Goal: Task Accomplishment & Management: Manage account settings

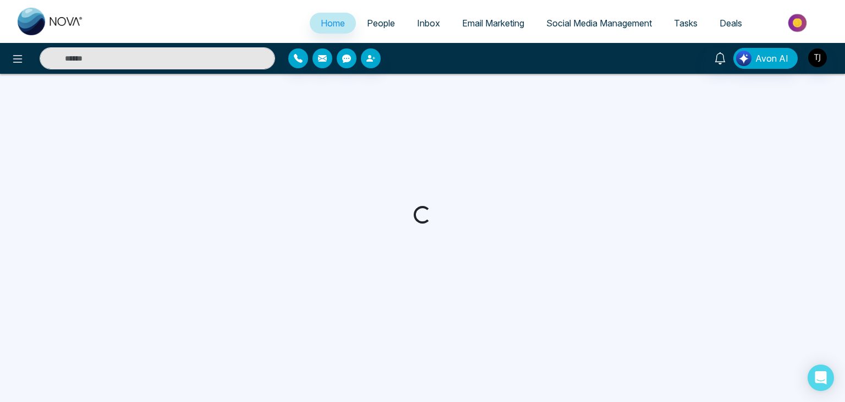
select select "*"
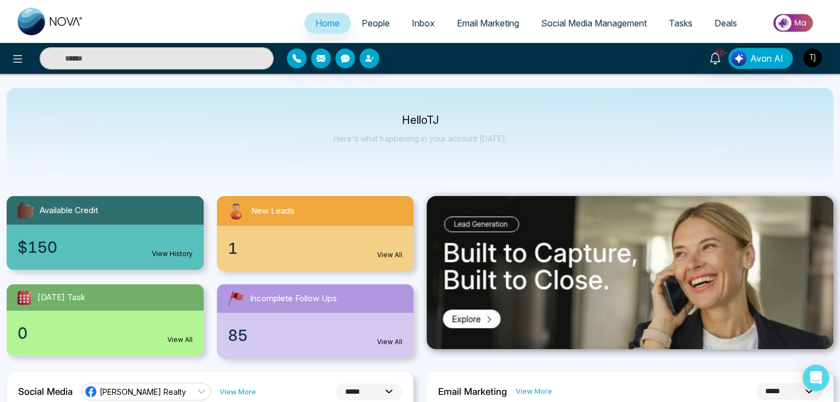
click at [375, 24] on span "People" at bounding box center [376, 23] width 28 height 11
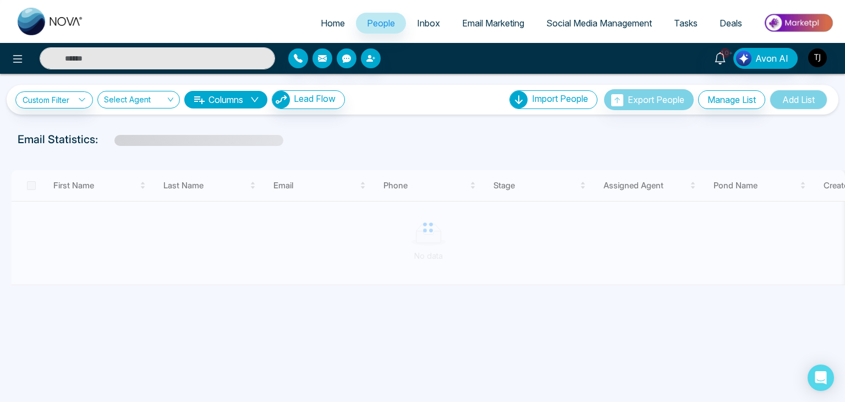
click at [426, 19] on span "Inbox" at bounding box center [428, 23] width 23 height 11
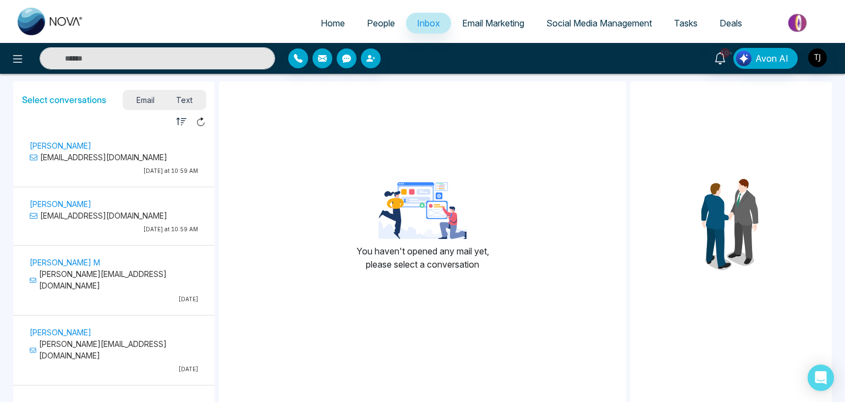
click at [367, 24] on span "People" at bounding box center [381, 23] width 28 height 11
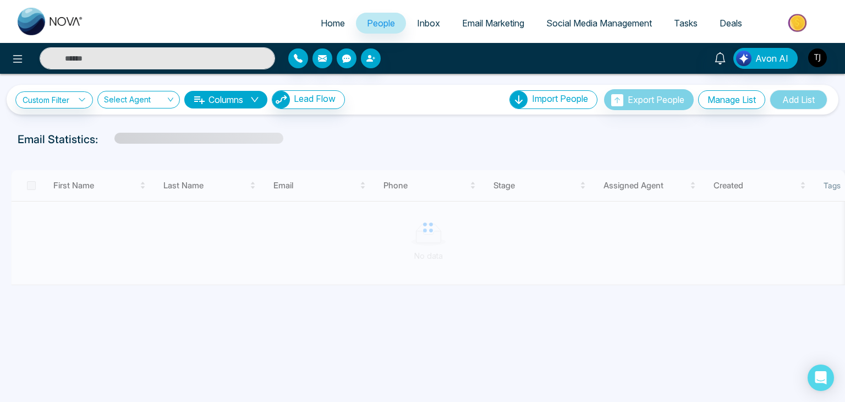
click at [329, 26] on span "Home" at bounding box center [333, 23] width 24 height 11
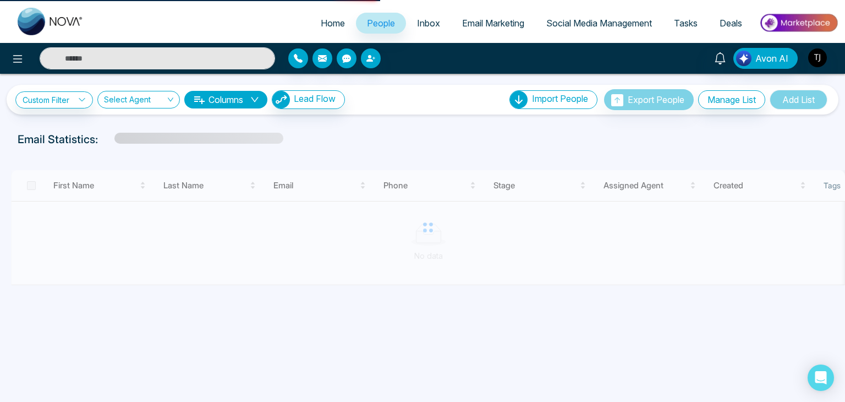
select select "*"
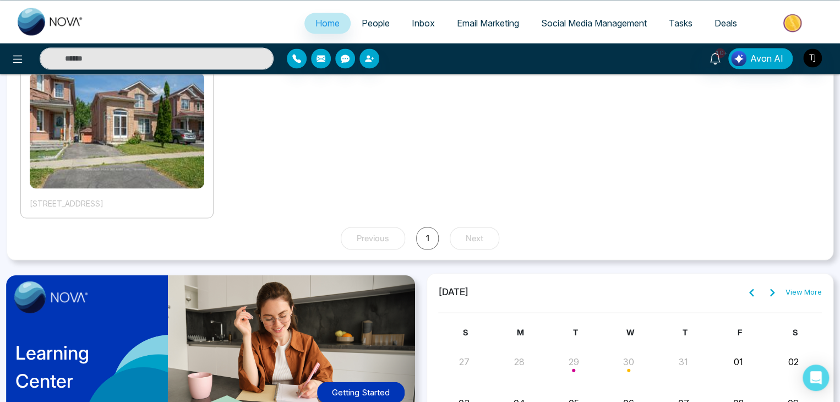
scroll to position [1155, 0]
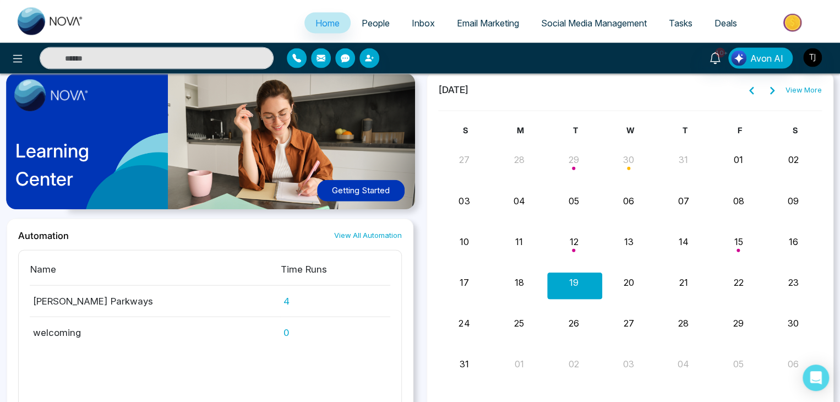
click at [384, 185] on button "Getting Started" at bounding box center [361, 190] width 88 height 21
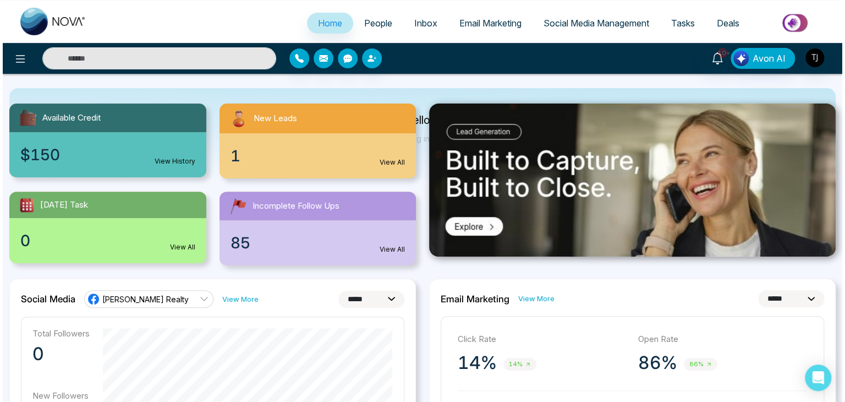
scroll to position [0, 0]
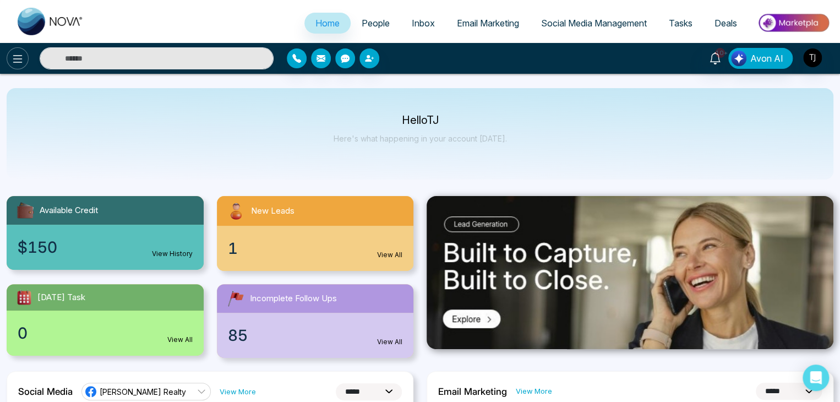
click at [20, 51] on button at bounding box center [18, 58] width 22 height 22
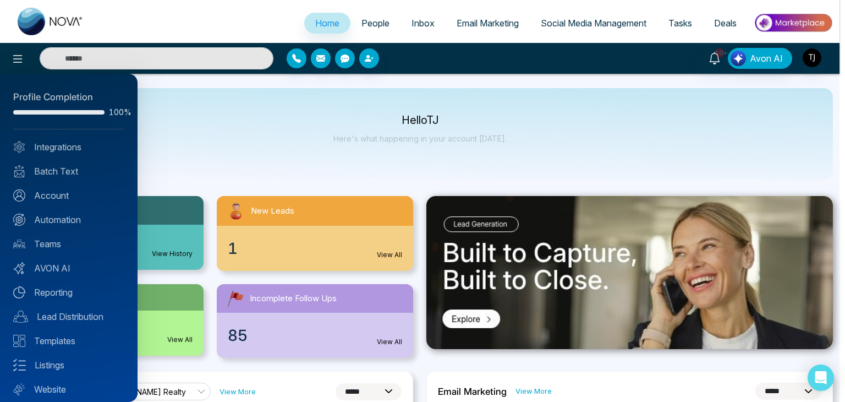
click at [218, 144] on div at bounding box center [422, 201] width 845 height 402
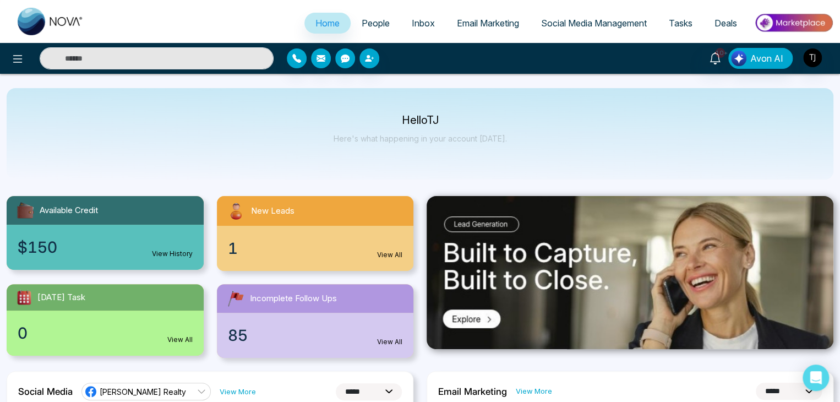
click at [389, 14] on link "People" at bounding box center [376, 23] width 50 height 21
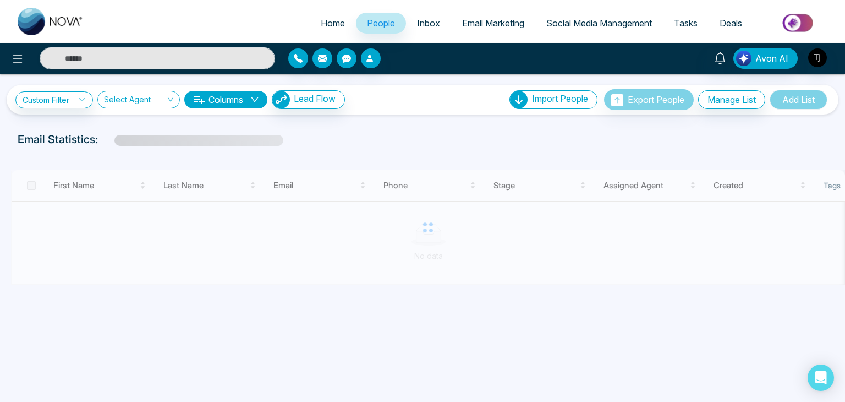
click at [422, 9] on ul "Home People Inbox Email Marketing Social Media Management Tasks Deals" at bounding box center [467, 24] width 744 height 30
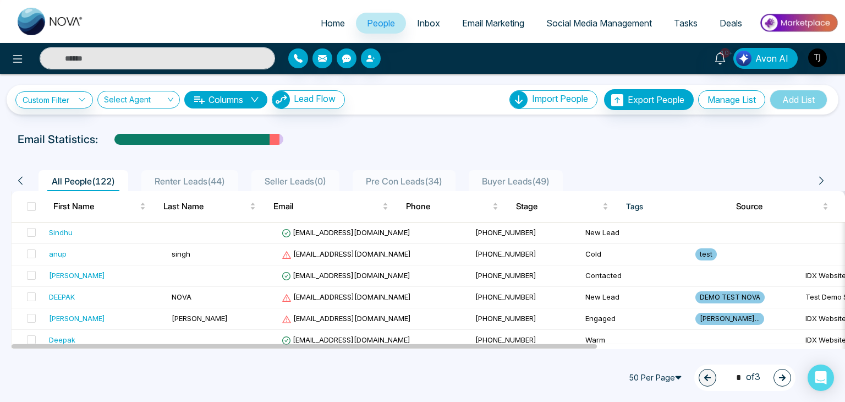
click at [429, 21] on span "Inbox" at bounding box center [428, 23] width 23 height 11
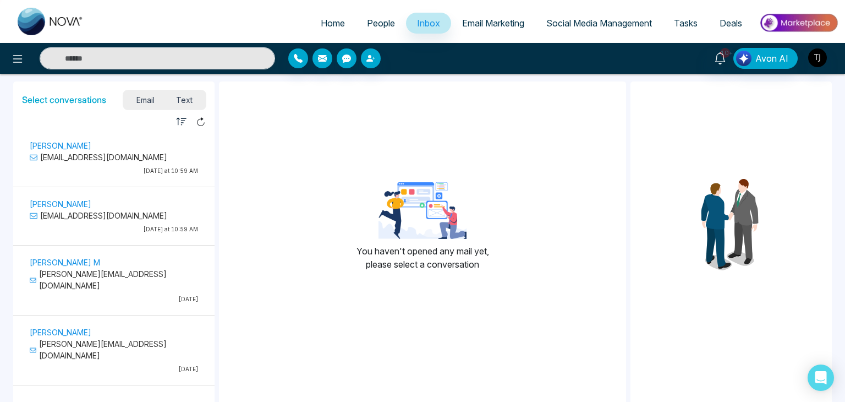
click at [482, 28] on span "Email Marketing" at bounding box center [493, 23] width 62 height 11
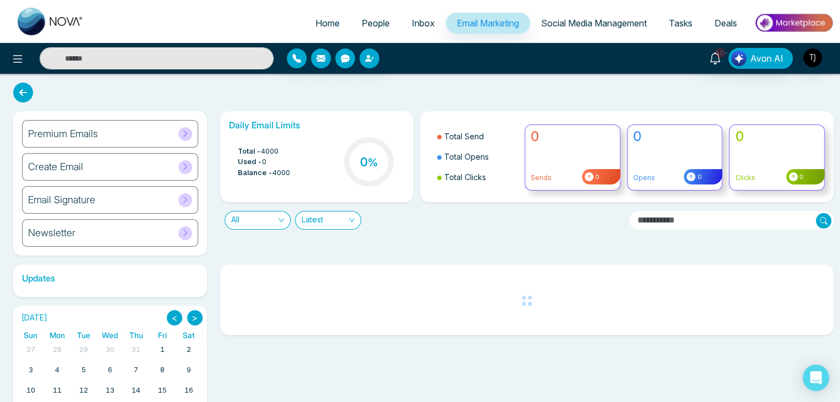
click at [321, 22] on span "Home" at bounding box center [327, 23] width 24 height 11
select select "*"
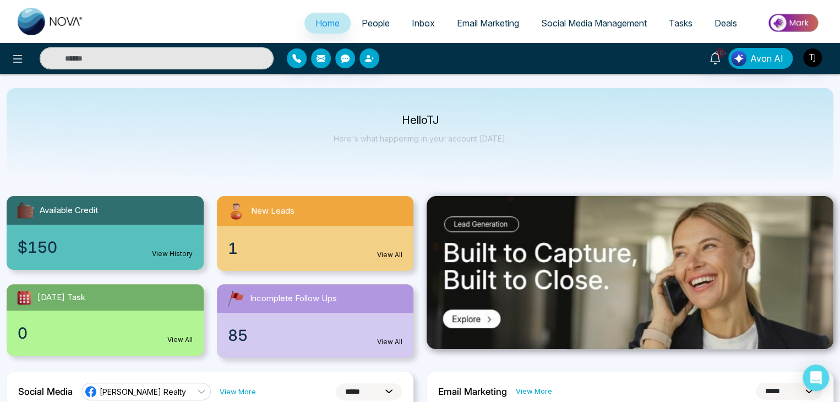
click at [506, 21] on span "Email Marketing" at bounding box center [488, 23] width 62 height 11
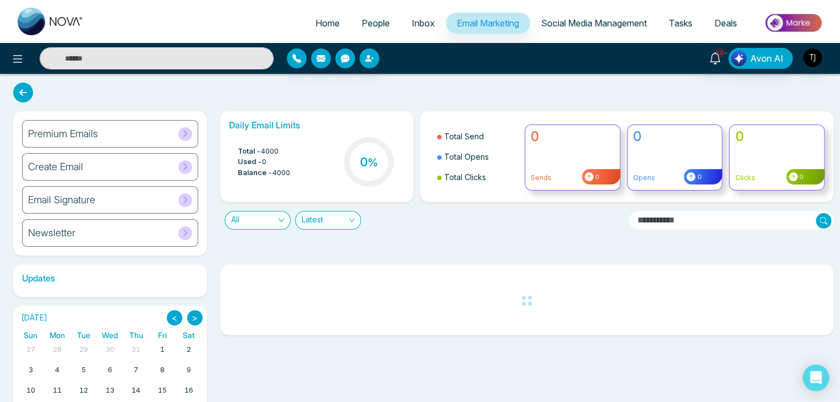
click at [335, 17] on link "Home" at bounding box center [327, 23] width 46 height 21
select select "*"
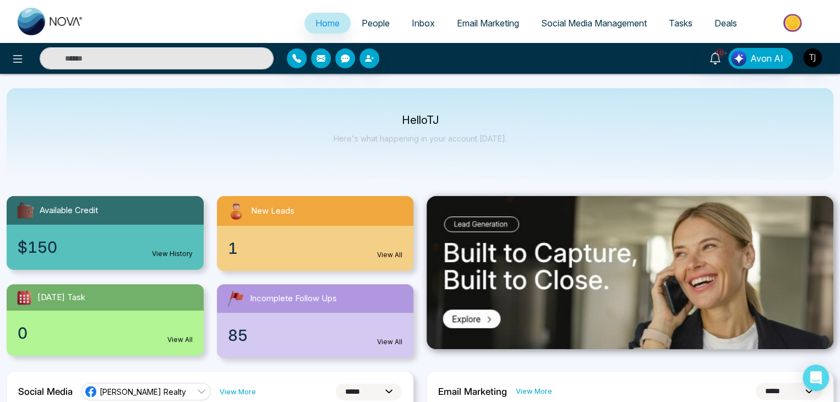
click at [493, 20] on span "Email Marketing" at bounding box center [488, 23] width 62 height 11
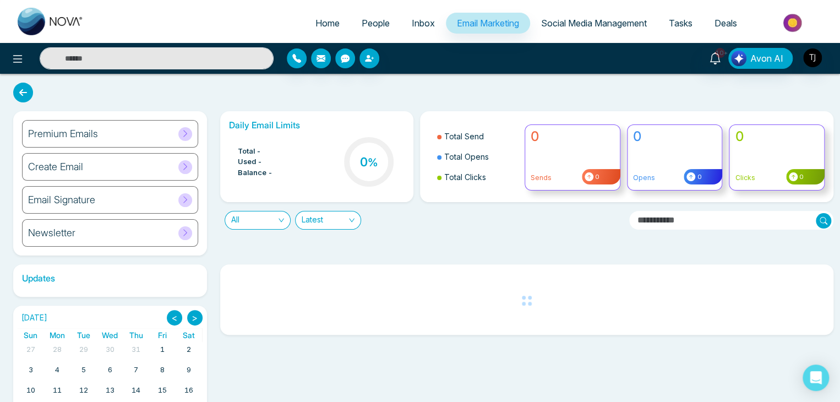
click at [326, 21] on span "Home" at bounding box center [327, 23] width 24 height 11
select select "*"
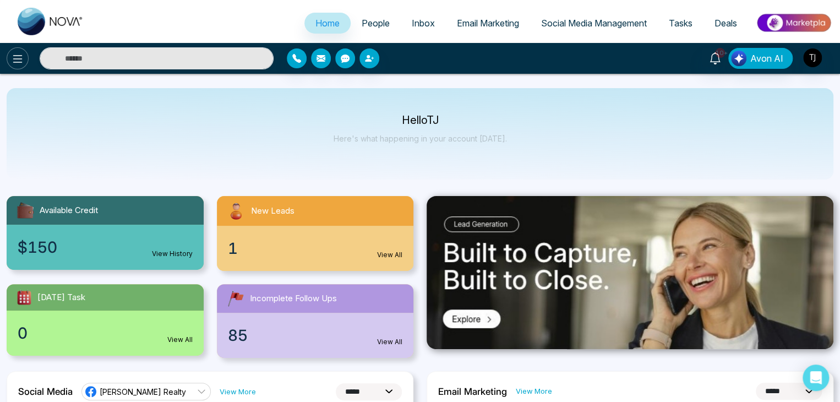
click at [23, 64] on icon at bounding box center [17, 58] width 13 height 13
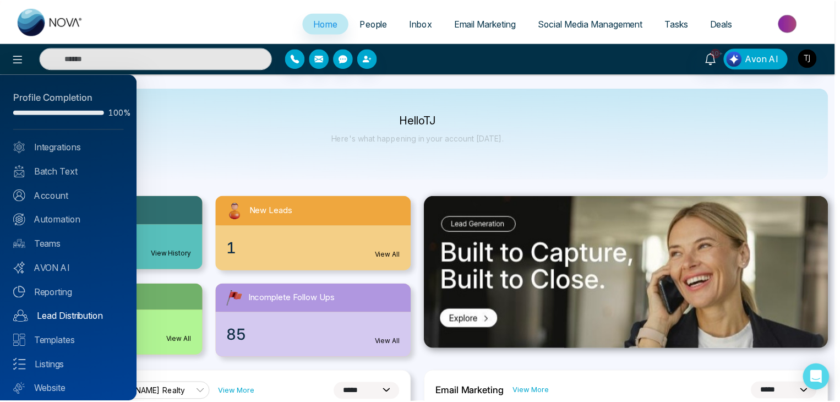
scroll to position [31, 0]
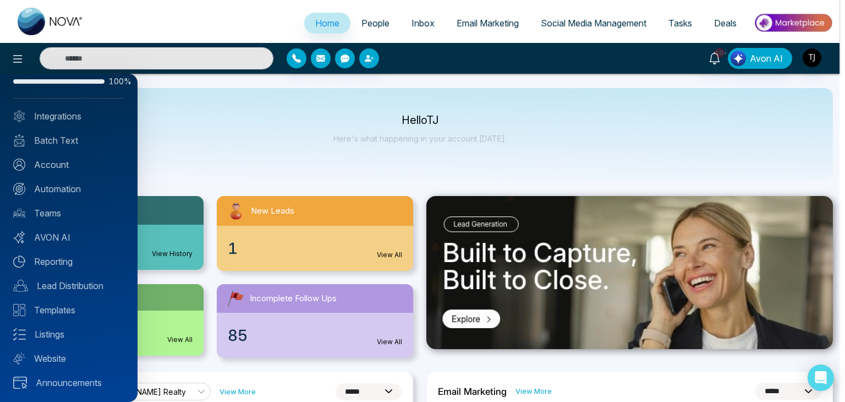
click at [226, 144] on div at bounding box center [422, 201] width 845 height 402
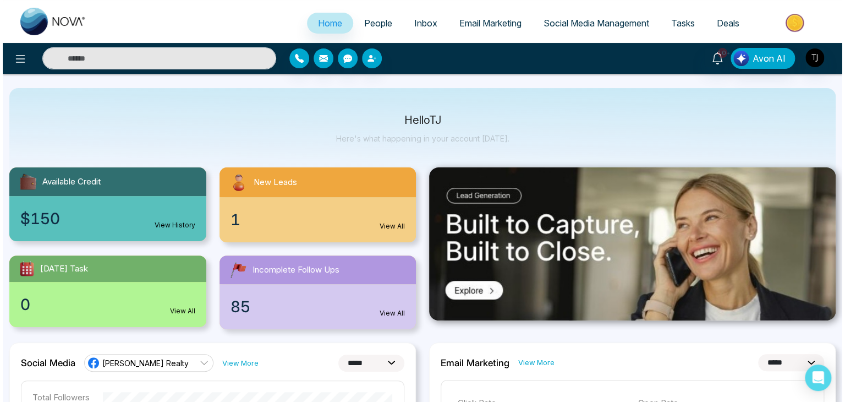
scroll to position [0, 0]
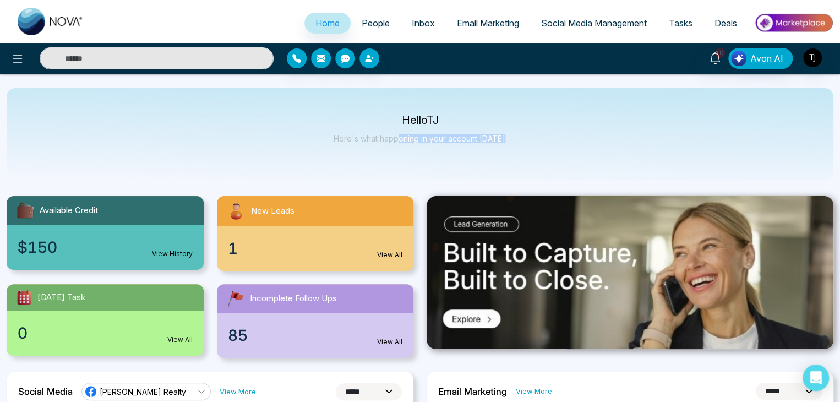
drag, startPoint x: 398, startPoint y: 126, endPoint x: 561, endPoint y: 149, distance: 164.5
click at [561, 149] on div "Hello TJ Here's what happening in your account today." at bounding box center [420, 133] width 827 height 91
drag, startPoint x: 561, startPoint y: 149, endPoint x: 512, endPoint y: 137, distance: 50.3
click at [512, 137] on div "Hello TJ Here's what happening in your account today." at bounding box center [420, 133] width 827 height 91
click at [501, 138] on p "Here's what happening in your account today." at bounding box center [419, 138] width 173 height 9
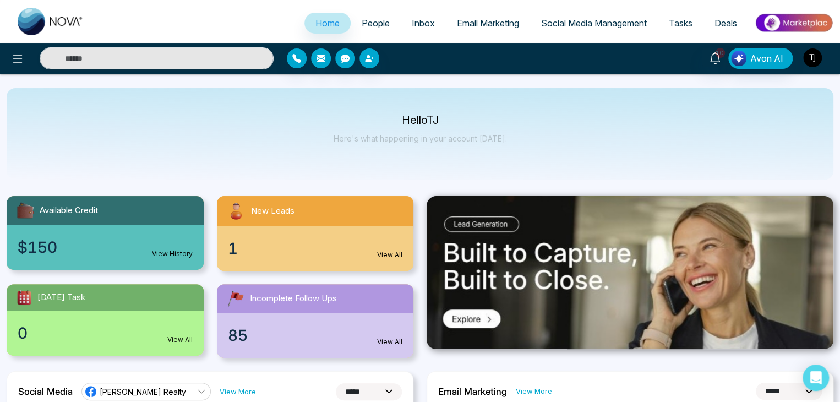
click at [813, 63] on img "button" at bounding box center [812, 57] width 19 height 19
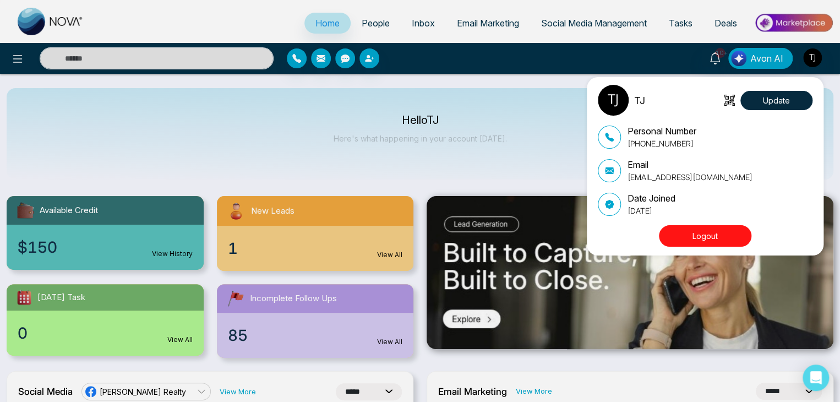
click at [638, 64] on div "TJ Update Personal Number +16472175256 Email tirstonjames@gmail.com Date Joined…" at bounding box center [420, 201] width 840 height 402
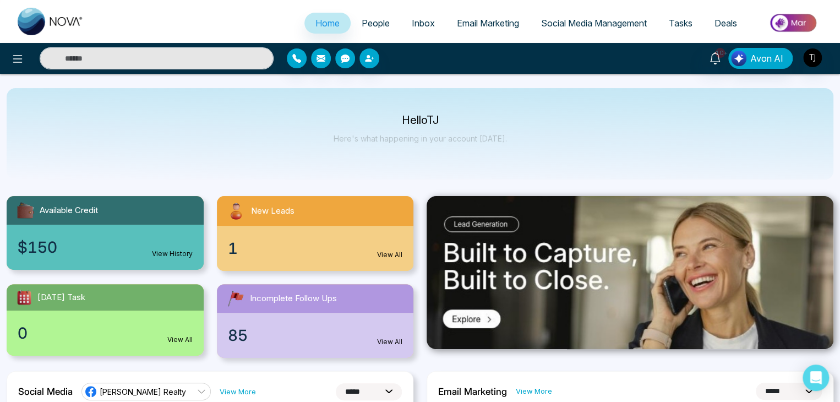
click at [625, 23] on span "Social Media Management" at bounding box center [594, 23] width 106 height 11
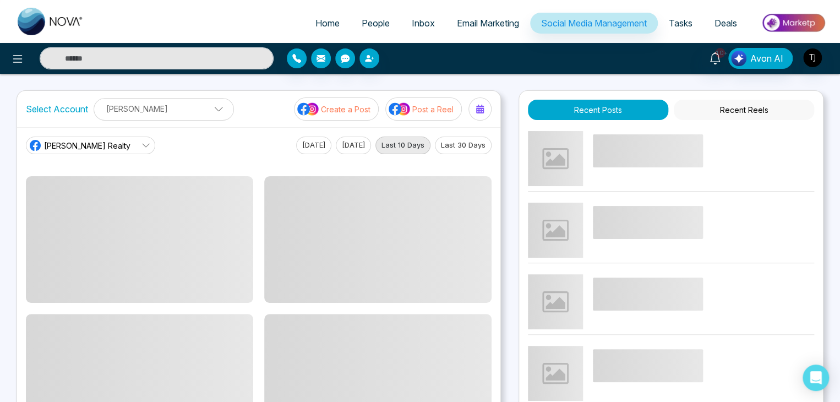
click at [691, 25] on link "Tasks" at bounding box center [681, 23] width 46 height 21
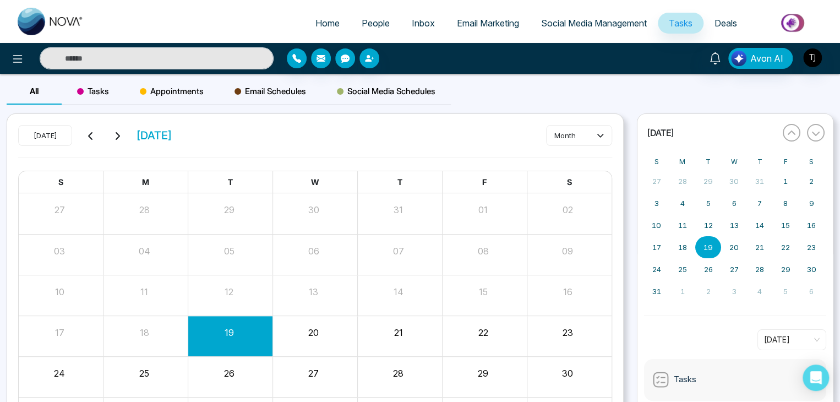
click at [722, 21] on span "Deals" at bounding box center [725, 23] width 23 height 11
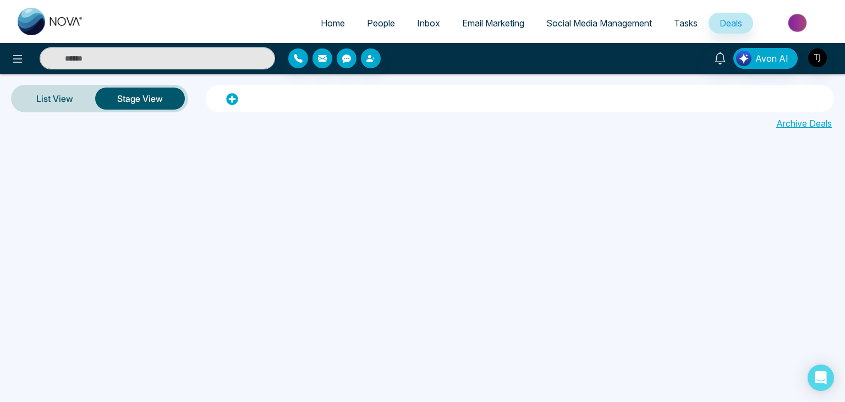
click at [299, 17] on ul "Home People Inbox Email Marketing Social Media Management Tasks Deals" at bounding box center [467, 24] width 744 height 30
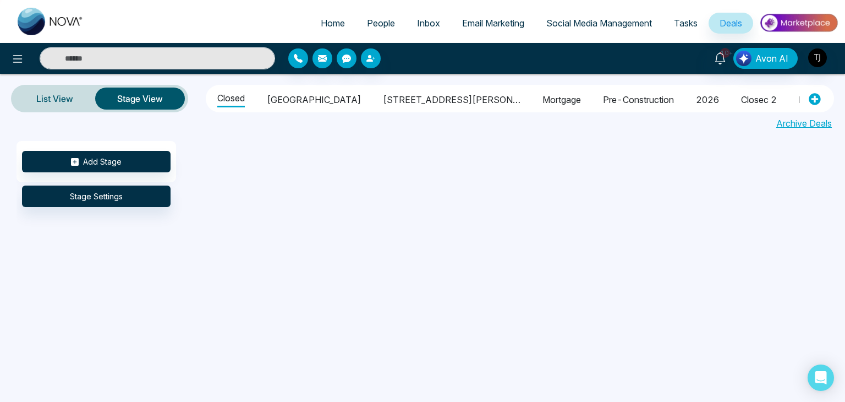
click at [321, 25] on span "Home" at bounding box center [333, 23] width 24 height 11
select select "*"
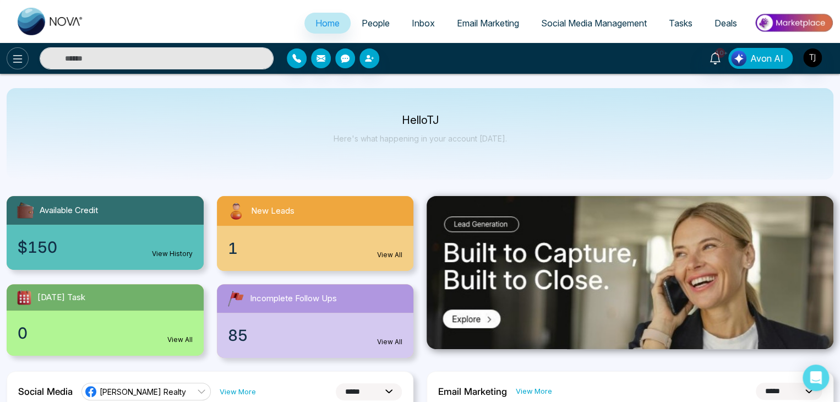
click at [24, 61] on button at bounding box center [18, 58] width 22 height 22
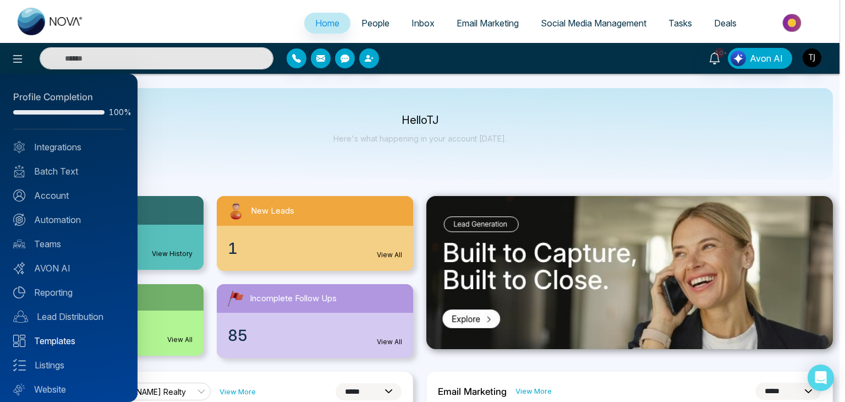
scroll to position [31, 0]
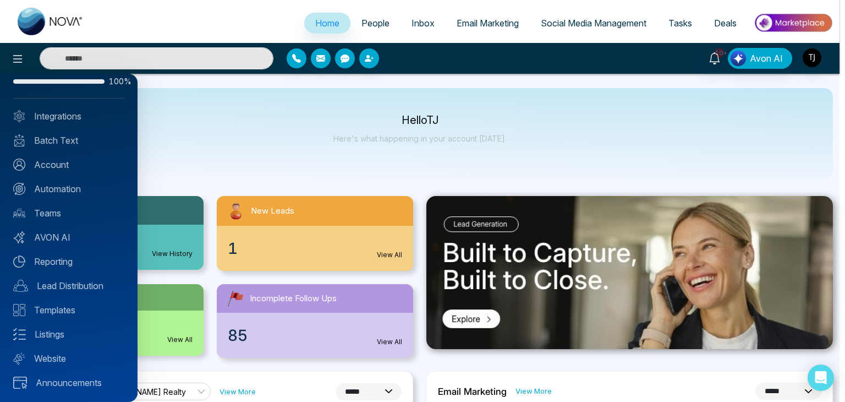
click at [223, 160] on div at bounding box center [422, 201] width 845 height 402
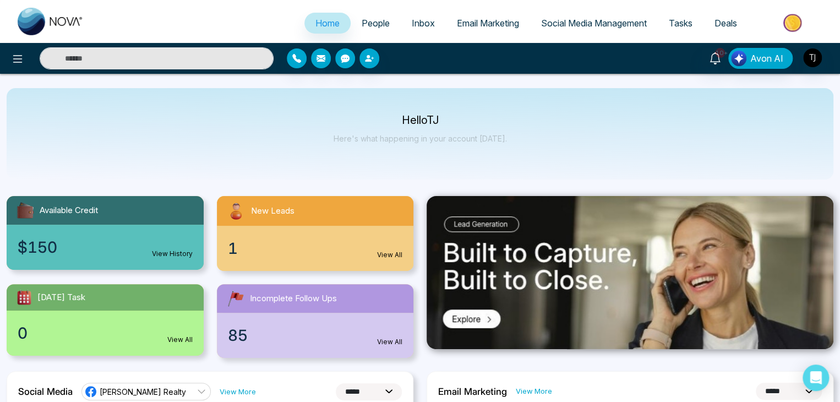
click at [593, 29] on link "Social Media Management" at bounding box center [594, 23] width 128 height 21
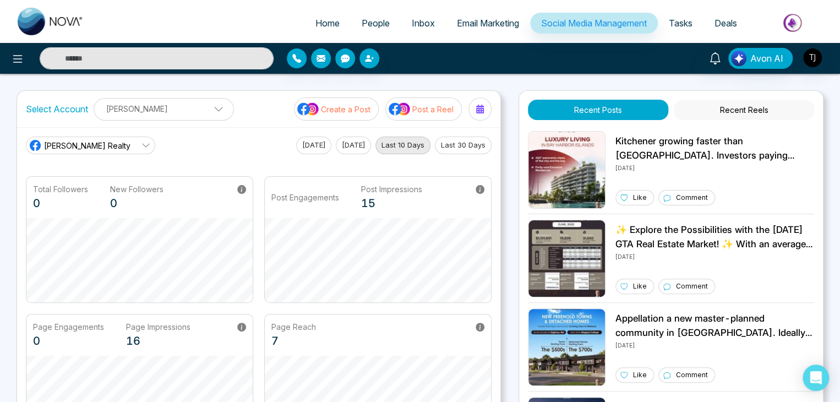
click at [684, 23] on span "Tasks" at bounding box center [681, 23] width 24 height 11
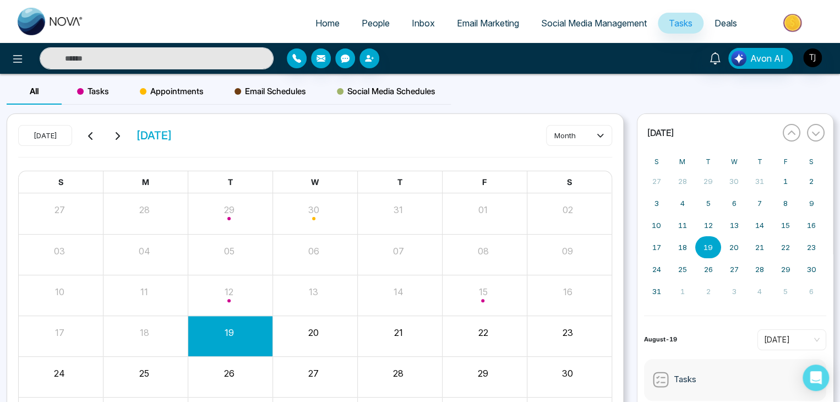
click at [719, 25] on span "Deals" at bounding box center [725, 23] width 23 height 11
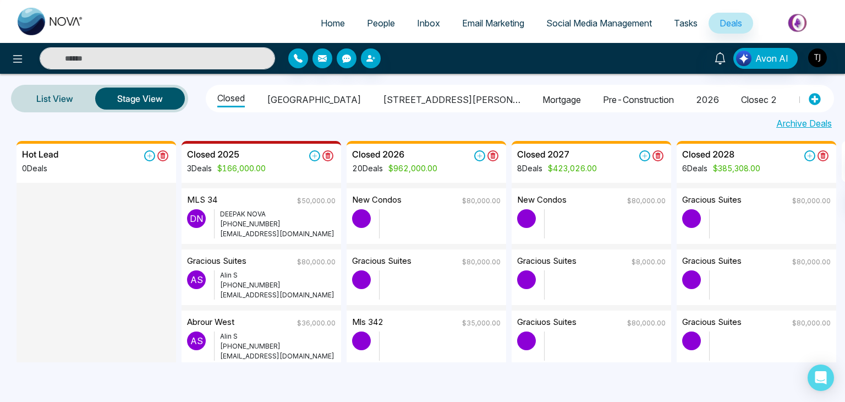
click at [406, 18] on link "Inbox" at bounding box center [428, 23] width 45 height 21
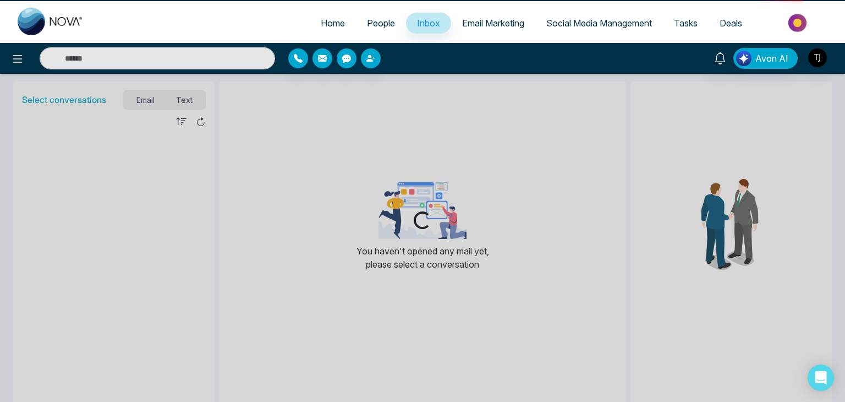
click at [367, 15] on link "People" at bounding box center [381, 23] width 50 height 21
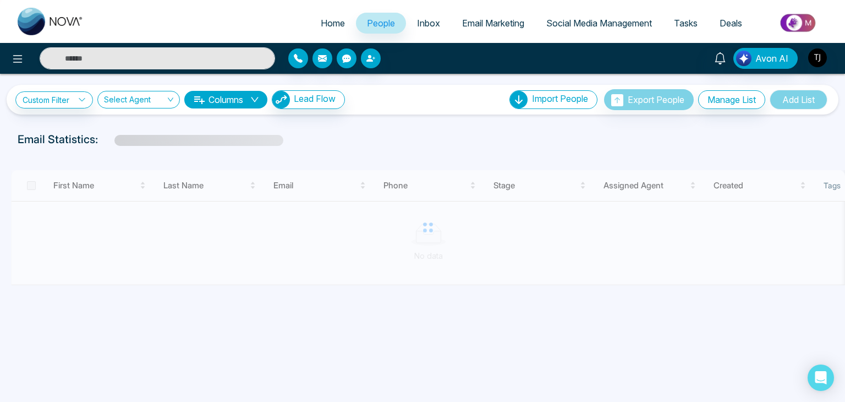
click at [326, 19] on span "Home" at bounding box center [333, 23] width 24 height 11
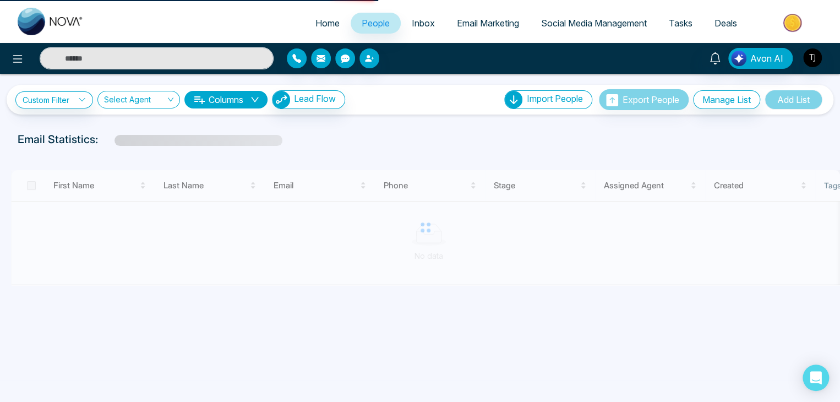
select select "*"
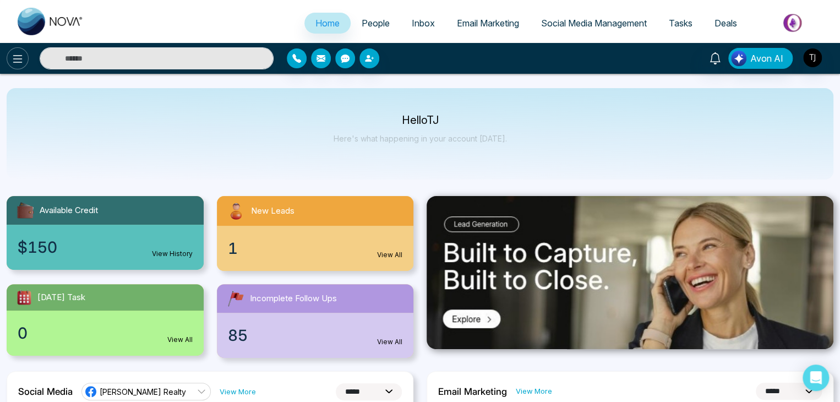
click at [17, 64] on icon at bounding box center [17, 58] width 13 height 13
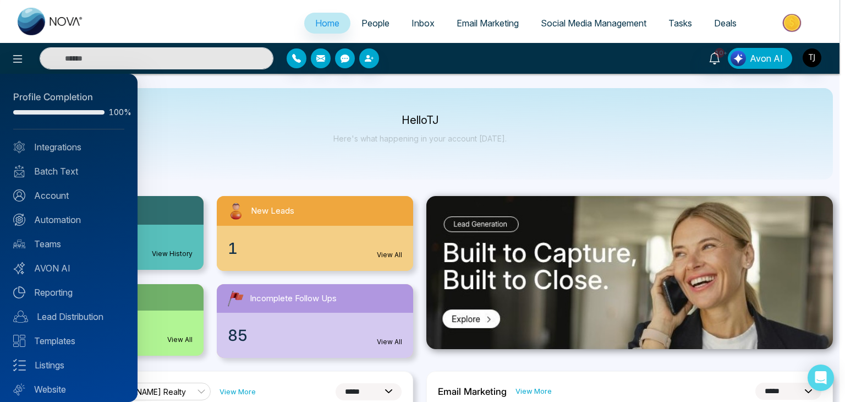
click at [220, 124] on div at bounding box center [422, 201] width 845 height 402
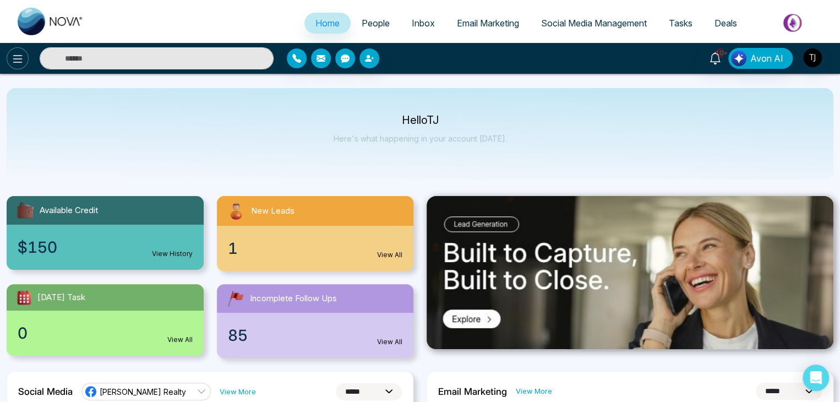
click at [20, 64] on icon at bounding box center [17, 58] width 13 height 13
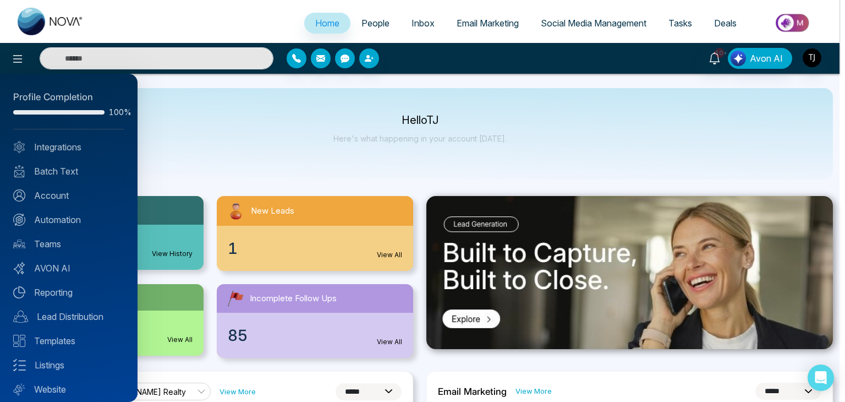
click at [222, 121] on div at bounding box center [422, 201] width 845 height 402
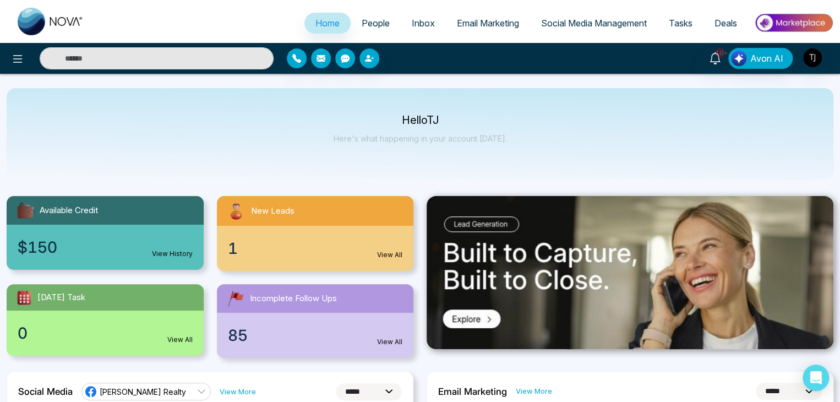
click at [379, 31] on link "People" at bounding box center [376, 23] width 50 height 21
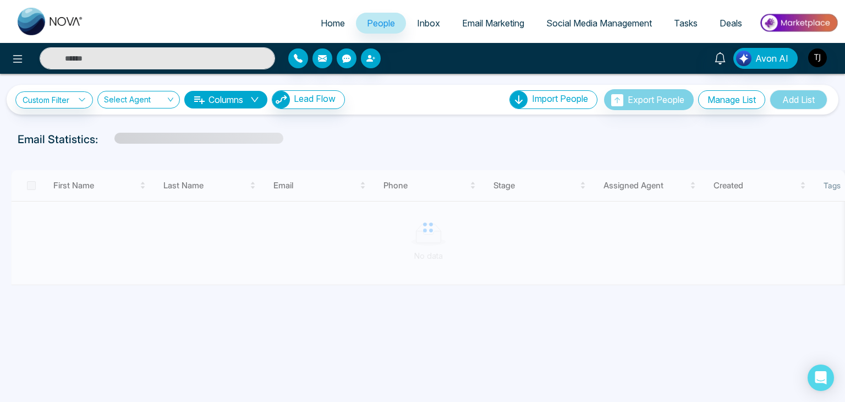
click at [430, 27] on span "Inbox" at bounding box center [428, 23] width 23 height 11
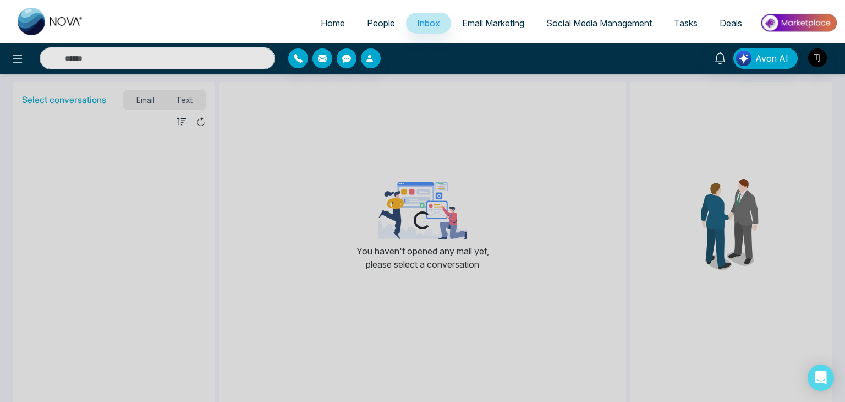
click at [492, 19] on span "Email Marketing" at bounding box center [493, 23] width 62 height 11
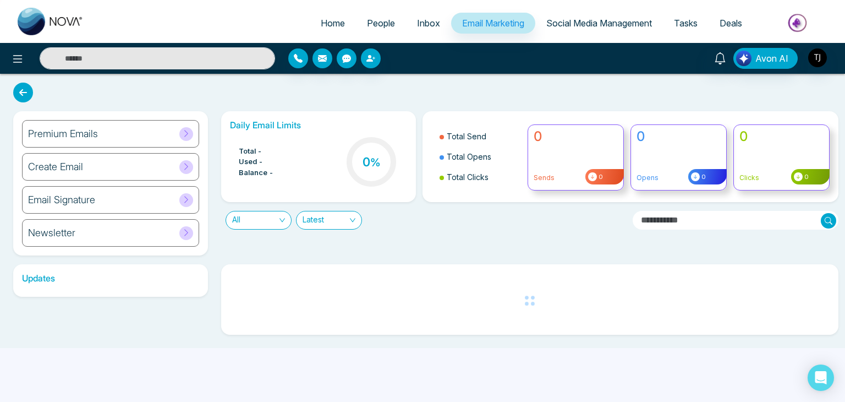
click at [584, 33] on link "Social Media Management" at bounding box center [599, 23] width 128 height 21
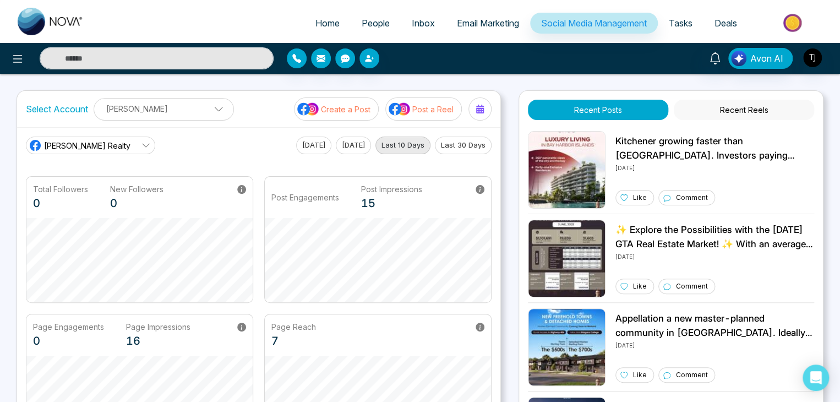
click at [685, 21] on span "Tasks" at bounding box center [681, 23] width 24 height 11
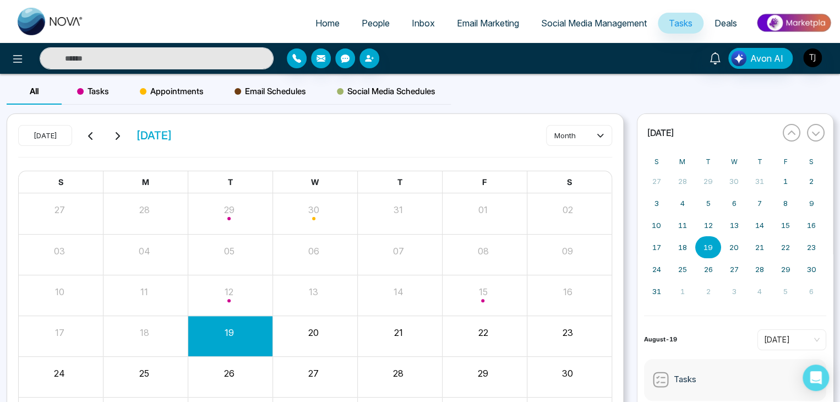
click at [722, 29] on link "Deals" at bounding box center [725, 23] width 45 height 21
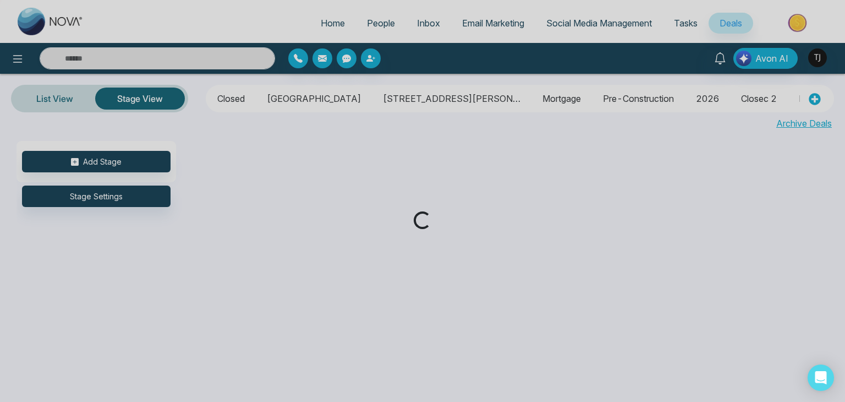
click at [313, 19] on div "Loading..." at bounding box center [422, 201] width 845 height 402
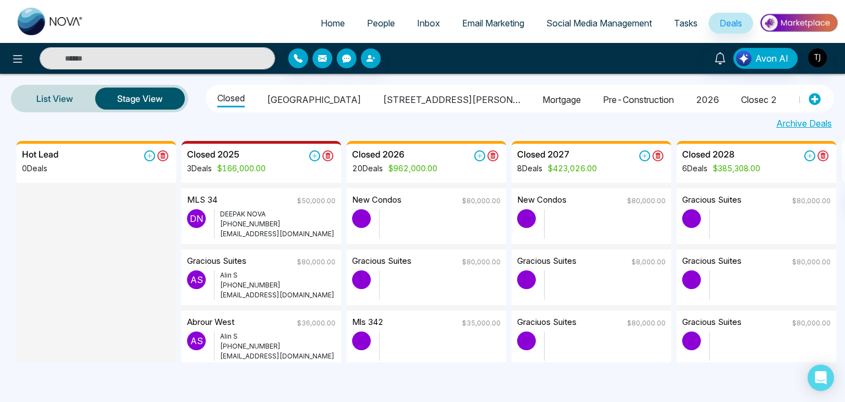
click at [322, 18] on span "Home" at bounding box center [333, 23] width 24 height 11
select select "*"
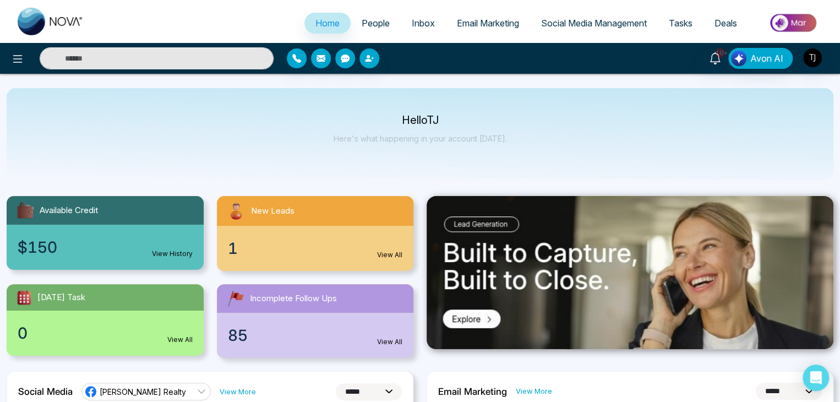
click at [412, 25] on span "Inbox" at bounding box center [423, 23] width 23 height 11
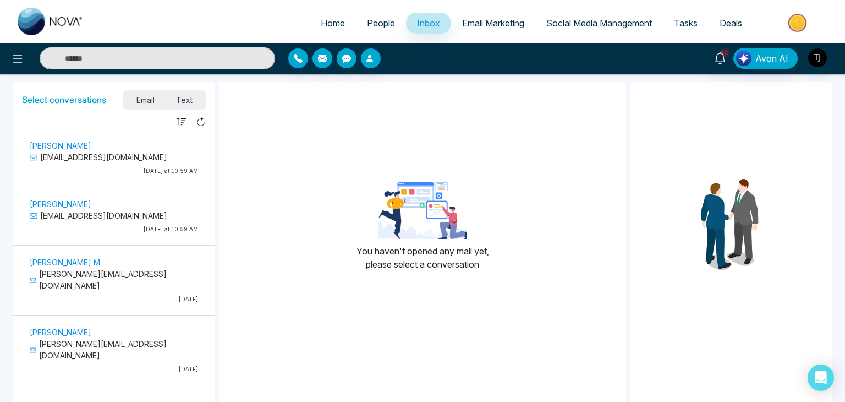
click at [112, 198] on p "Alin S" at bounding box center [114, 204] width 168 height 12
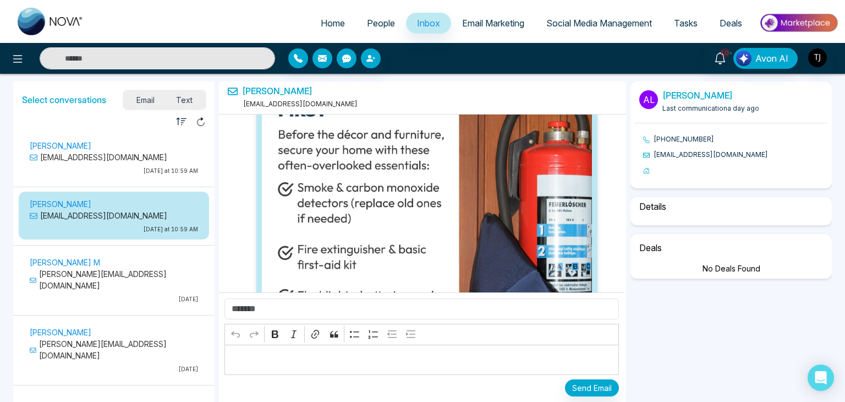
select select "*******"
select select "*****"
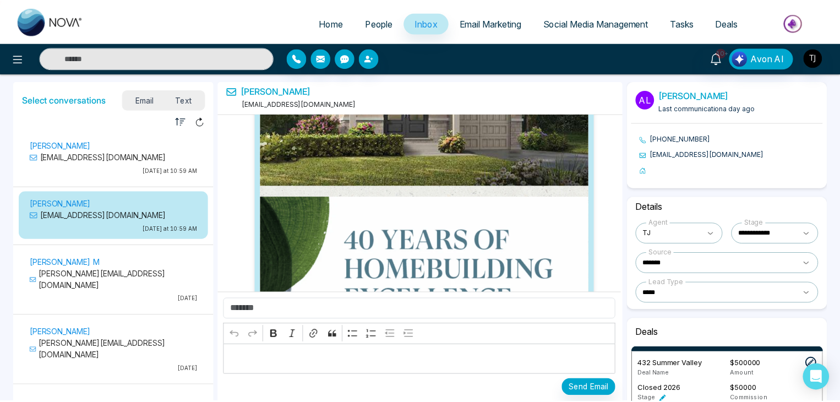
scroll to position [7408, 0]
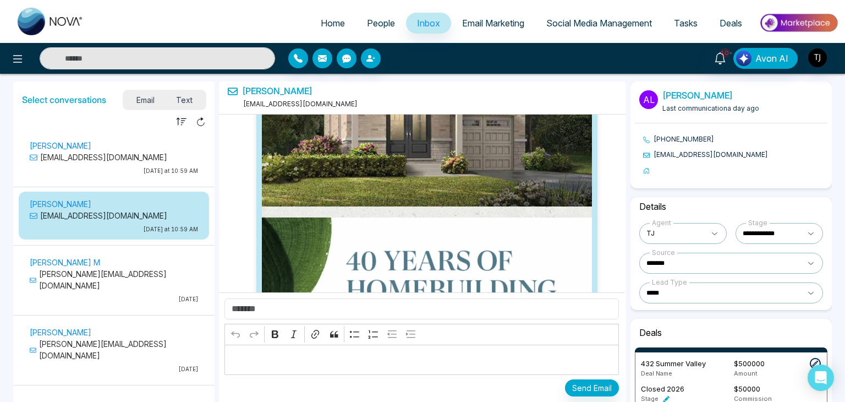
click at [499, 27] on span "Email Marketing" at bounding box center [493, 23] width 62 height 11
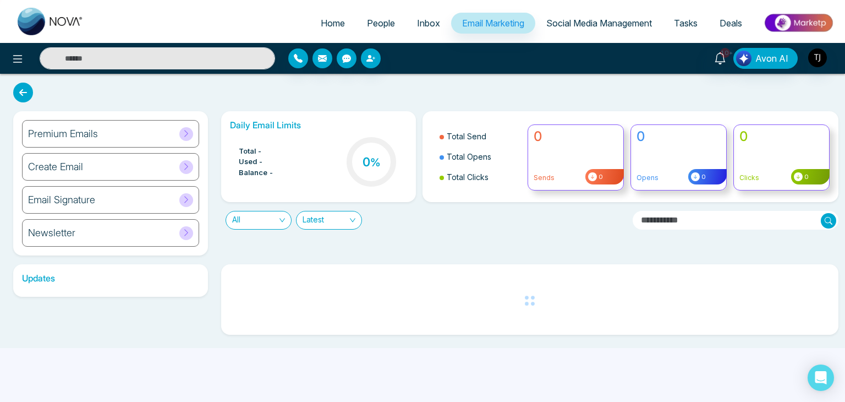
click at [154, 126] on div "Premium Emails" at bounding box center [110, 134] width 177 height 28
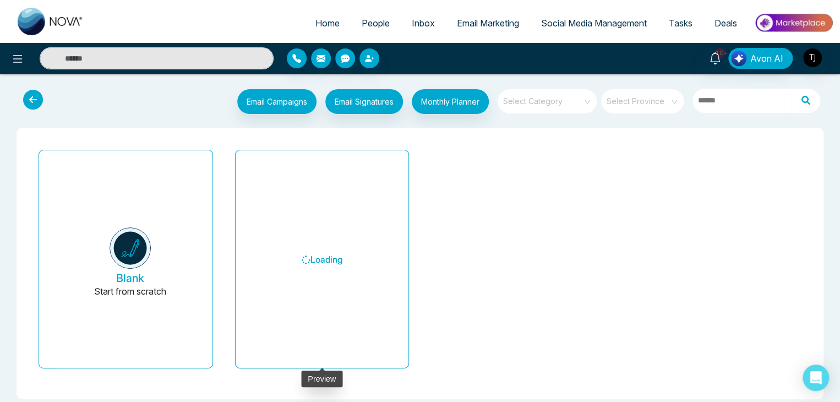
click at [327, 276] on h6 "Loading" at bounding box center [322, 259] width 147 height 201
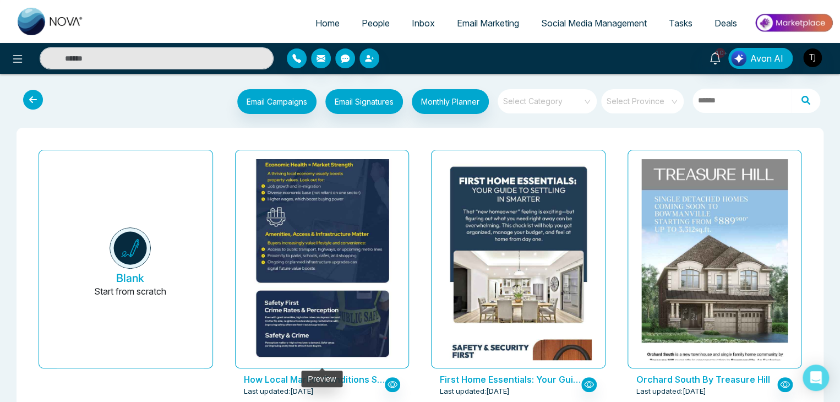
click at [349, 269] on img at bounding box center [321, 117] width 293 height 496
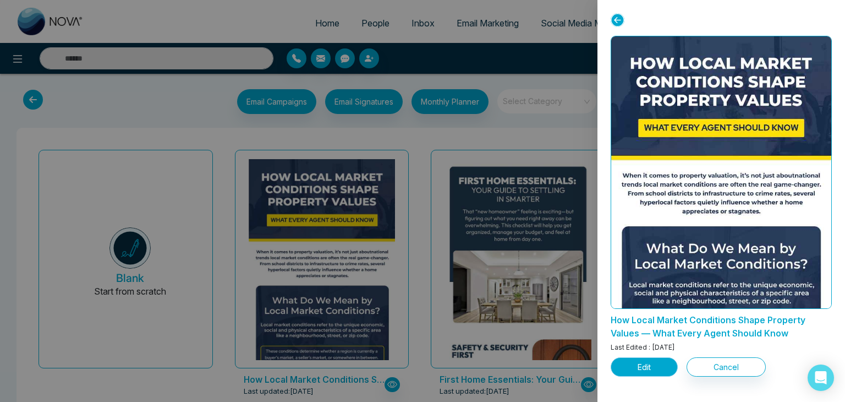
click at [630, 362] on button "Edit" at bounding box center [644, 366] width 67 height 19
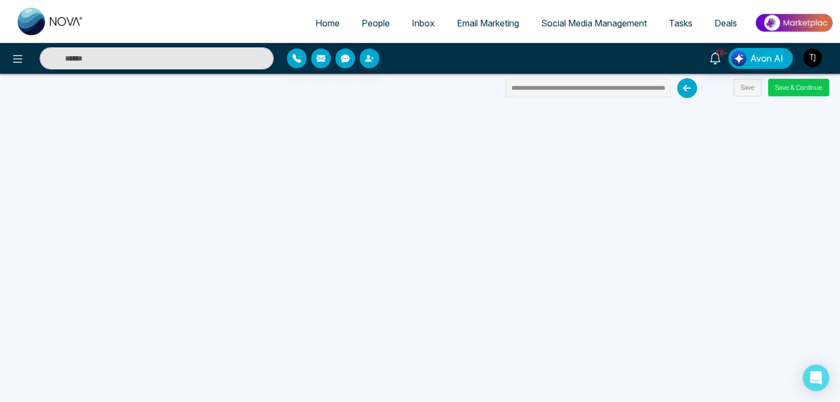
click at [806, 85] on button "Save & Continue" at bounding box center [798, 88] width 61 height 18
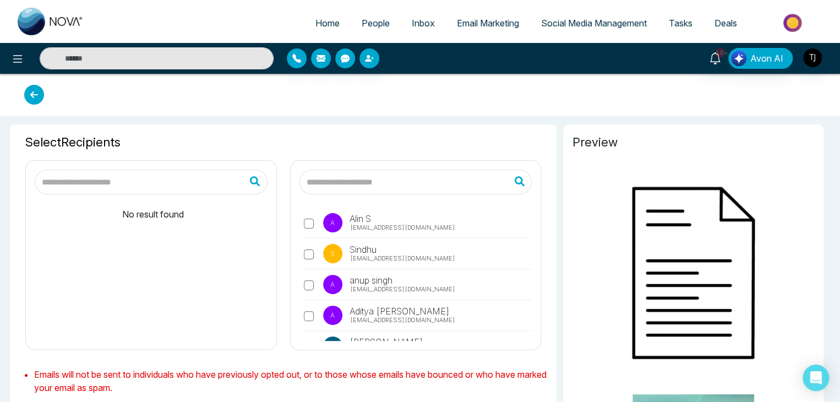
type input "**********"
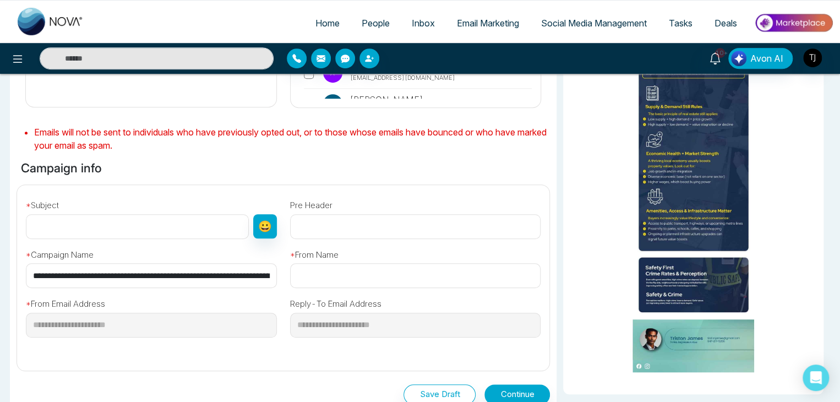
scroll to position [249, 0]
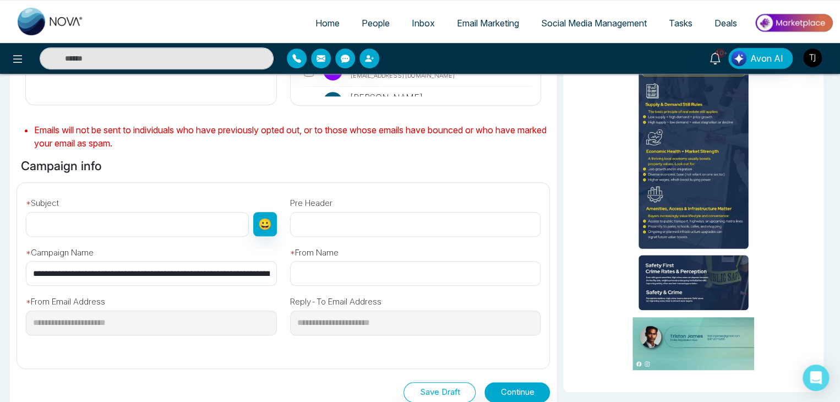
click at [254, 275] on input "**********" at bounding box center [151, 273] width 251 height 25
click at [221, 227] on input "text" at bounding box center [137, 224] width 223 height 25
paste input "**********"
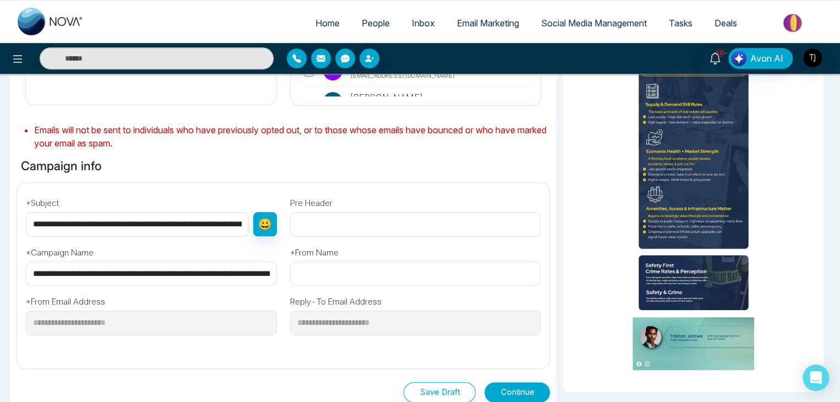
scroll to position [0, 130]
type input "**********"
click at [387, 268] on input "text" at bounding box center [415, 273] width 251 height 25
paste input "**********"
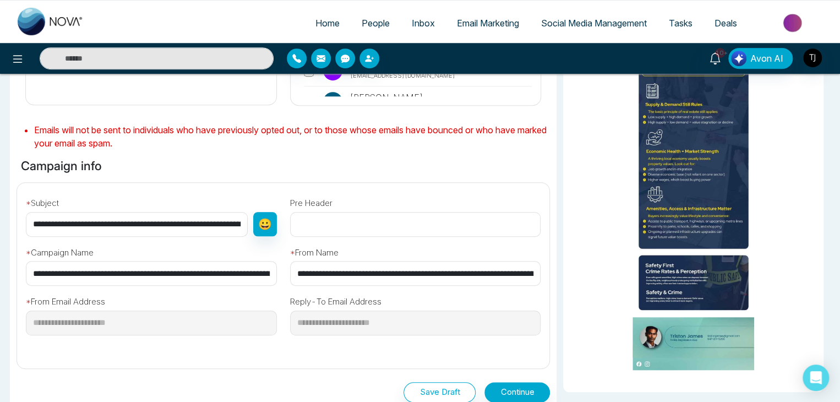
scroll to position [0, 101]
type input "**********"
click at [522, 386] on button "Continue" at bounding box center [516, 392] width 65 height 20
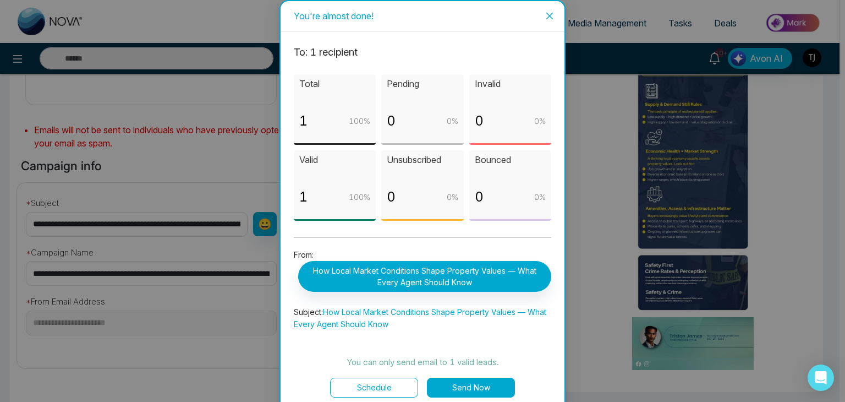
click at [471, 381] on button "Send Now" at bounding box center [471, 388] width 88 height 20
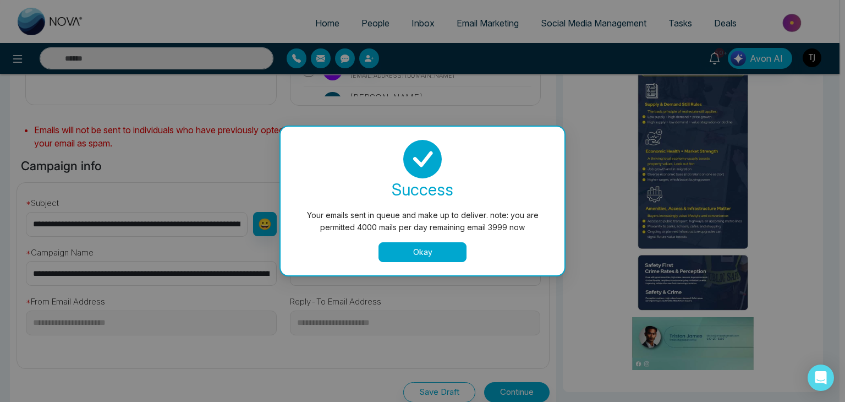
click at [440, 254] on button "Okay" at bounding box center [423, 252] width 88 height 20
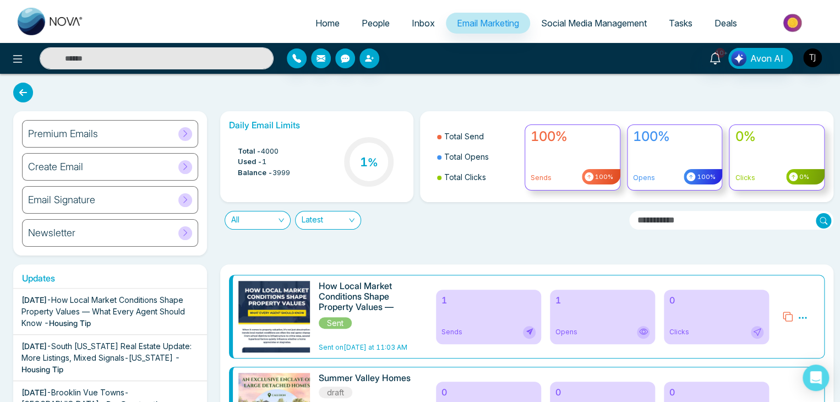
click at [416, 24] on span "Inbox" at bounding box center [423, 23] width 23 height 11
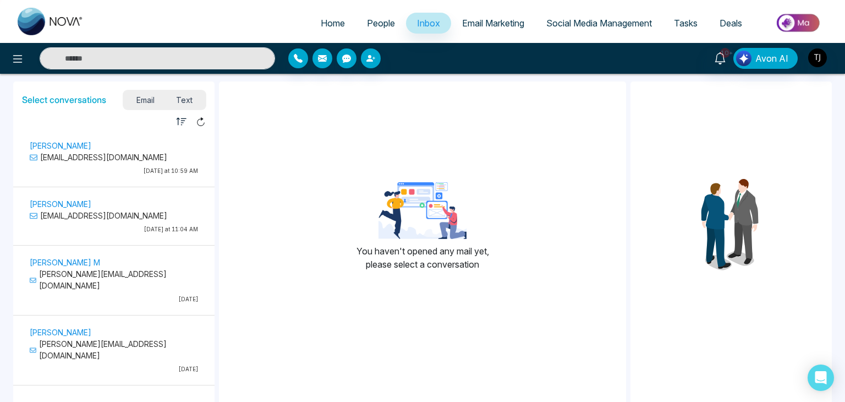
click at [123, 221] on div "Alin S alin@mmnovatech.com Today at 11:04 AM" at bounding box center [113, 217] width 179 height 41
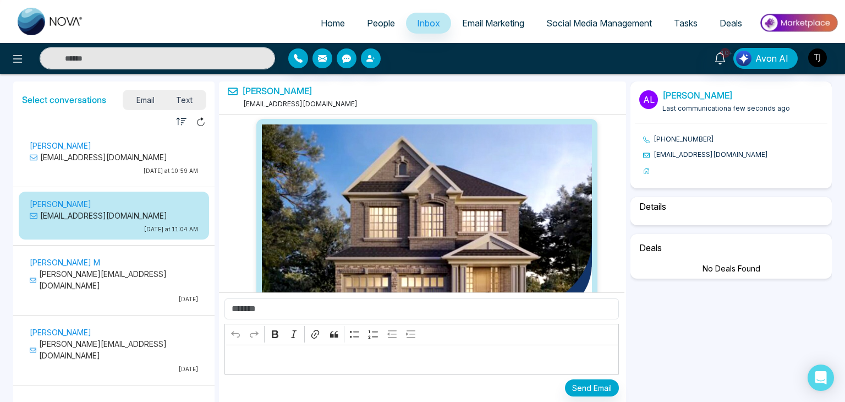
scroll to position [17204, 0]
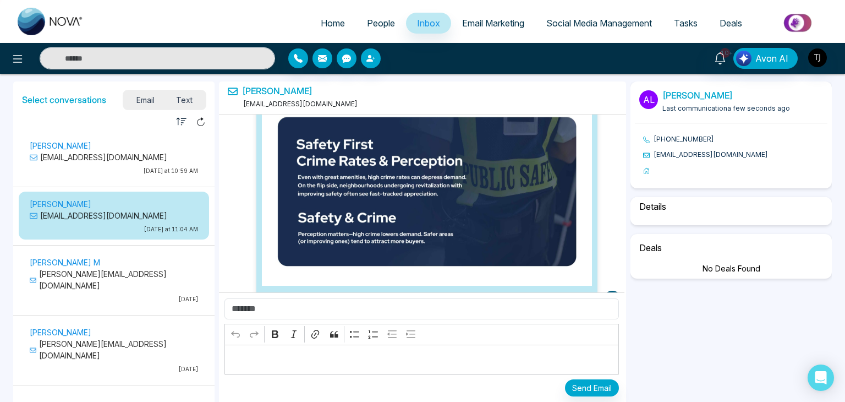
select select "*******"
select select "*****"
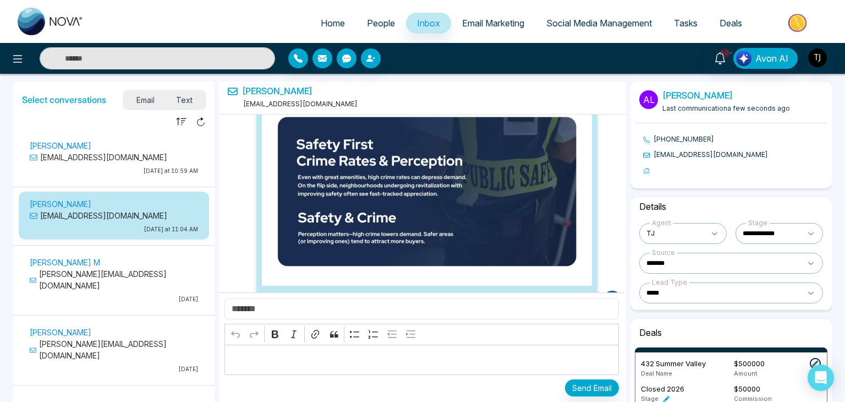
click at [324, 22] on span "Home" at bounding box center [333, 23] width 24 height 11
select select "*"
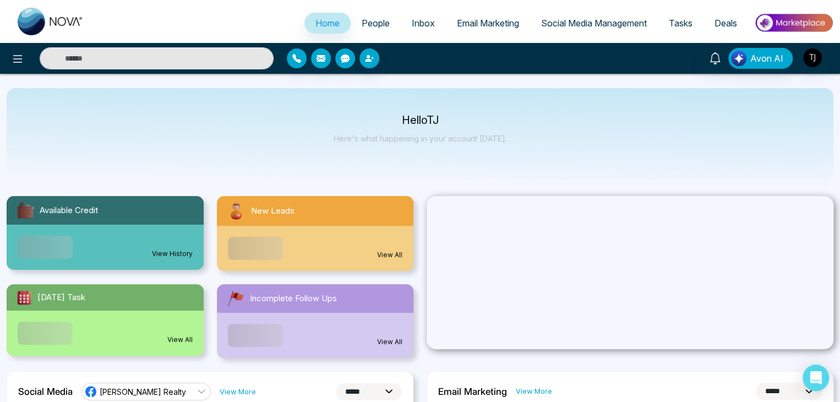
click at [369, 21] on span "People" at bounding box center [376, 23] width 28 height 11
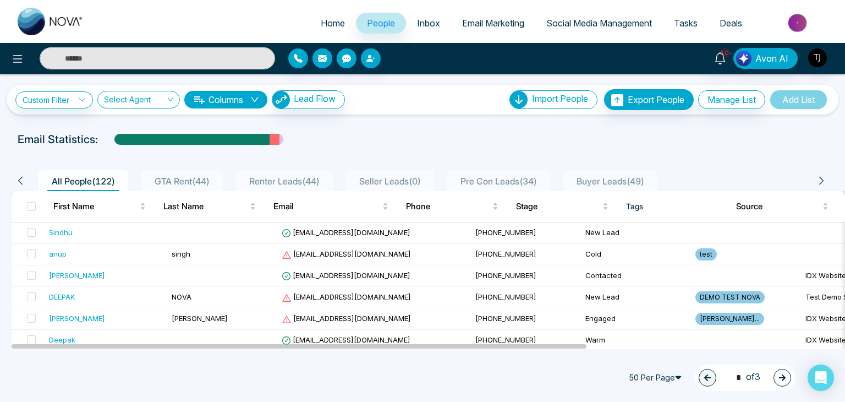
click at [435, 23] on link "Inbox" at bounding box center [428, 23] width 45 height 21
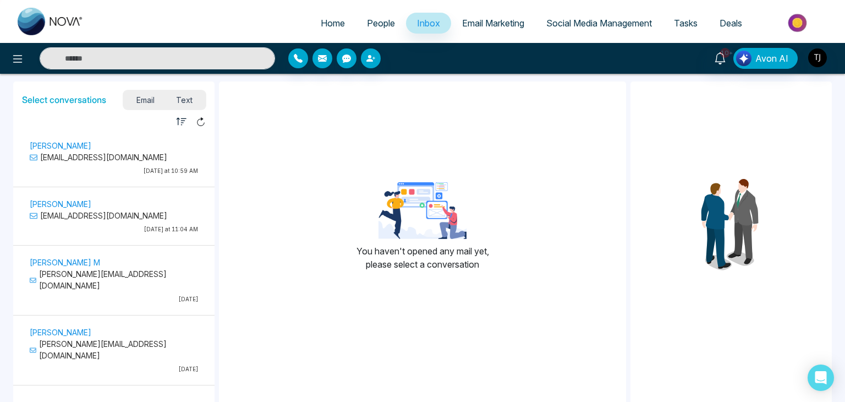
click at [325, 23] on span "Home" at bounding box center [333, 23] width 24 height 11
select select "*"
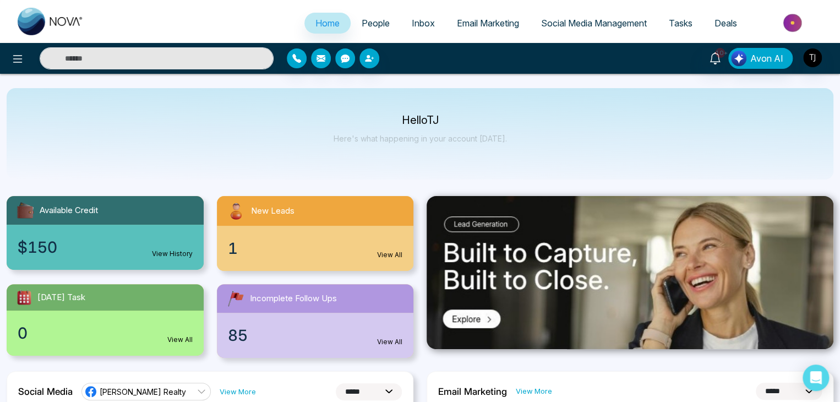
click at [610, 106] on div "Hello TJ Here's what happening in your account today." at bounding box center [420, 133] width 827 height 91
drag, startPoint x: 297, startPoint y: 114, endPoint x: 232, endPoint y: 105, distance: 65.6
click at [232, 105] on div "Hello TJ Here's what happening in your account today." at bounding box center [420, 133] width 827 height 91
click at [818, 56] on img "button" at bounding box center [812, 57] width 19 height 19
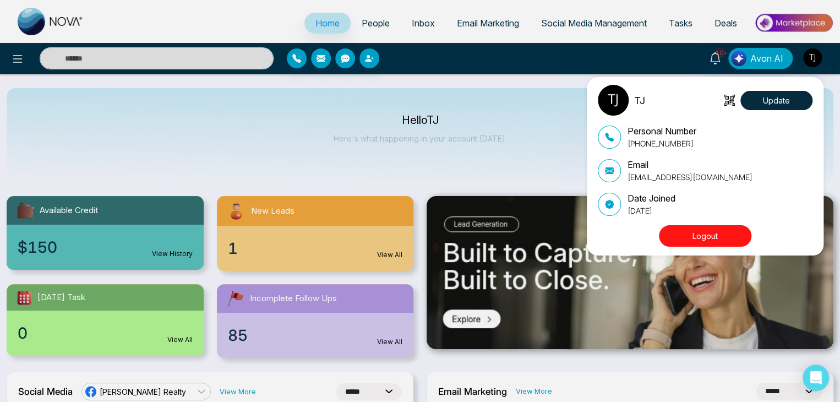
click at [722, 233] on button "Logout" at bounding box center [705, 235] width 92 height 21
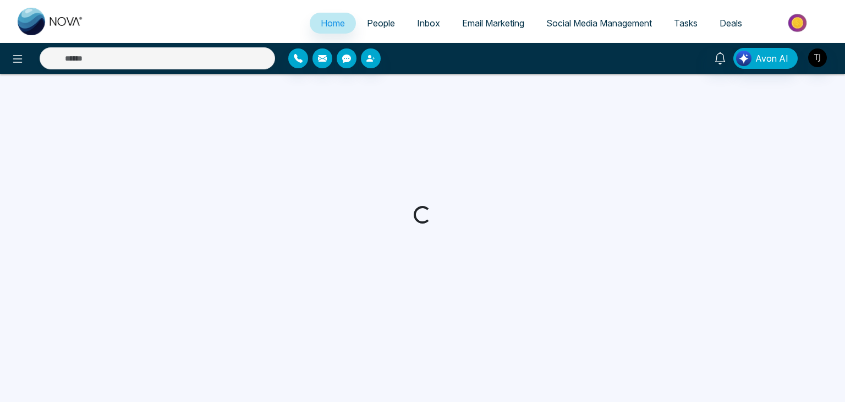
select select "*"
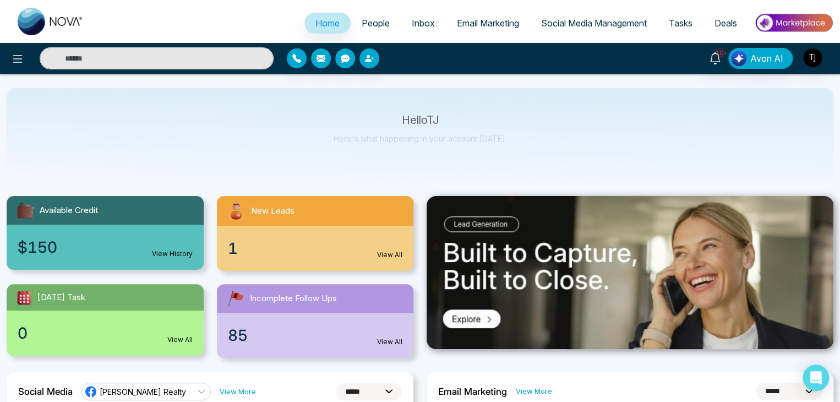
scroll to position [52, 0]
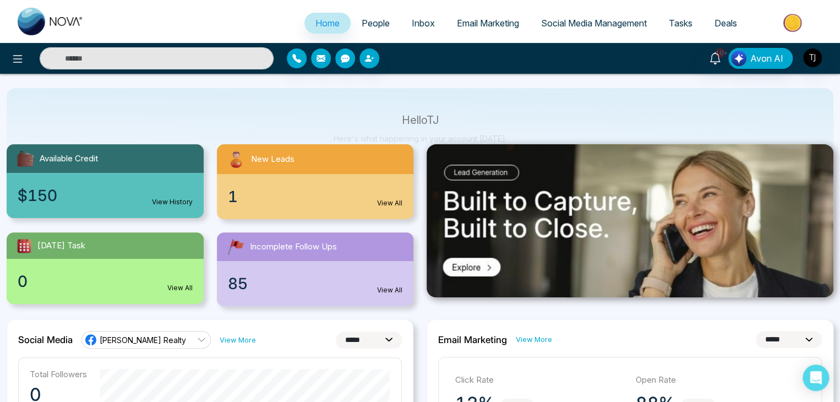
click at [396, 203] on link "View All" at bounding box center [389, 203] width 25 height 10
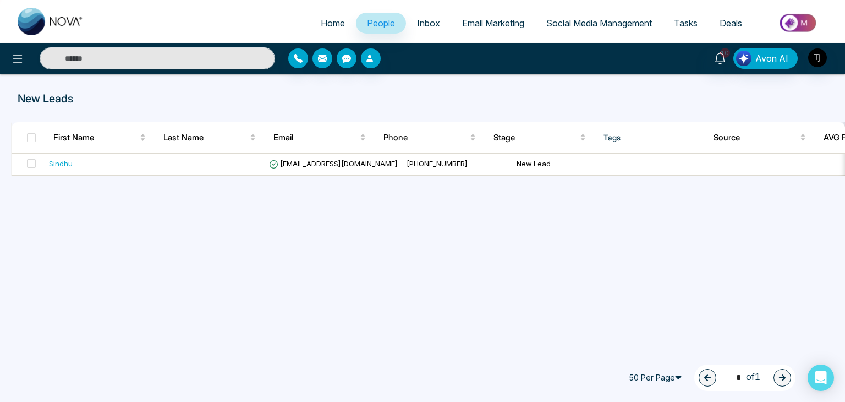
click at [330, 17] on link "Home" at bounding box center [333, 23] width 46 height 21
select select "*"
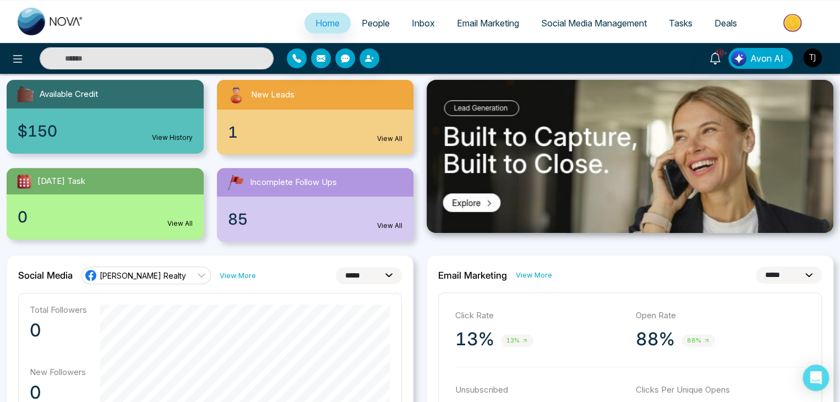
scroll to position [118, 0]
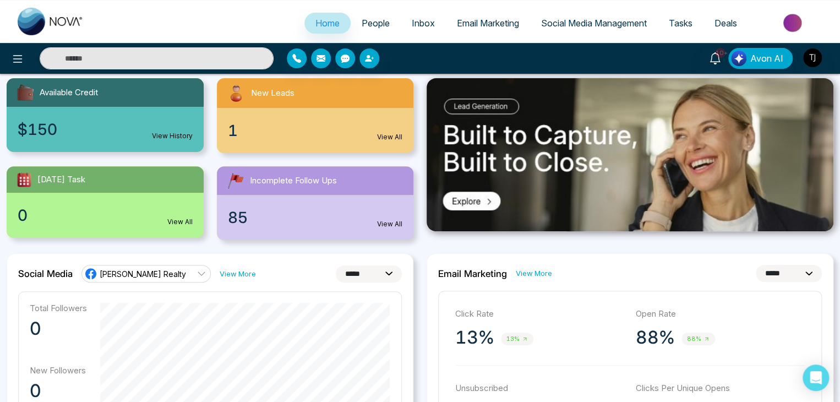
click at [387, 223] on link "View All" at bounding box center [389, 224] width 25 height 10
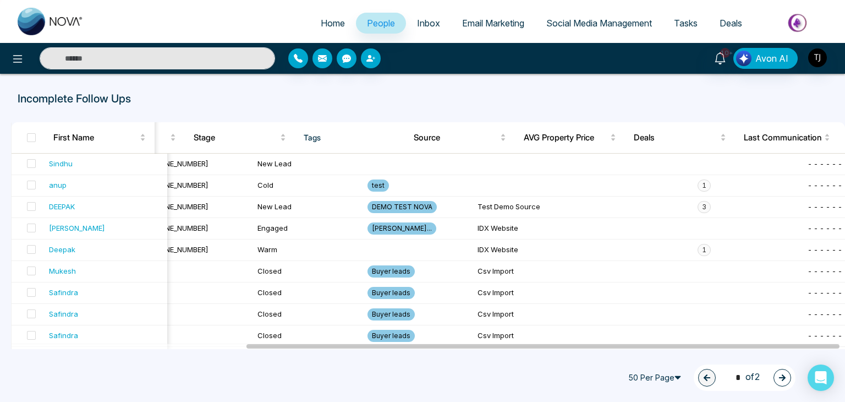
click at [327, 16] on link "Home" at bounding box center [333, 23] width 46 height 21
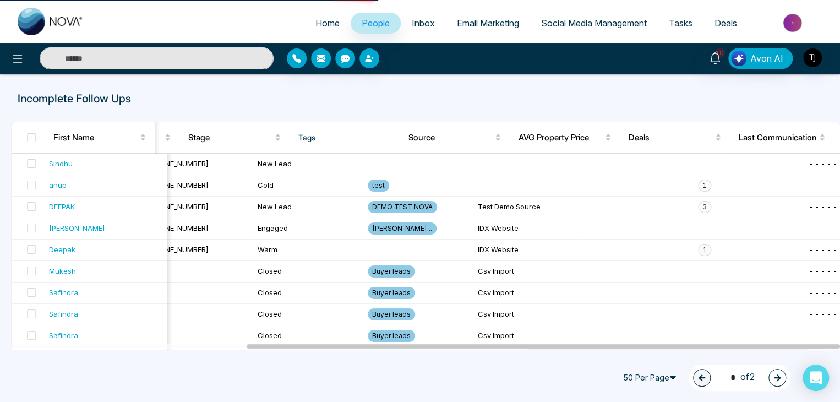
select select "*"
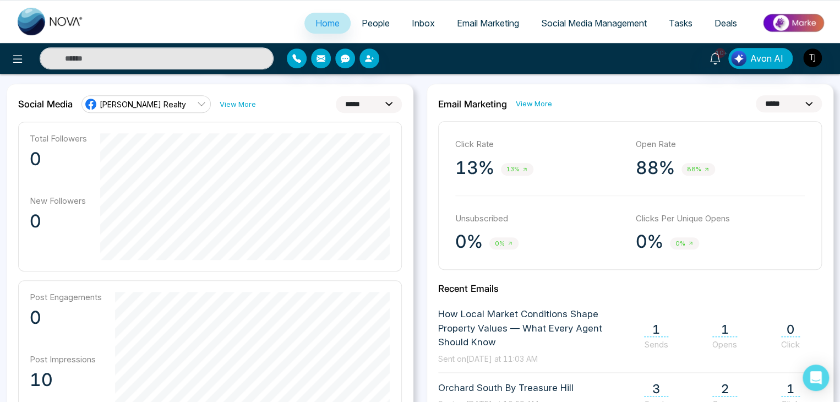
scroll to position [286, 0]
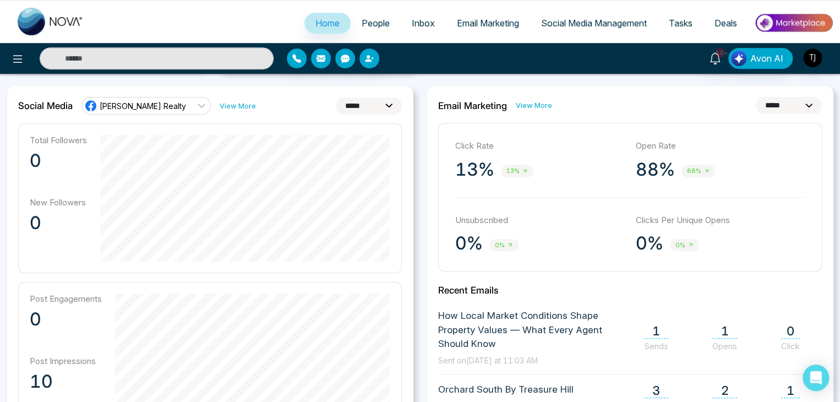
click at [181, 106] on link "Triston James Realty" at bounding box center [145, 106] width 129 height 18
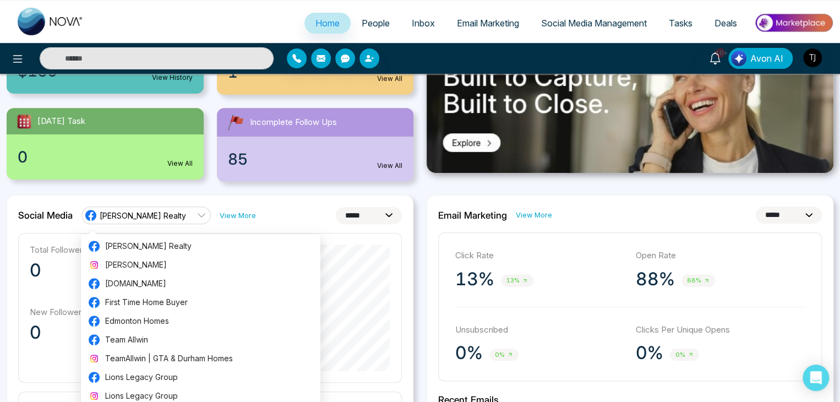
scroll to position [176, 0]
click at [174, 218] on span "Triston James Realty" at bounding box center [143, 215] width 86 height 10
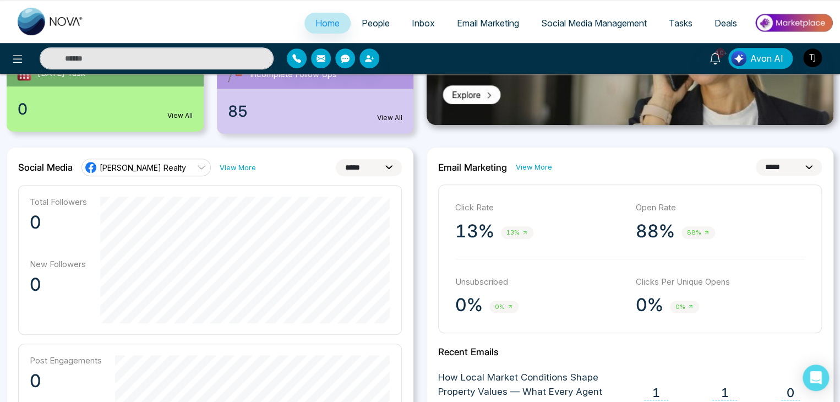
scroll to position [220, 0]
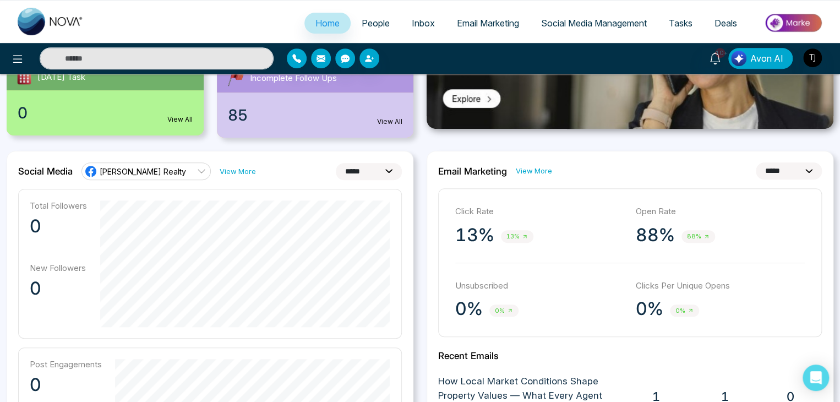
click at [357, 172] on select "**********" at bounding box center [369, 171] width 66 height 17
select select "**"
click at [336, 163] on select "**********" at bounding box center [369, 171] width 66 height 17
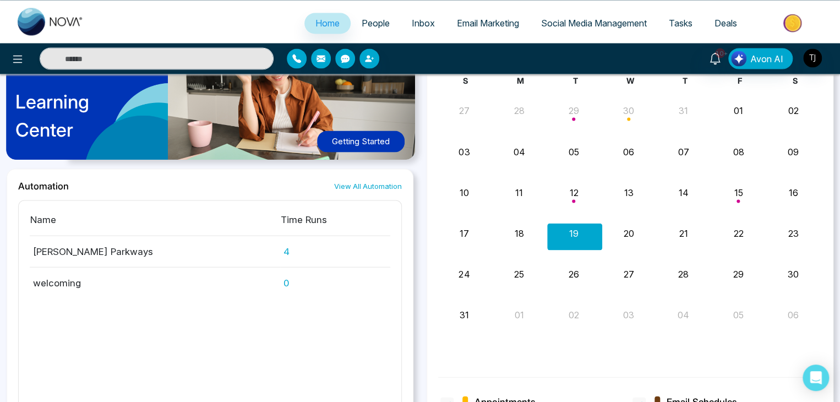
scroll to position [1057, 0]
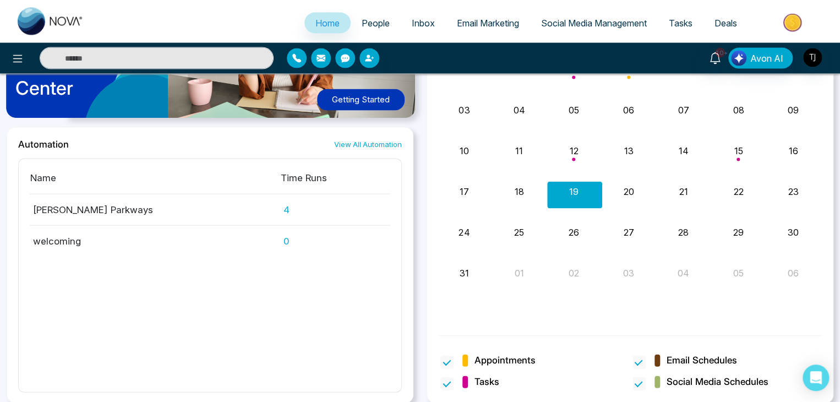
click at [726, 22] on span "Deals" at bounding box center [725, 23] width 23 height 11
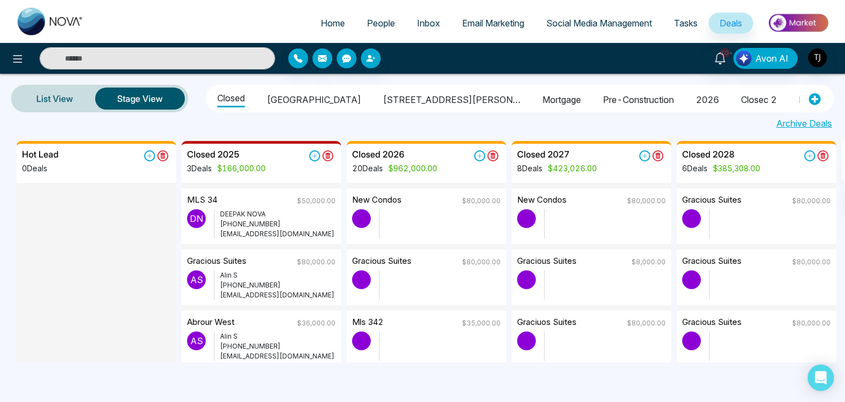
click at [332, 18] on span "Home" at bounding box center [333, 23] width 24 height 11
select select "*"
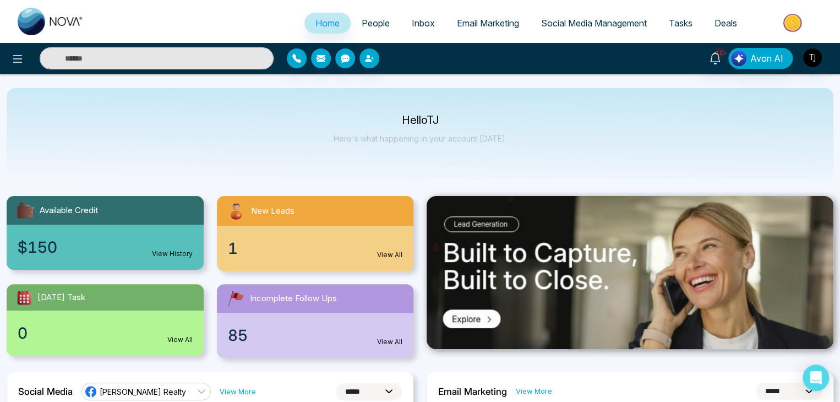
click at [379, 22] on span "People" at bounding box center [376, 23] width 28 height 11
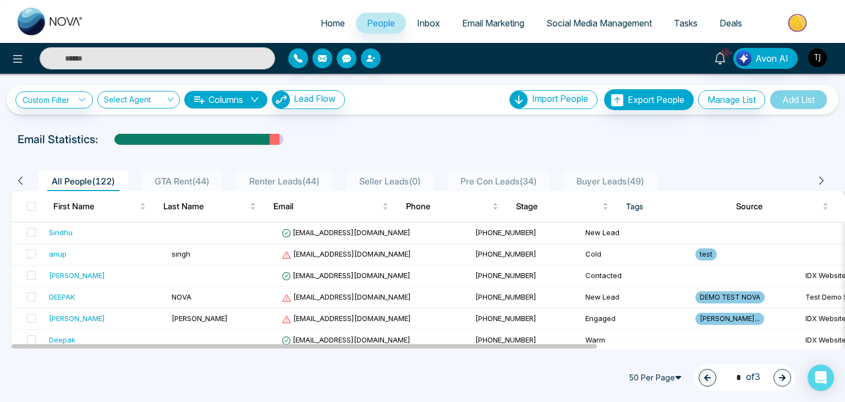
click at [324, 20] on span "Home" at bounding box center [333, 23] width 24 height 11
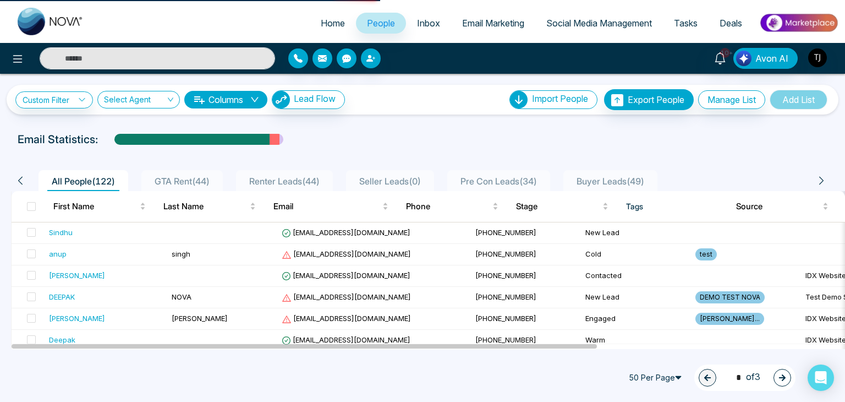
select select "*"
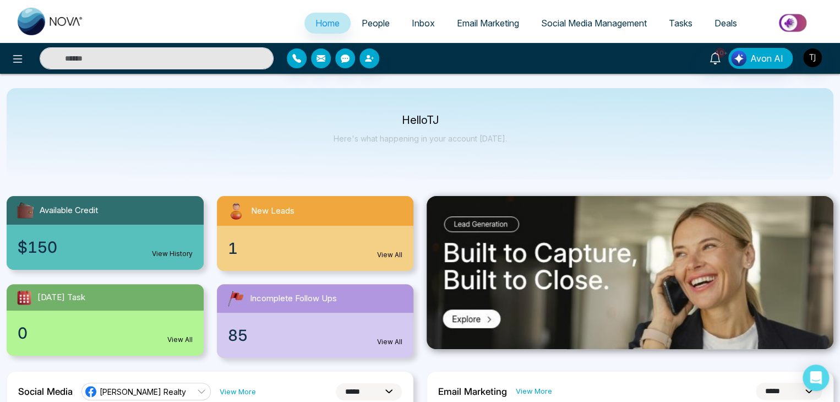
click at [374, 20] on span "People" at bounding box center [376, 23] width 28 height 11
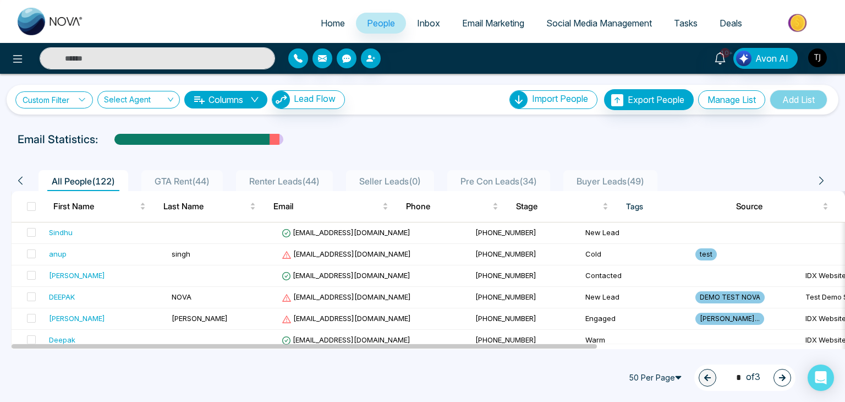
click at [62, 95] on link "Custom Filter" at bounding box center [54, 99] width 78 height 17
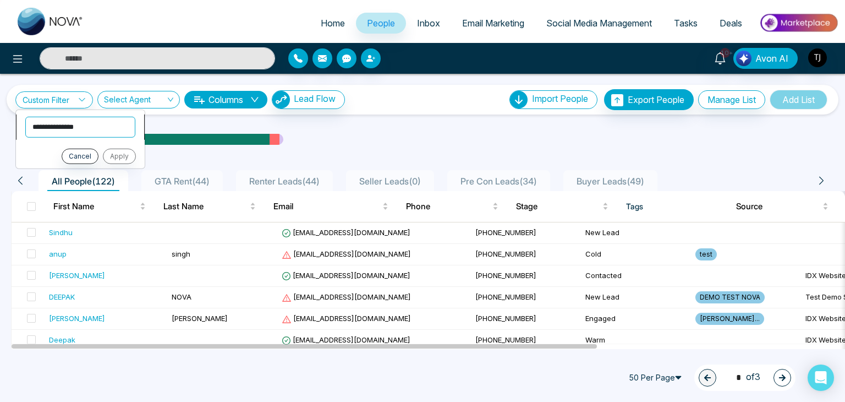
click at [82, 123] on select "**********" at bounding box center [80, 126] width 110 height 21
click at [104, 124] on select "**********" at bounding box center [80, 126] width 110 height 21
click at [114, 96] on input "search" at bounding box center [135, 101] width 62 height 21
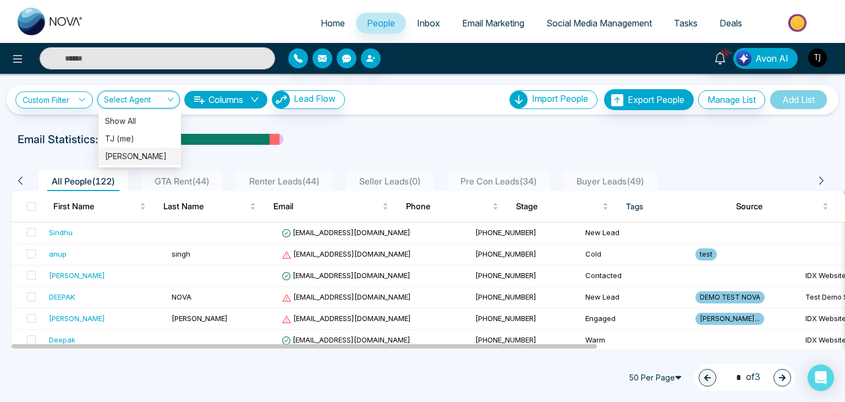
click at [141, 156] on div "Sam S" at bounding box center [139, 156] width 69 height 12
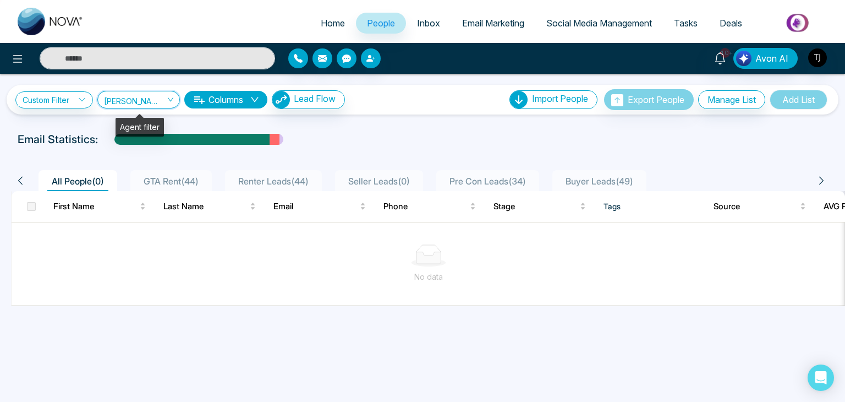
click at [161, 95] on span "Sam S" at bounding box center [138, 99] width 69 height 10
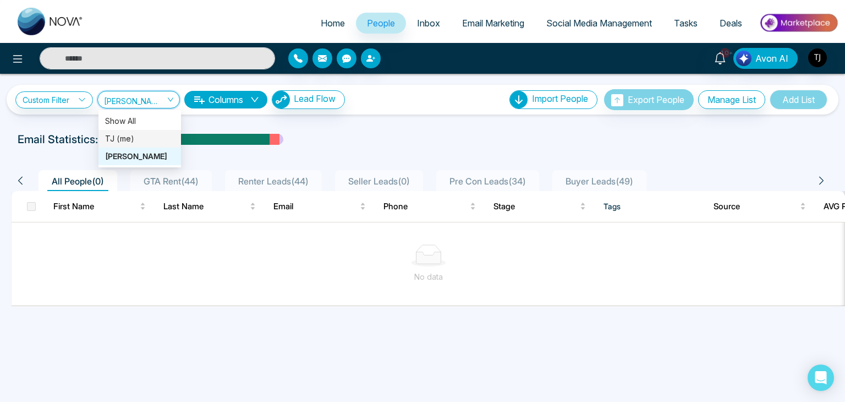
click at [150, 140] on div "TJ (me)" at bounding box center [139, 139] width 69 height 12
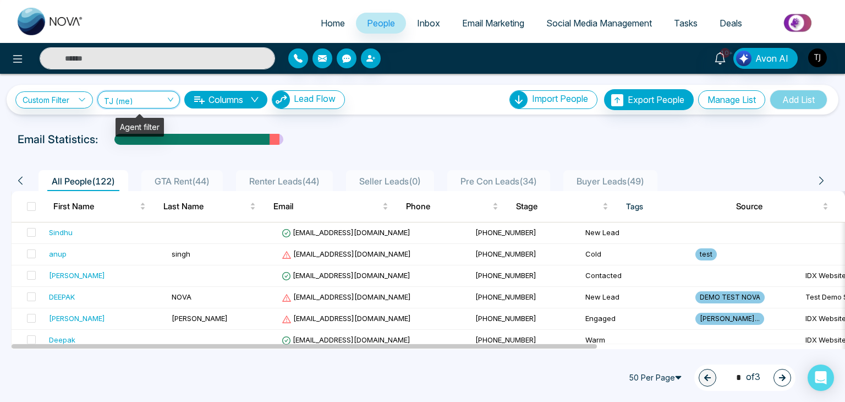
click at [165, 100] on span "TJ (me)" at bounding box center [138, 99] width 69 height 10
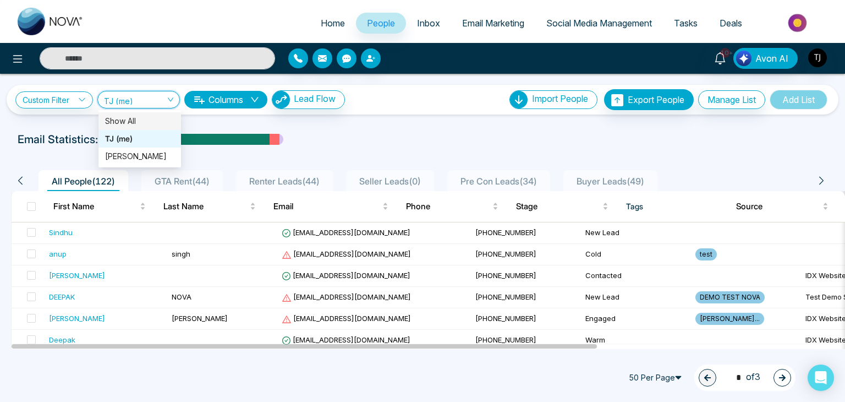
click at [147, 114] on div "Show All" at bounding box center [140, 121] width 83 height 18
click at [256, 101] on icon "down" at bounding box center [254, 99] width 9 height 9
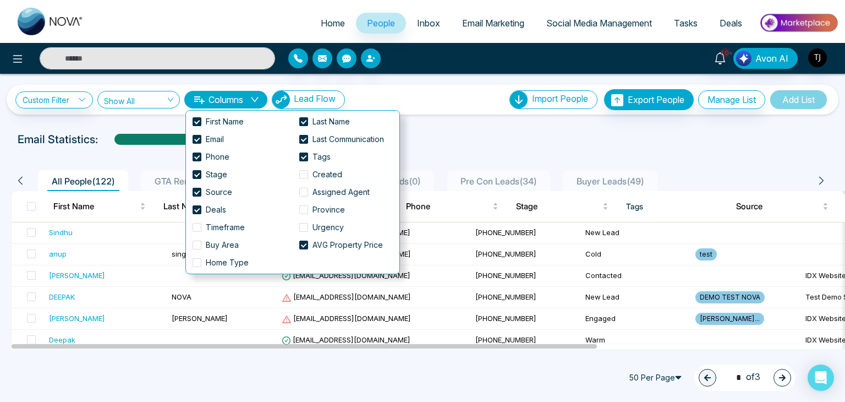
click at [460, 140] on div "Email Statistics:" at bounding box center [423, 139] width 810 height 17
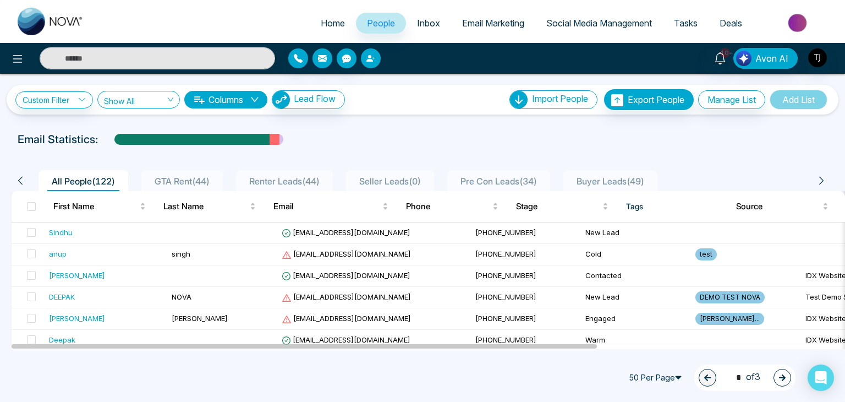
click at [372, 59] on icon "button" at bounding box center [371, 58] width 9 height 9
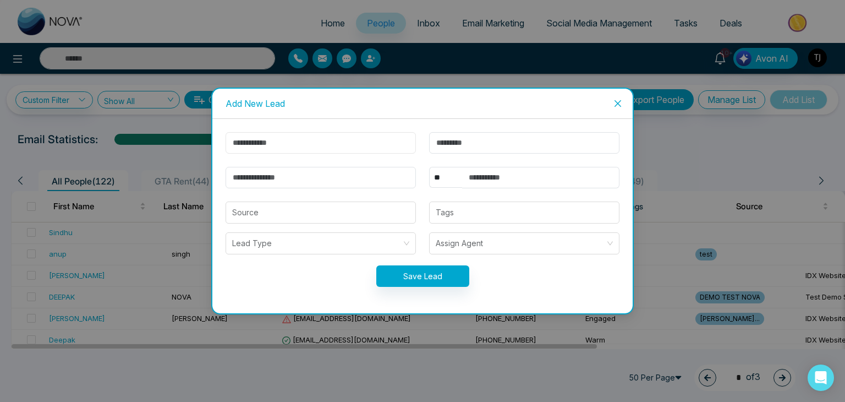
click at [264, 151] on input "text" at bounding box center [321, 142] width 190 height 21
click at [513, 145] on input "text" at bounding box center [524, 142] width 190 height 21
click at [332, 185] on input "email" at bounding box center [321, 177] width 190 height 21
click at [500, 176] on input "text" at bounding box center [540, 177] width 157 height 21
click at [303, 223] on div "Source" at bounding box center [321, 212] width 190 height 22
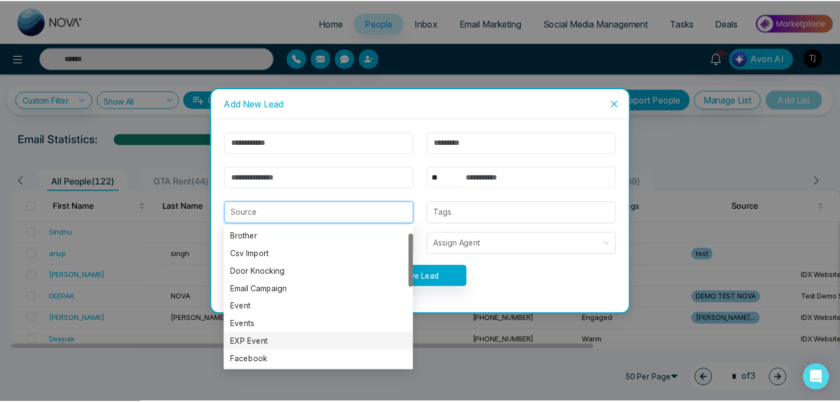
scroll to position [18, 0]
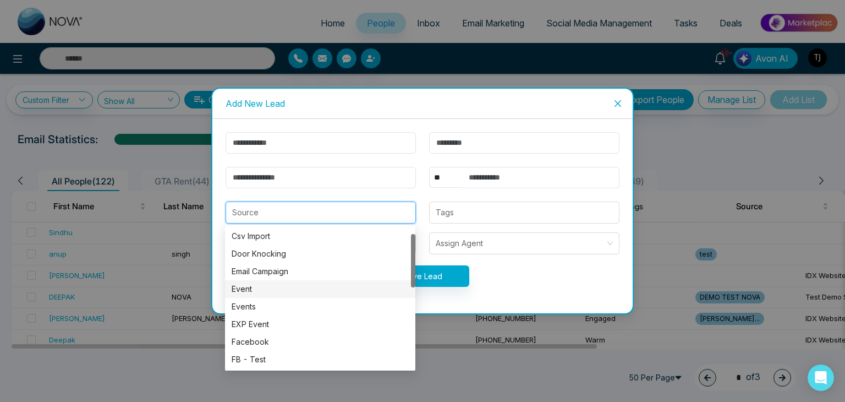
click at [311, 286] on div "Event" at bounding box center [320, 289] width 177 height 12
type input "*****"
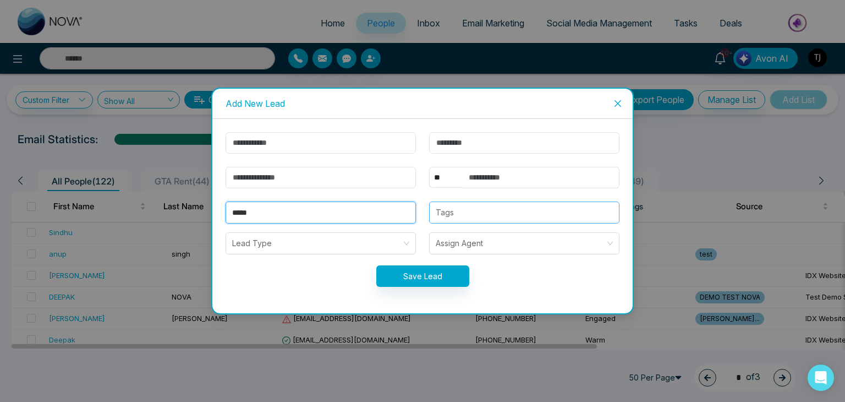
click at [479, 216] on div at bounding box center [525, 212] width 184 height 13
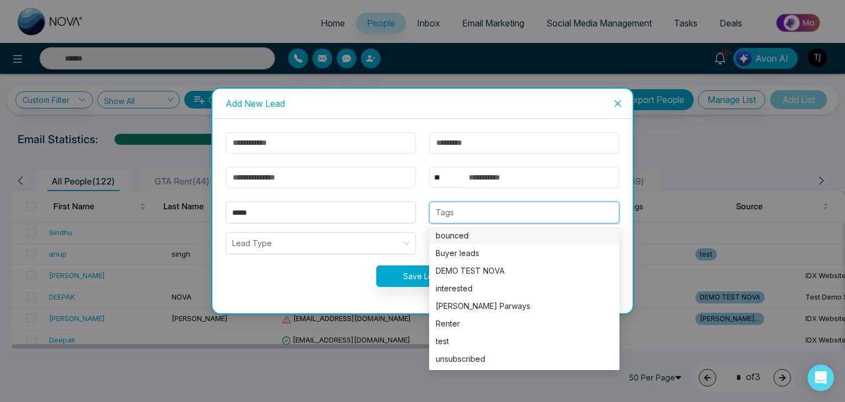
click at [511, 207] on div at bounding box center [525, 212] width 184 height 13
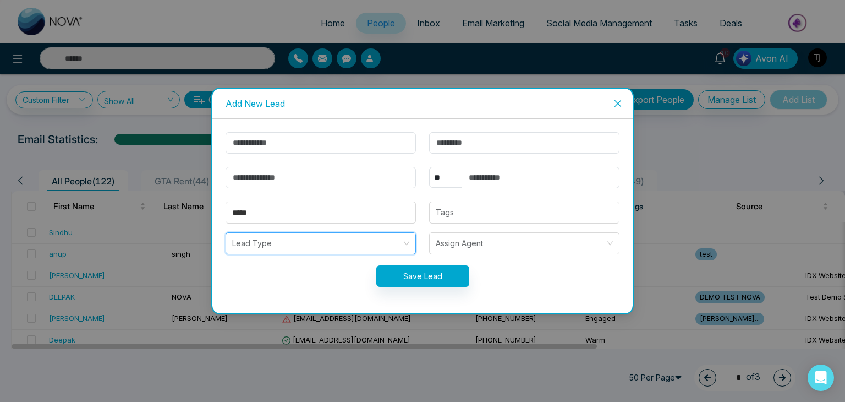
click at [339, 243] on input "search" at bounding box center [317, 243] width 170 height 21
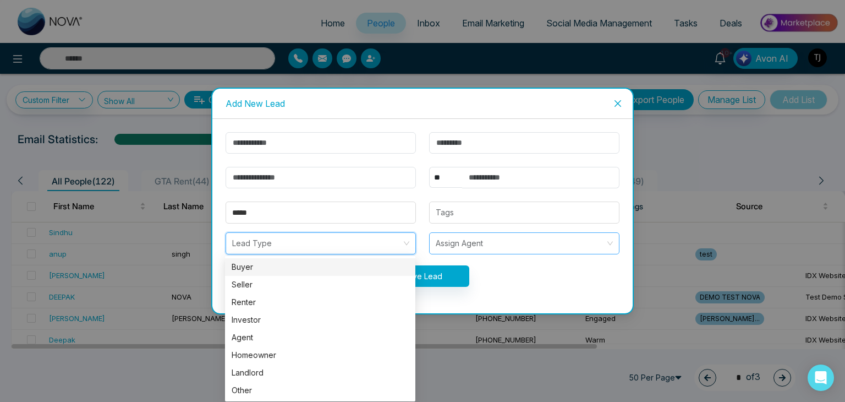
click at [453, 238] on input "search" at bounding box center [521, 243] width 170 height 21
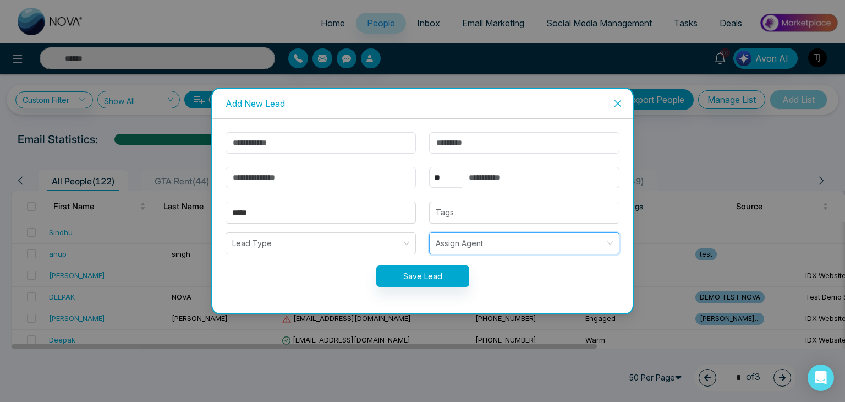
click at [441, 240] on input "search" at bounding box center [521, 243] width 170 height 21
click at [495, 241] on input "search" at bounding box center [521, 243] width 170 height 21
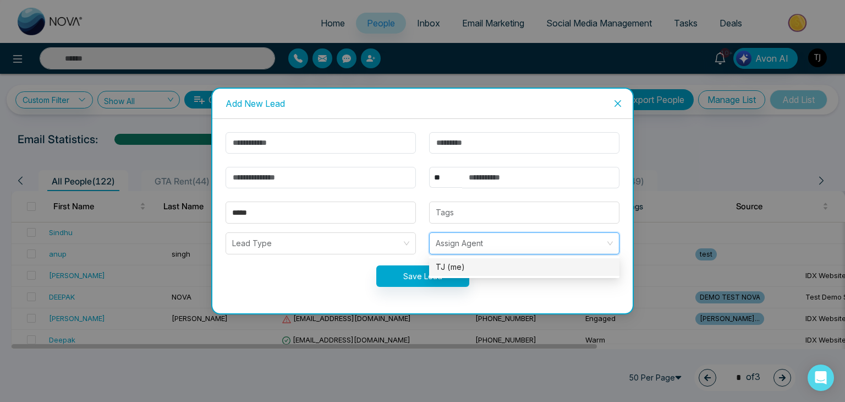
click at [524, 243] on input "search" at bounding box center [521, 243] width 170 height 21
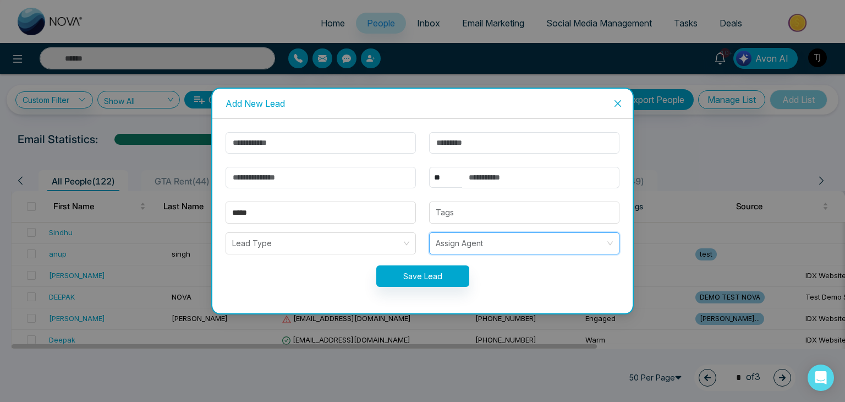
click at [424, 242] on div "Assign Agent" at bounding box center [525, 243] width 204 height 22
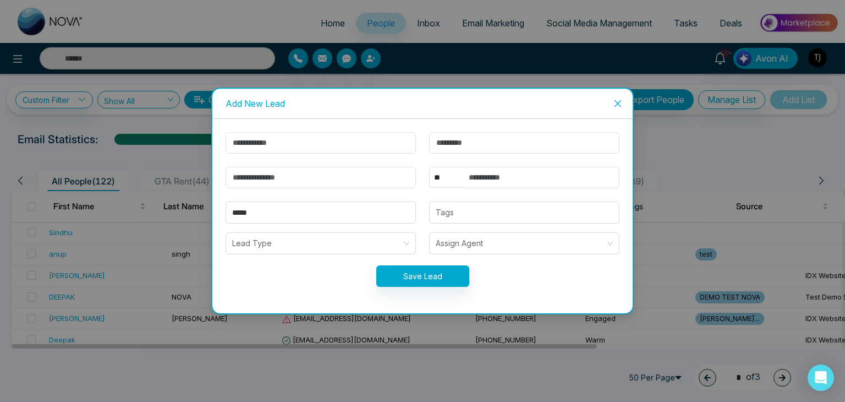
click at [621, 104] on icon "close" at bounding box center [618, 103] width 9 height 9
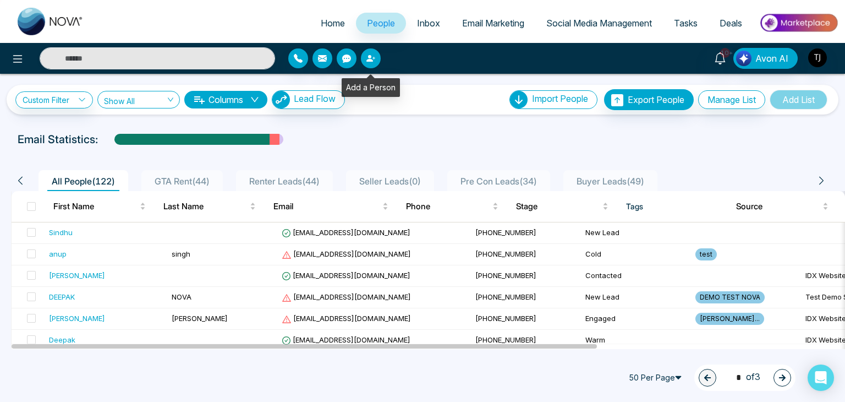
click at [370, 60] on icon "button" at bounding box center [370, 58] width 7 height 7
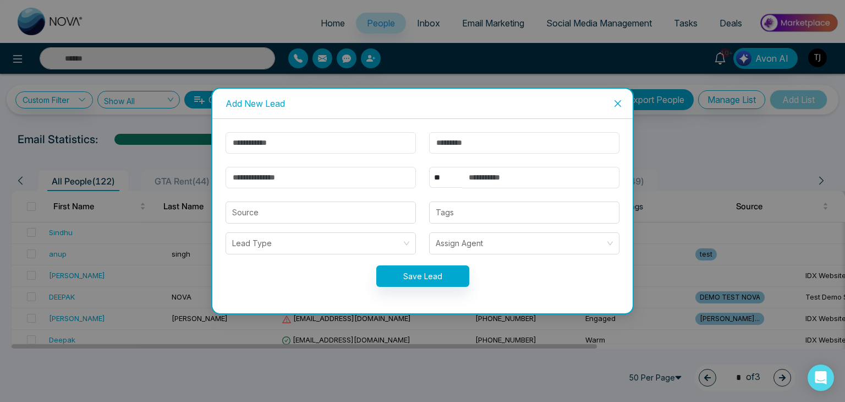
click at [406, 56] on div "Add New Lead ** **** *** *** *** **** *** Source Tags Lead Type Assign Agent Sa…" at bounding box center [422, 201] width 845 height 402
click at [615, 100] on icon "close" at bounding box center [618, 103] width 7 height 7
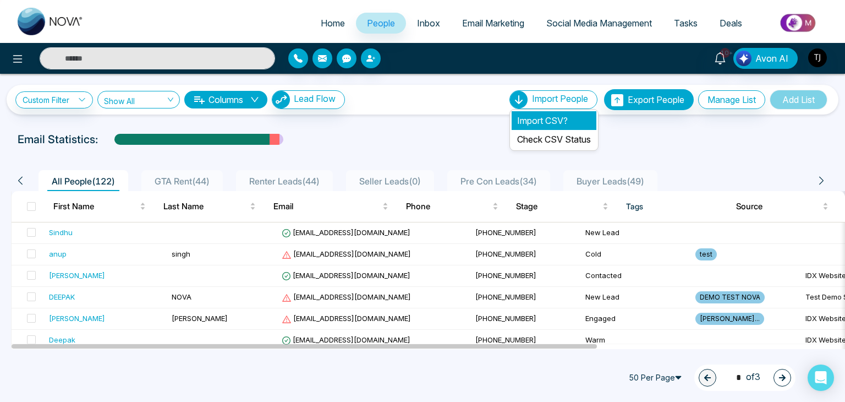
click at [544, 115] on li "Import CSV?" at bounding box center [554, 120] width 85 height 19
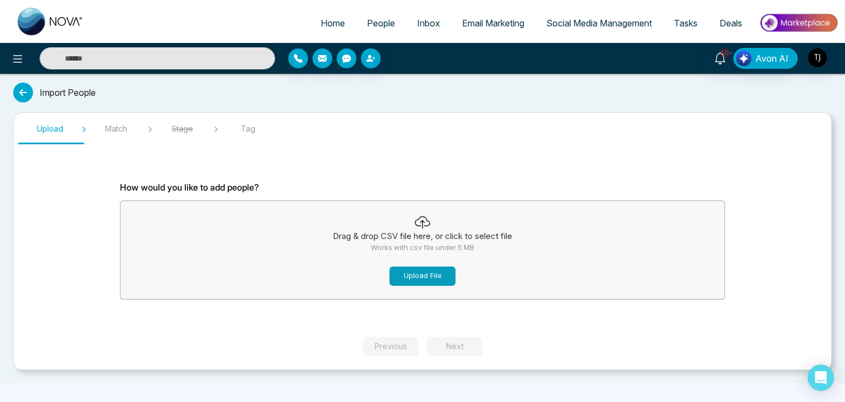
click at [415, 271] on button "Upload File" at bounding box center [423, 275] width 66 height 19
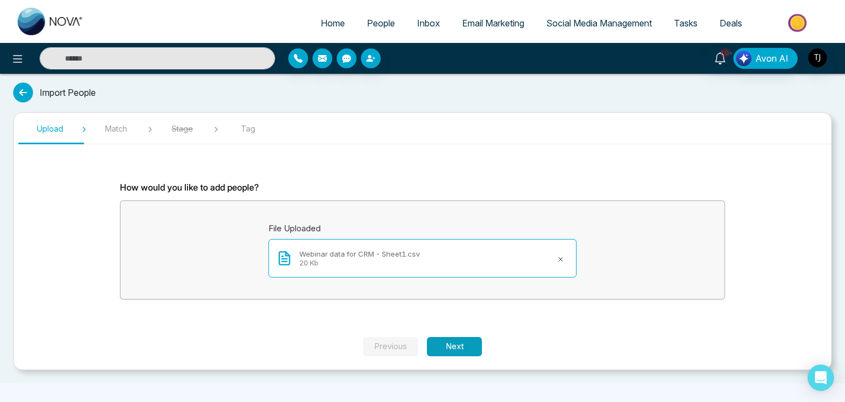
click at [462, 342] on button "Next" at bounding box center [454, 346] width 55 height 19
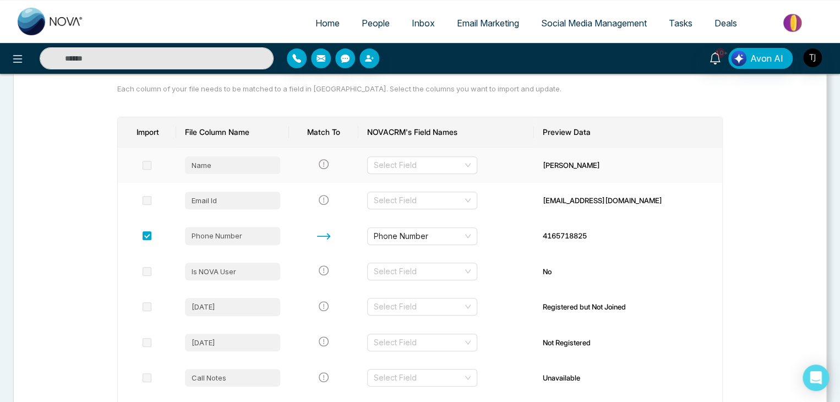
scroll to position [136, 0]
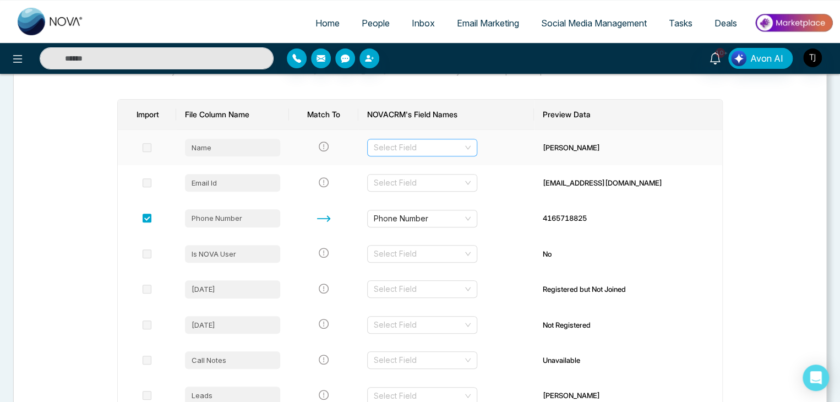
click at [392, 144] on input "search" at bounding box center [418, 147] width 89 height 17
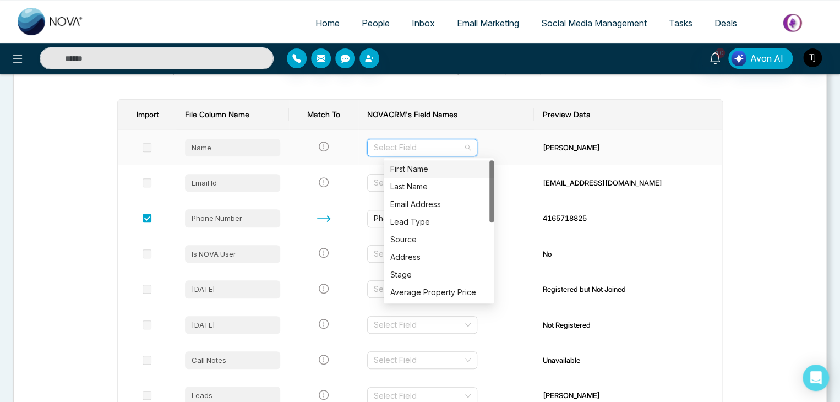
click at [415, 165] on div "First Name" at bounding box center [438, 169] width 97 height 12
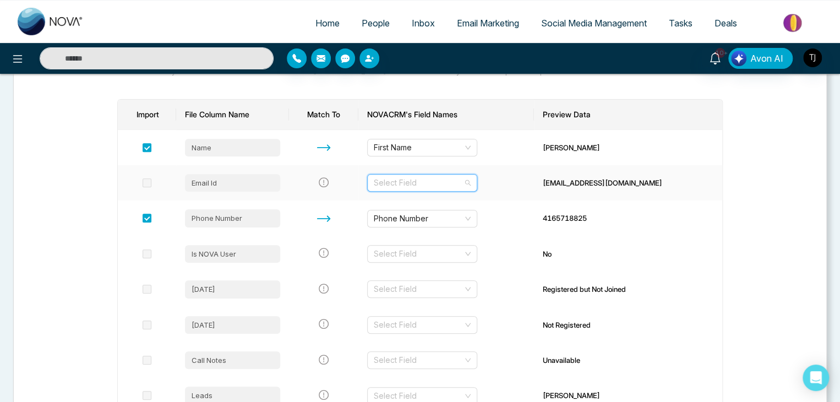
click at [435, 182] on input "search" at bounding box center [418, 182] width 89 height 17
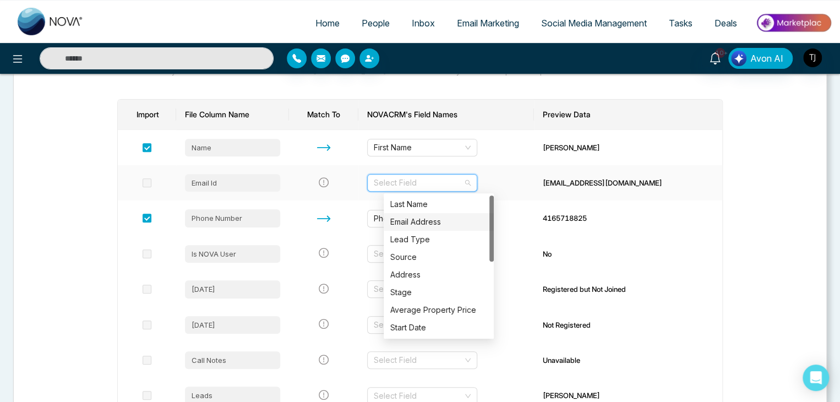
click at [446, 224] on div "Email Address" at bounding box center [438, 222] width 97 height 12
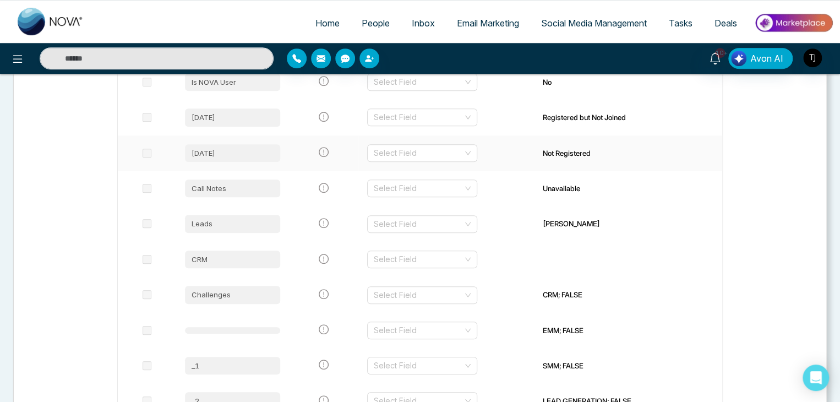
scroll to position [447, 0]
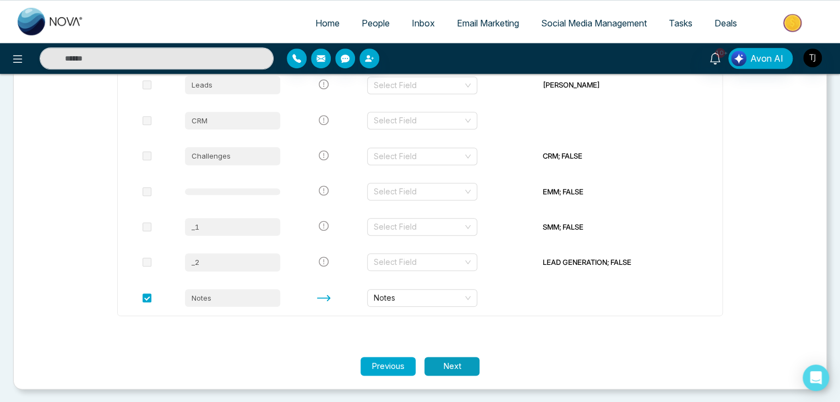
click at [461, 362] on button "Next" at bounding box center [451, 366] width 55 height 19
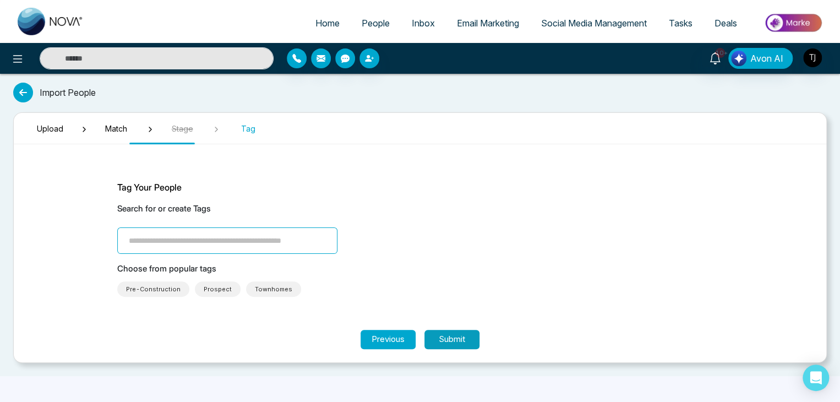
scroll to position [0, 0]
click at [136, 239] on input "search" at bounding box center [230, 240] width 220 height 26
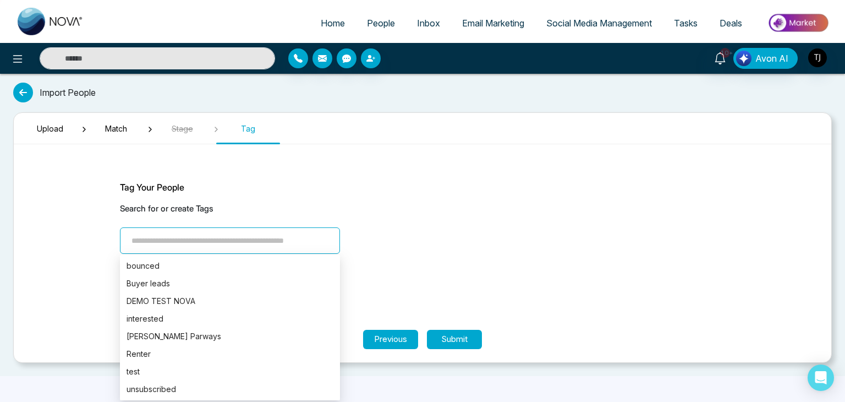
click at [354, 211] on p "Search for or create Tags" at bounding box center [422, 209] width 605 height 13
click at [304, 247] on input "search" at bounding box center [230, 240] width 220 height 26
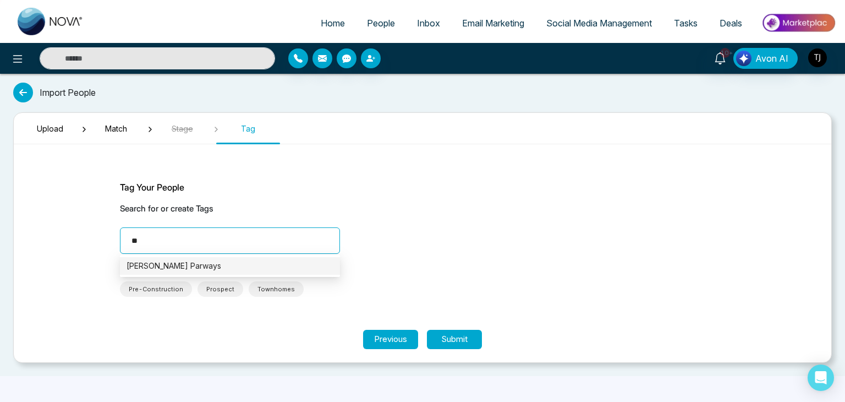
type input "**"
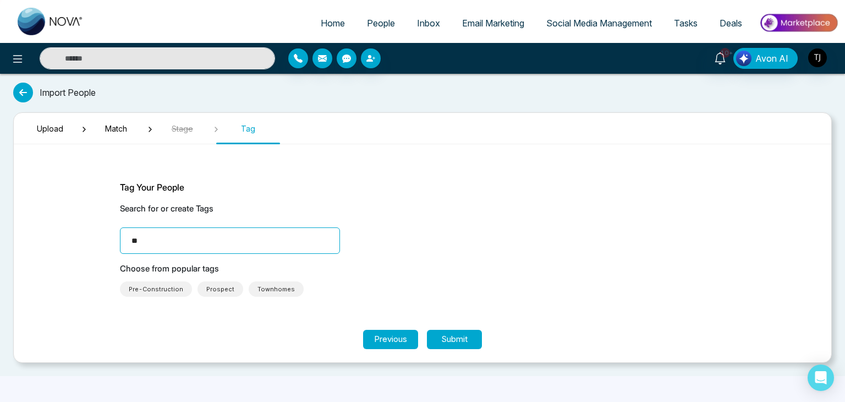
click at [286, 278] on div "Choose from popular tags Pre-Construction Prospect Townhomes" at bounding box center [422, 280] width 605 height 35
click at [280, 251] on input "**" at bounding box center [230, 240] width 220 height 26
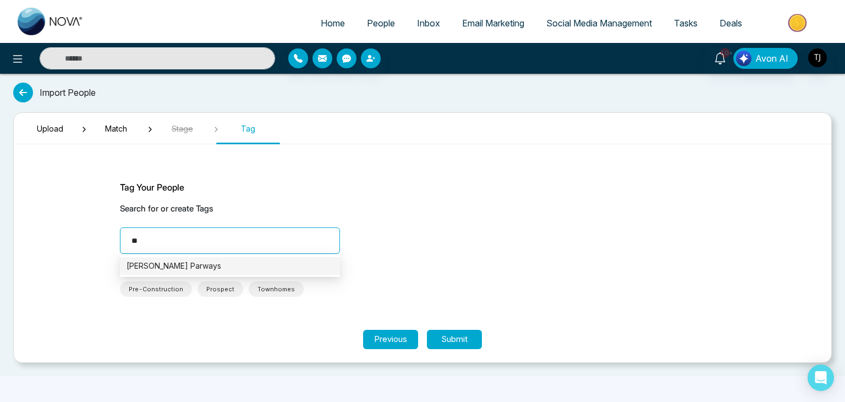
click at [272, 266] on div "Pickering Parways" at bounding box center [230, 266] width 207 height 12
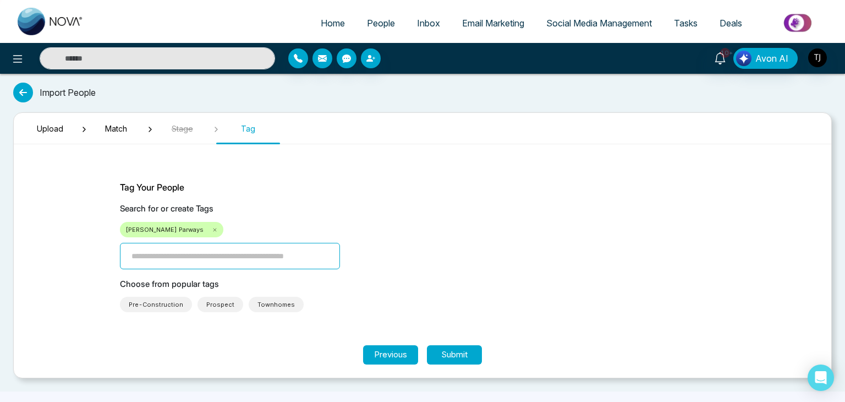
click at [212, 229] on icon at bounding box center [215, 230] width 6 height 6
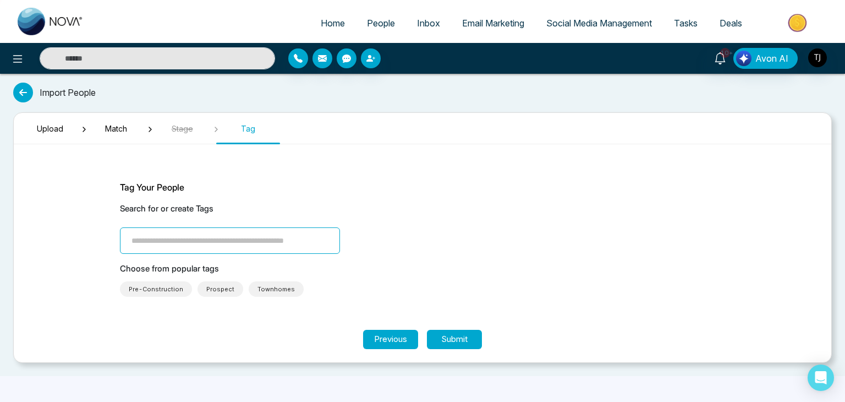
click at [24, 91] on icon at bounding box center [23, 93] width 20 height 20
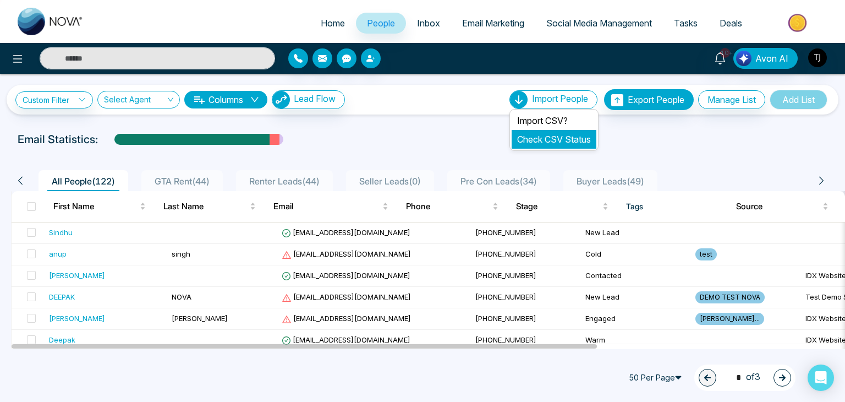
click at [561, 135] on link "Check CSV Status" at bounding box center [554, 139] width 74 height 11
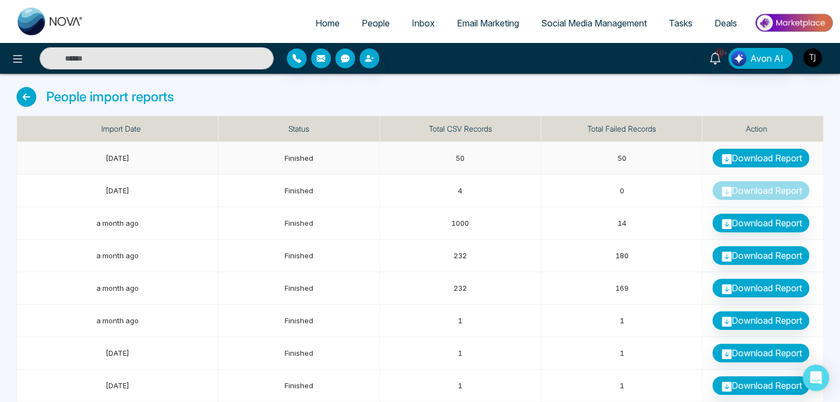
click at [748, 156] on link "Download Report" at bounding box center [760, 158] width 97 height 19
click at [362, 23] on span "People" at bounding box center [376, 23] width 28 height 11
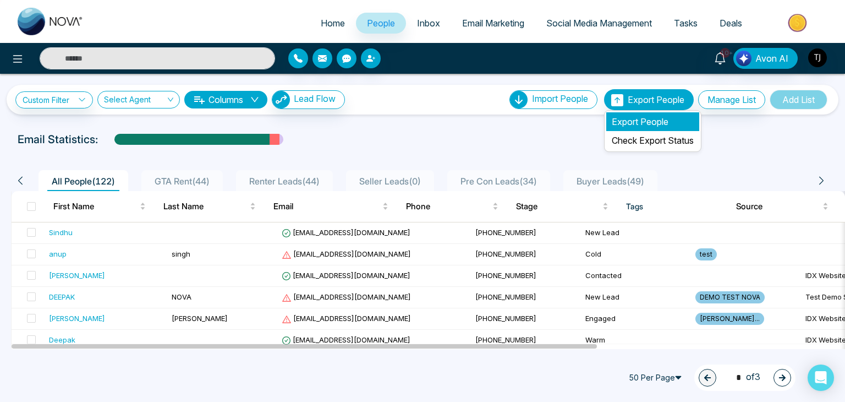
click at [640, 123] on li "Export People" at bounding box center [652, 121] width 93 height 19
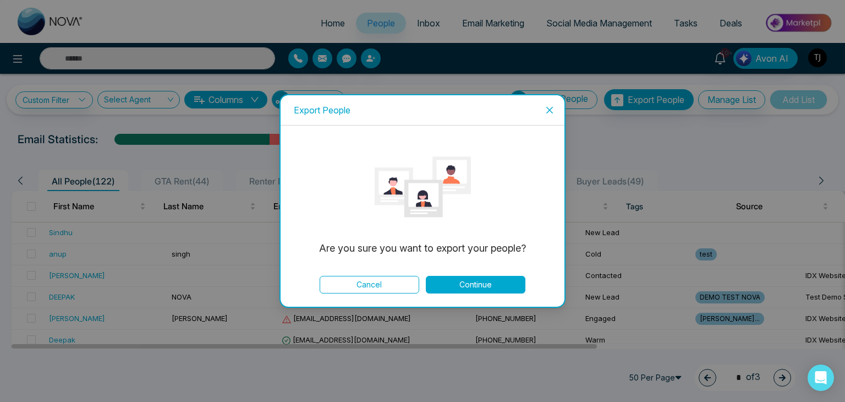
click at [467, 279] on button "Continue" at bounding box center [476, 285] width 100 height 18
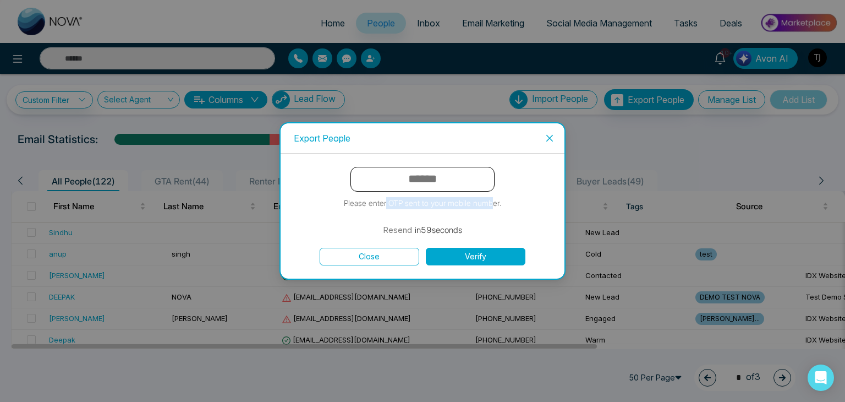
drag, startPoint x: 386, startPoint y: 201, endPoint x: 493, endPoint y: 206, distance: 106.9
click at [493, 206] on p "Please enter OTP sent to your mobile number." at bounding box center [423, 203] width 158 height 12
click at [530, 213] on form "Please enter OTP sent to your mobile number. Resend in 58 seconds Close Verify" at bounding box center [423, 216] width 258 height 98
drag, startPoint x: 497, startPoint y: 202, endPoint x: 368, endPoint y: 204, distance: 129.3
click at [368, 204] on p "Please enter OTP sent to your mobile number." at bounding box center [423, 203] width 158 height 12
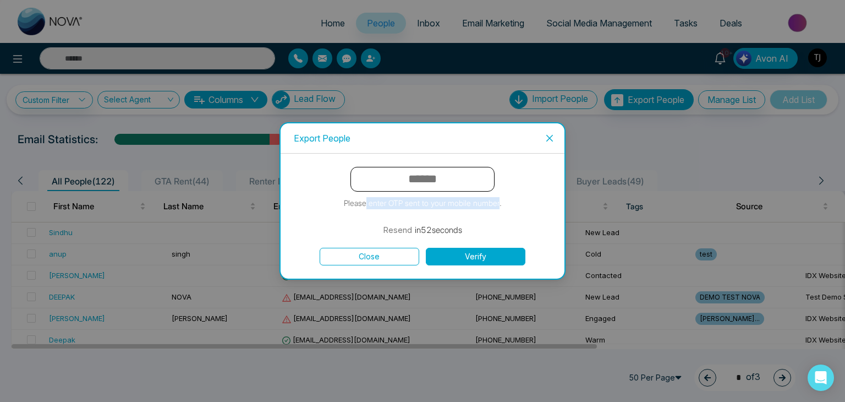
click at [463, 205] on p "Please enter OTP sent to your mobile number." at bounding box center [423, 203] width 158 height 12
click at [553, 133] on span "Close" at bounding box center [550, 138] width 30 height 30
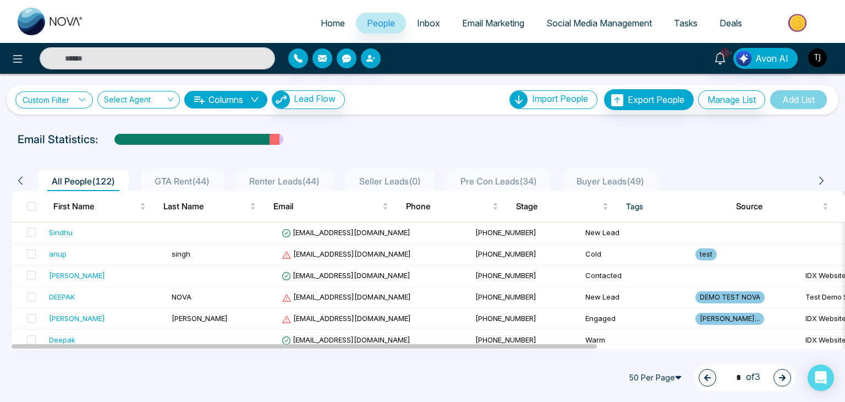
click at [73, 105] on link "Custom Filter" at bounding box center [54, 99] width 78 height 17
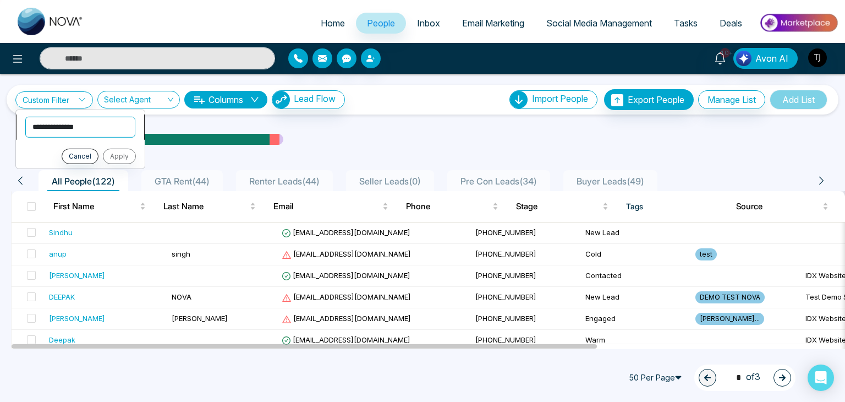
click at [75, 130] on select "**********" at bounding box center [80, 126] width 110 height 21
select select "****"
click at [25, 116] on select "**********" at bounding box center [80, 126] width 110 height 21
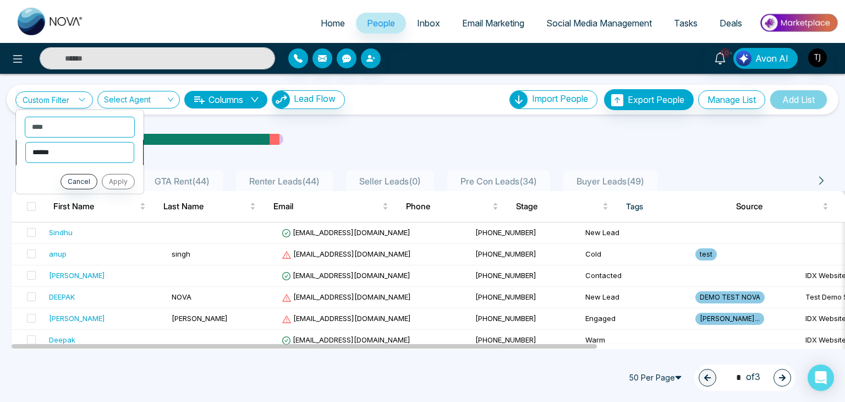
click at [68, 150] on select "**********" at bounding box center [79, 151] width 109 height 21
select select "*******"
click at [25, 141] on select "**********" at bounding box center [79, 151] width 109 height 21
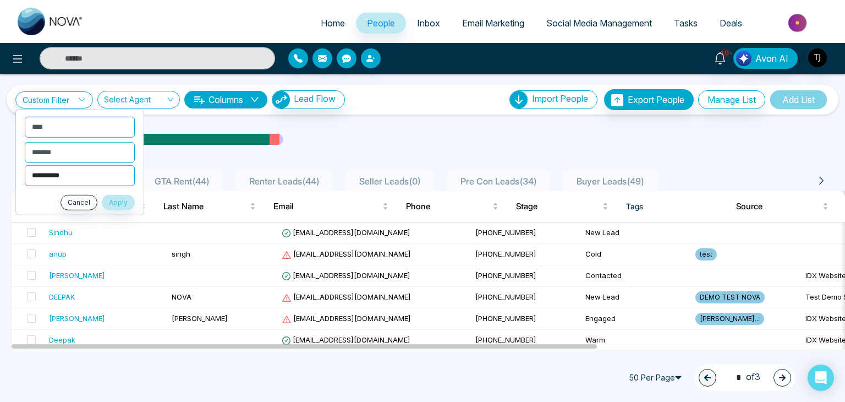
click at [64, 172] on select "**********" at bounding box center [80, 175] width 110 height 21
select select "**********"
click at [25, 165] on select "**********" at bounding box center [80, 175] width 110 height 21
click at [113, 196] on button "Apply" at bounding box center [118, 201] width 33 height 15
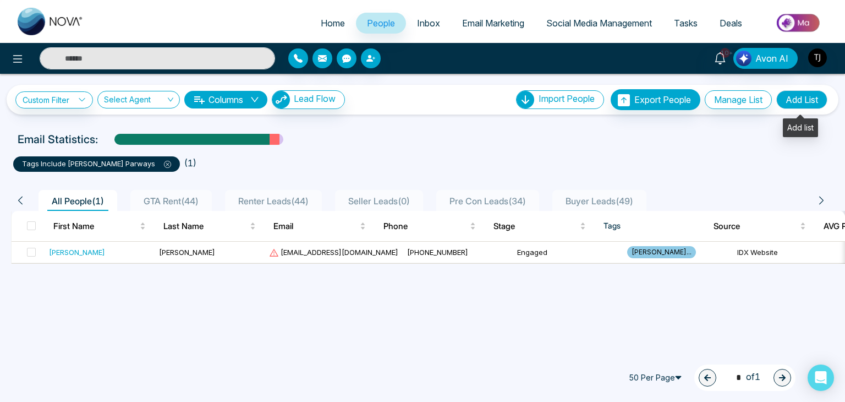
click at [805, 99] on button "Add List" at bounding box center [802, 99] width 51 height 19
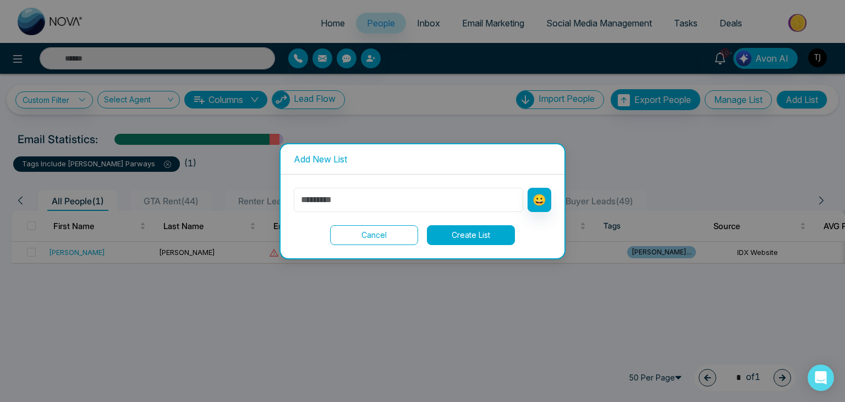
click at [376, 198] on input "text" at bounding box center [408, 200] width 229 height 24
type input "*"
click at [357, 200] on input "**********" at bounding box center [408, 200] width 229 height 24
type input "**********"
click at [502, 231] on button "Create List" at bounding box center [471, 235] width 88 height 20
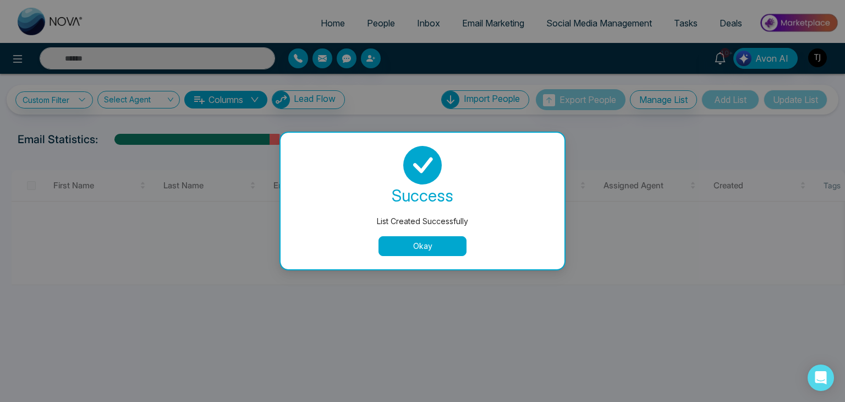
click at [435, 248] on button "Okay" at bounding box center [423, 246] width 88 height 20
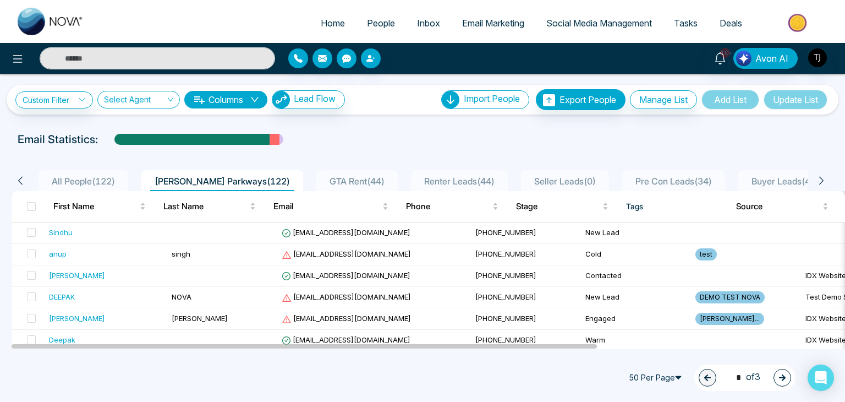
click at [105, 176] on span "All People ( 122 )" at bounding box center [83, 181] width 72 height 11
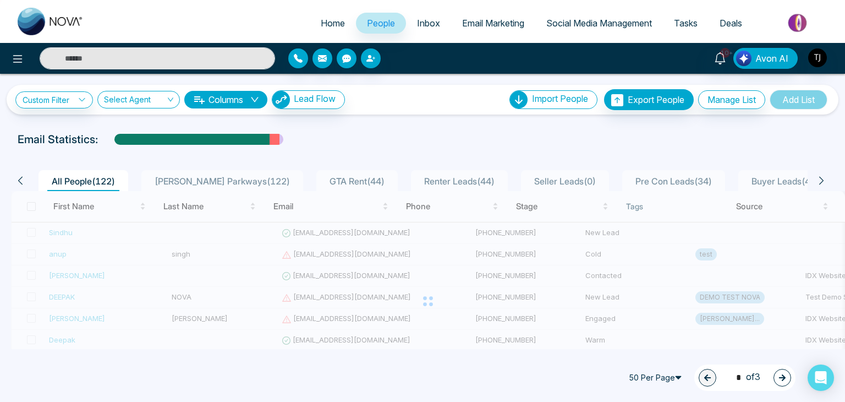
click at [232, 176] on span "Pickering Parkways ( 122 )" at bounding box center [222, 181] width 144 height 11
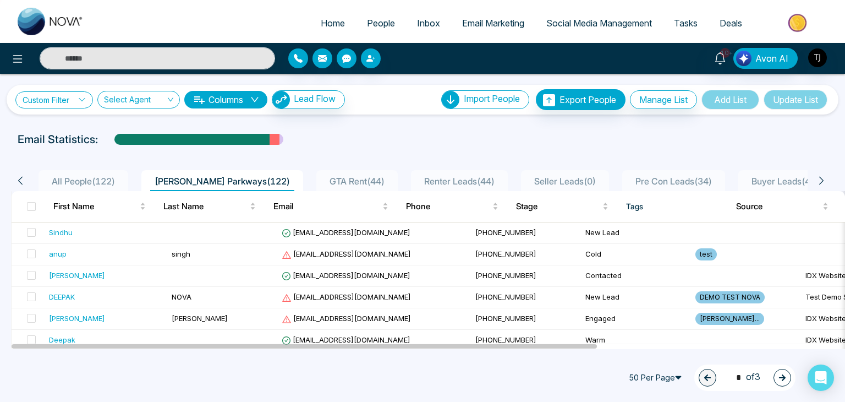
click at [70, 93] on link "Custom Filter" at bounding box center [54, 99] width 78 height 17
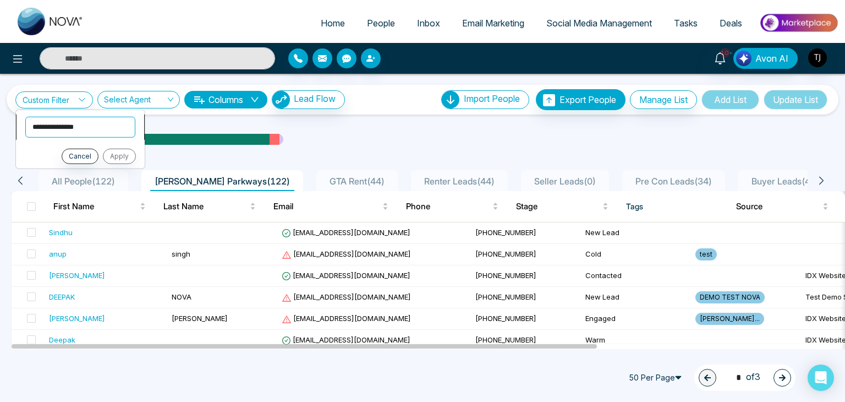
click at [78, 131] on select "**********" at bounding box center [80, 126] width 110 height 21
select select "****"
click at [25, 116] on select "**********" at bounding box center [80, 126] width 110 height 21
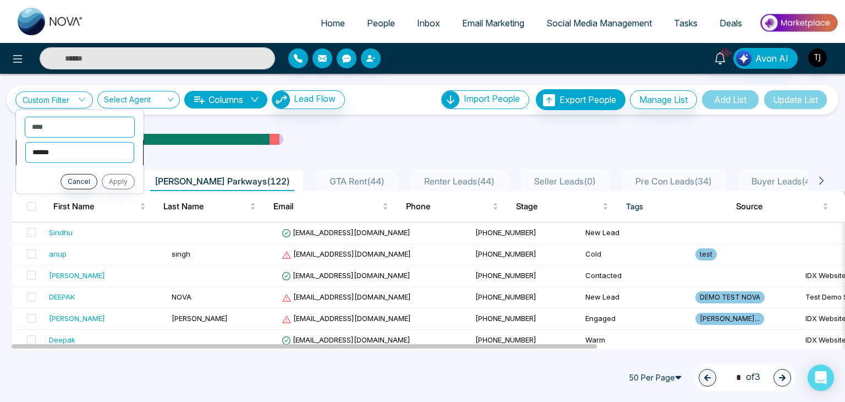
click at [66, 154] on select "**********" at bounding box center [79, 151] width 109 height 21
select select "*******"
click at [25, 141] on select "**********" at bounding box center [79, 151] width 109 height 21
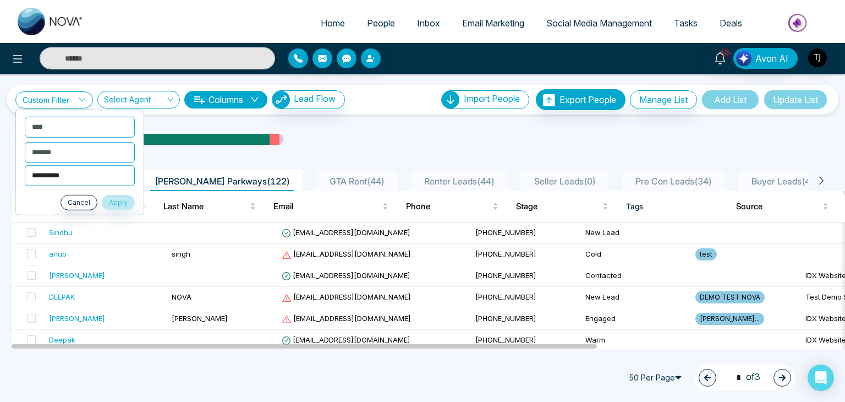
click at [71, 178] on select "**********" at bounding box center [80, 175] width 110 height 21
select select "**********"
click at [25, 165] on select "**********" at bounding box center [80, 175] width 110 height 21
click at [121, 201] on button "Apply" at bounding box center [118, 201] width 33 height 15
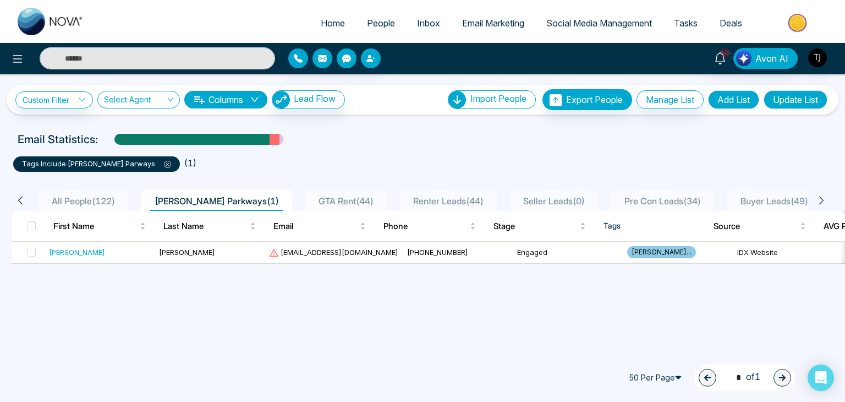
click at [557, 157] on ul "tags include Pickering Parways ( 1 )" at bounding box center [422, 162] width 819 height 20
click at [790, 100] on button "Update List" at bounding box center [796, 99] width 64 height 19
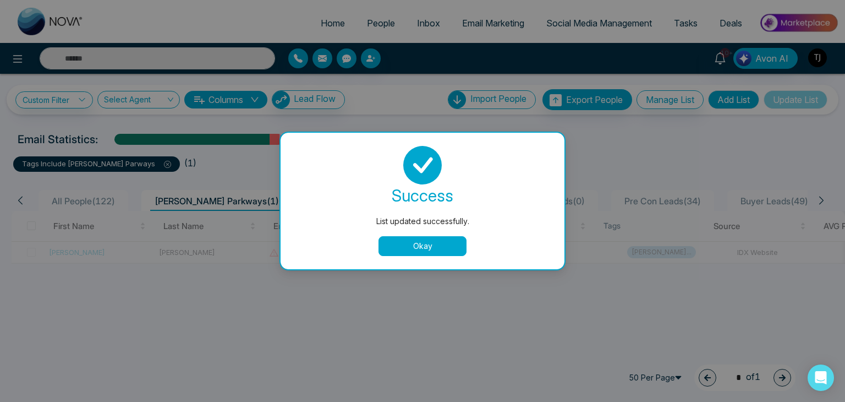
click at [428, 243] on button "Okay" at bounding box center [423, 246] width 88 height 20
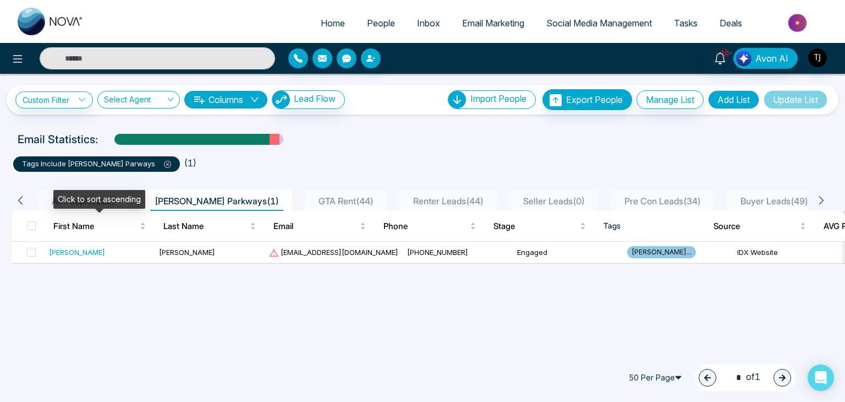
click at [88, 196] on div "Click to sort ascending" at bounding box center [99, 199] width 92 height 19
click at [91, 203] on span "All People ( 122 )" at bounding box center [83, 200] width 72 height 11
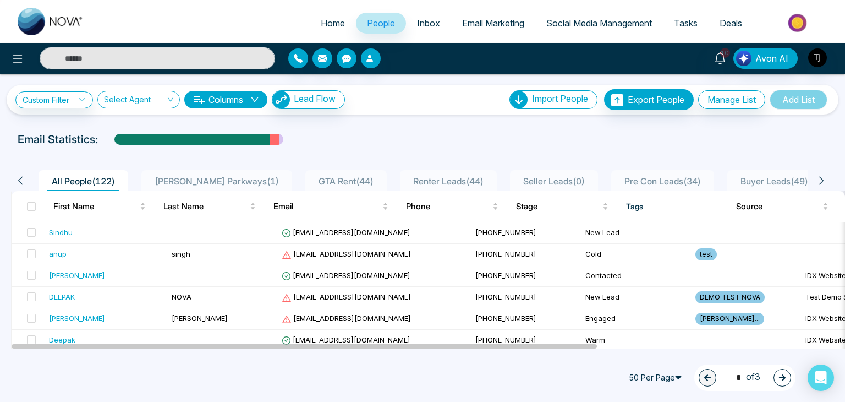
click at [210, 177] on span "Pickering Parkways ( 1 )" at bounding box center [216, 181] width 133 height 11
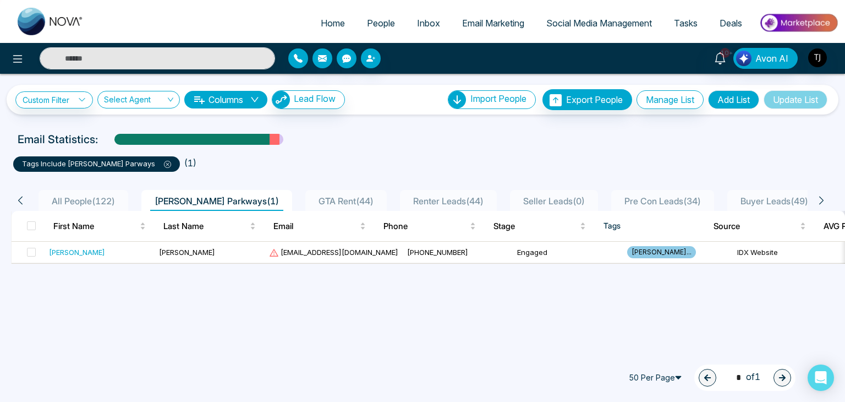
click at [92, 192] on li "All People ( 122 )" at bounding box center [84, 200] width 90 height 21
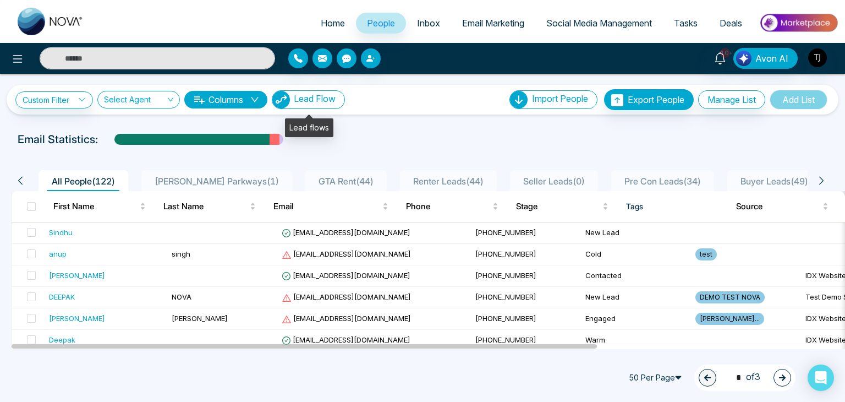
click at [326, 101] on span "Lead Flow" at bounding box center [315, 98] width 42 height 11
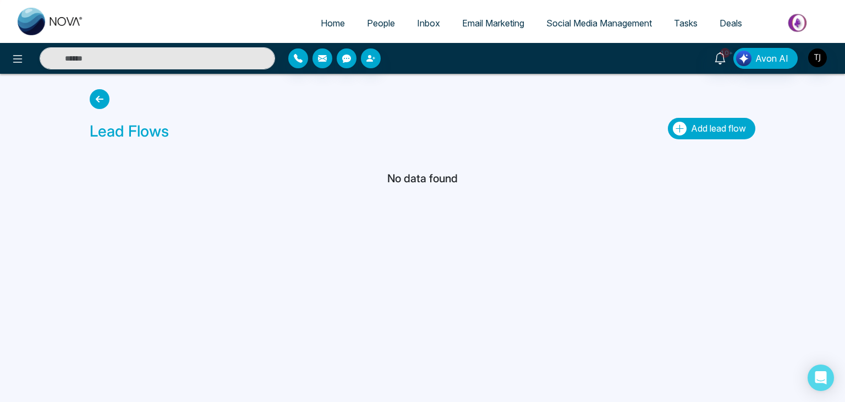
click at [728, 129] on span "Add lead flow" at bounding box center [718, 128] width 55 height 11
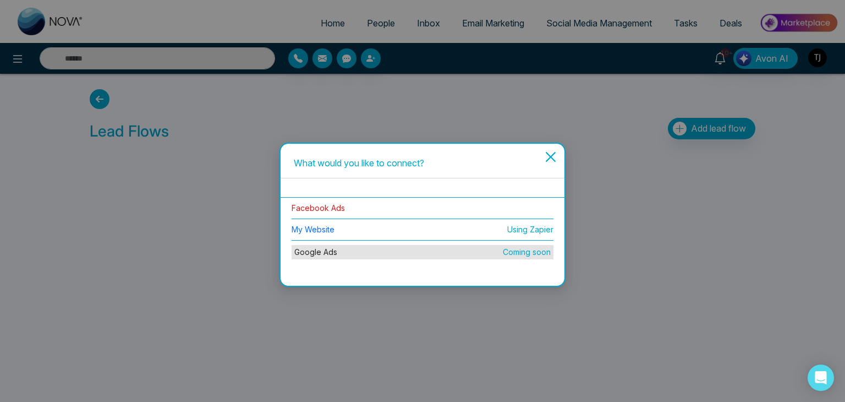
click at [332, 211] on link "Facebook Ads" at bounding box center [318, 207] width 53 height 9
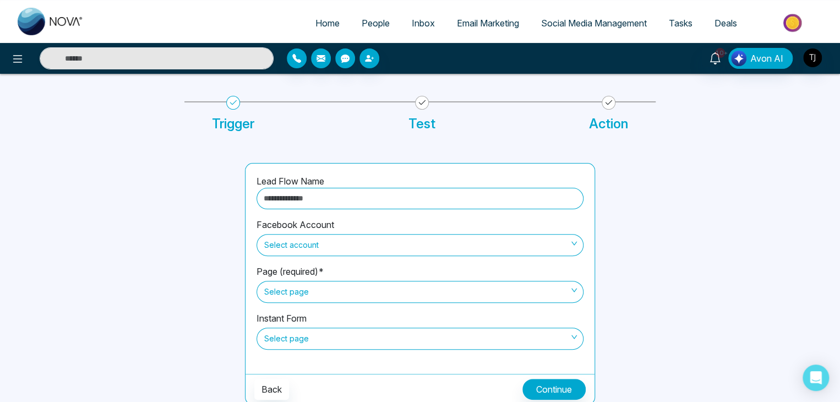
scroll to position [43, 0]
click at [363, 191] on input "text" at bounding box center [419, 196] width 327 height 21
click at [368, 243] on span "Select account" at bounding box center [419, 243] width 311 height 19
type input "*********"
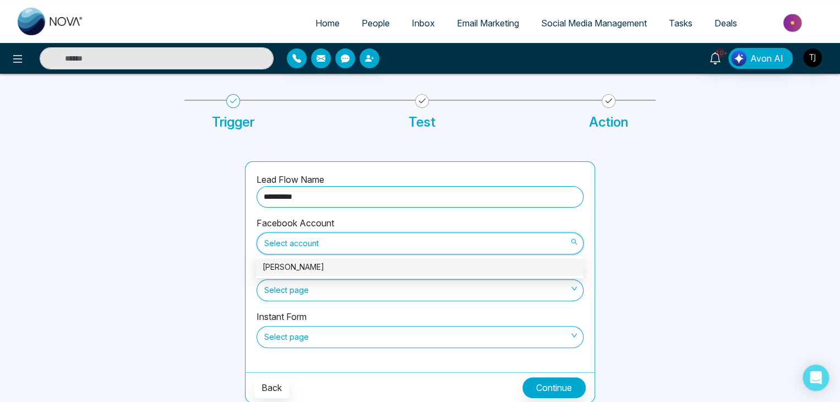
click at [364, 267] on div "Triston James" at bounding box center [420, 267] width 314 height 12
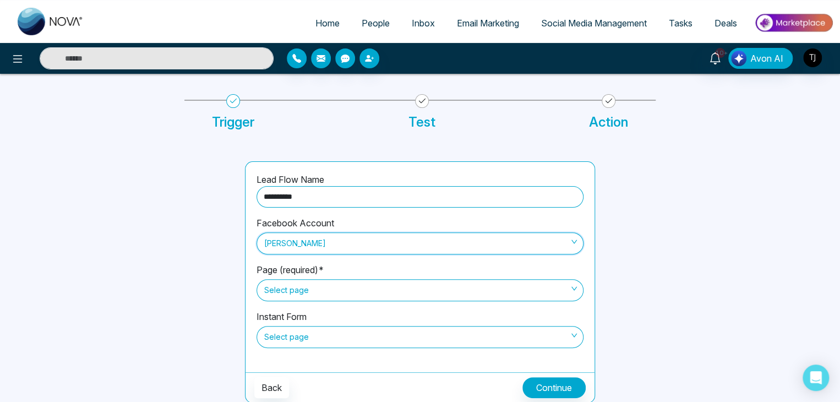
click at [376, 291] on span "Select page" at bounding box center [419, 290] width 311 height 19
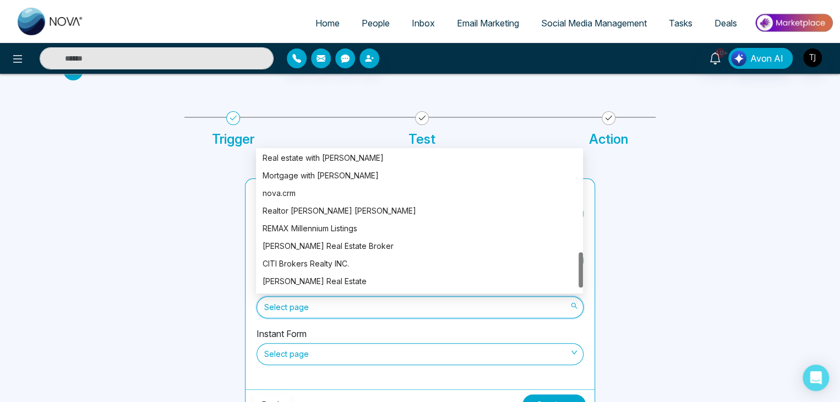
scroll to position [406, 0]
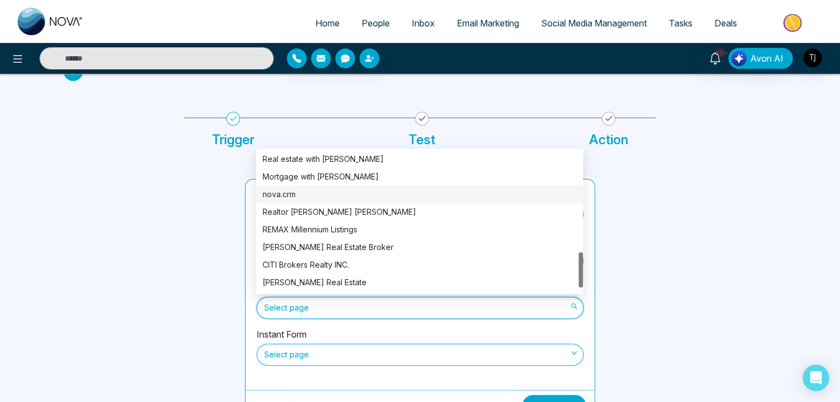
click at [385, 192] on div "nova.crm" at bounding box center [420, 194] width 314 height 12
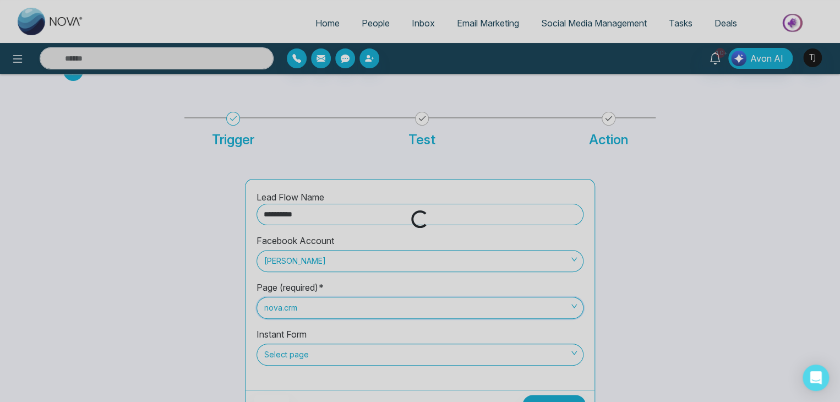
scroll to position [43, 0]
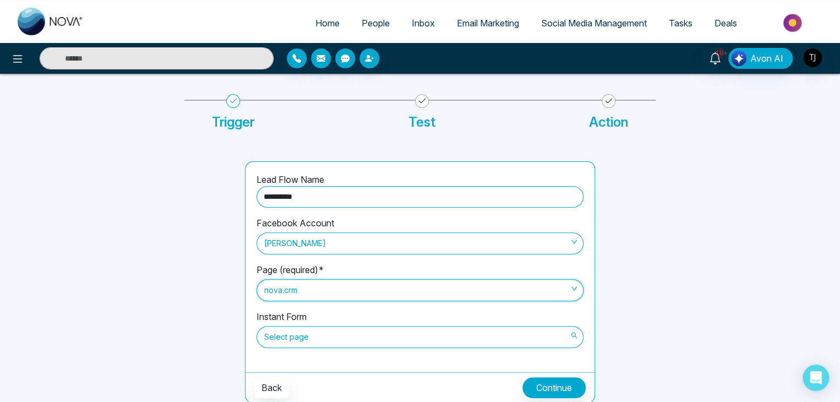
click at [389, 340] on span "Select page" at bounding box center [419, 336] width 311 height 19
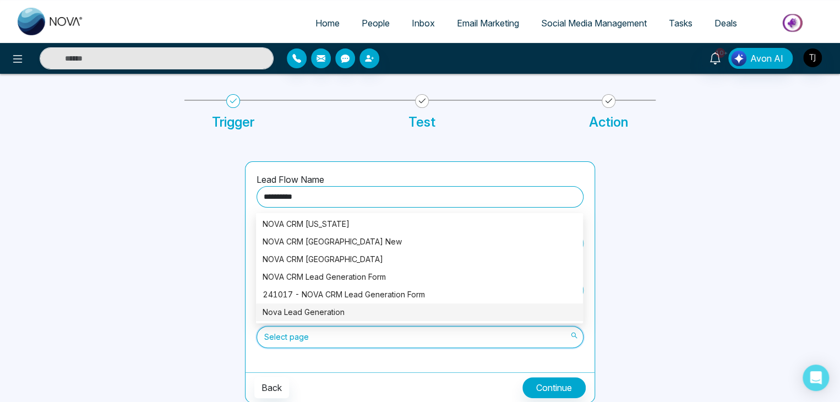
click at [389, 349] on div "Instant Form Select page" at bounding box center [419, 335] width 327 height 51
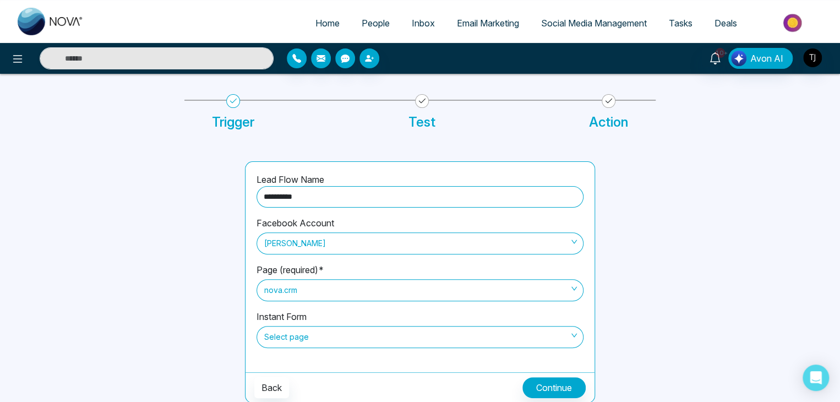
click at [374, 343] on span "Select page" at bounding box center [419, 336] width 311 height 19
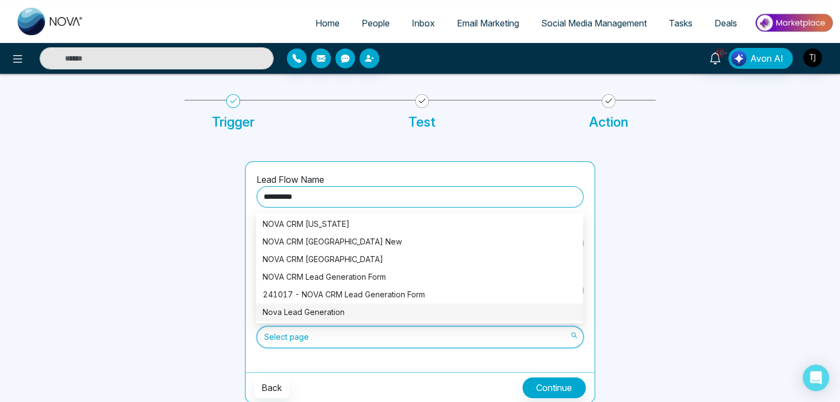
scroll to position [36, 0]
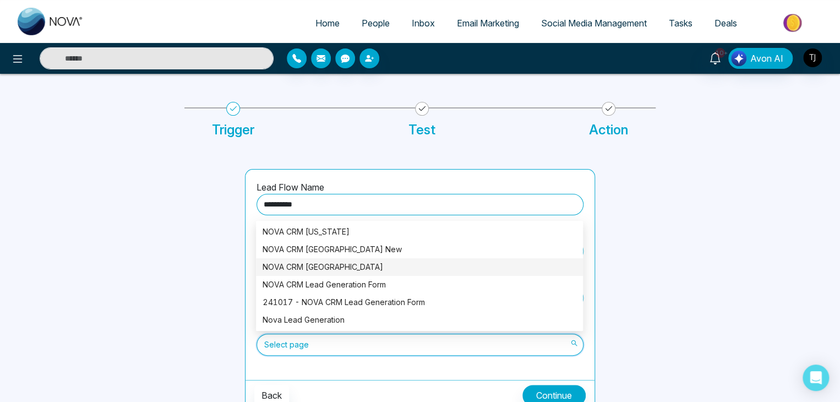
click at [376, 266] on div "NOVA CRM British Columbia" at bounding box center [420, 267] width 314 height 12
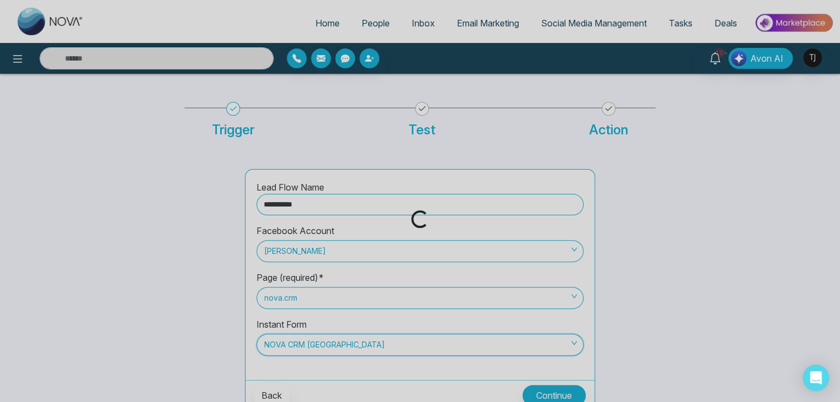
scroll to position [43, 0]
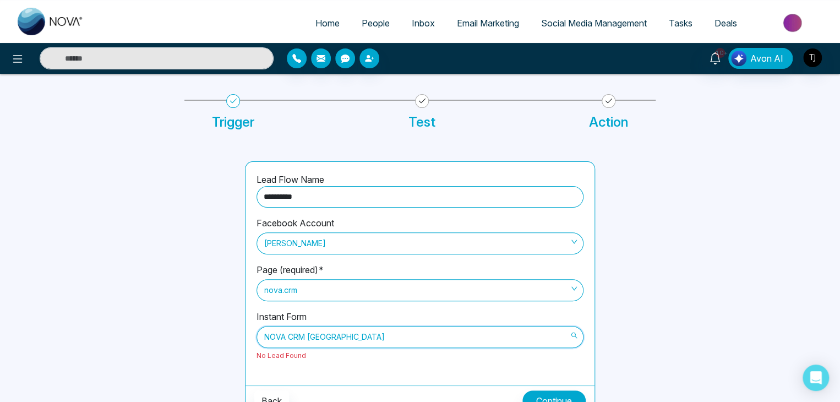
click at [478, 329] on span "NOVA CRM British Columbia" at bounding box center [419, 336] width 311 height 19
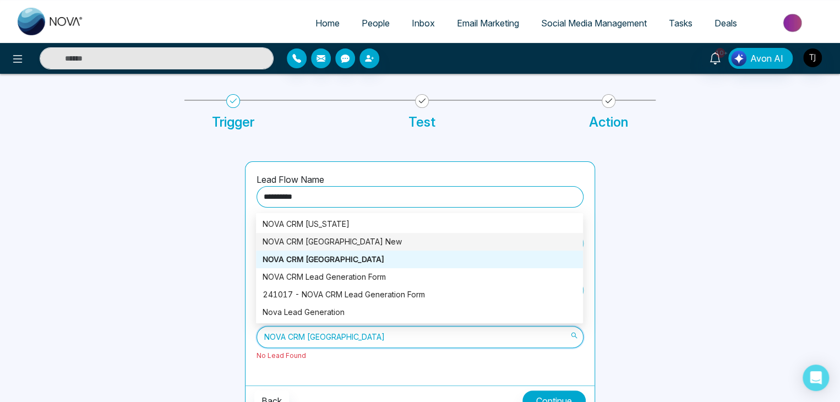
click at [427, 237] on div "NOVA CRM British Columbia New" at bounding box center [420, 242] width 314 height 12
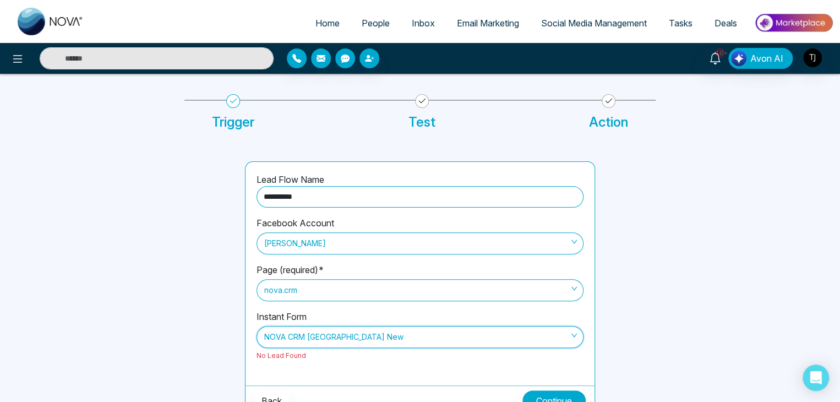
click at [423, 332] on span "NOVA CRM British Columbia New" at bounding box center [419, 336] width 311 height 19
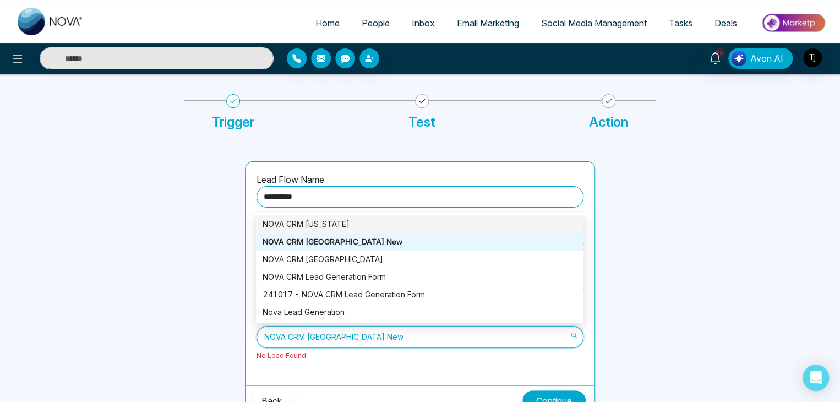
click at [397, 219] on div "NOVA CRM Florida" at bounding box center [420, 224] width 314 height 12
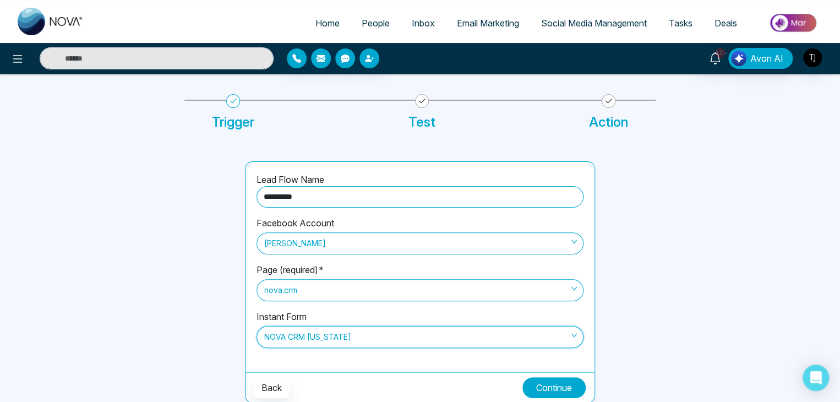
click at [555, 386] on button "Continue" at bounding box center [553, 387] width 63 height 21
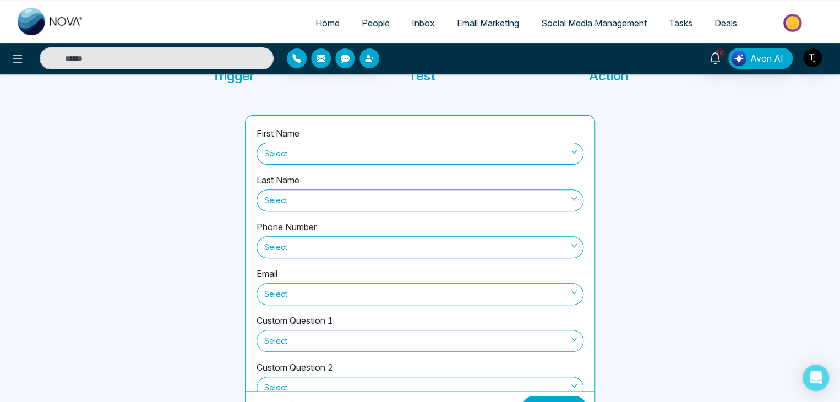
scroll to position [93, 0]
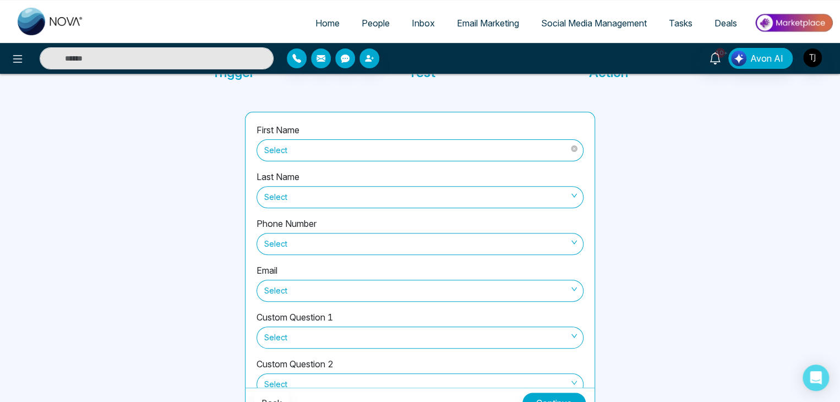
click at [559, 149] on span "Select" at bounding box center [419, 150] width 311 height 19
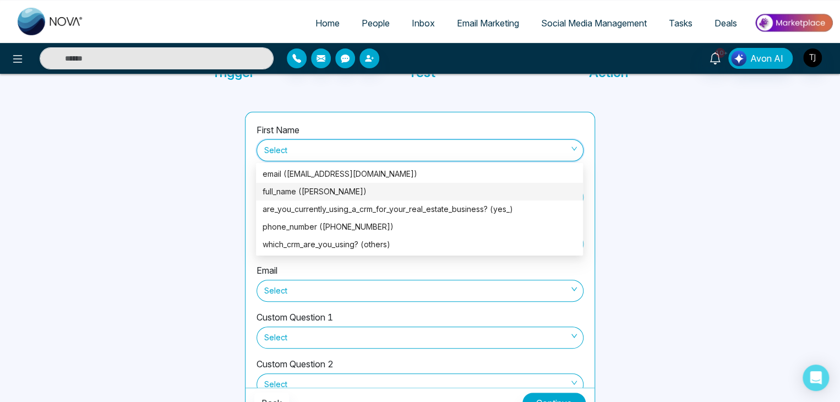
click at [475, 184] on div "full_name (Tyra Turner)" at bounding box center [419, 192] width 327 height 18
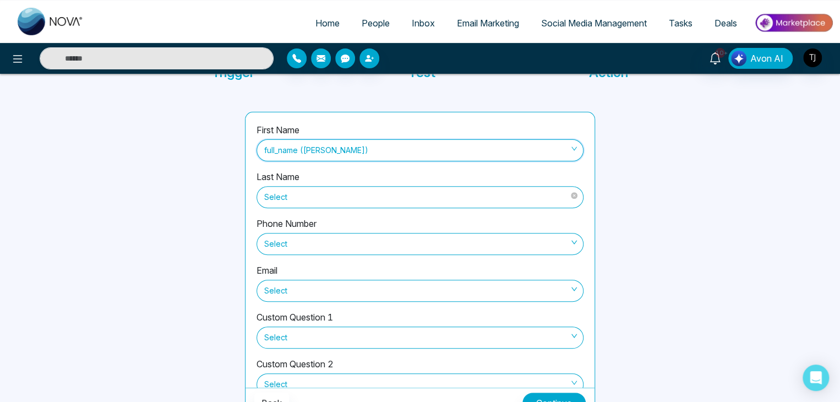
click at [468, 194] on span "Select" at bounding box center [419, 197] width 311 height 19
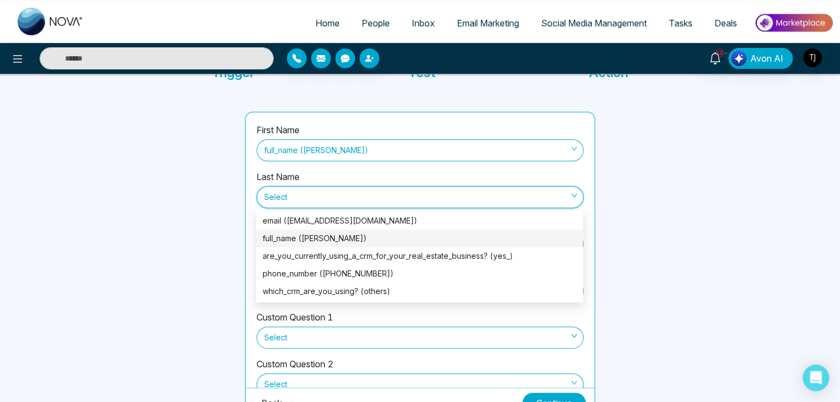
click at [452, 235] on div "full_name (Tyra Turner)" at bounding box center [420, 238] width 314 height 12
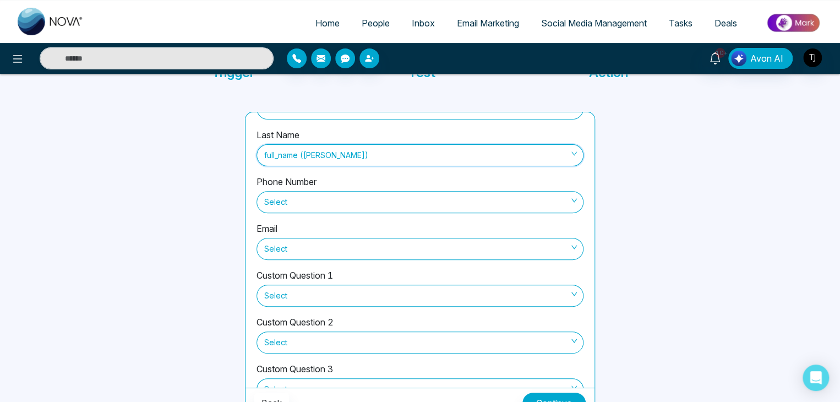
scroll to position [43, 0]
click at [482, 195] on span "Select" at bounding box center [419, 201] width 311 height 19
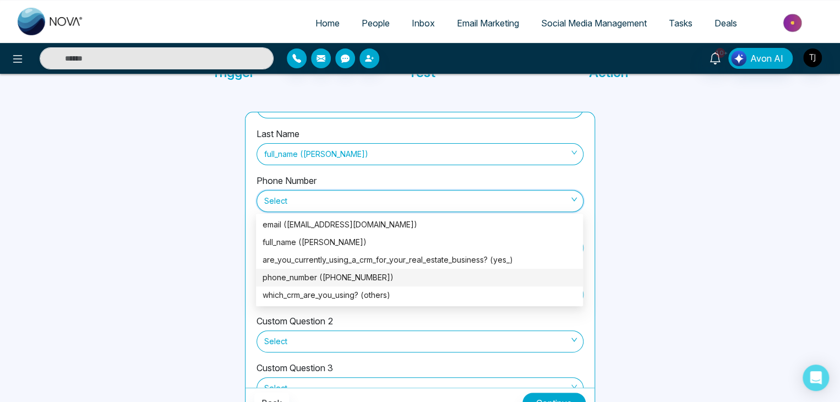
click at [451, 282] on div "phone_number (+17866822045)" at bounding box center [420, 277] width 314 height 12
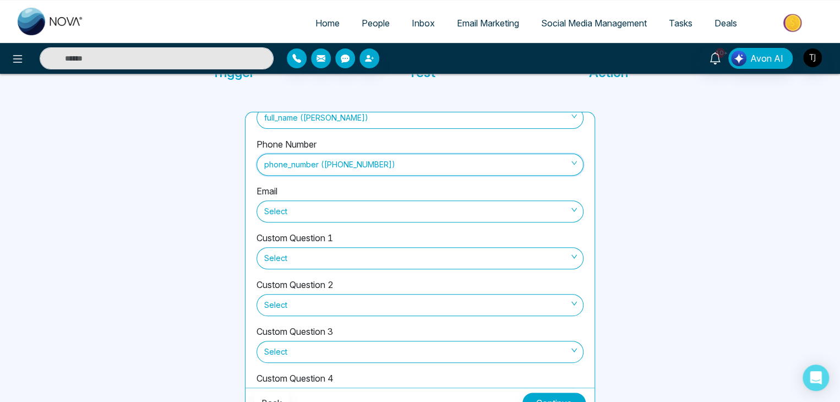
scroll to position [81, 0]
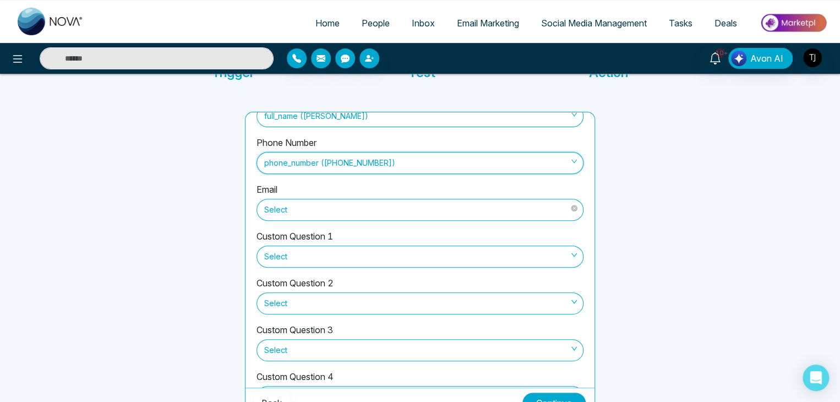
click at [475, 209] on span "Select" at bounding box center [419, 209] width 311 height 19
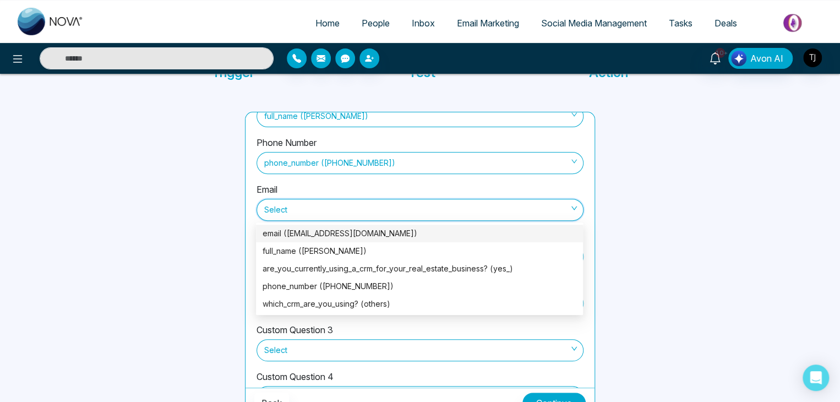
click at [470, 225] on div "email (tyrasoldit@gmail.com)" at bounding box center [419, 234] width 327 height 18
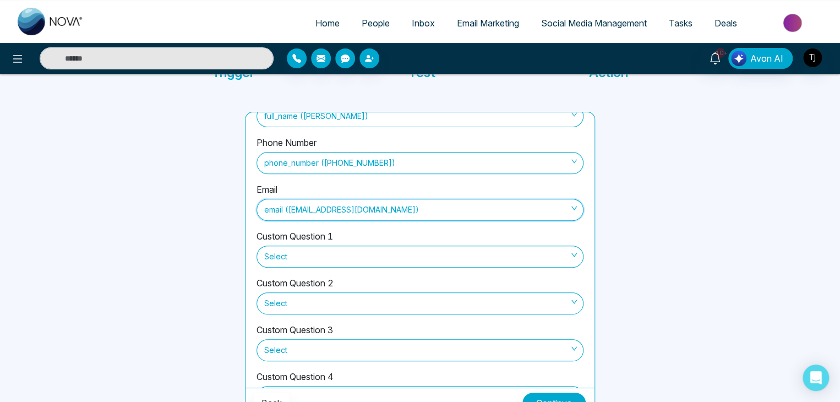
scroll to position [121, 0]
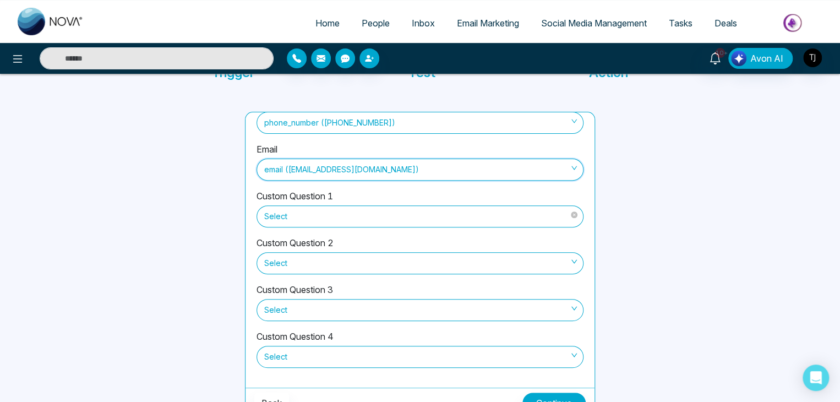
click at [473, 215] on span "Select" at bounding box center [419, 216] width 311 height 19
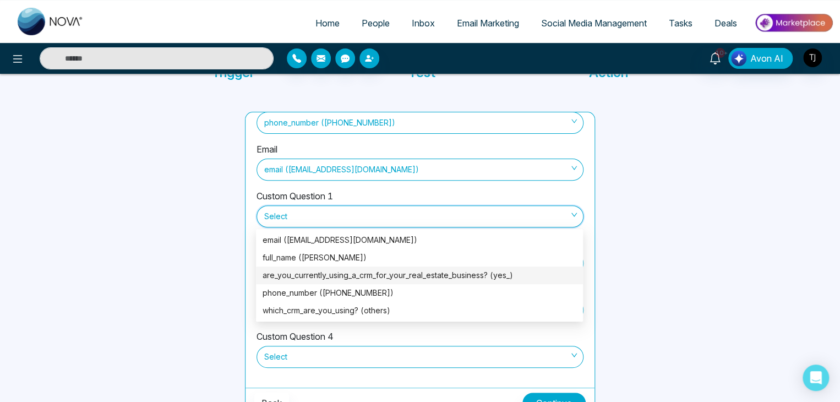
click at [477, 274] on div "are_you_currently_using_a_crm_for_your_real_estate_business? (yes_)" at bounding box center [420, 275] width 314 height 12
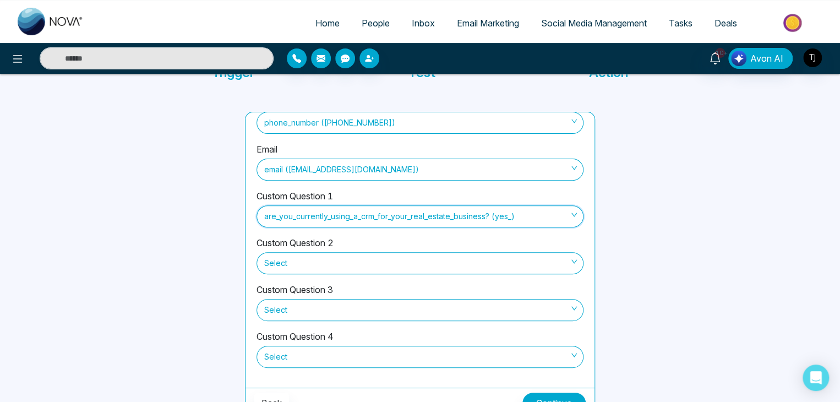
scroll to position [108, 0]
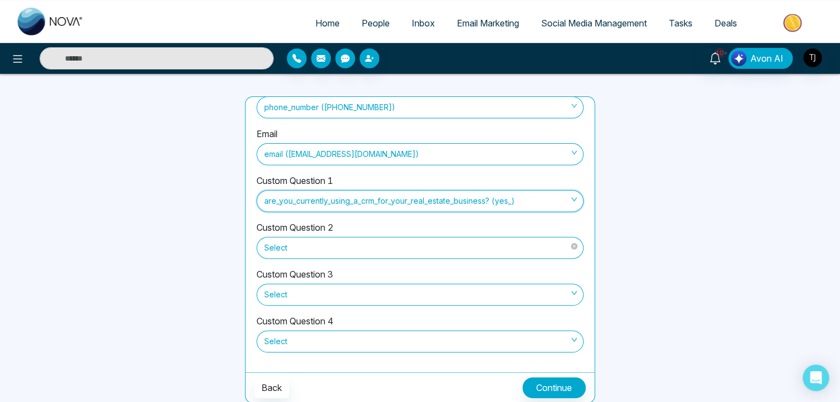
click at [482, 244] on span "Select" at bounding box center [419, 247] width 311 height 19
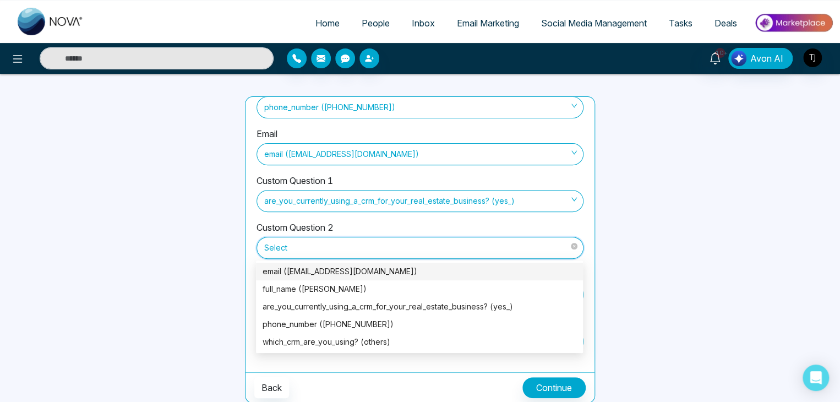
click at [482, 244] on span "Select" at bounding box center [419, 247] width 311 height 19
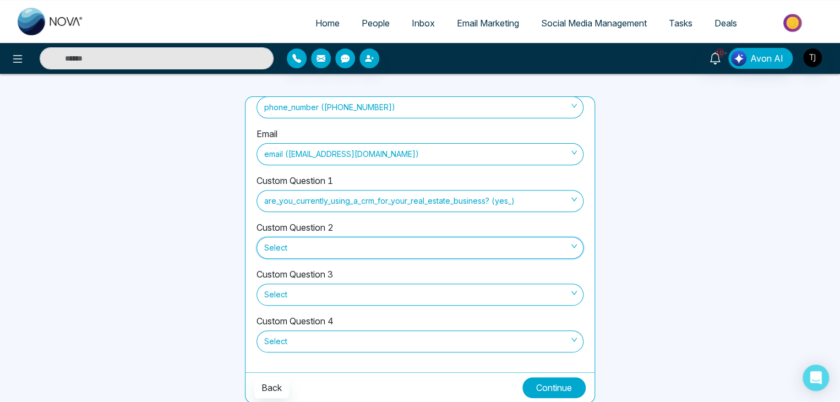
click at [544, 379] on button "Continue" at bounding box center [553, 387] width 63 height 21
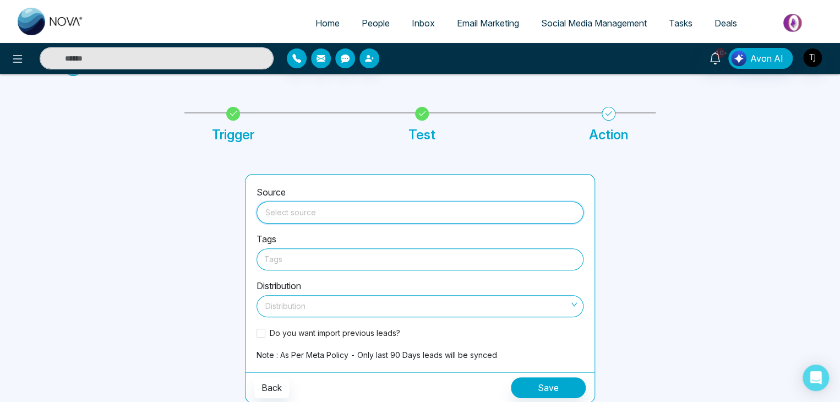
click at [301, 212] on input "search" at bounding box center [420, 210] width 314 height 17
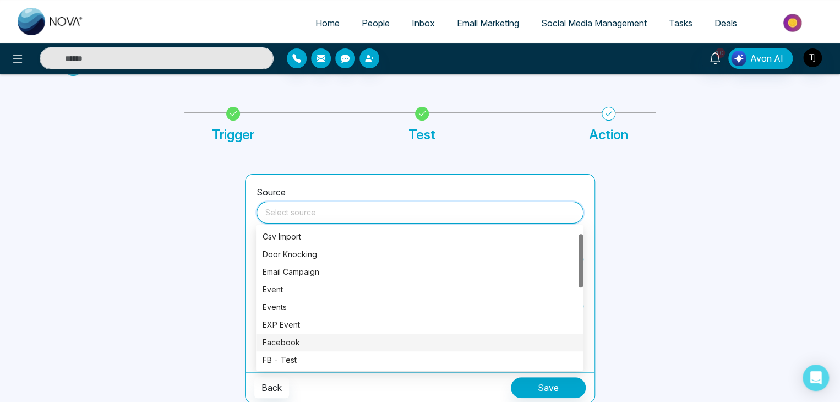
scroll to position [17, 0]
click at [315, 337] on div "Facebook" at bounding box center [420, 342] width 314 height 12
type input "********"
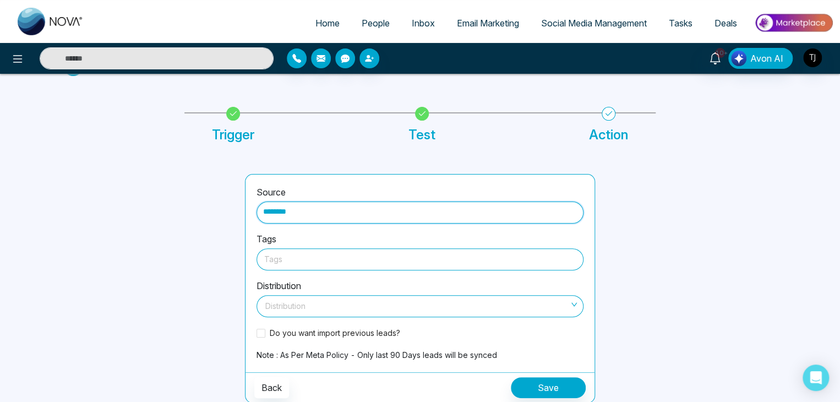
click at [370, 263] on div at bounding box center [419, 259] width 311 height 14
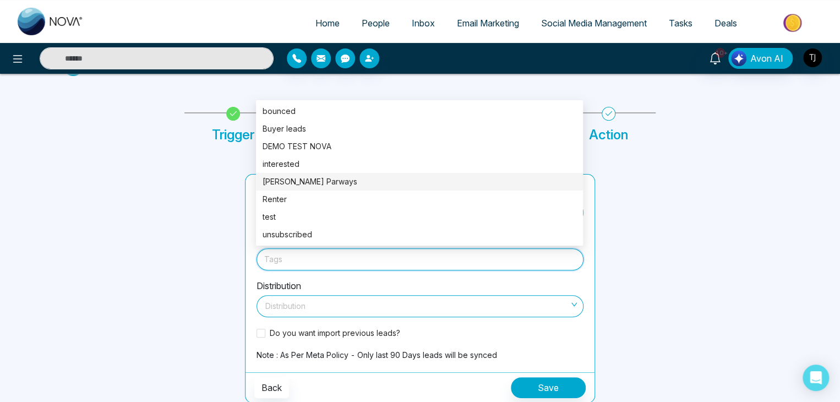
click at [376, 185] on div "Pickering Parways" at bounding box center [420, 182] width 314 height 12
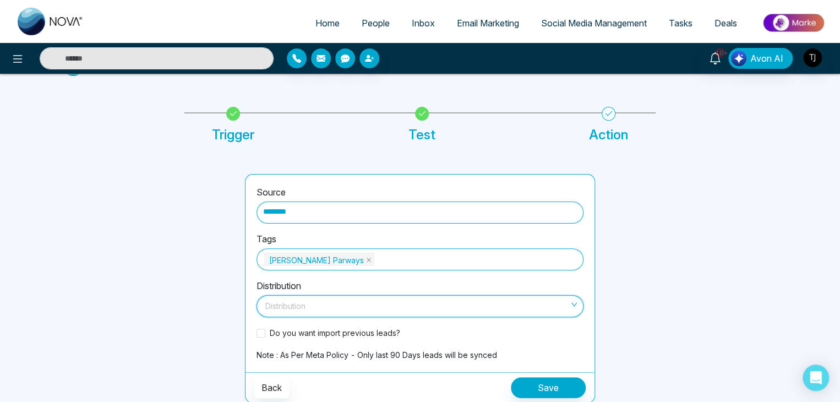
click at [446, 296] on input "search" at bounding box center [416, 304] width 306 height 17
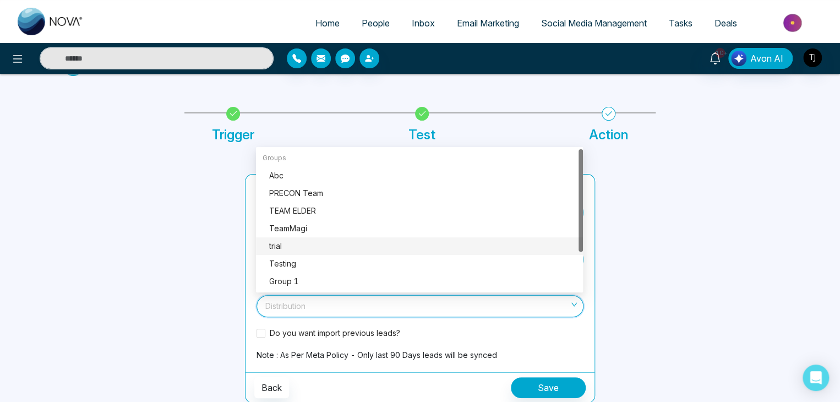
click at [675, 242] on div at bounding box center [693, 288] width 182 height 229
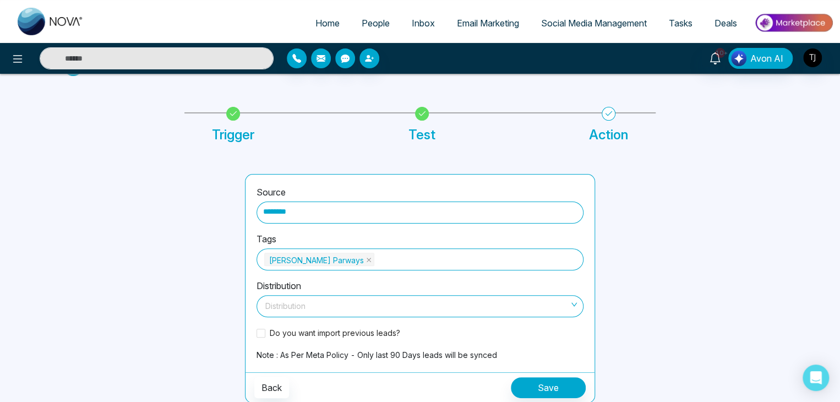
click at [456, 308] on input "search" at bounding box center [416, 304] width 306 height 17
click at [548, 297] on input "search" at bounding box center [416, 304] width 306 height 17
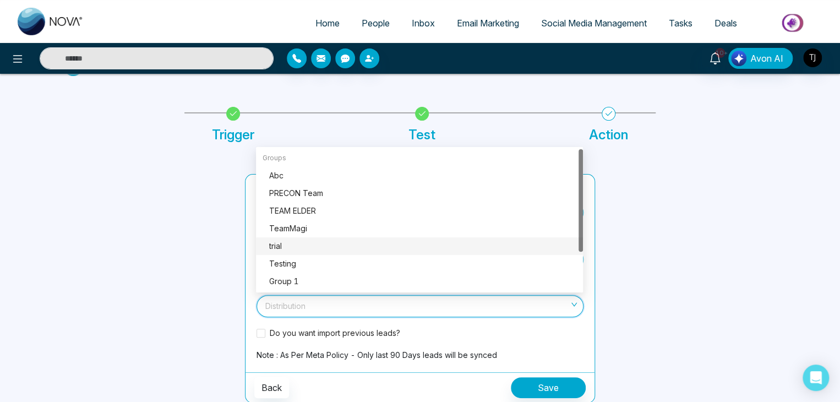
click at [548, 297] on input "search" at bounding box center [416, 304] width 306 height 17
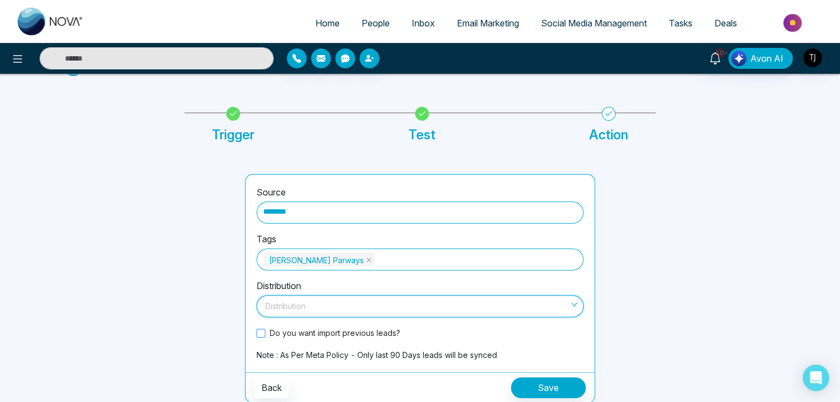
click at [294, 333] on span "Do you want import previous leads?" at bounding box center [334, 333] width 139 height 12
click at [258, 330] on span at bounding box center [260, 333] width 9 height 9
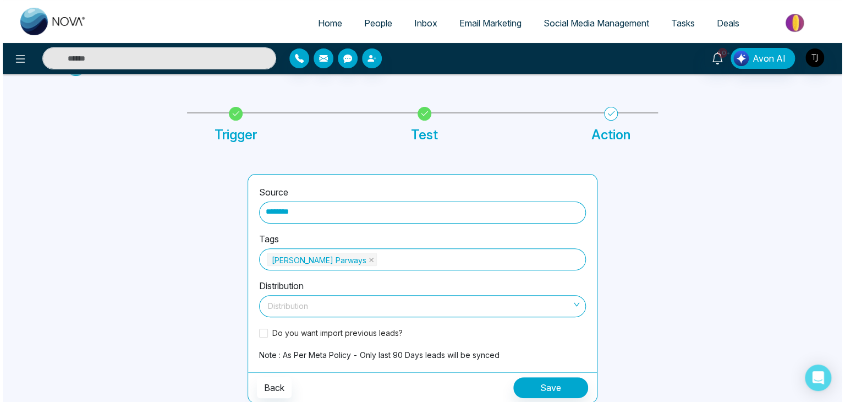
scroll to position [0, 0]
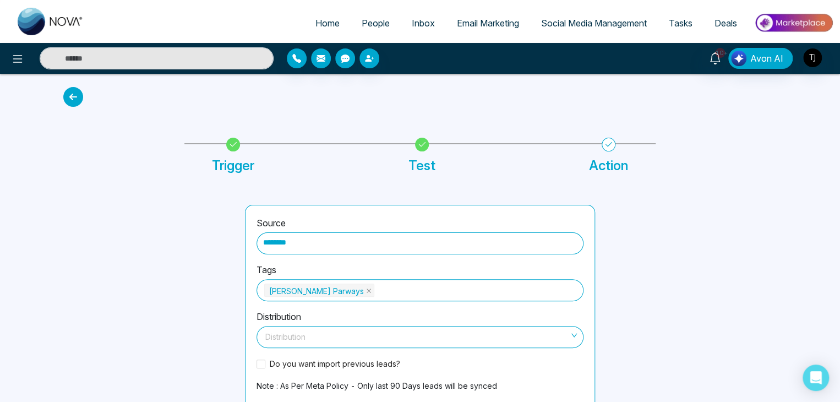
click at [78, 100] on icon at bounding box center [73, 97] width 20 height 20
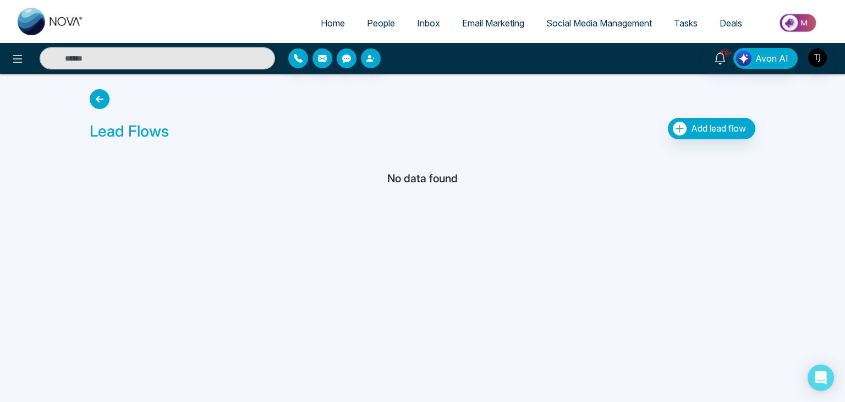
click at [97, 98] on icon at bounding box center [100, 99] width 20 height 20
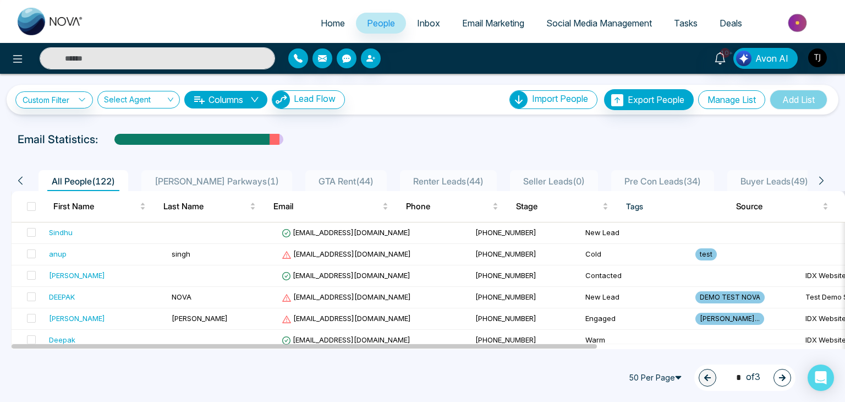
click at [734, 96] on button "Manage List" at bounding box center [731, 99] width 67 height 19
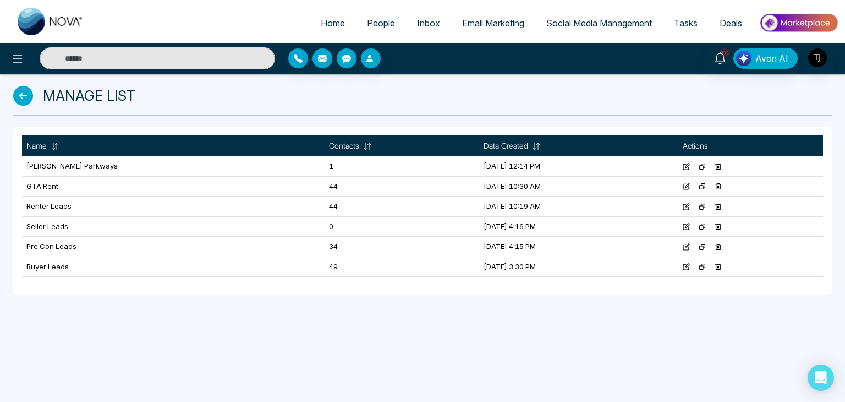
click at [32, 95] on icon at bounding box center [23, 96] width 20 height 20
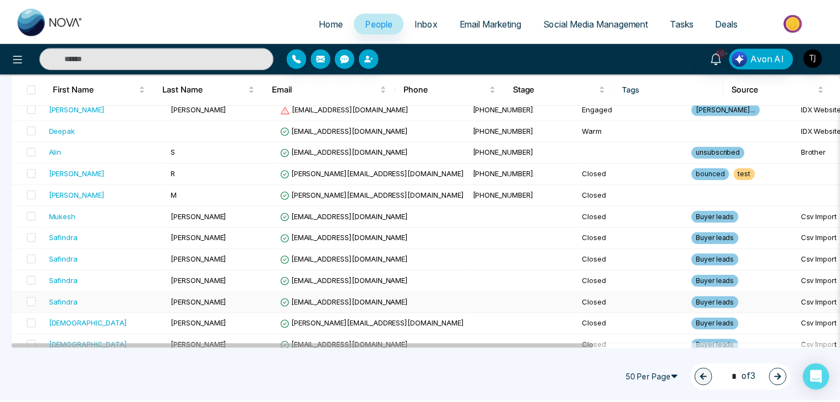
scroll to position [210, 0]
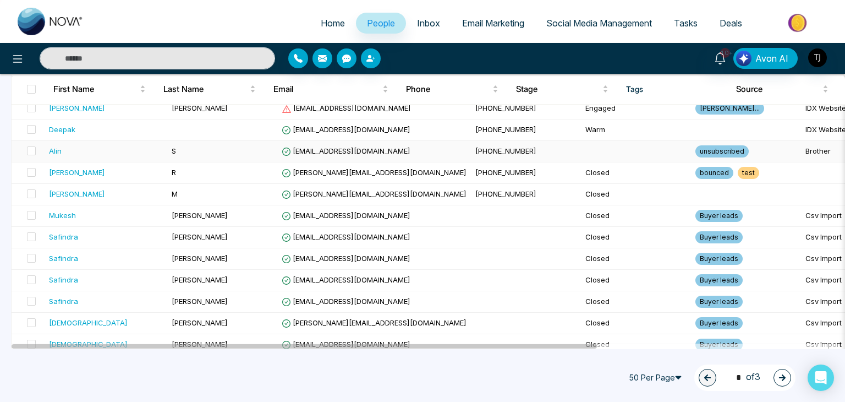
drag, startPoint x: 297, startPoint y: 151, endPoint x: 289, endPoint y: 147, distance: 8.6
click at [289, 147] on span "alin@mmnovatech.com" at bounding box center [346, 150] width 129 height 9
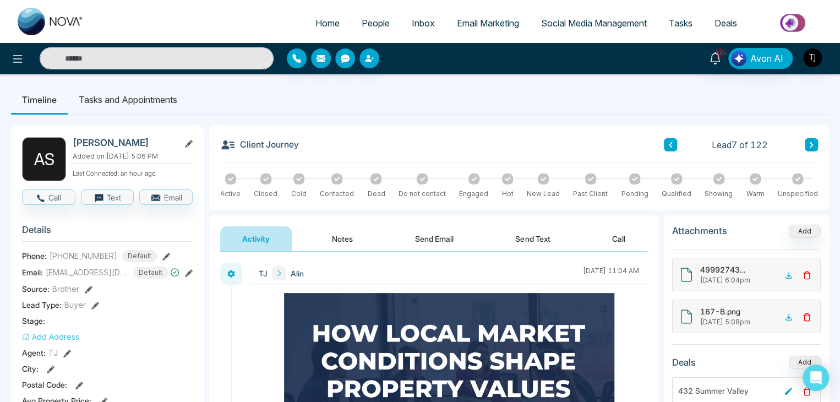
click at [371, 30] on link "People" at bounding box center [376, 23] width 50 height 21
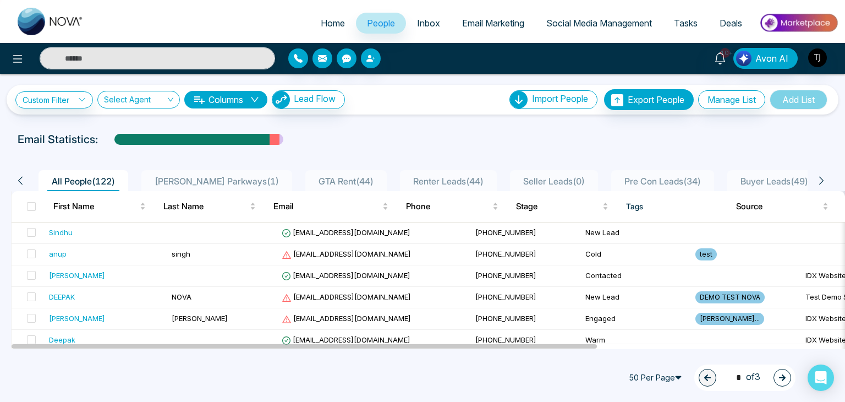
click at [424, 23] on span "Inbox" at bounding box center [428, 23] width 23 height 11
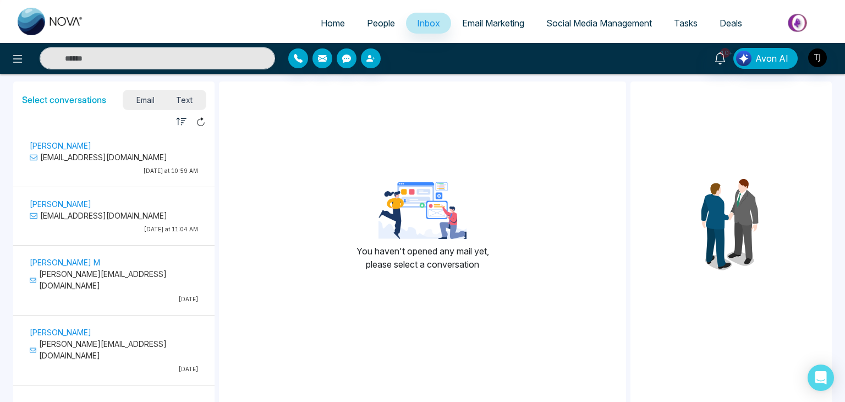
click at [129, 211] on p "alin@mmnovatech.com" at bounding box center [114, 216] width 168 height 12
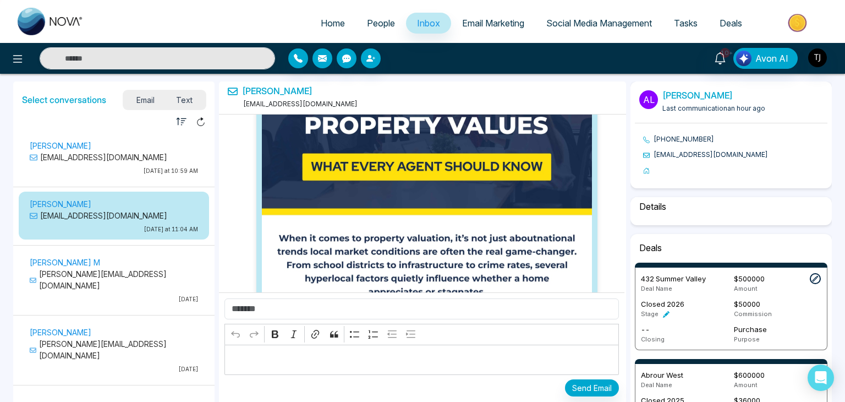
select select "*******"
select select "*****"
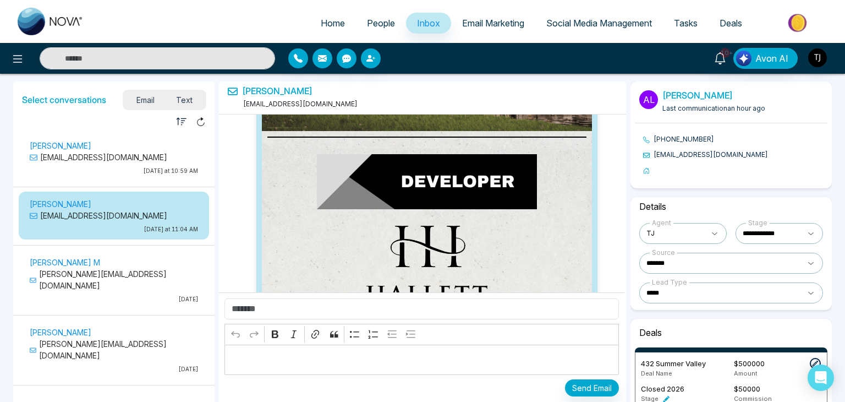
scroll to position [2384, 0]
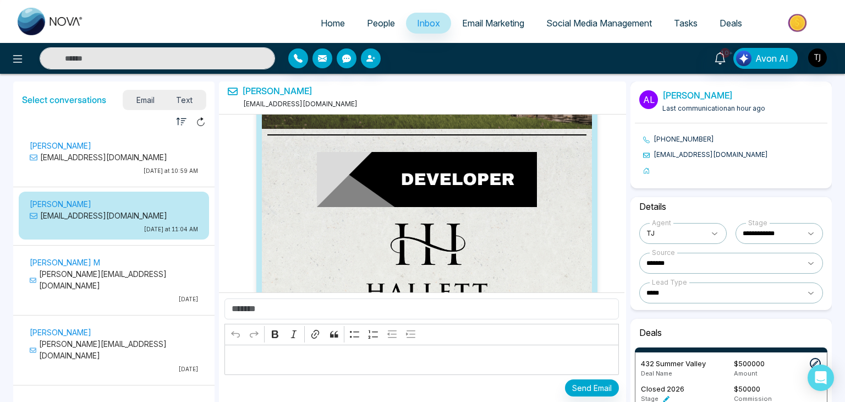
click at [193, 97] on span "Text" at bounding box center [185, 99] width 39 height 15
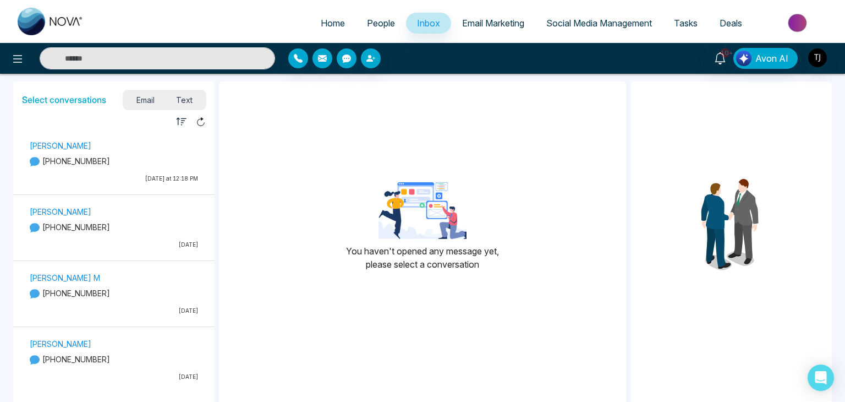
click at [132, 172] on div "Lokesh Joshi +918421020309 Last Wednesday at 12:18 PM" at bounding box center [113, 163] width 179 height 49
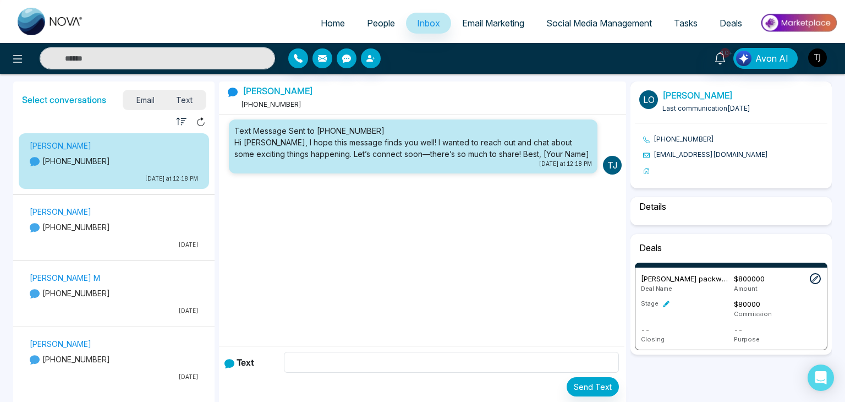
select select "****"
select select "**********"
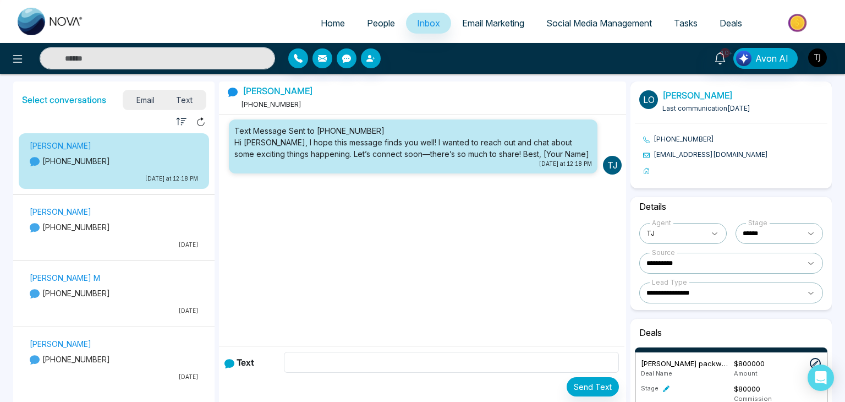
click at [125, 225] on p "+14376616013" at bounding box center [114, 227] width 168 height 12
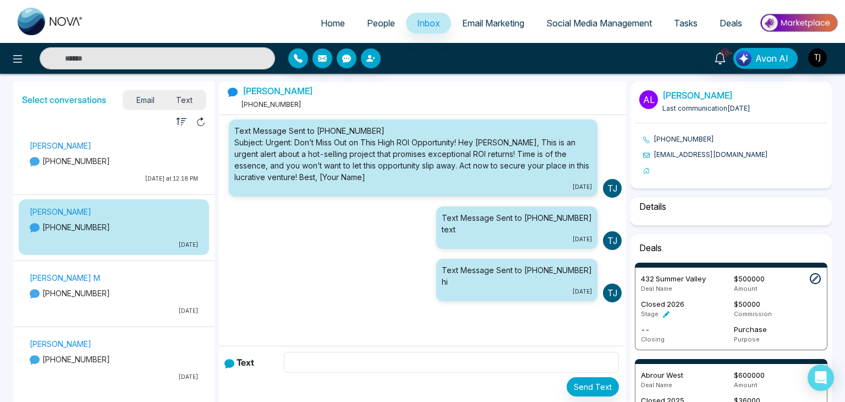
select select "****"
select select "*******"
select select "*****"
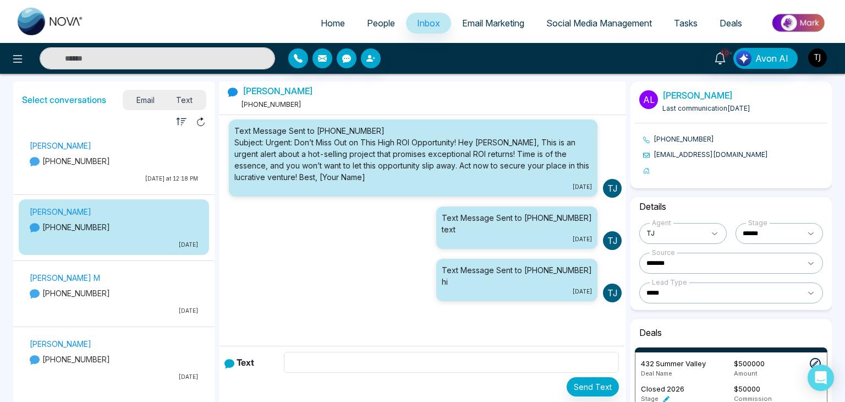
click at [150, 95] on span "Email" at bounding box center [145, 99] width 40 height 15
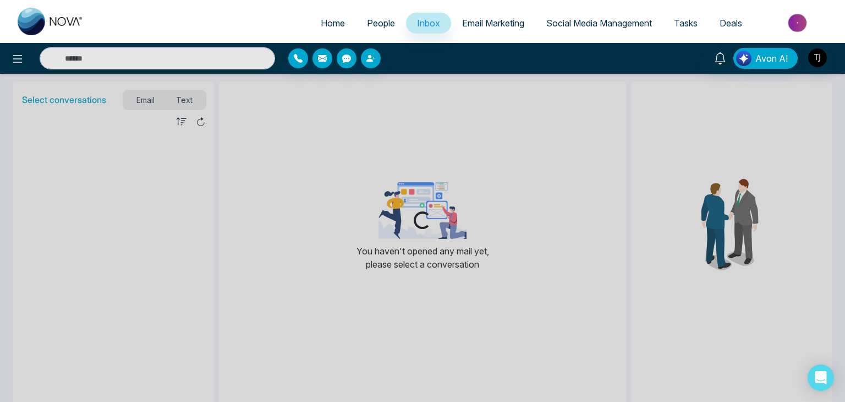
click at [486, 24] on span "Email Marketing" at bounding box center [493, 23] width 62 height 11
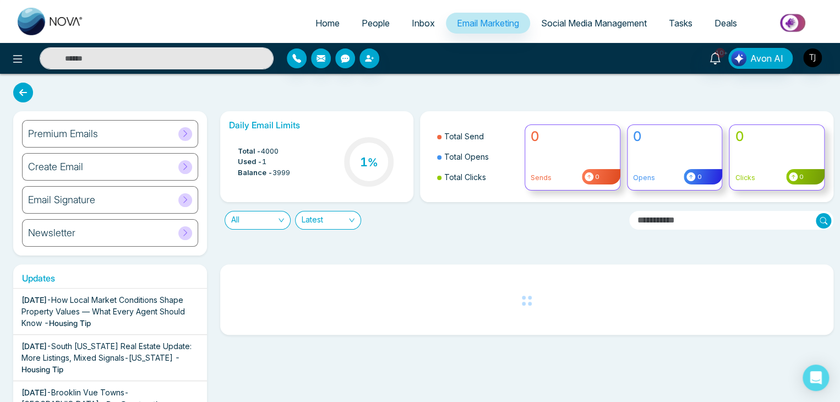
drag, startPoint x: 446, startPoint y: 137, endPoint x: 513, endPoint y: 175, distance: 76.7
click at [513, 175] on ul "Total Send Total Opens Total Clicks" at bounding box center [473, 156] width 89 height 73
click at [509, 183] on li "Total Clicks" at bounding box center [477, 177] width 81 height 20
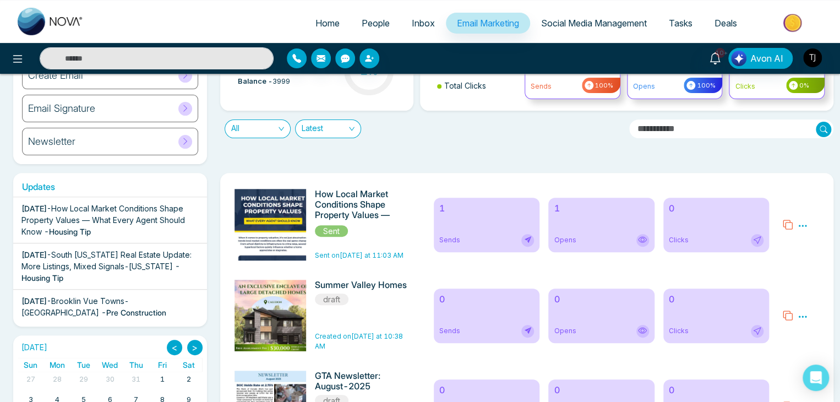
scroll to position [66, 0]
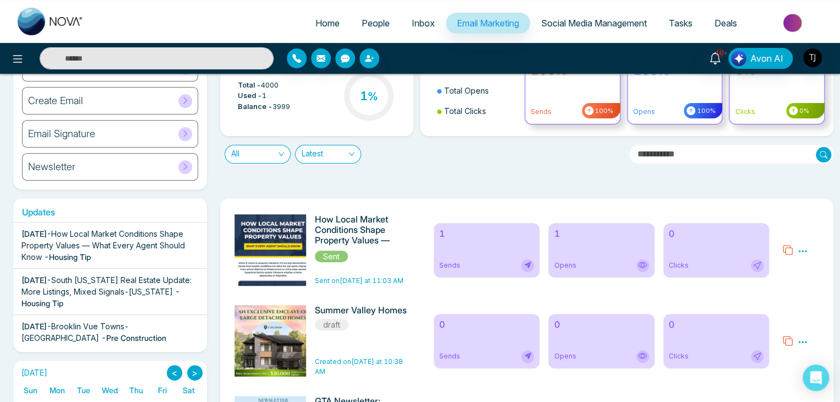
drag, startPoint x: 504, startPoint y: 247, endPoint x: 482, endPoint y: 248, distance: 21.5
click at [482, 248] on div "1 Sends" at bounding box center [487, 250] width 106 height 54
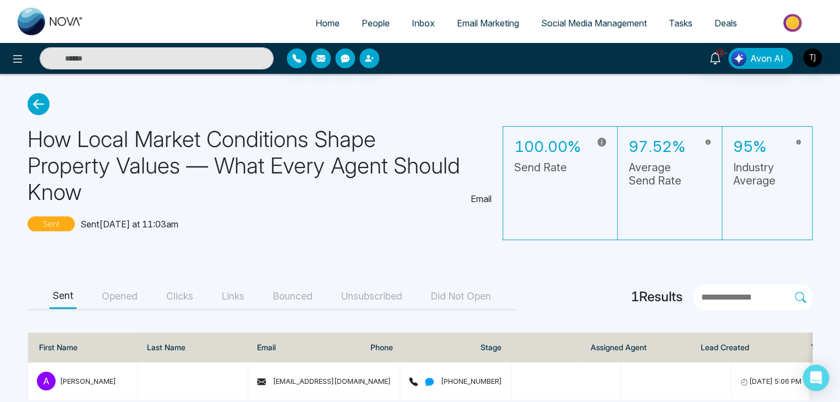
scroll to position [23, 0]
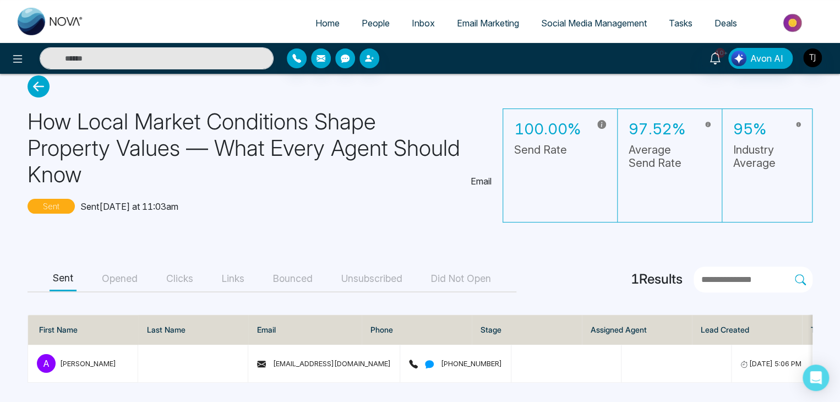
click at [135, 269] on button "Opened" at bounding box center [120, 278] width 42 height 25
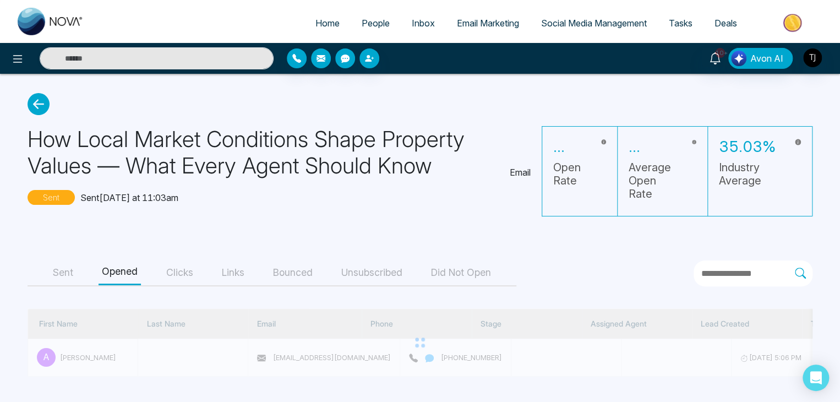
scroll to position [0, 0]
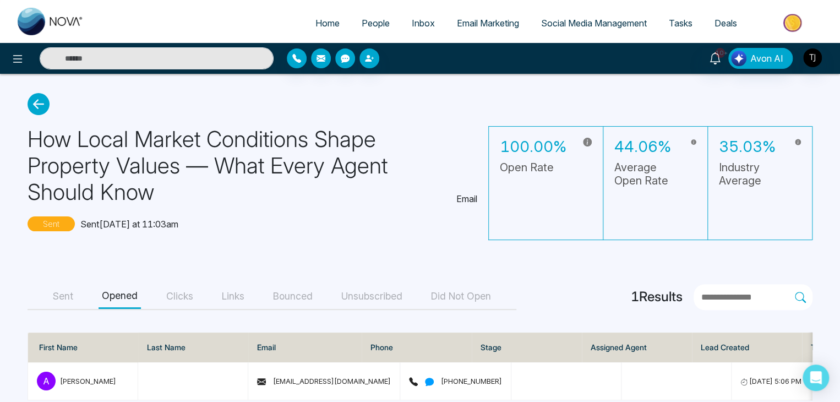
click at [182, 296] on button "Clicks" at bounding box center [180, 296] width 34 height 25
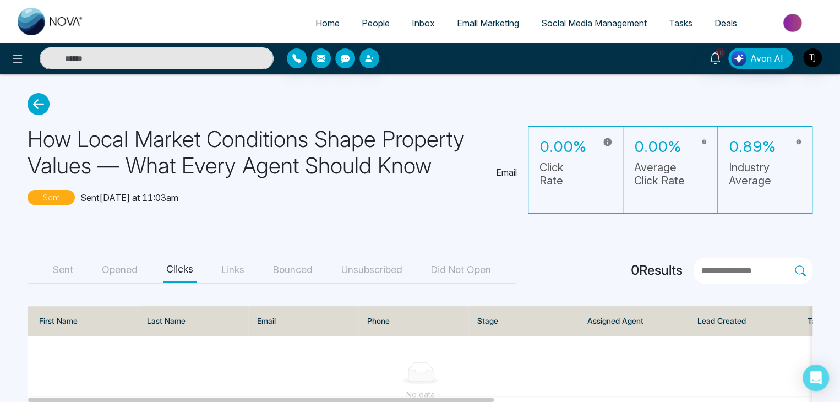
click at [242, 270] on button "Links" at bounding box center [232, 270] width 29 height 25
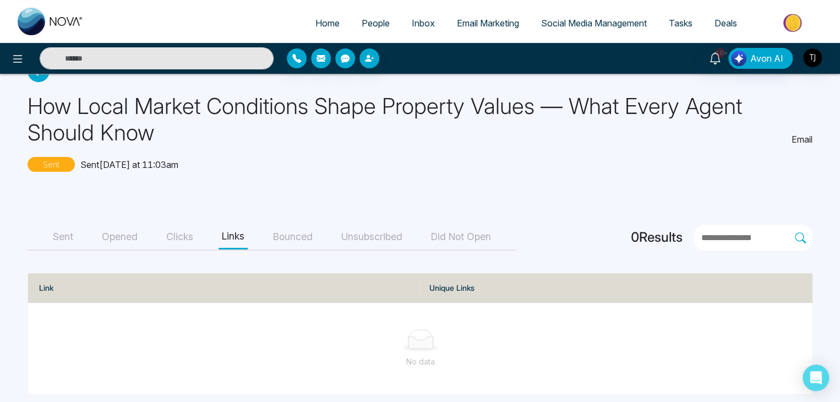
scroll to position [35, 0]
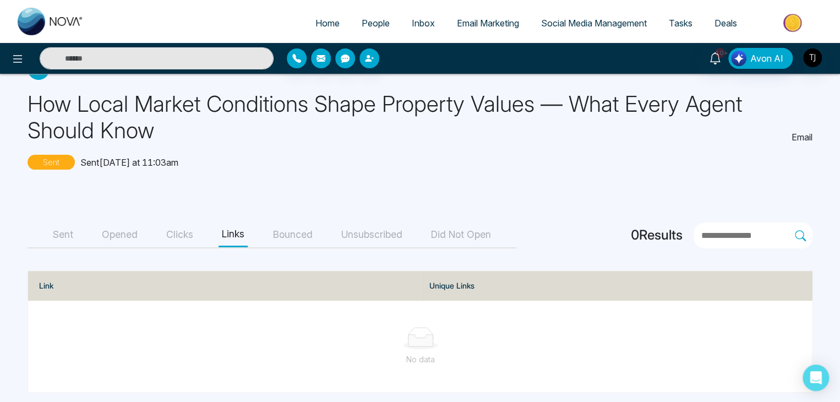
click at [286, 227] on button "Bounced" at bounding box center [293, 234] width 46 height 25
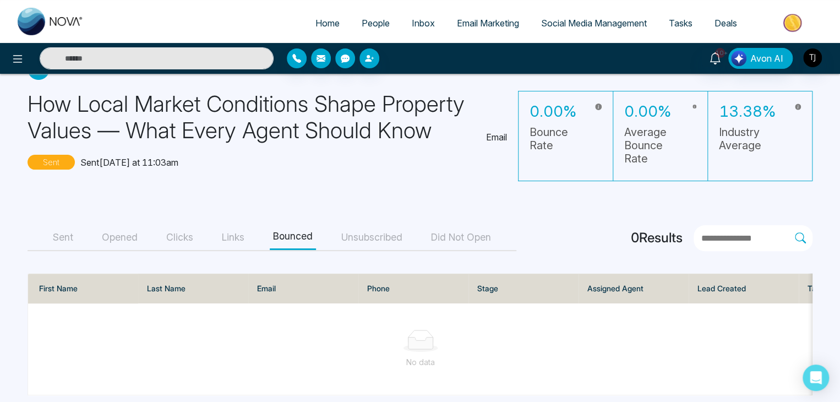
click at [377, 237] on button "Unsubscribed" at bounding box center [372, 237] width 68 height 25
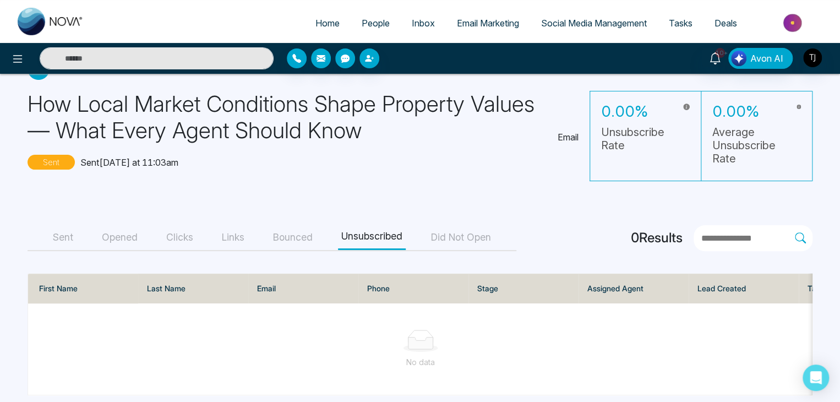
click at [445, 240] on button "Did Not Open" at bounding box center [461, 237] width 67 height 25
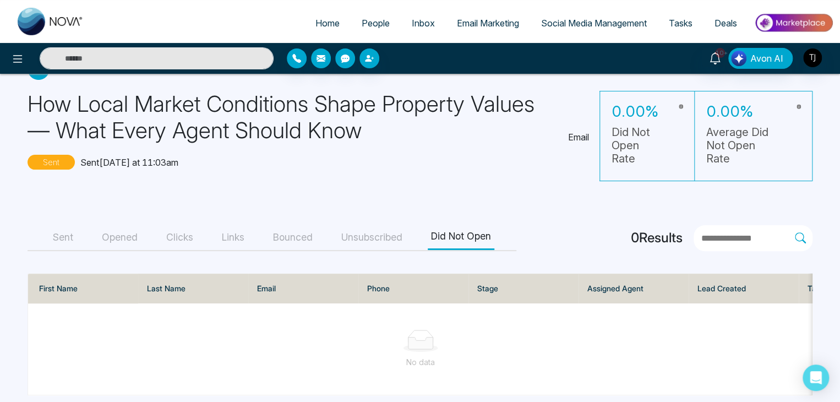
click at [46, 238] on div "Sent Opened Clicks Links Bounced Unsubscribed Did Not Open" at bounding box center [272, 238] width 489 height 26
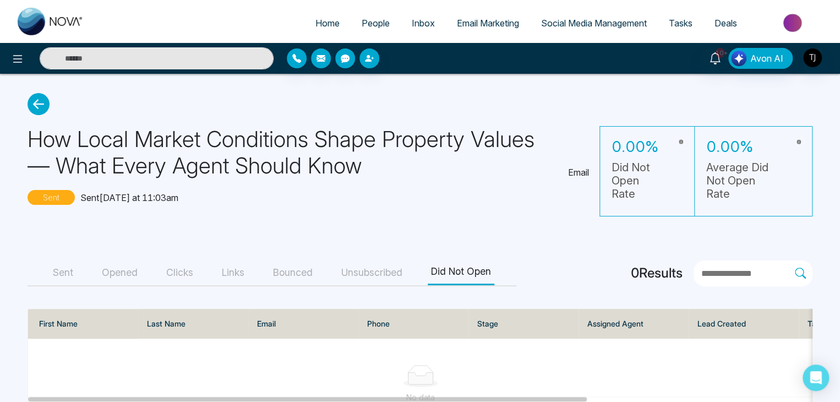
click at [70, 274] on button "Sent" at bounding box center [63, 272] width 27 height 25
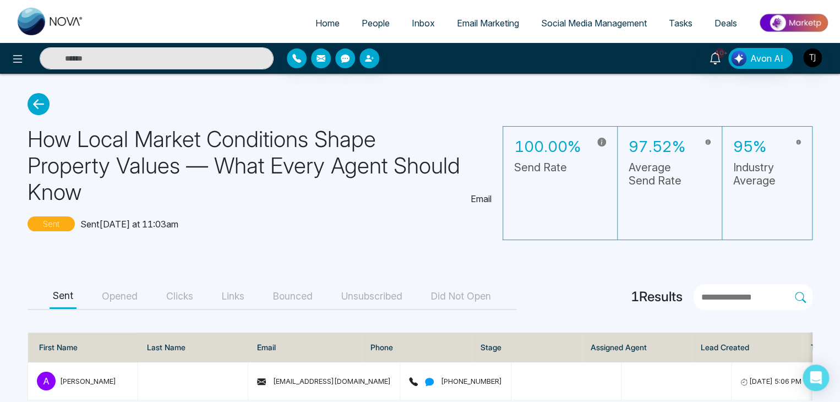
click at [43, 105] on icon at bounding box center [39, 104] width 22 height 22
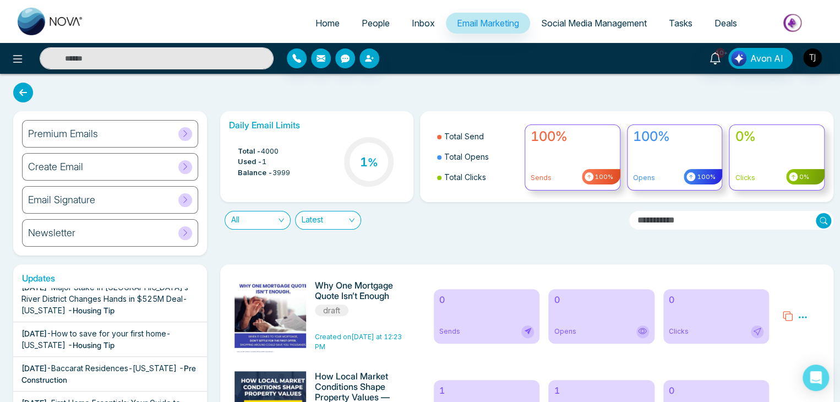
click at [106, 170] on div "Create Email" at bounding box center [110, 167] width 176 height 28
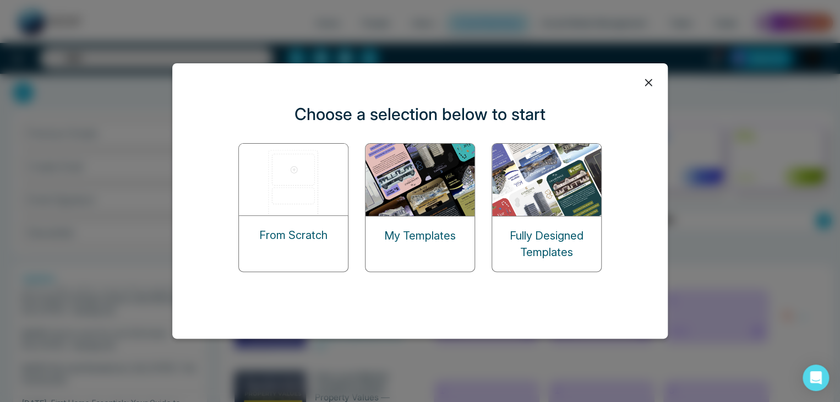
click at [527, 245] on p "Fully Designed Templates" at bounding box center [546, 243] width 109 height 33
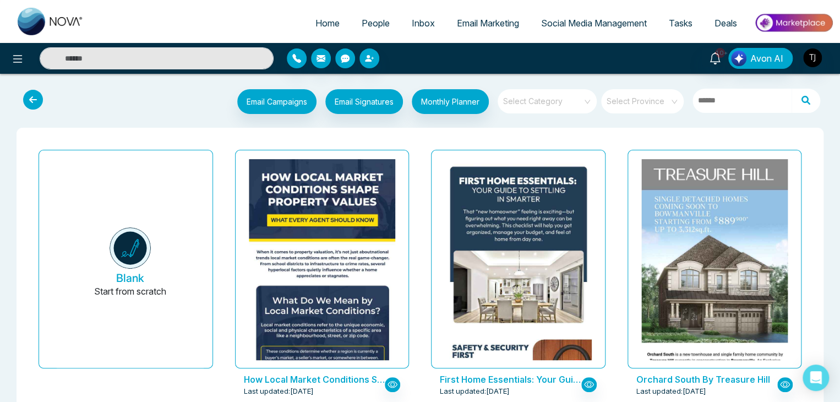
click at [583, 100] on div "Select Category" at bounding box center [546, 101] width 99 height 24
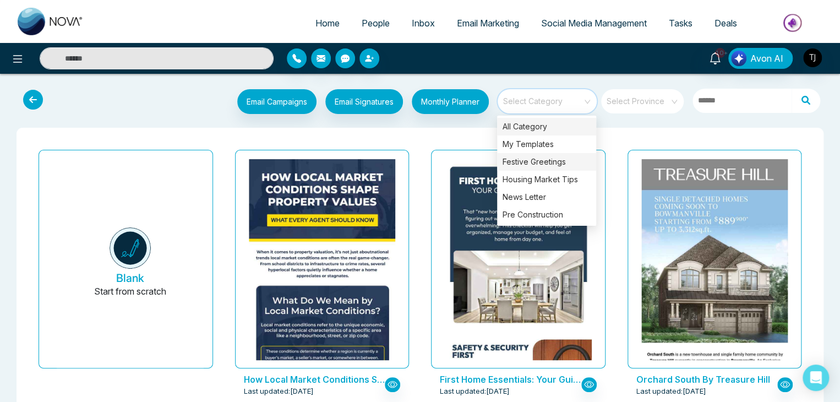
click at [559, 168] on div "Festive Greetings" at bounding box center [546, 162] width 99 height 18
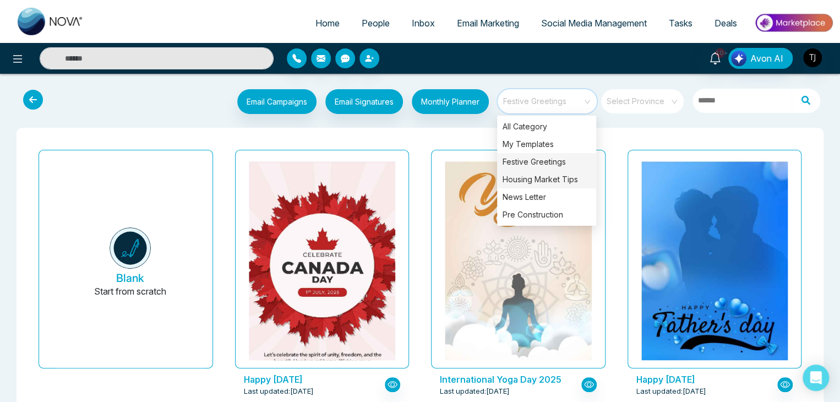
click at [545, 173] on div "Housing Market Tips" at bounding box center [546, 180] width 99 height 18
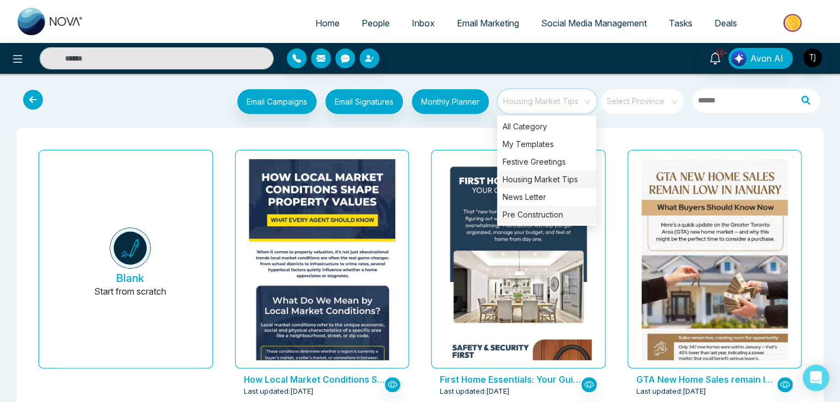
click at [562, 213] on div "Pre Construction" at bounding box center [546, 215] width 99 height 18
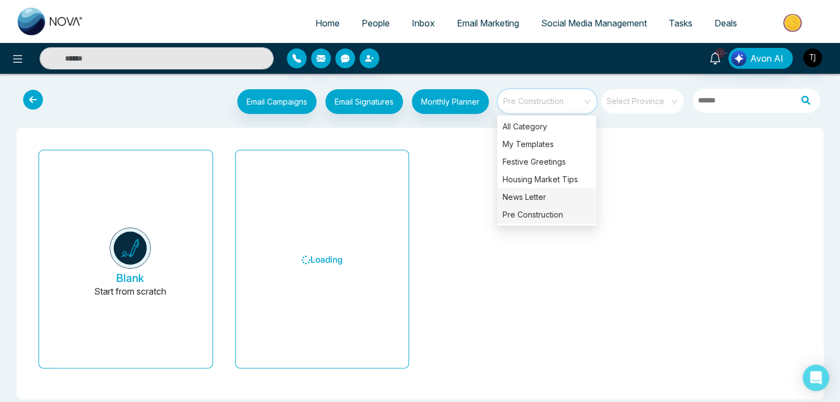
click at [525, 194] on div "News Letter" at bounding box center [546, 197] width 99 height 18
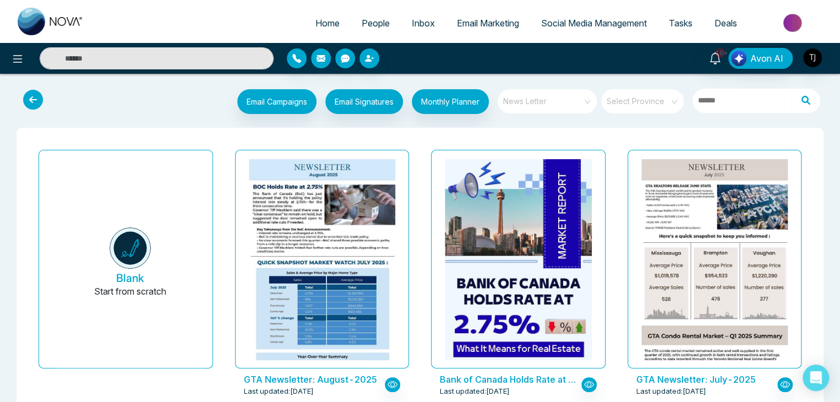
click at [550, 96] on span "News Letter" at bounding box center [548, 101] width 90 height 17
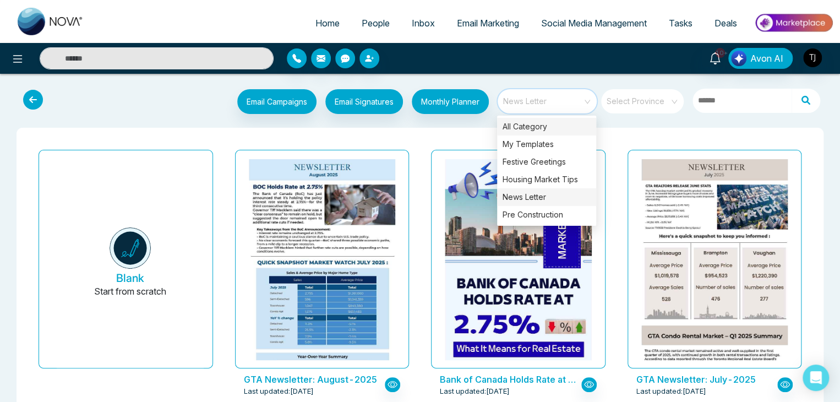
click at [550, 118] on div "All Category" at bounding box center [546, 127] width 99 height 18
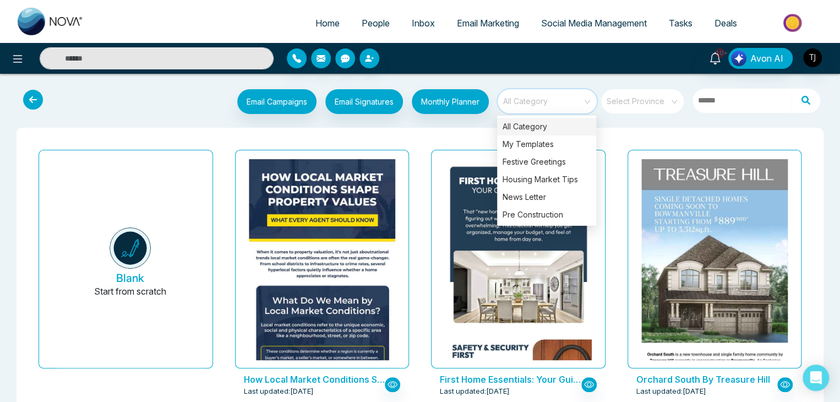
click at [627, 104] on input "search" at bounding box center [638, 97] width 63 height 17
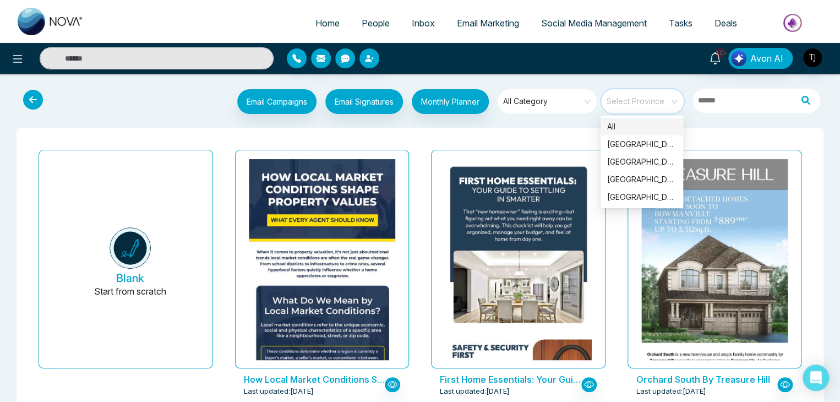
click at [632, 128] on div "All" at bounding box center [641, 127] width 69 height 12
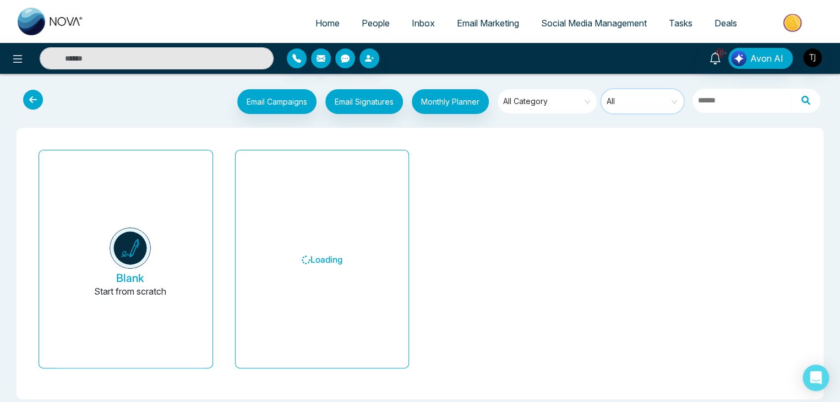
click at [557, 99] on span "All Category" at bounding box center [548, 101] width 90 height 17
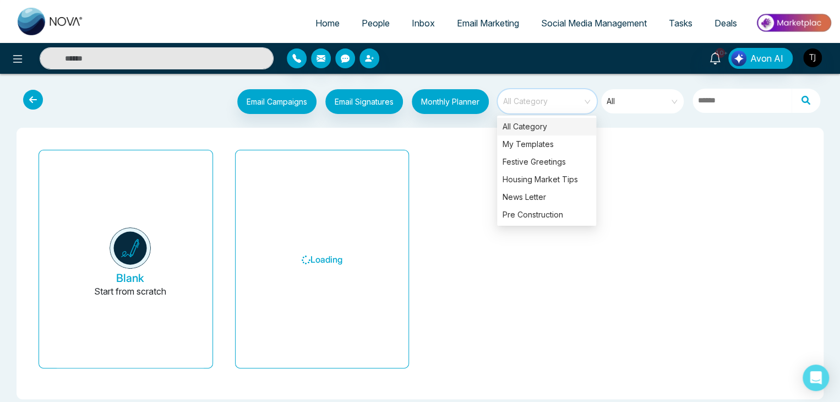
click at [542, 124] on div "All Category" at bounding box center [546, 127] width 99 height 18
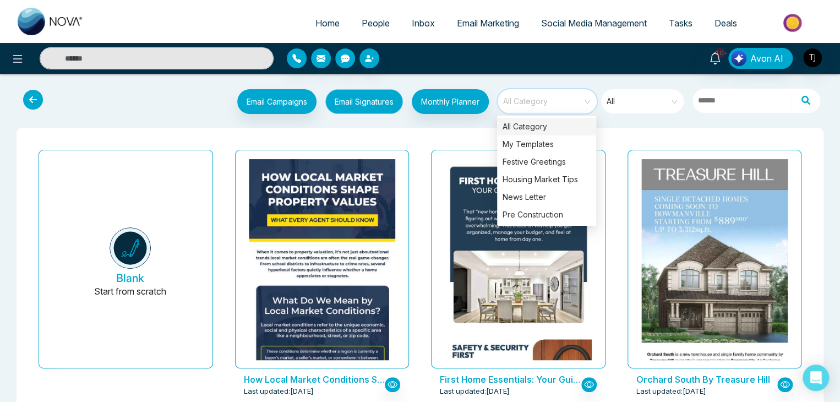
click at [381, 95] on button "Email Signatures" at bounding box center [364, 101] width 78 height 25
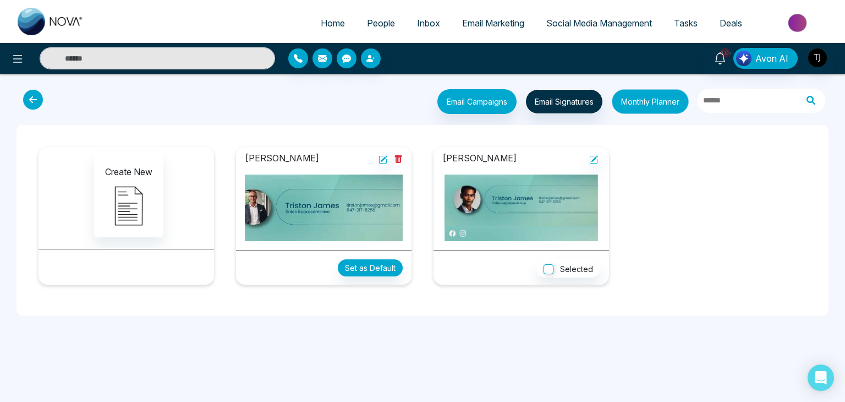
click at [655, 106] on button "Monthly Planner" at bounding box center [650, 101] width 77 height 25
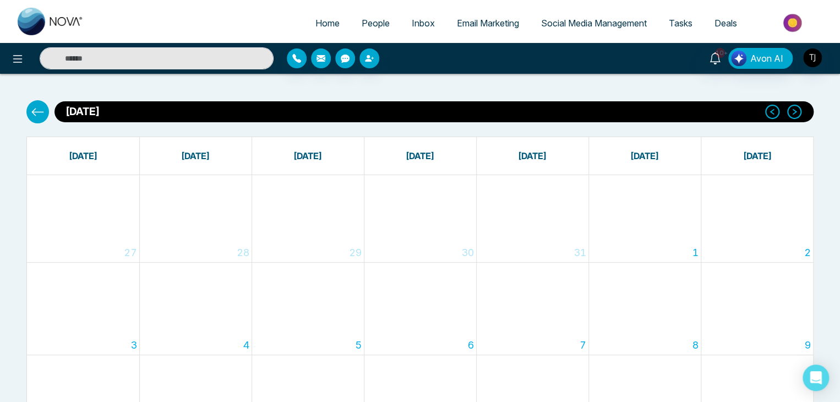
click at [30, 111] on button at bounding box center [37, 111] width 23 height 23
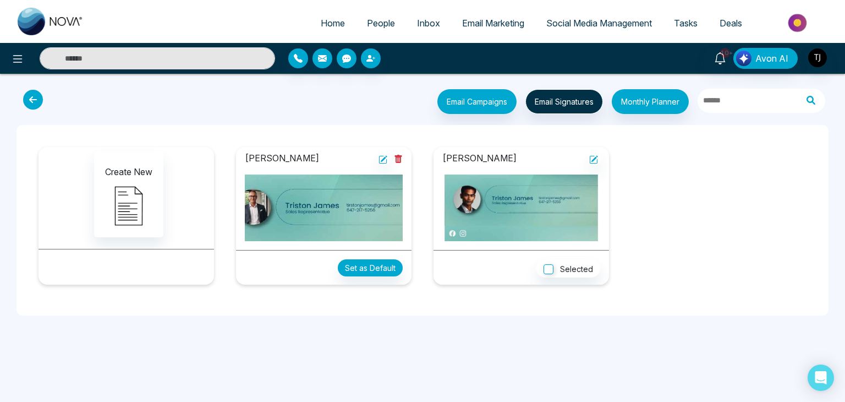
click at [35, 95] on icon at bounding box center [33, 100] width 20 height 20
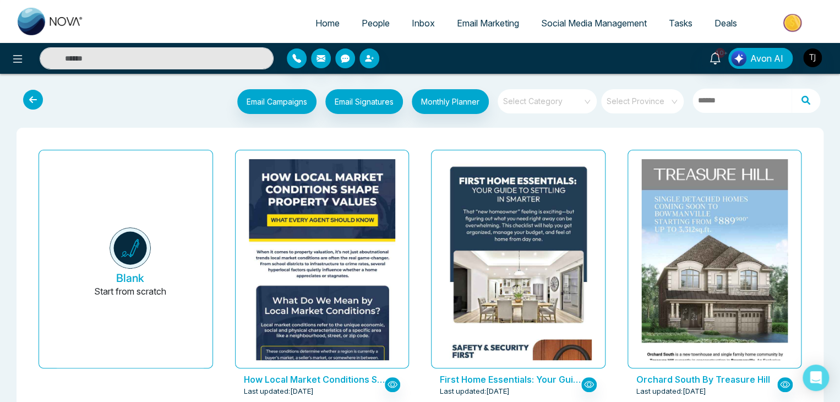
click at [35, 101] on icon at bounding box center [33, 100] width 20 height 20
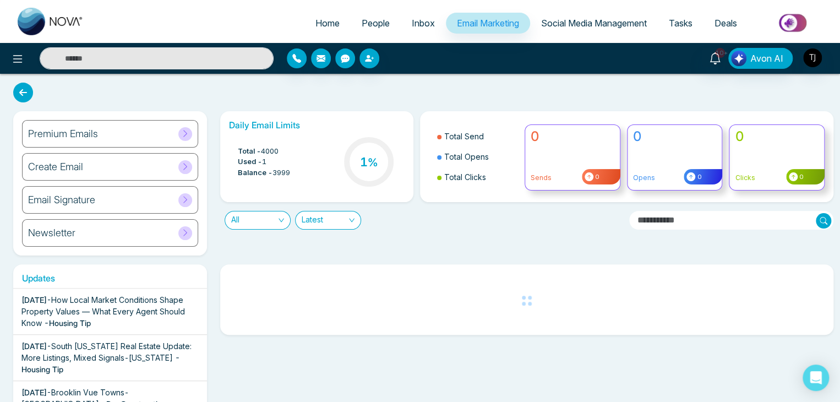
click at [136, 164] on div "Create Email" at bounding box center [110, 167] width 176 height 28
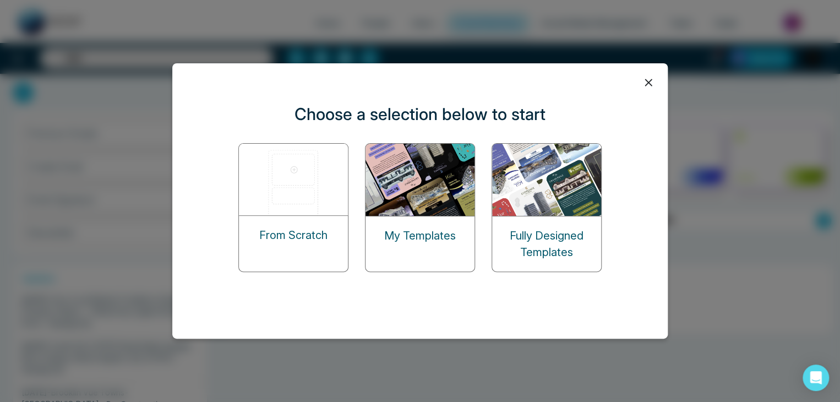
click at [427, 225] on div "My Templates" at bounding box center [419, 235] width 109 height 39
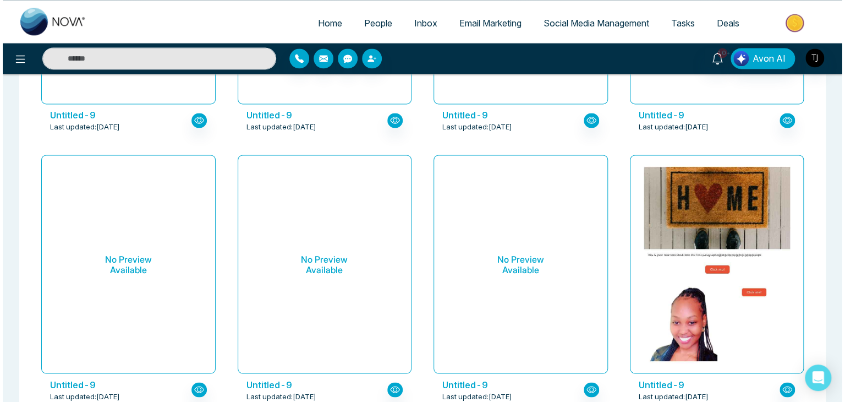
scroll to position [840, 0]
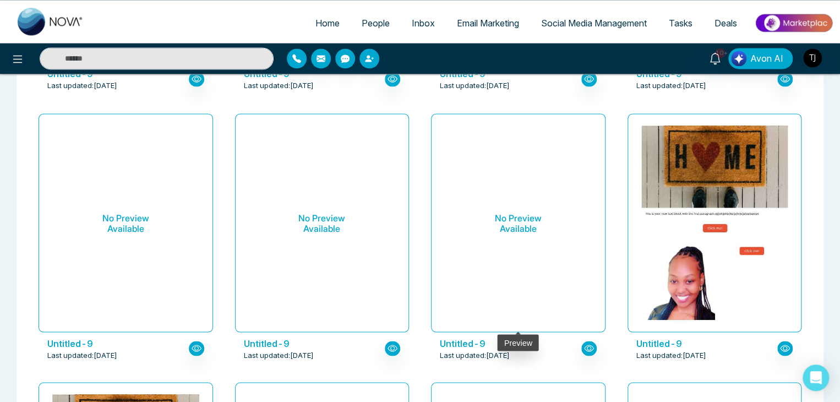
click at [531, 227] on h6 "No Preview Available" at bounding box center [518, 223] width 147 height 201
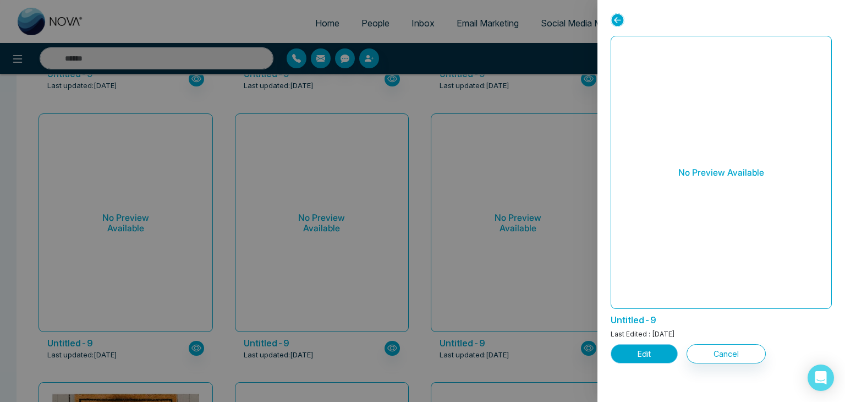
click at [633, 344] on button "Edit" at bounding box center [644, 353] width 67 height 19
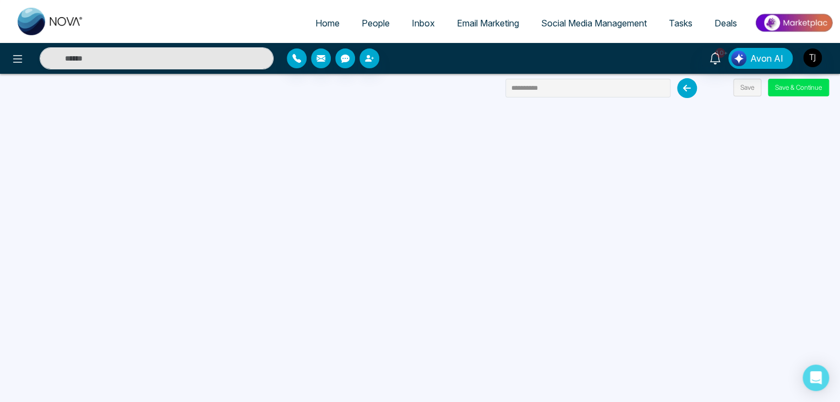
click at [457, 19] on span "Email Marketing" at bounding box center [488, 23] width 62 height 11
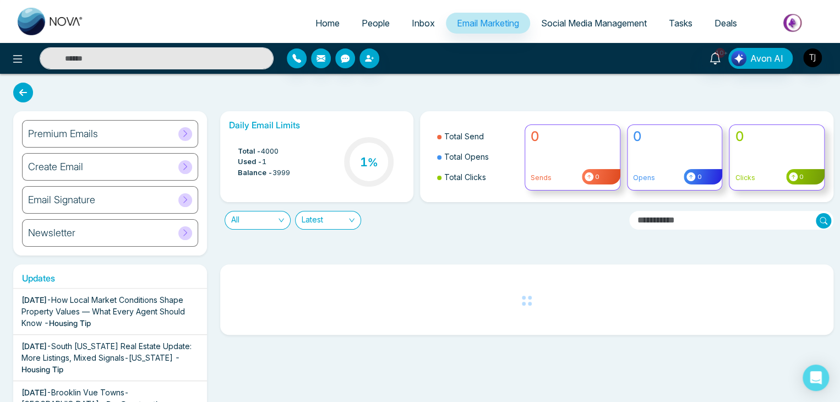
click at [273, 223] on span "All" at bounding box center [257, 220] width 53 height 18
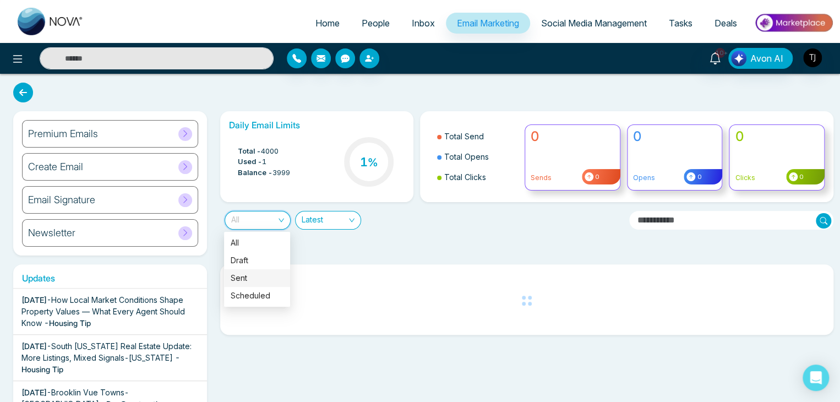
click at [335, 216] on span "Latest" at bounding box center [328, 220] width 53 height 18
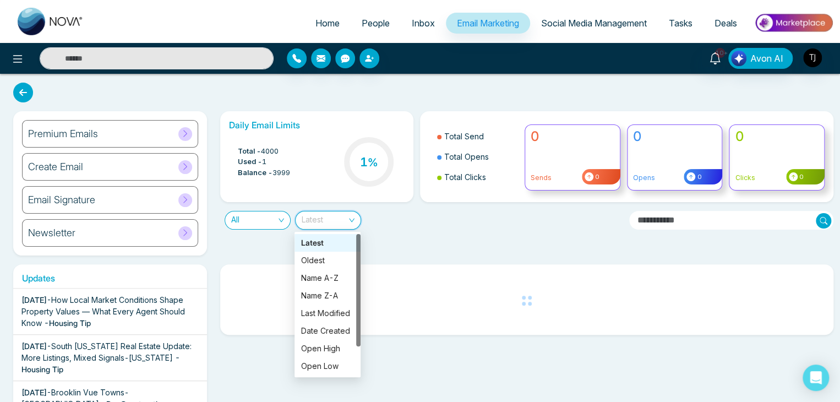
click at [270, 223] on span "All" at bounding box center [257, 220] width 53 height 18
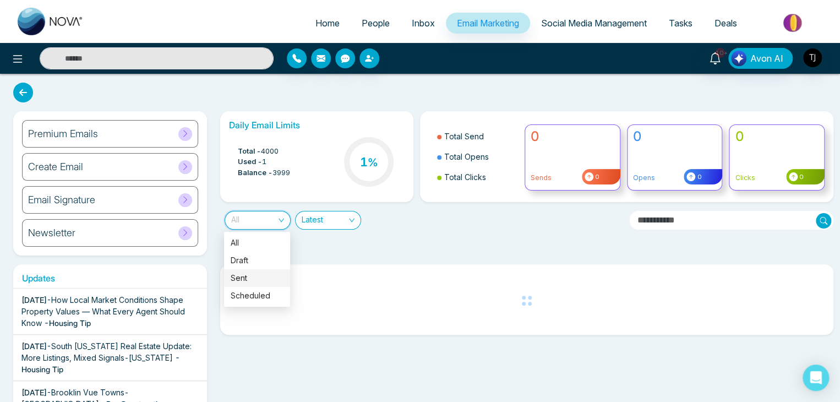
click at [272, 211] on span "All" at bounding box center [257, 220] width 53 height 18
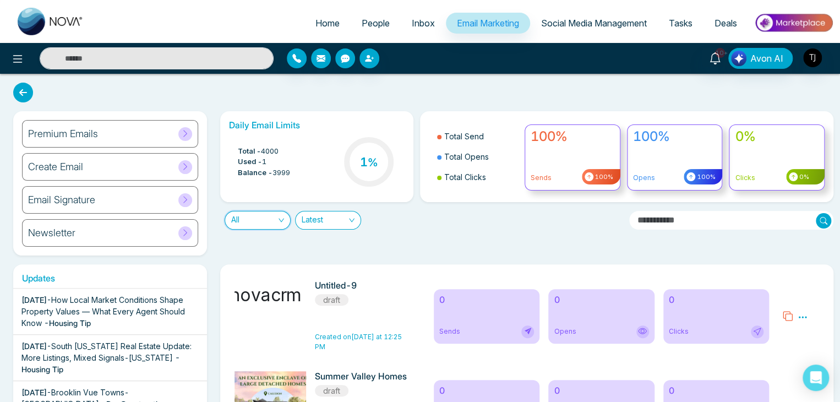
click at [332, 215] on span "Latest" at bounding box center [328, 220] width 53 height 18
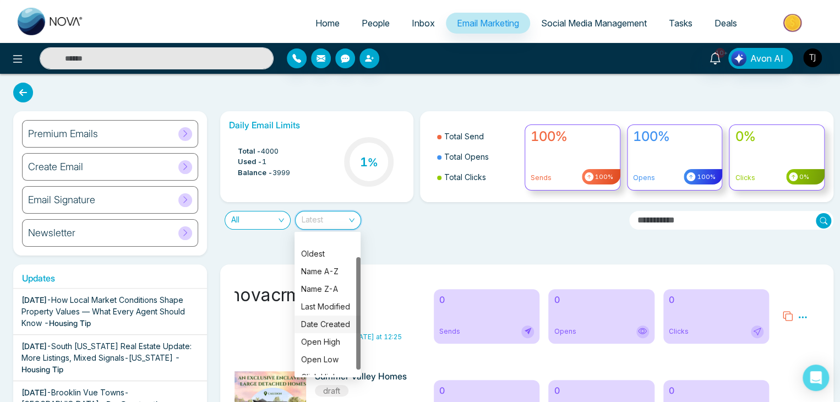
scroll to position [35, 0]
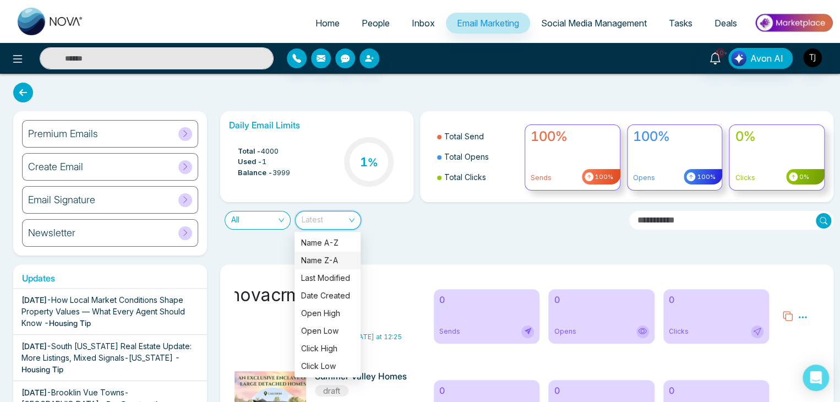
click at [410, 235] on div "Daily Email Limits Total - 4000 Used - 1 Balance - 3999 1 % Total Send Total Op…" at bounding box center [524, 183] width 620 height 144
click at [348, 214] on span "Latest" at bounding box center [328, 220] width 53 height 18
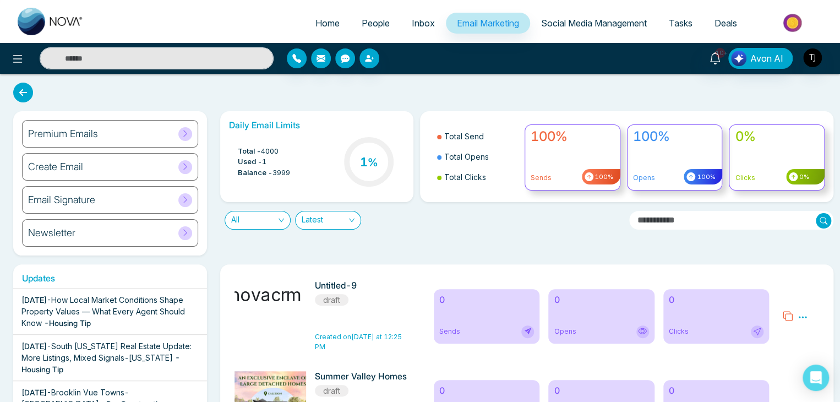
click at [468, 220] on div "All Latest" at bounding box center [420, 216] width 413 height 28
click at [581, 25] on span "Social Media Management" at bounding box center [594, 23] width 106 height 11
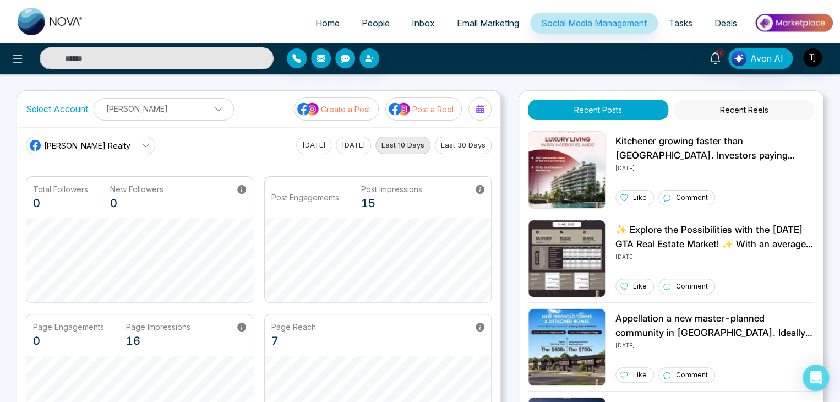
click at [759, 110] on button "Recent Reels" at bounding box center [744, 110] width 140 height 20
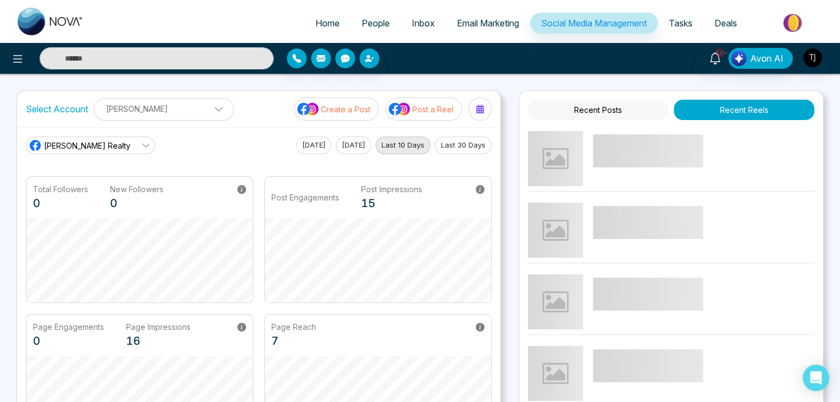
click at [603, 111] on button "Recent Posts" at bounding box center [598, 110] width 140 height 20
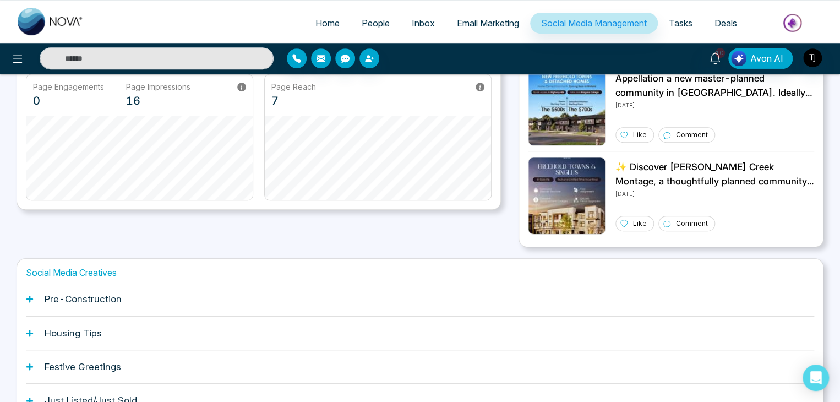
scroll to position [308, 0]
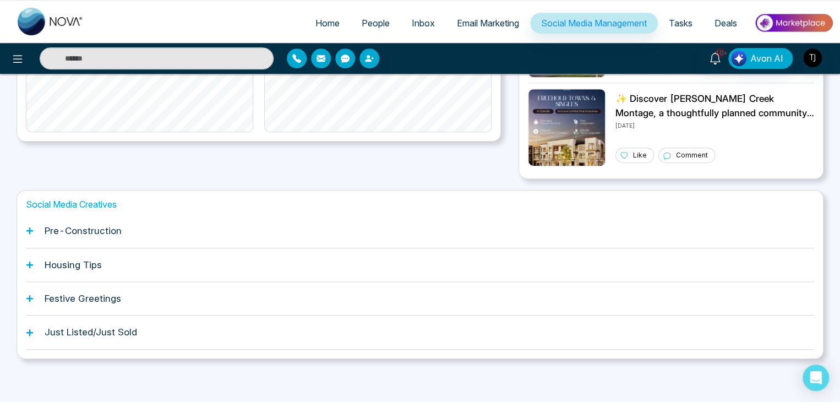
click at [243, 223] on div "Pre-Construction" at bounding box center [420, 231] width 788 height 34
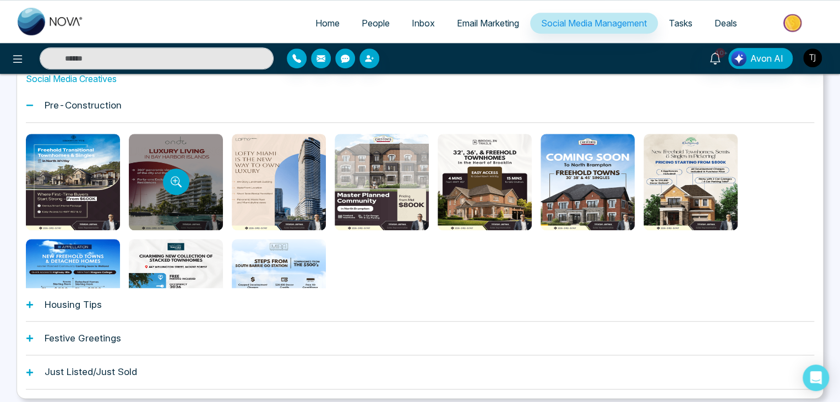
scroll to position [409, 0]
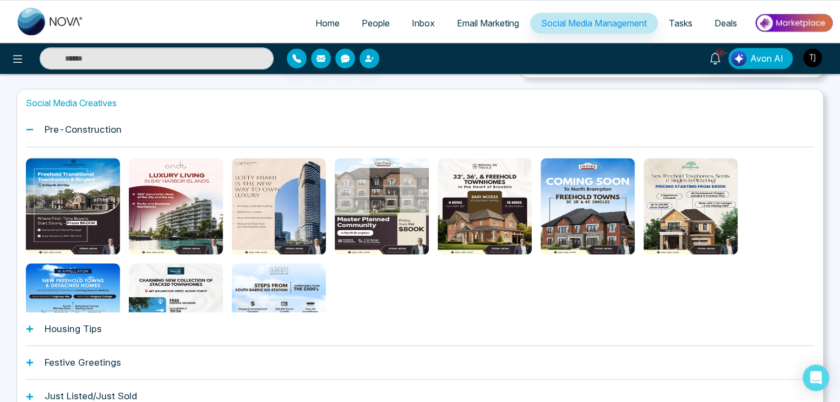
click at [183, 130] on div "Pre-Construction" at bounding box center [420, 130] width 788 height 34
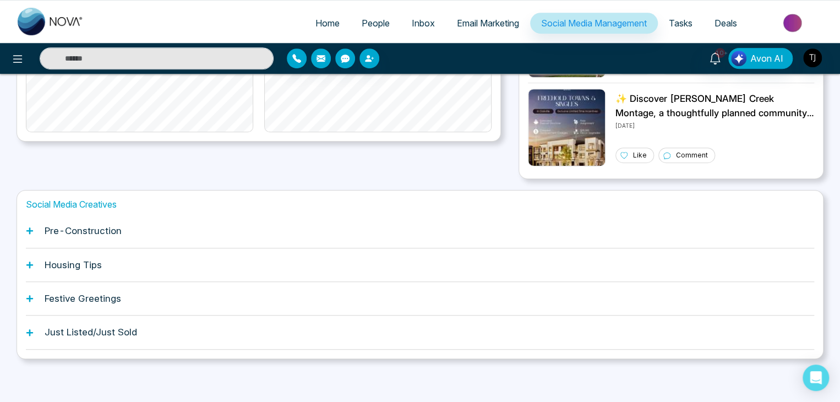
click at [102, 332] on h1 "Just Listed/Just Sold" at bounding box center [91, 331] width 92 height 11
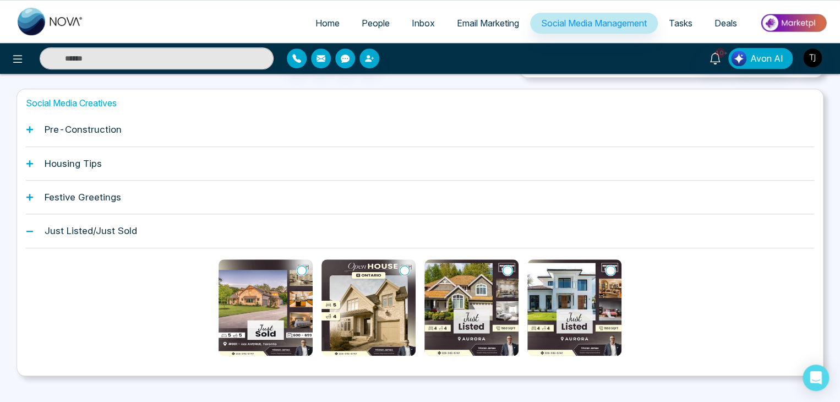
click at [138, 231] on div "Just Listed/Just Sold" at bounding box center [420, 231] width 788 height 34
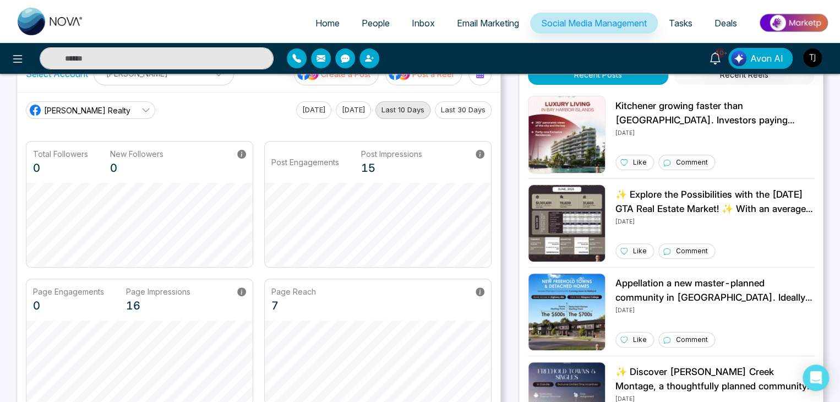
scroll to position [0, 0]
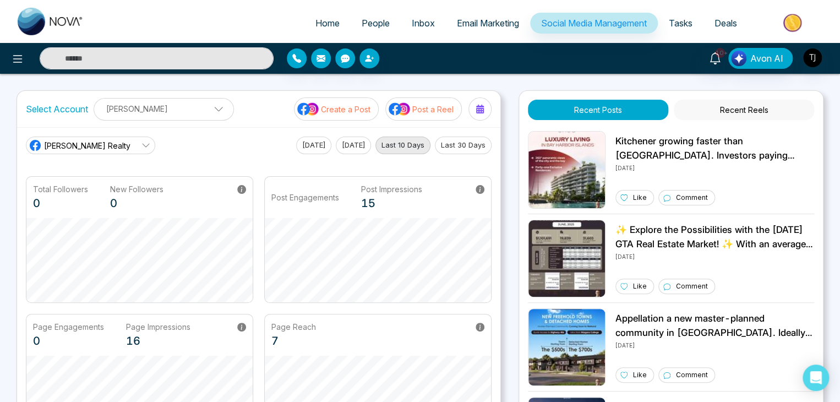
click at [351, 106] on p "Create a Post" at bounding box center [346, 109] width 50 height 12
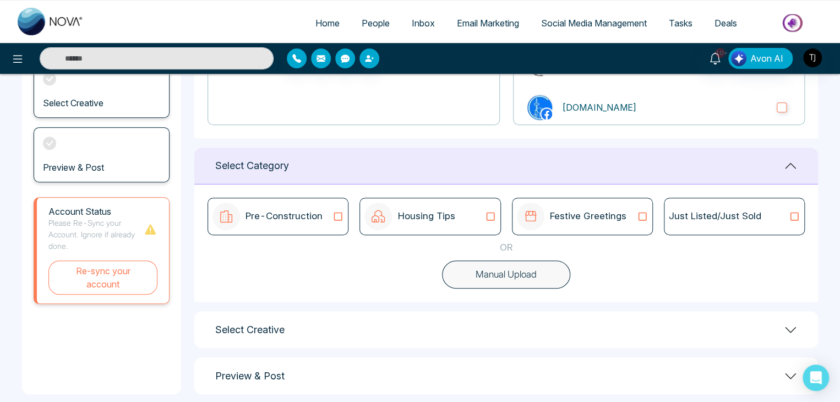
scroll to position [212, 0]
click at [337, 216] on icon at bounding box center [338, 217] width 14 height 11
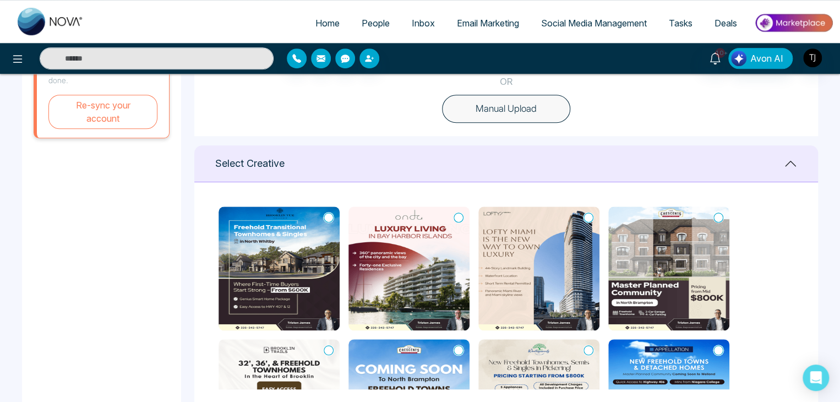
scroll to position [0, 0]
click at [326, 214] on icon at bounding box center [329, 217] width 10 height 11
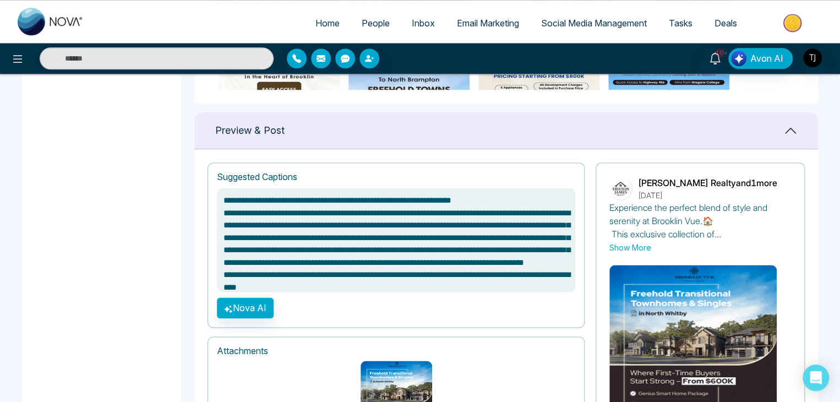
type textarea "**********"
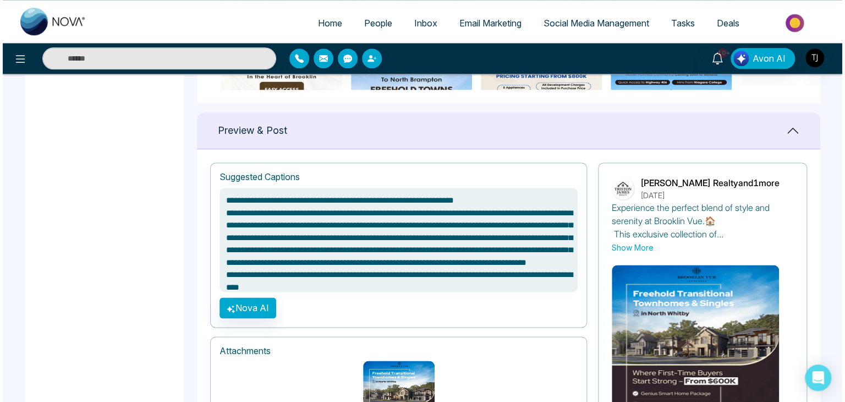
scroll to position [20, 0]
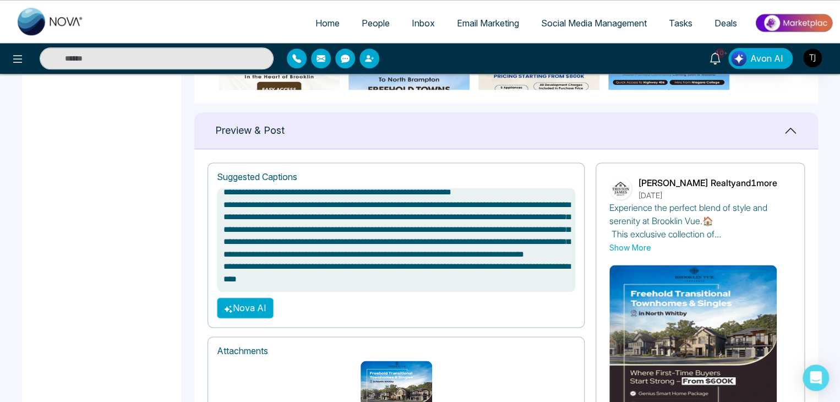
click at [243, 308] on button "Nova AI" at bounding box center [245, 307] width 57 height 21
type textarea "**********"
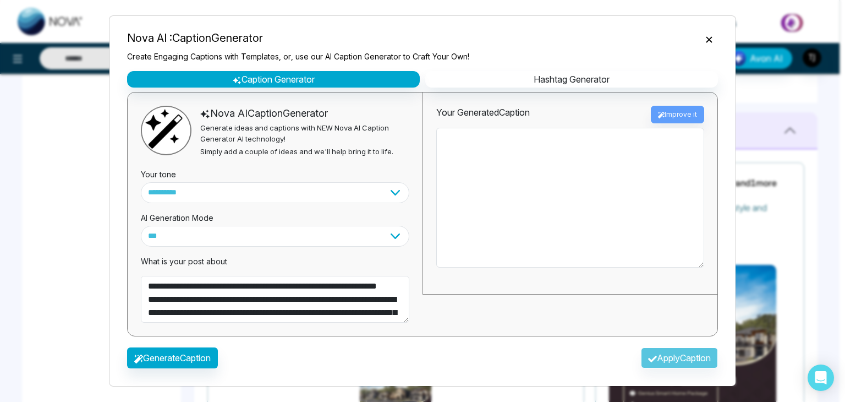
type textarea "**********"
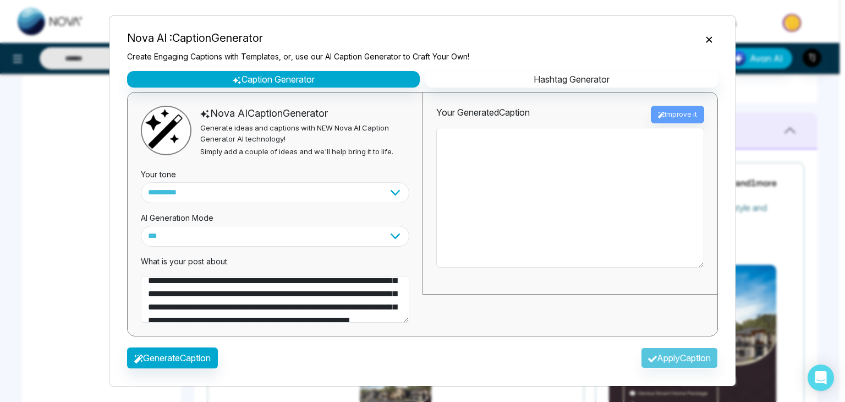
scroll to position [0, 0]
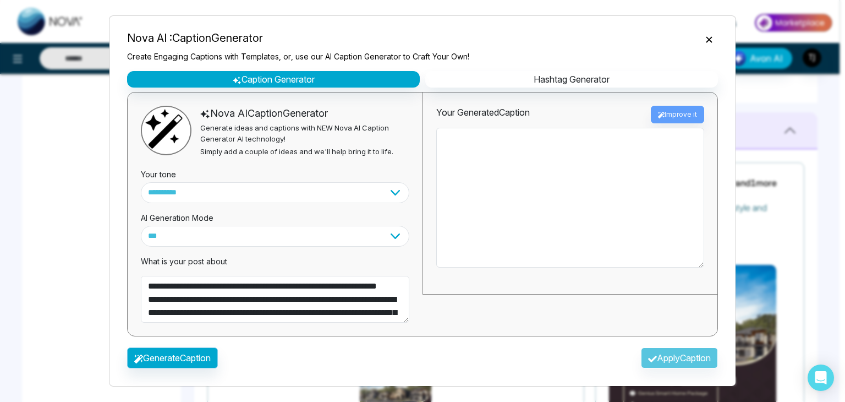
type textarea "**********"
click at [199, 352] on button "Generate Caption" at bounding box center [172, 357] width 91 height 21
type textarea "**********"
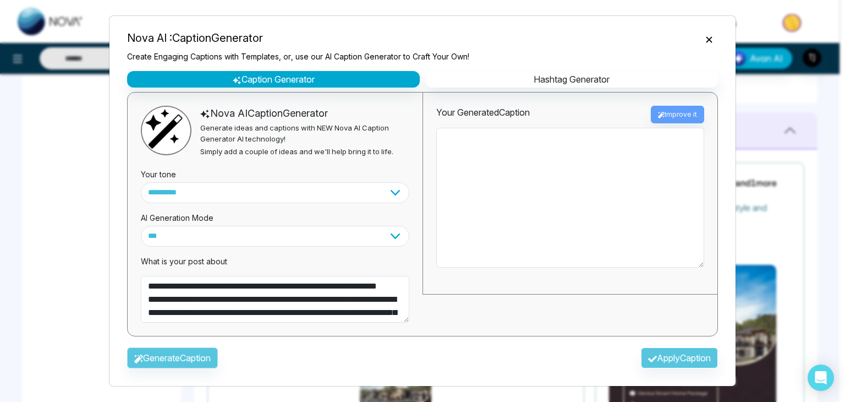
type textarea "**********"
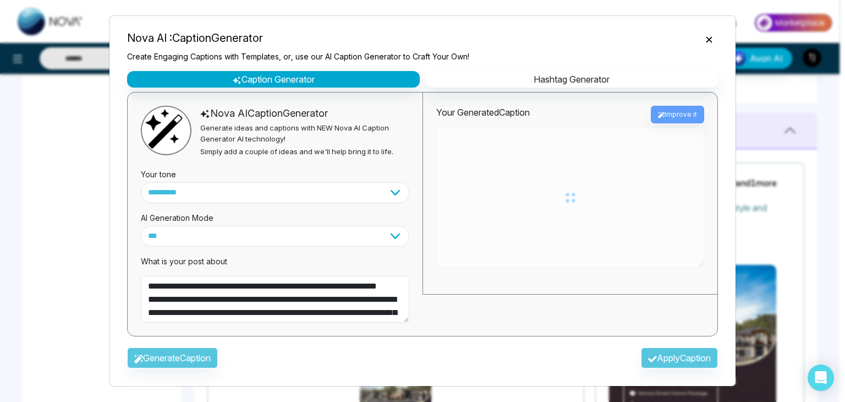
type textarea "**********"
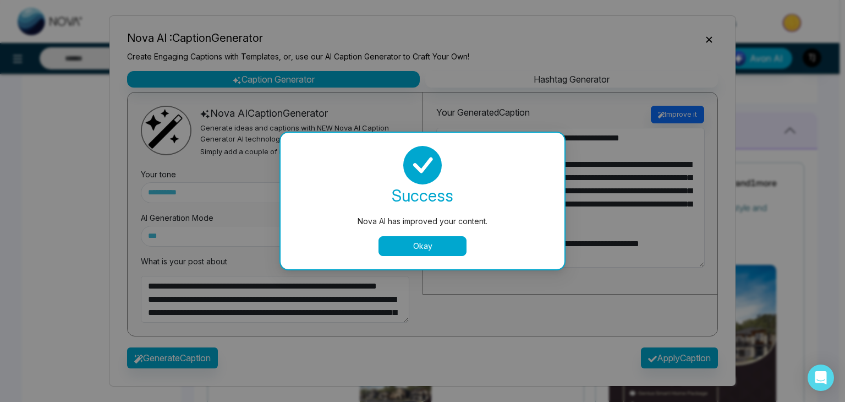
type textarea "**********"
click at [451, 241] on button "Okay" at bounding box center [423, 246] width 88 height 20
type textarea "**********"
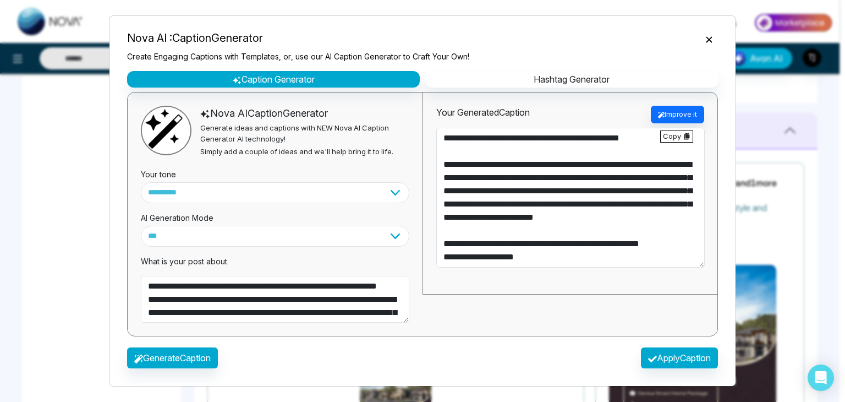
type textarea "**********"
click at [303, 188] on select "**********" at bounding box center [275, 192] width 269 height 21
type textarea "**********"
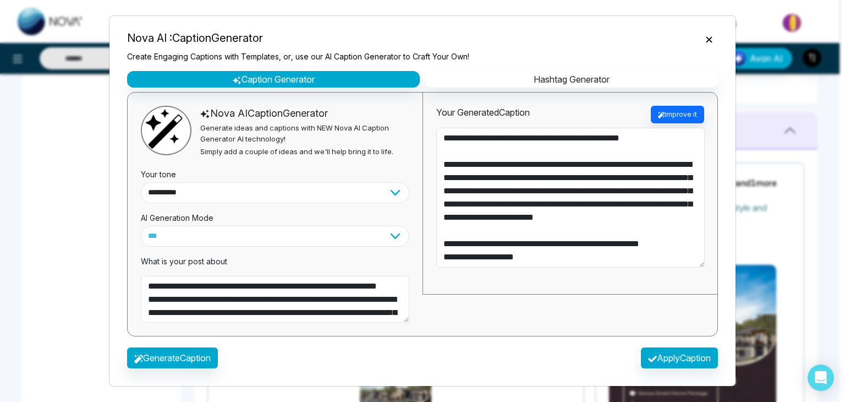
type textarea "**********"
click at [291, 238] on select "**********" at bounding box center [275, 236] width 269 height 21
type textarea "**********"
click at [291, 238] on select "**********" at bounding box center [275, 236] width 269 height 21
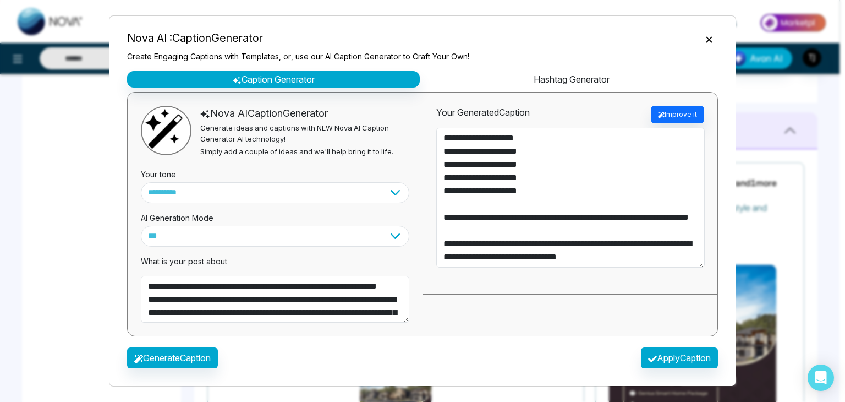
click at [572, 79] on button "Hashtag Generator" at bounding box center [571, 79] width 293 height 17
type textarea "**********"
select select "********"
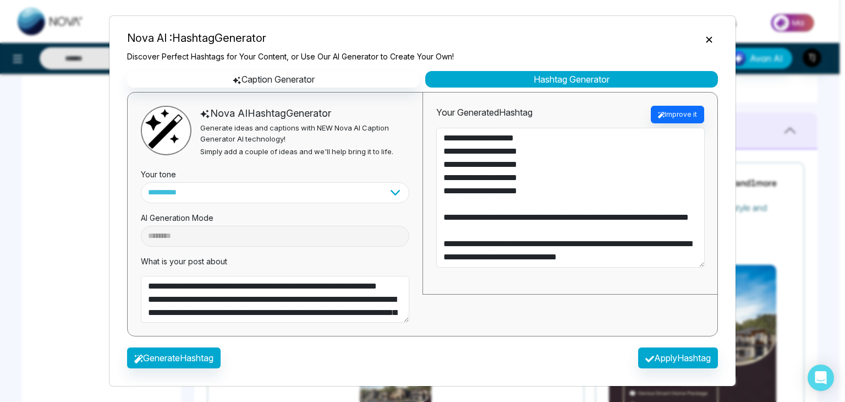
type textarea "**********"
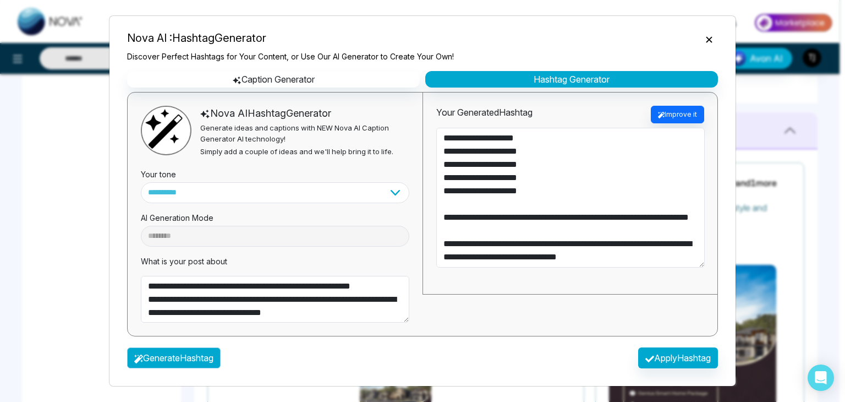
click at [192, 362] on button "Generate Hashtag" at bounding box center [174, 357] width 94 height 21
type textarea "**********"
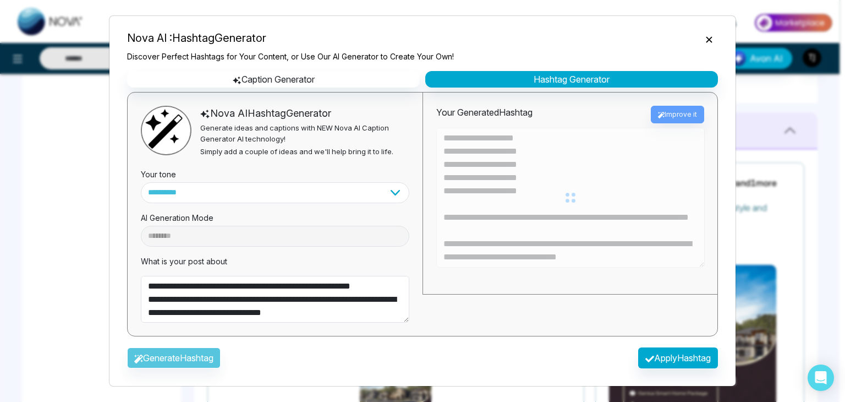
type textarea "**********"
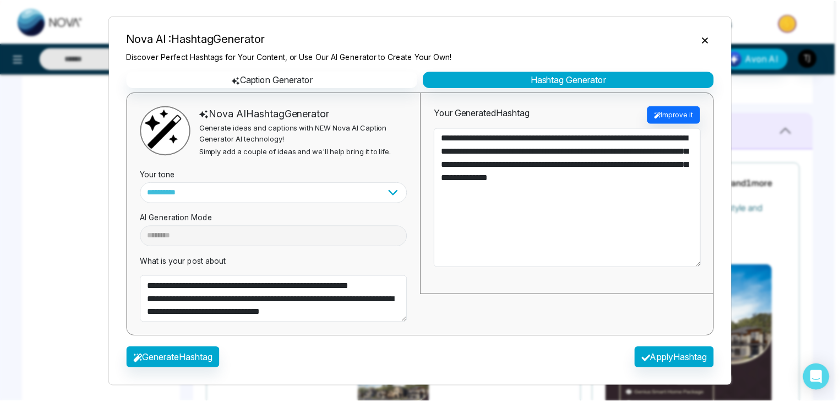
scroll to position [0, 0]
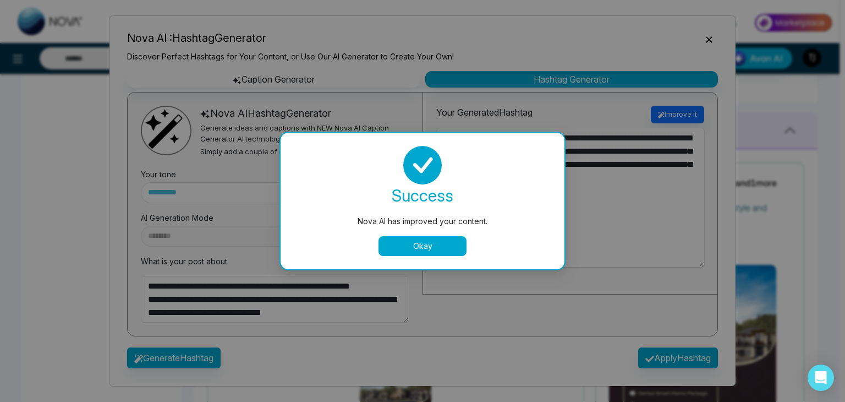
type textarea "**********"
click at [409, 238] on button "Okay" at bounding box center [423, 246] width 88 height 20
type textarea "**********"
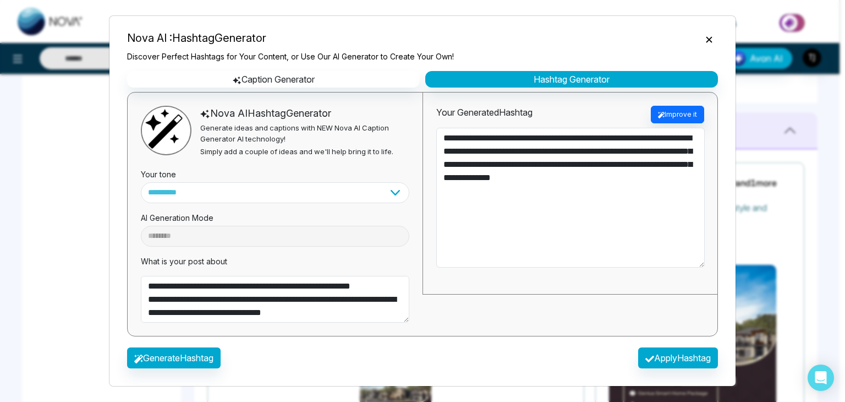
type textarea "**********"
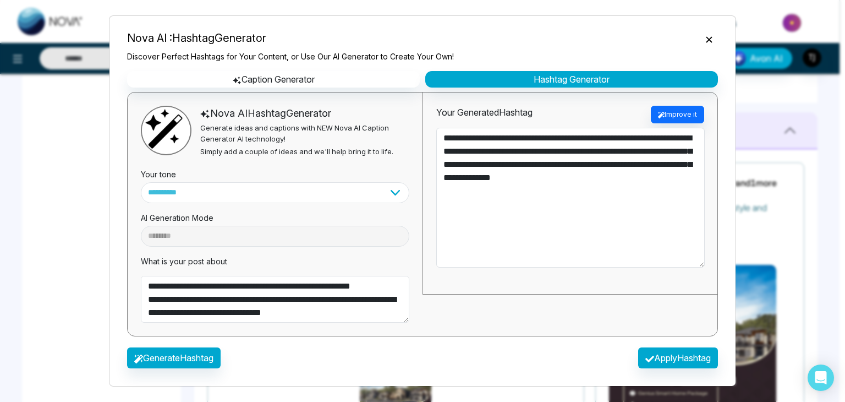
click at [715, 36] on button "Close" at bounding box center [710, 38] width 18 height 14
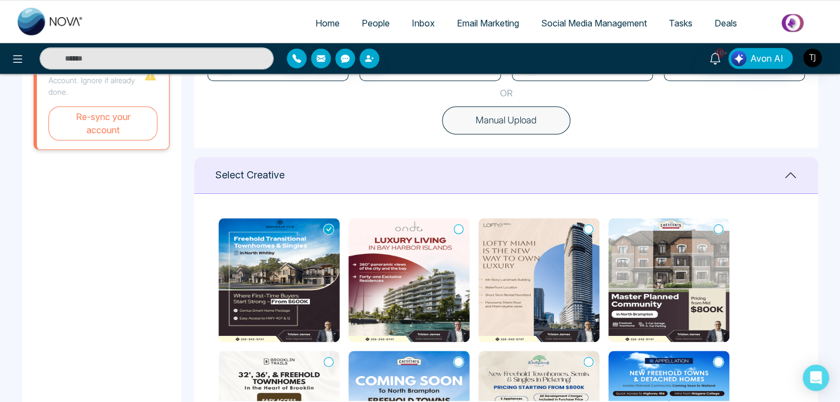
scroll to position [321, 0]
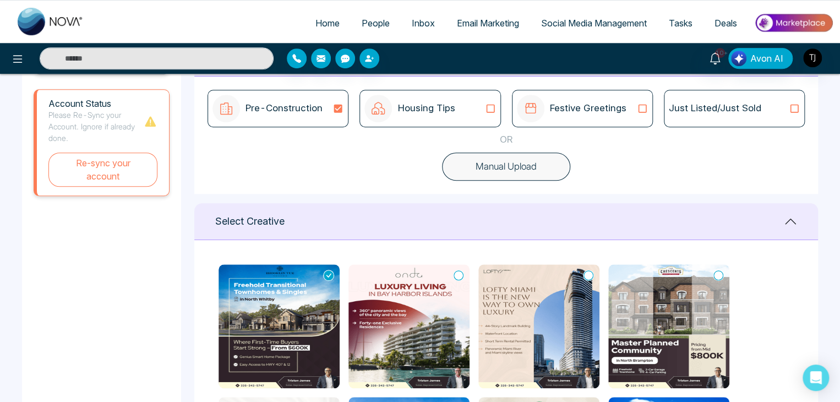
click at [508, 163] on button "Manual Upload" at bounding box center [506, 166] width 128 height 29
type textarea "**********"
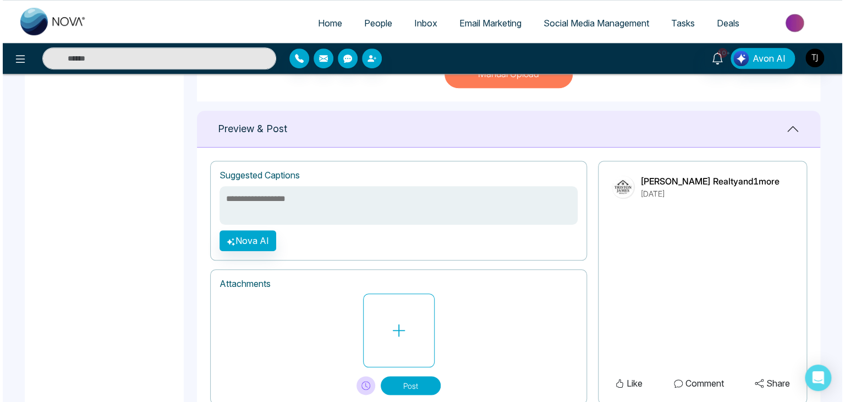
scroll to position [451, 0]
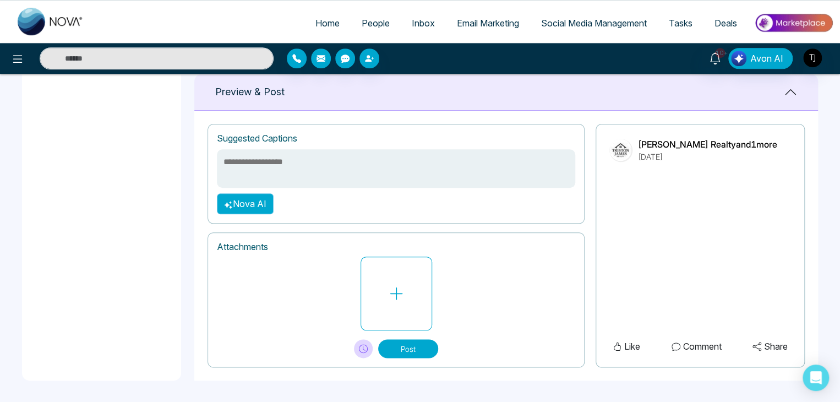
click at [263, 200] on button "Nova AI" at bounding box center [245, 203] width 57 height 21
select select "***"
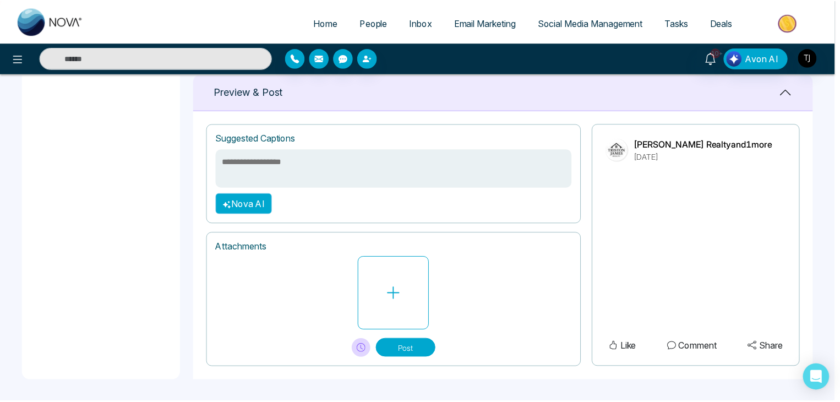
scroll to position [0, 0]
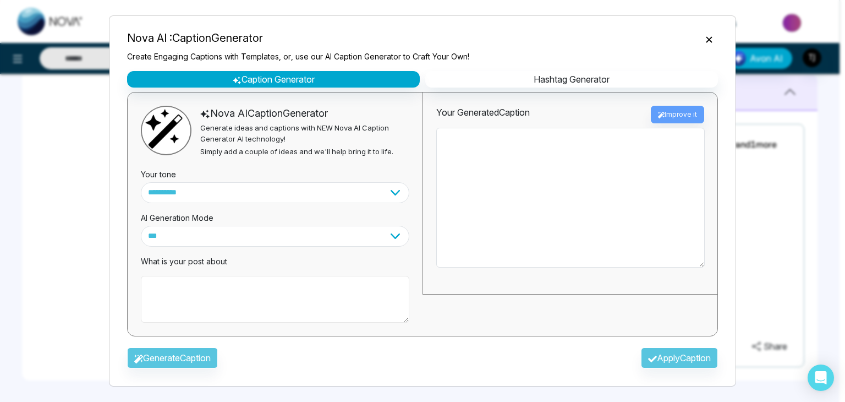
click at [262, 285] on textarea at bounding box center [275, 299] width 269 height 47
click at [709, 38] on icon "Close" at bounding box center [709, 39] width 11 height 11
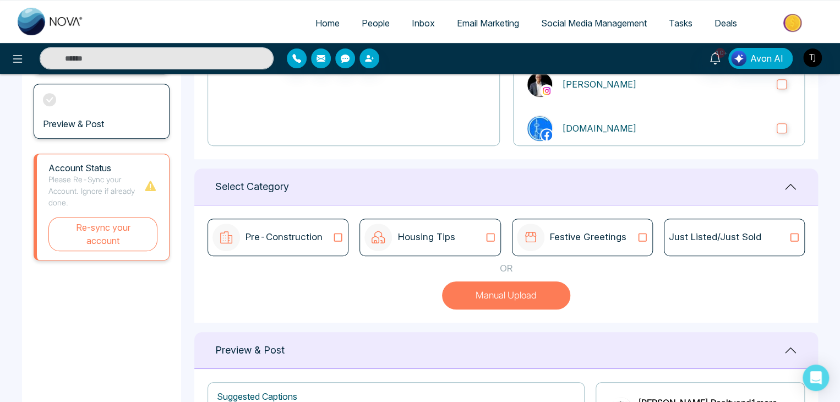
scroll to position [192, 0]
click at [305, 238] on p "Pre-Construction" at bounding box center [283, 238] width 77 height 14
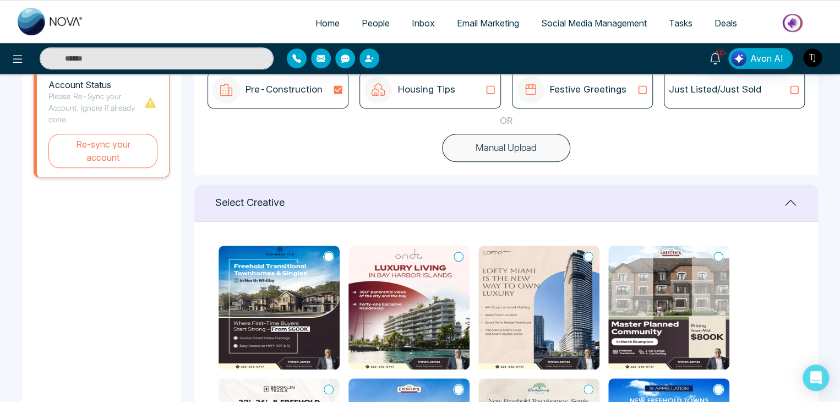
scroll to position [341, 0]
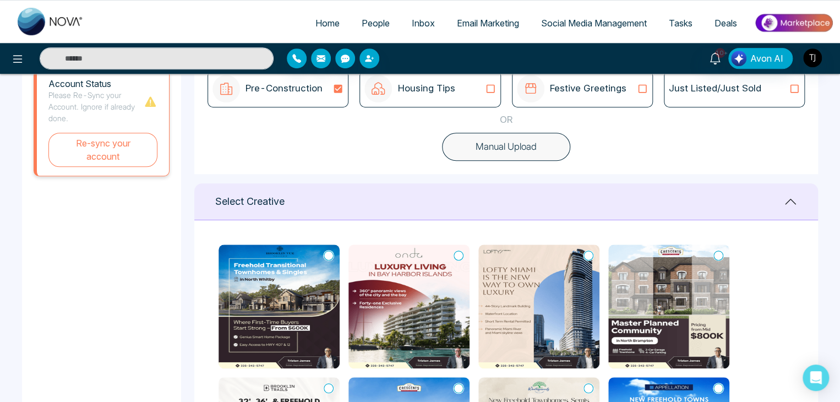
click at [330, 251] on icon at bounding box center [329, 255] width 10 height 11
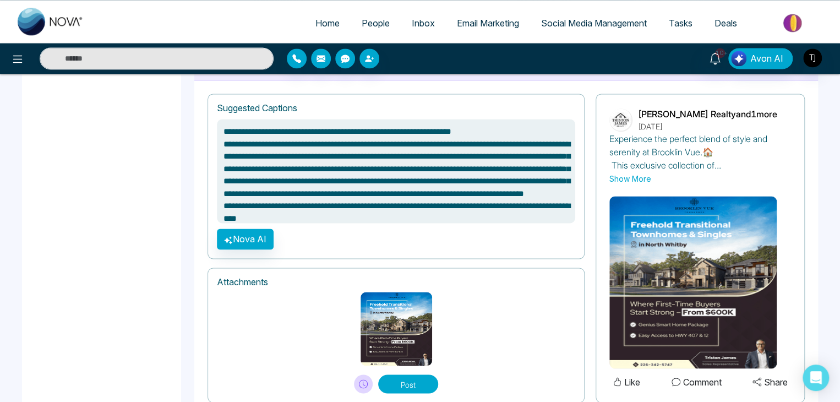
scroll to position [782, 0]
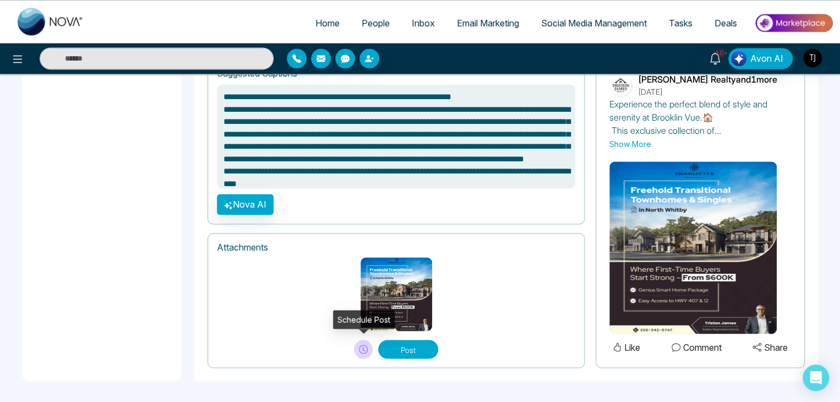
type textarea "**********"
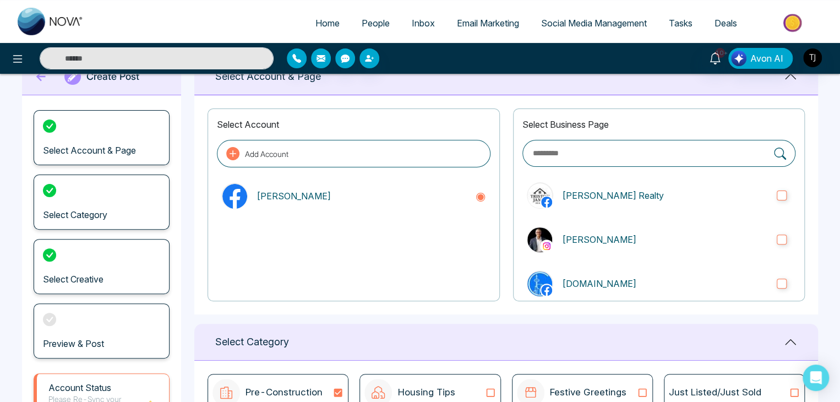
scroll to position [0, 0]
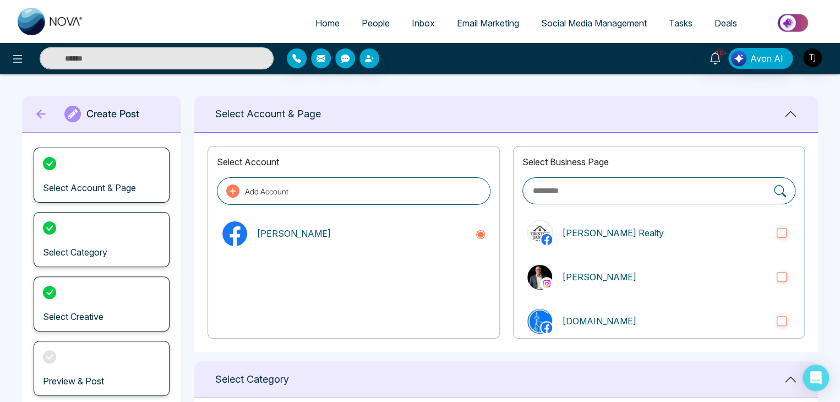
click at [34, 119] on icon at bounding box center [41, 114] width 17 height 22
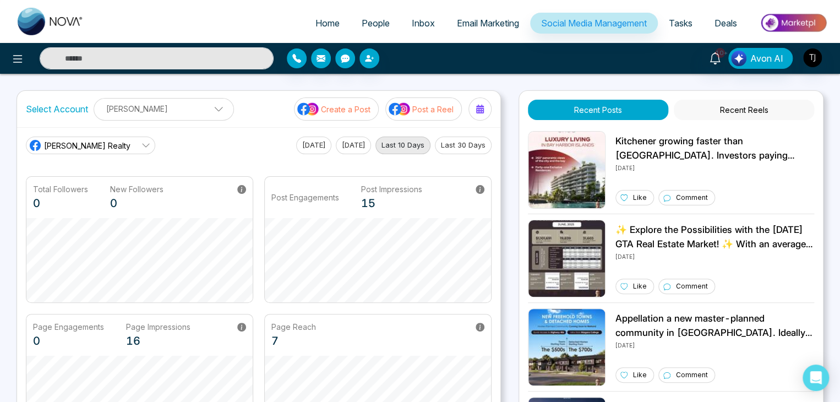
click at [423, 106] on p "Post a Reel" at bounding box center [432, 109] width 41 height 12
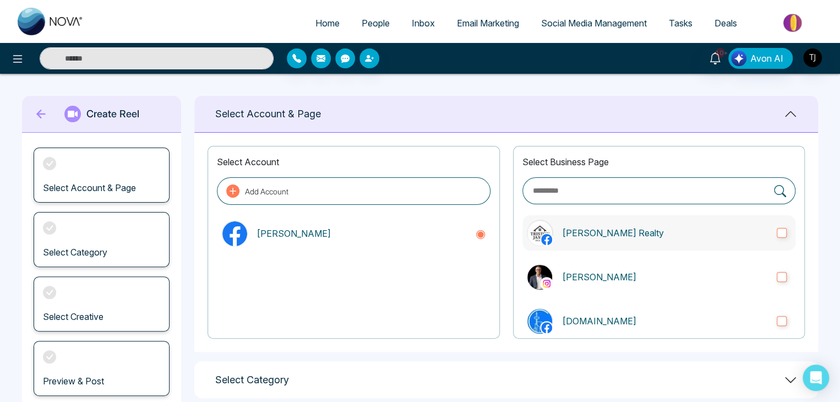
click at [768, 229] on label "Triston James Realty" at bounding box center [658, 232] width 273 height 35
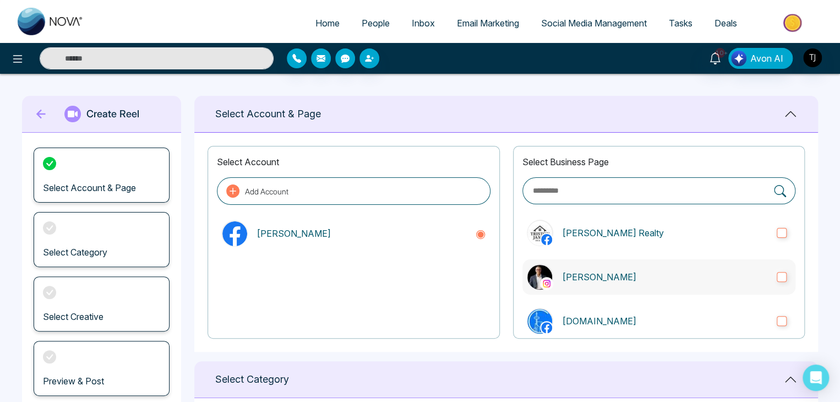
click at [781, 278] on label "Triston James" at bounding box center [658, 276] width 273 height 35
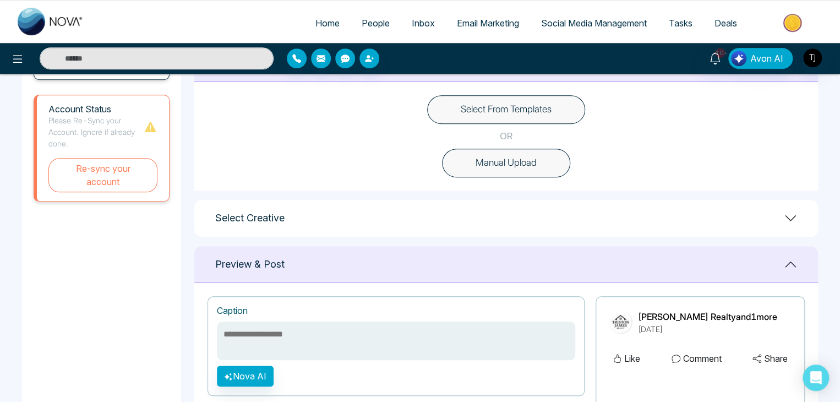
scroll to position [317, 0]
click at [538, 110] on button "Select From Templates" at bounding box center [506, 108] width 158 height 29
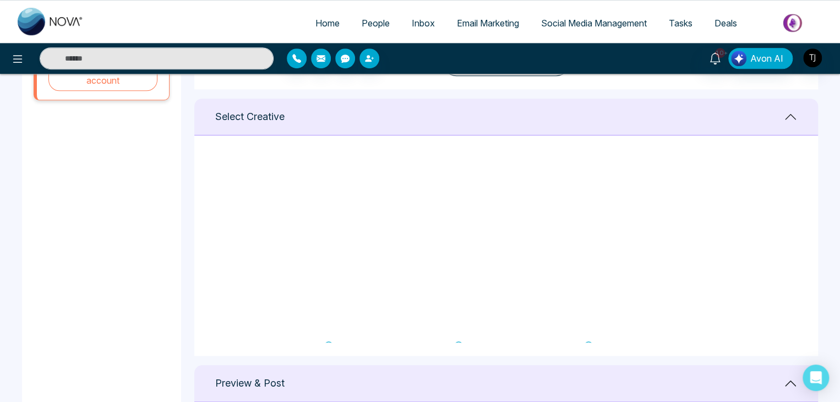
scroll to position [0, 0]
click at [329, 171] on icon at bounding box center [329, 170] width 10 height 11
type textarea "**********"
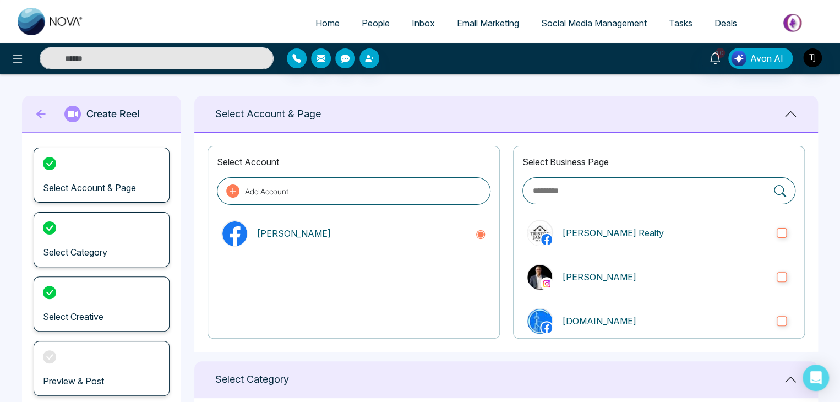
drag, startPoint x: 40, startPoint y: 112, endPoint x: 41, endPoint y: 100, distance: 12.2
click at [41, 100] on div "Create Reel" at bounding box center [101, 114] width 159 height 37
click at [42, 116] on icon at bounding box center [41, 114] width 17 height 22
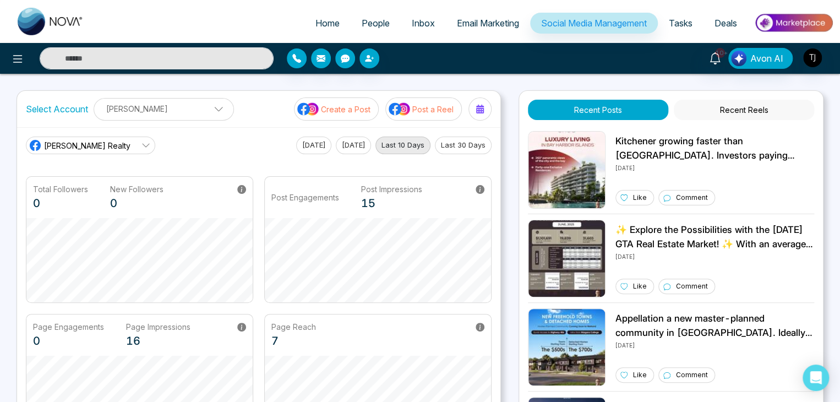
click at [185, 105] on p "Triston James" at bounding box center [164, 109] width 126 height 18
click at [204, 106] on p "Triston James" at bounding box center [164, 109] width 126 height 18
click at [240, 108] on div "Select Account Triston James Triston James Add Social Accounts Create a Post Po…" at bounding box center [258, 109] width 483 height 36
click at [126, 144] on link "Triston James Realty" at bounding box center [90, 145] width 129 height 18
click at [283, 154] on main "Triston James Realty Today Yesterday Last 10 Days Last 30 Days Total Followers …" at bounding box center [259, 288] width 466 height 304
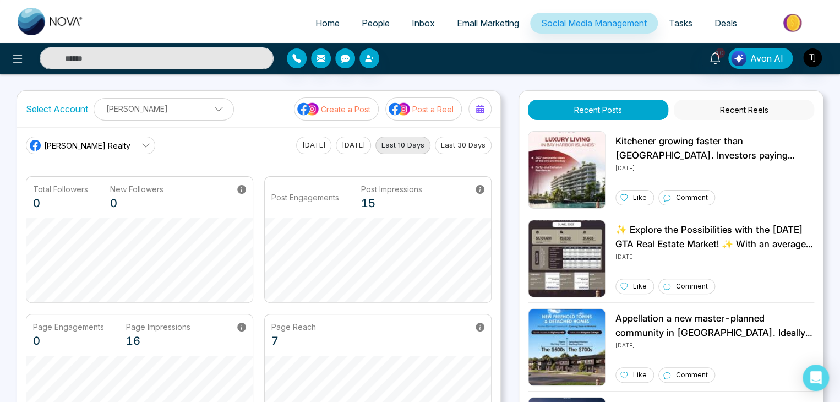
click at [122, 140] on link "Triston James Realty" at bounding box center [90, 145] width 129 height 18
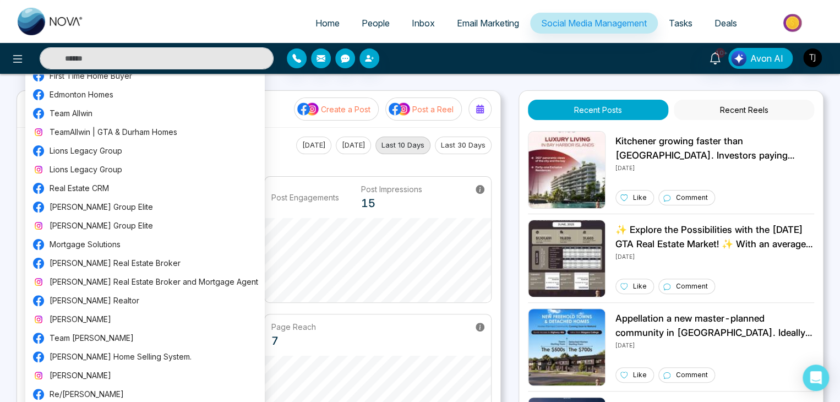
click at [278, 143] on div "Triston James Realty Today Yesterday Last 10 Days Last 30 Days" at bounding box center [259, 145] width 466 height 18
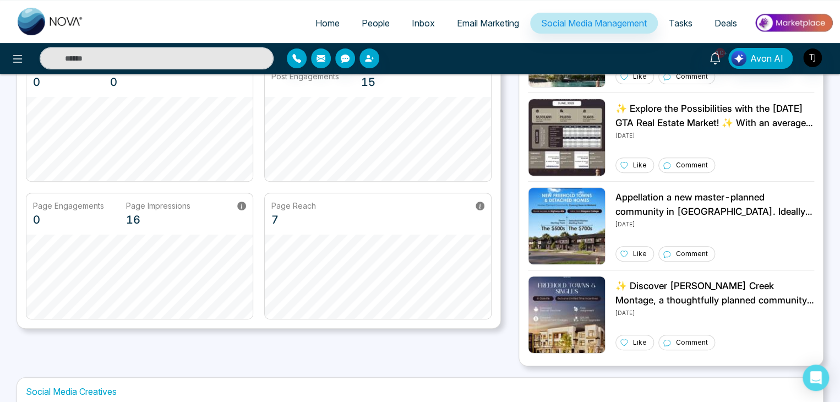
scroll to position [121, 0]
click at [322, 14] on link "Home" at bounding box center [327, 23] width 46 height 21
select select "*"
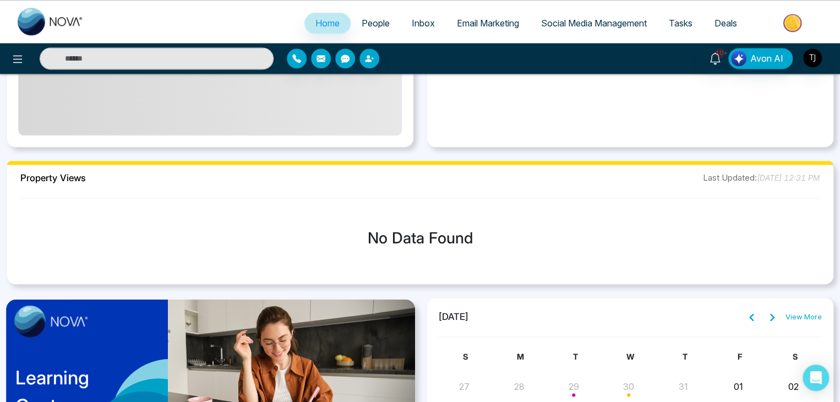
scroll to position [843, 0]
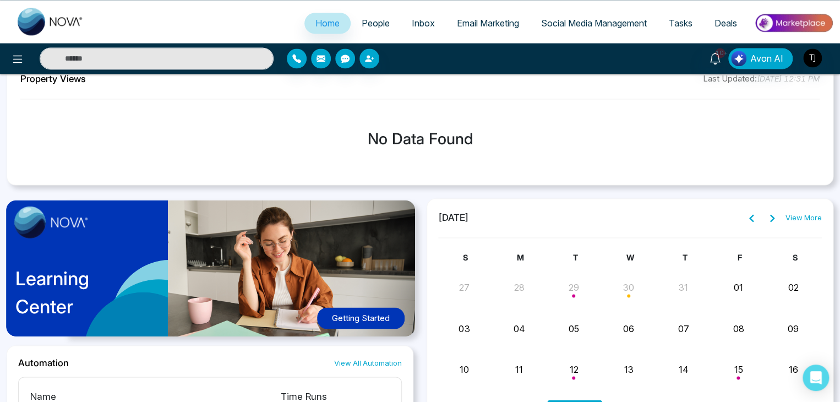
click at [374, 312] on button "Getting Started" at bounding box center [361, 317] width 88 height 21
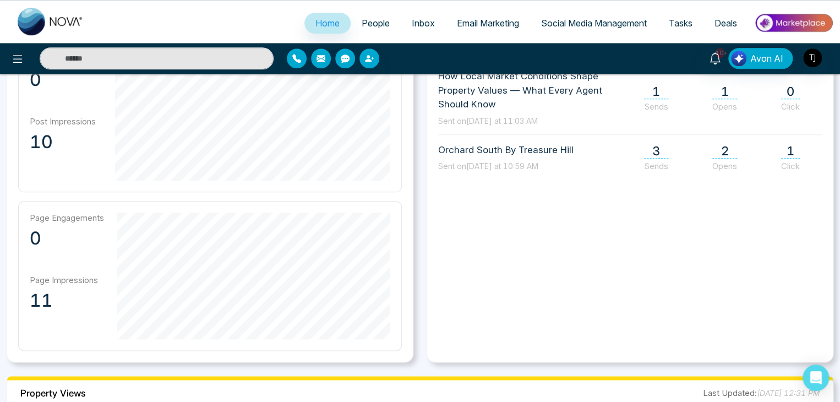
scroll to position [411, 0]
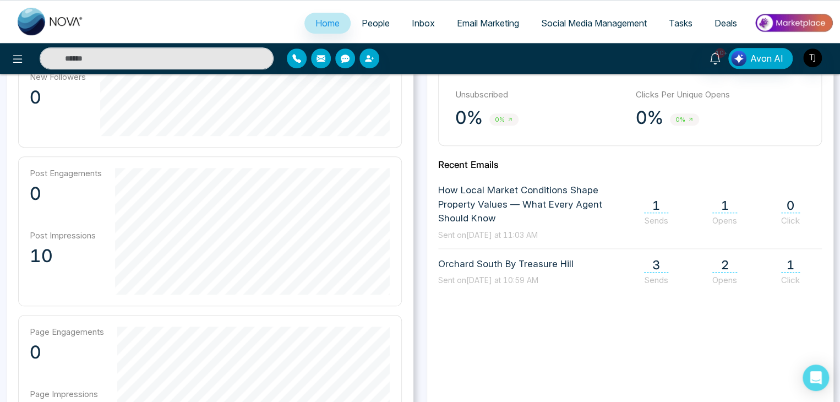
click at [543, 17] on link "Social Media Management" at bounding box center [594, 23] width 128 height 21
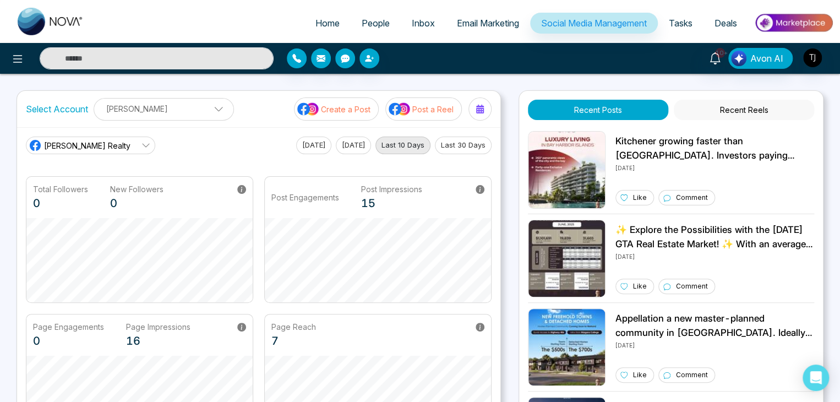
click at [210, 110] on span at bounding box center [215, 112] width 10 height 10
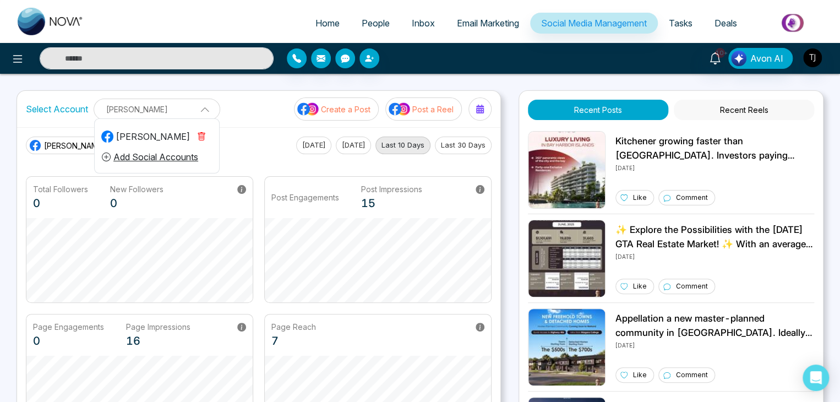
click at [204, 109] on span at bounding box center [201, 108] width 10 height 10
click at [128, 144] on link "Triston James Realty" at bounding box center [90, 145] width 129 height 18
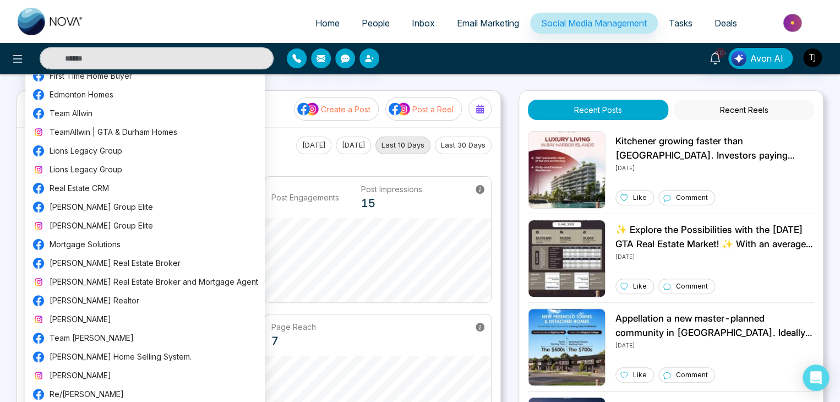
click at [261, 149] on div "Triston James Realty Today Yesterday Last 10 Days Last 30 Days" at bounding box center [259, 145] width 466 height 18
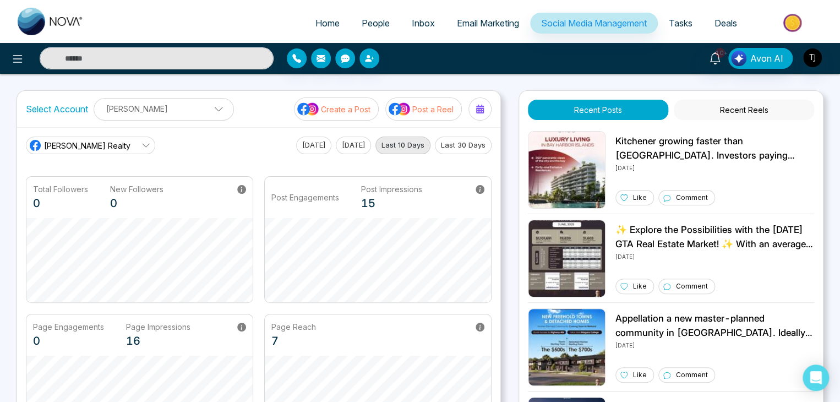
click at [121, 150] on link "Triston James Realty" at bounding box center [90, 145] width 129 height 18
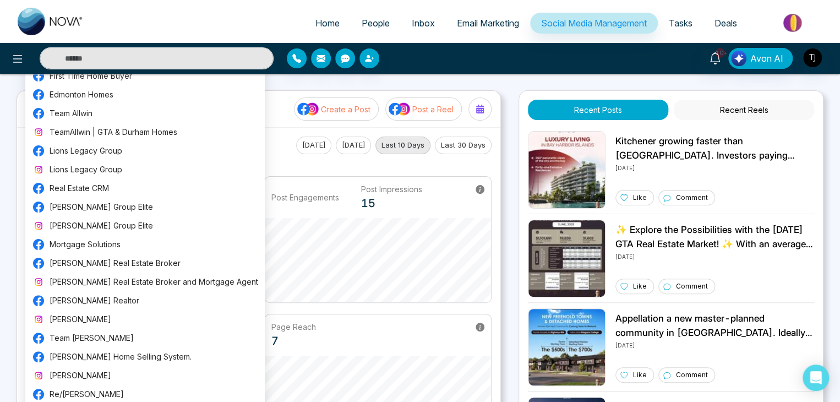
click at [270, 146] on div "Triston James Realty Today Yesterday Last 10 Days Last 30 Days" at bounding box center [259, 145] width 466 height 18
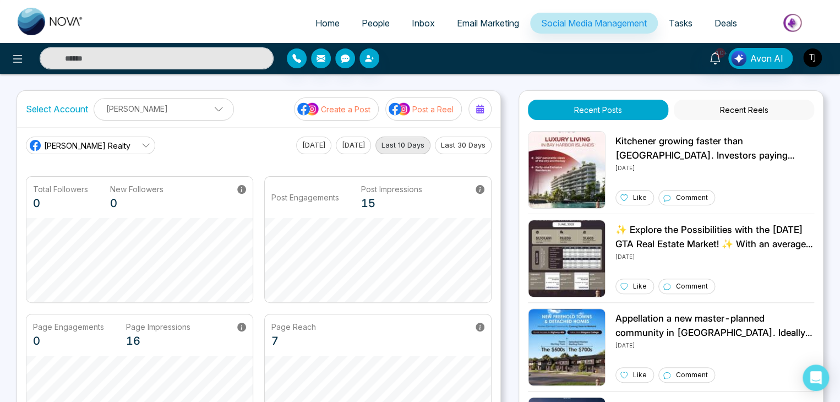
click at [685, 24] on span "Tasks" at bounding box center [681, 23] width 24 height 11
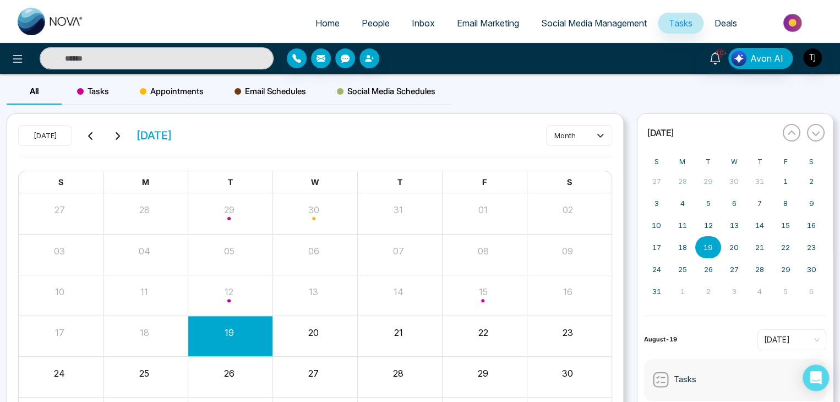
click at [97, 96] on span "Tasks" at bounding box center [93, 91] width 32 height 13
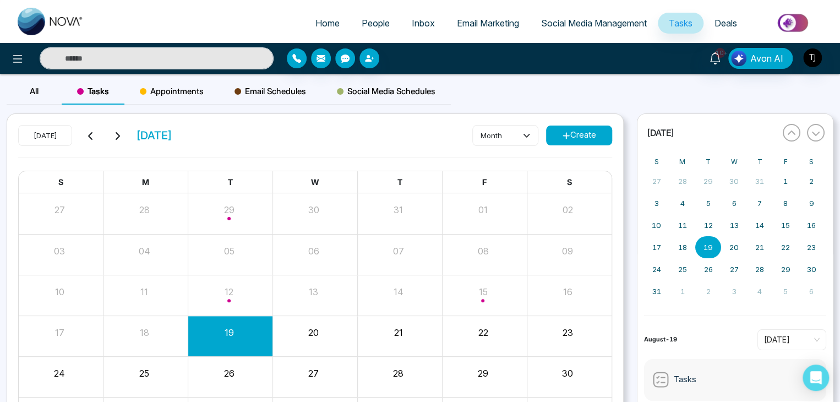
click at [294, 94] on span "Email Schedules" at bounding box center [270, 91] width 72 height 13
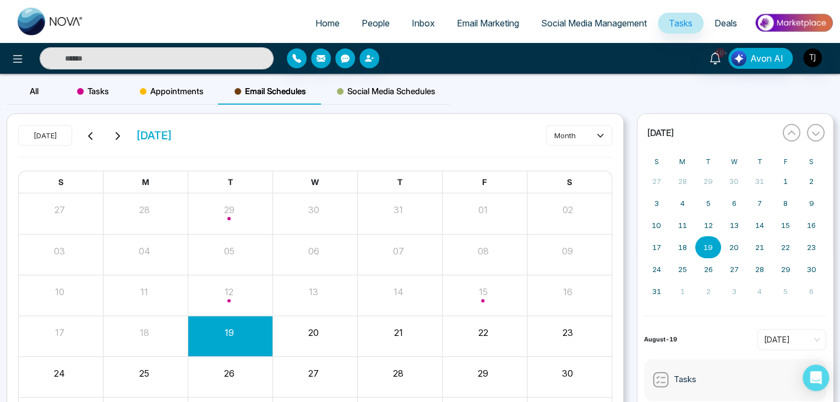
click at [396, 91] on span "Social Media Schedules" at bounding box center [386, 91] width 99 height 13
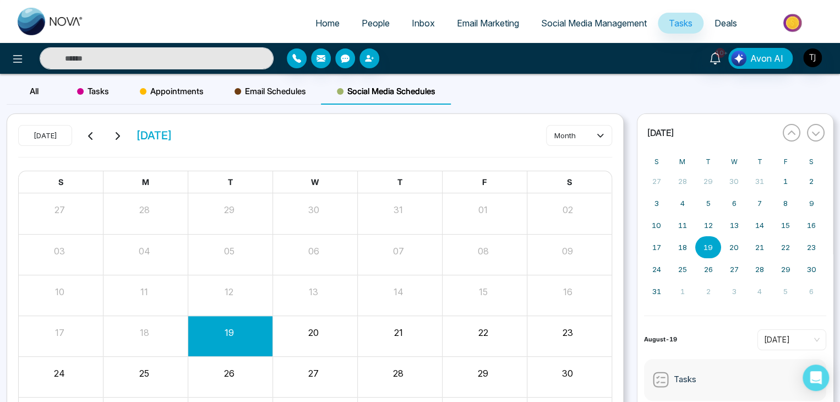
click at [101, 87] on span "Tasks" at bounding box center [93, 91] width 32 height 13
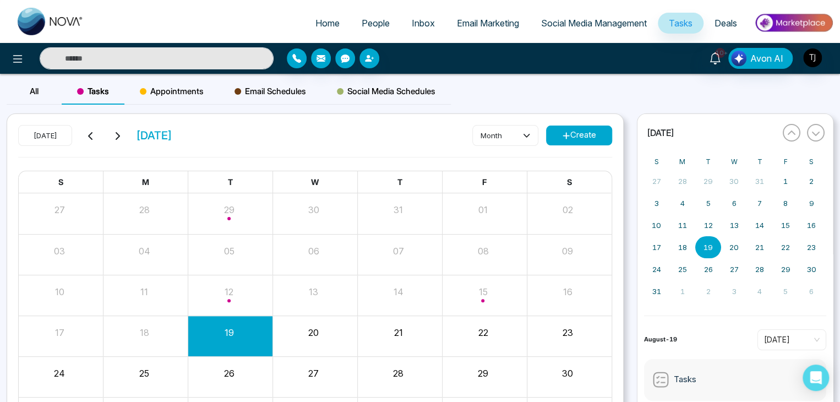
click at [594, 130] on button "Create" at bounding box center [579, 135] width 66 height 20
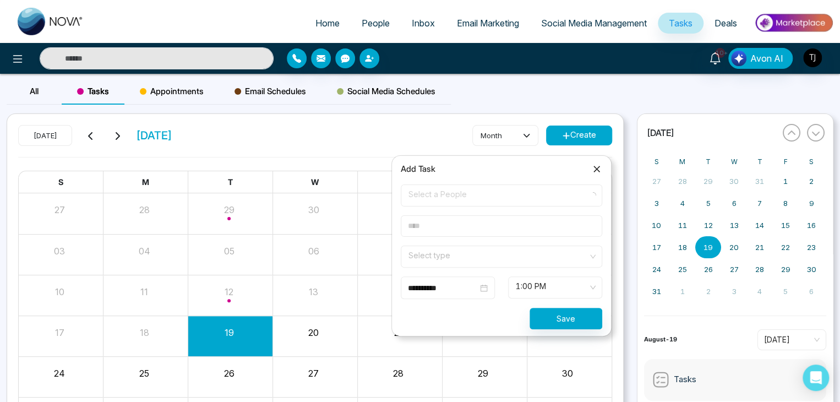
click at [474, 194] on span "Select a People" at bounding box center [501, 195] width 186 height 19
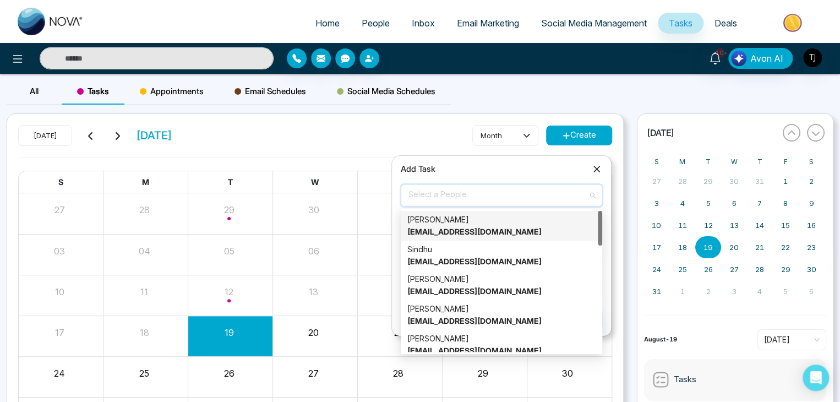
click at [482, 221] on div "Alin S alin@mmnovatech.com" at bounding box center [501, 226] width 188 height 24
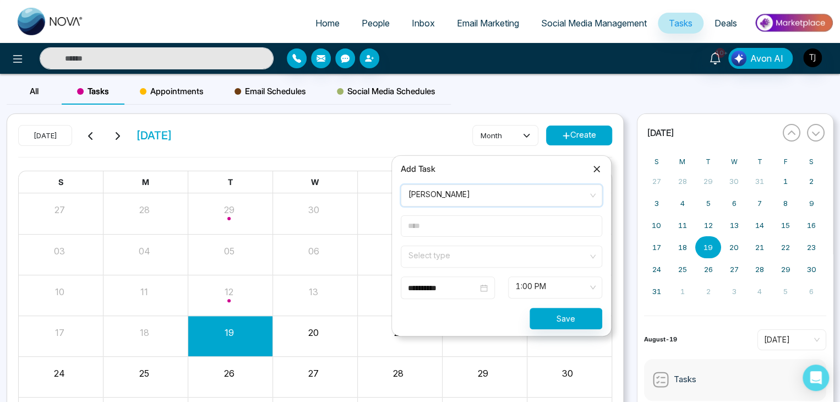
click at [463, 232] on input "text" at bounding box center [501, 225] width 201 height 21
click at [460, 234] on input "text" at bounding box center [501, 225] width 201 height 21
type input "*******"
click at [471, 249] on input "search" at bounding box center [497, 254] width 181 height 17
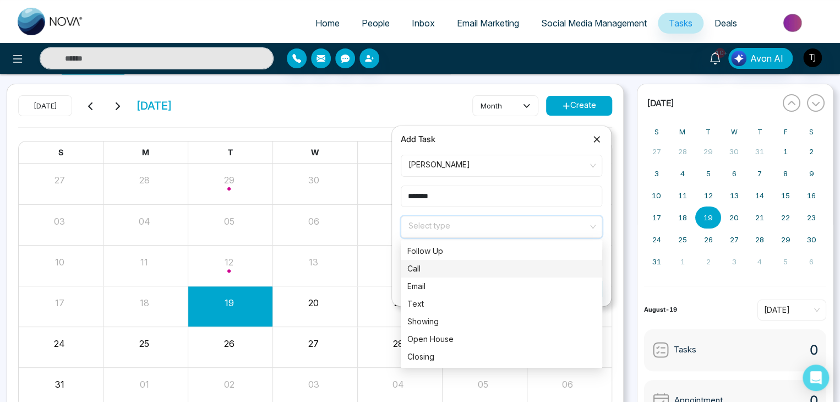
scroll to position [31, 0]
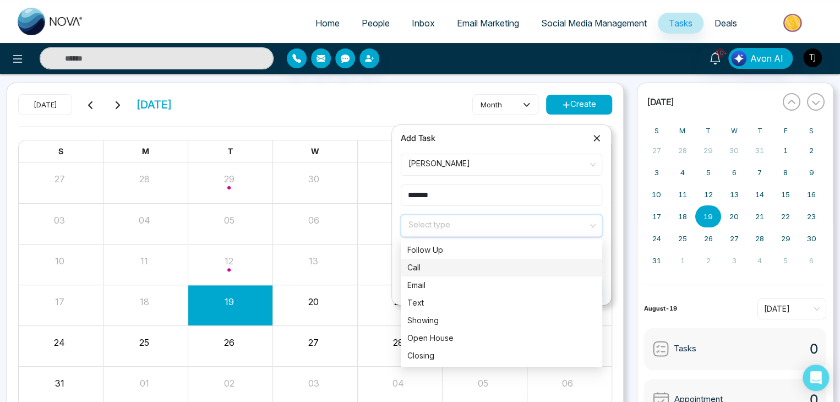
click at [487, 265] on div "Call" at bounding box center [501, 267] width 188 height 12
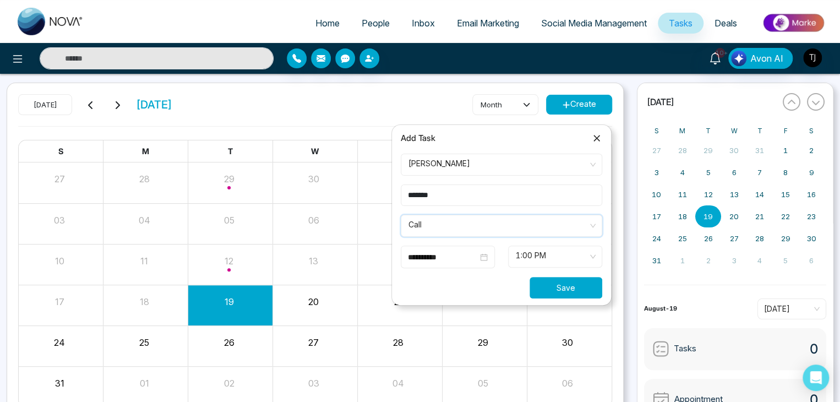
click at [571, 283] on button "Save" at bounding box center [565, 287] width 73 height 21
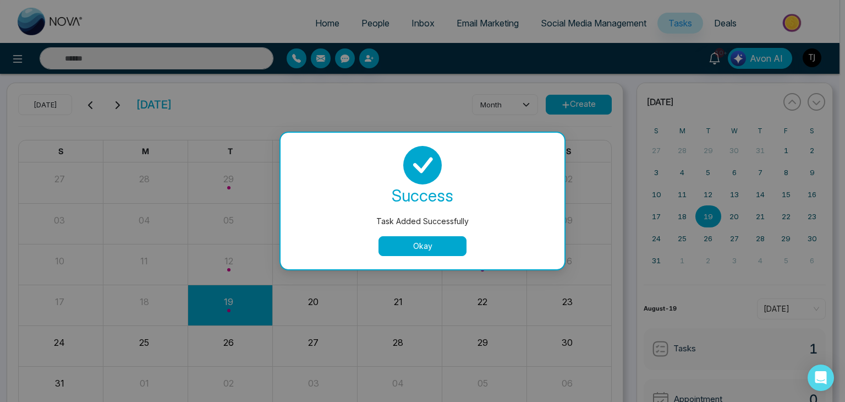
click at [443, 247] on button "Okay" at bounding box center [423, 246] width 88 height 20
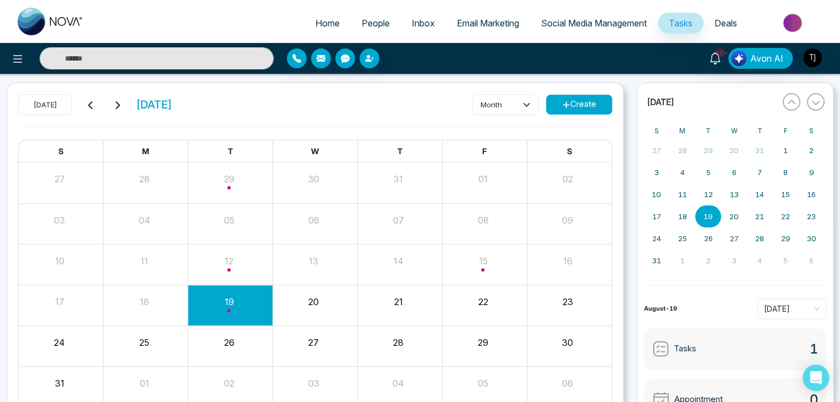
scroll to position [0, 0]
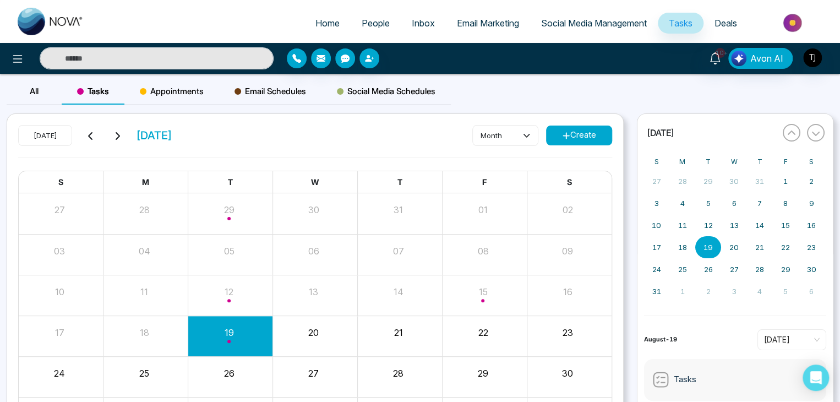
click at [194, 85] on span "Appointments" at bounding box center [172, 91] width 64 height 13
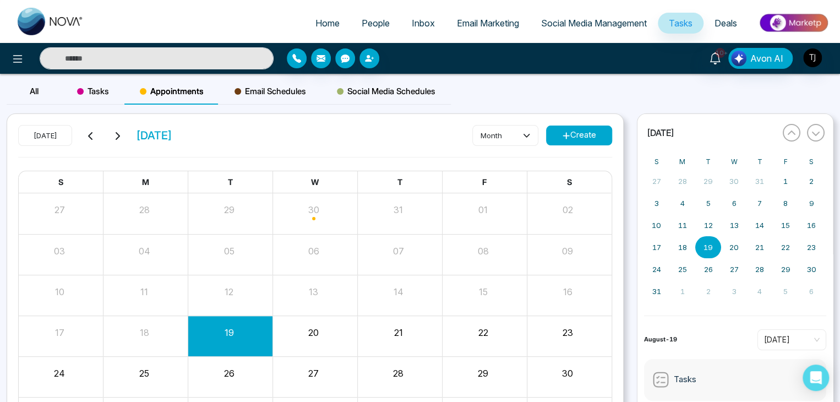
click at [588, 130] on button "Create" at bounding box center [579, 135] width 66 height 20
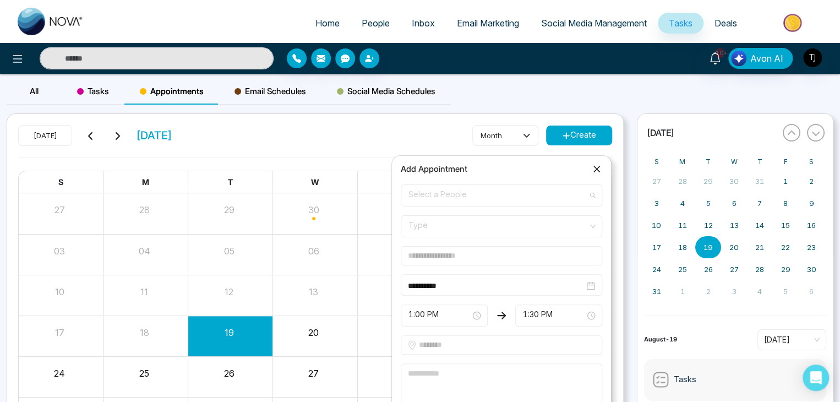
click at [515, 193] on span "Select a People" at bounding box center [501, 195] width 186 height 19
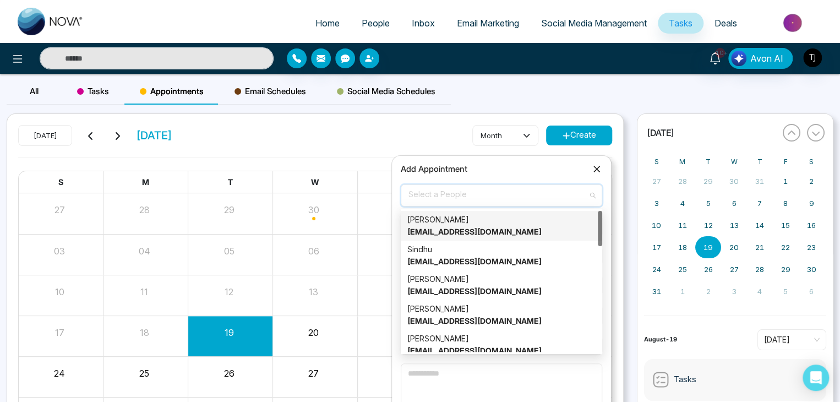
click at [506, 227] on div "Alin S alin@mmnovatech.com" at bounding box center [501, 226] width 188 height 24
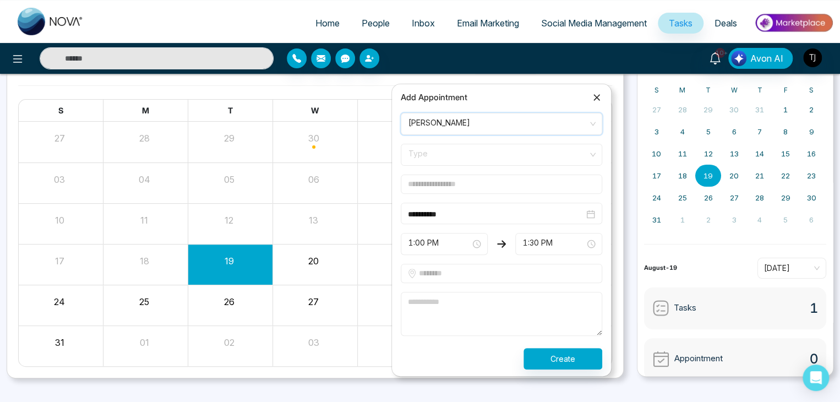
scroll to position [79, 0]
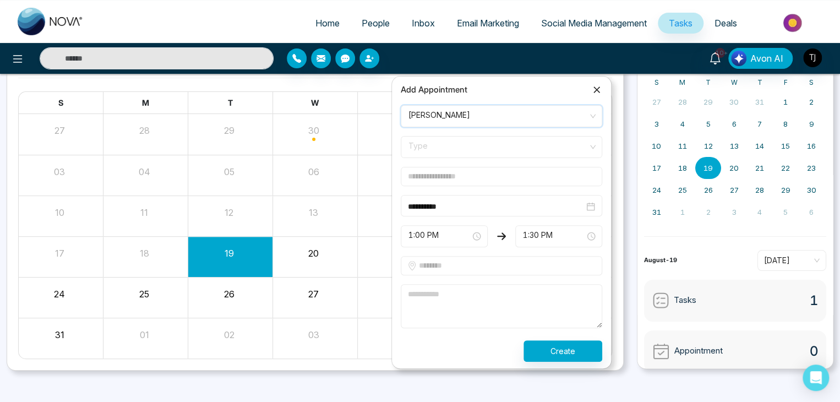
click at [552, 139] on span "Type" at bounding box center [501, 147] width 186 height 19
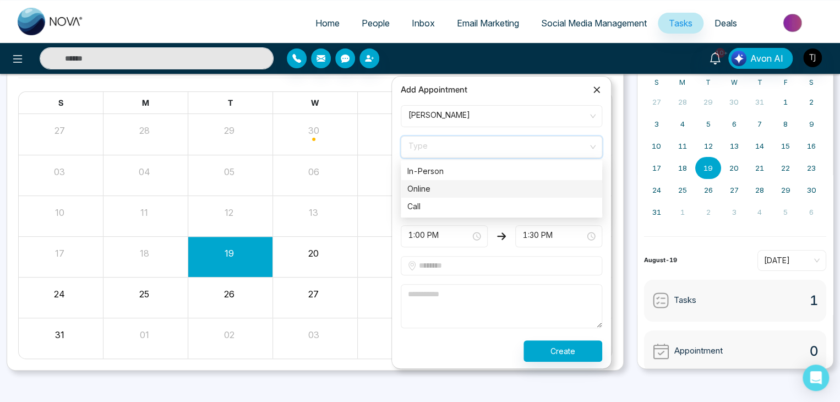
click at [502, 183] on div "Online" at bounding box center [501, 189] width 188 height 12
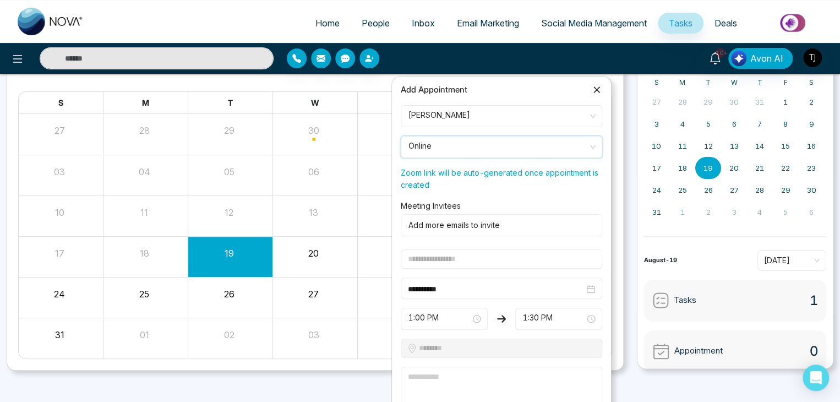
click at [456, 227] on div at bounding box center [499, 224] width 190 height 13
type input "*"
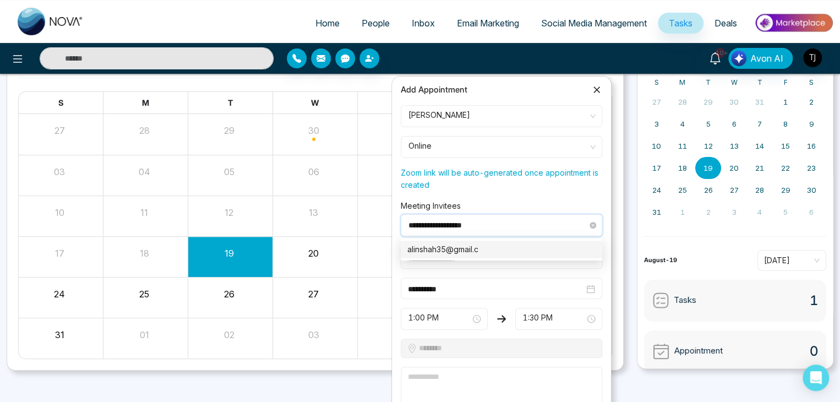
type input "**********"
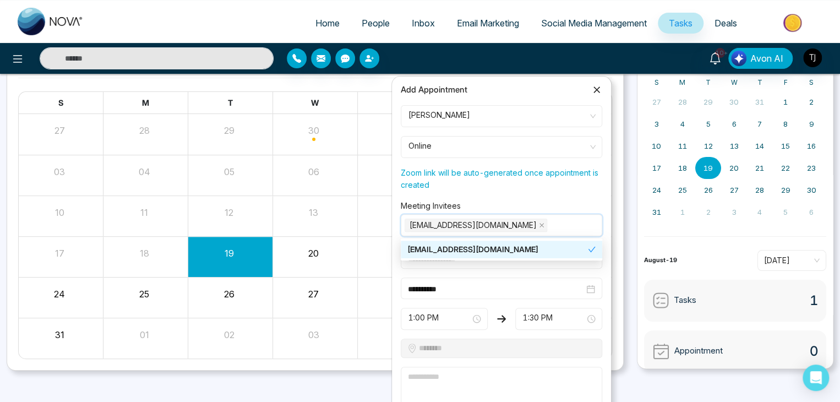
click at [527, 190] on p "Zoom link will be auto-generated once appointment is created" at bounding box center [501, 176] width 201 height 29
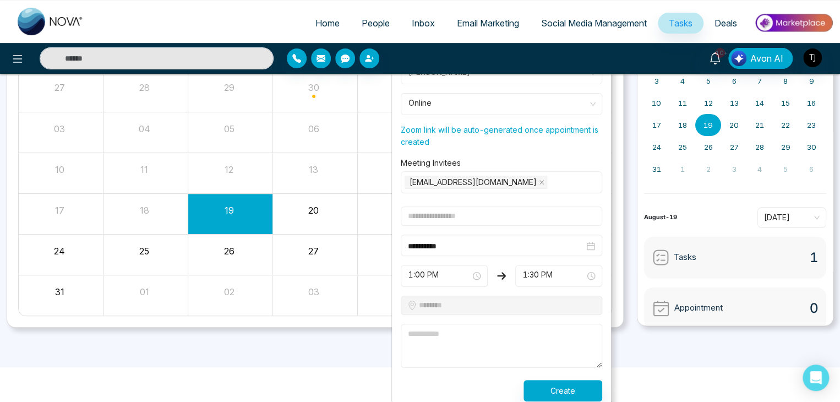
scroll to position [127, 0]
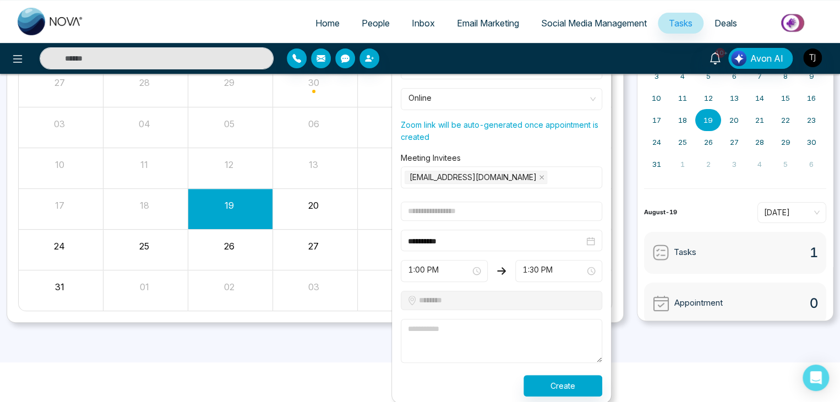
click at [482, 207] on input "text" at bounding box center [501, 210] width 201 height 19
type input "**********"
click at [482, 336] on textarea at bounding box center [501, 341] width 201 height 44
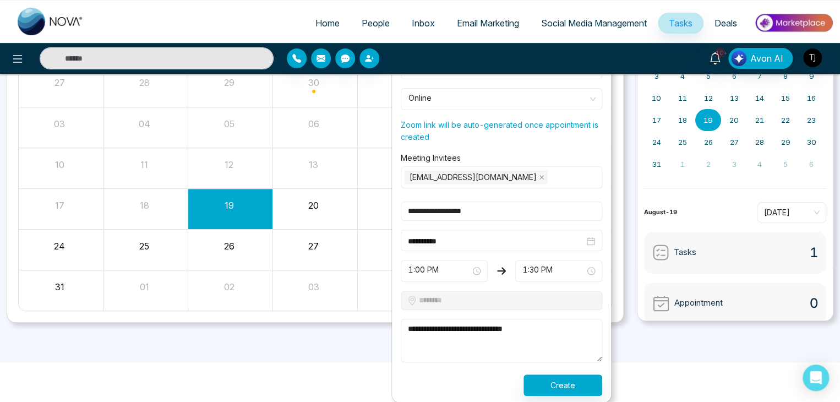
type textarea "**********"
click at [571, 382] on button "Create" at bounding box center [562, 384] width 79 height 21
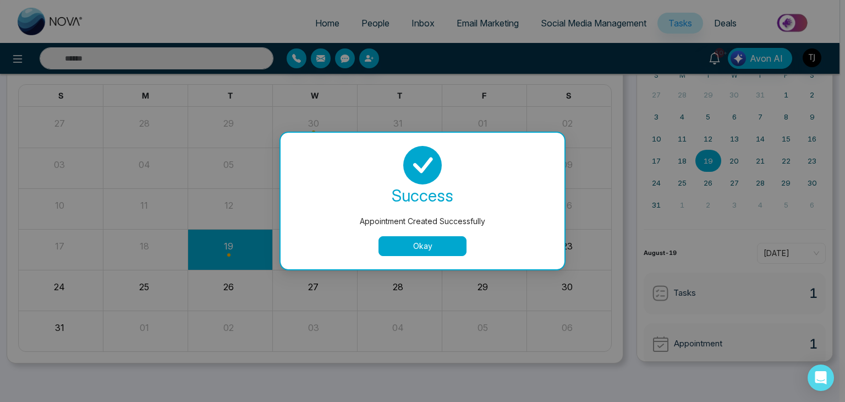
click at [447, 247] on button "Okay" at bounding box center [423, 246] width 88 height 20
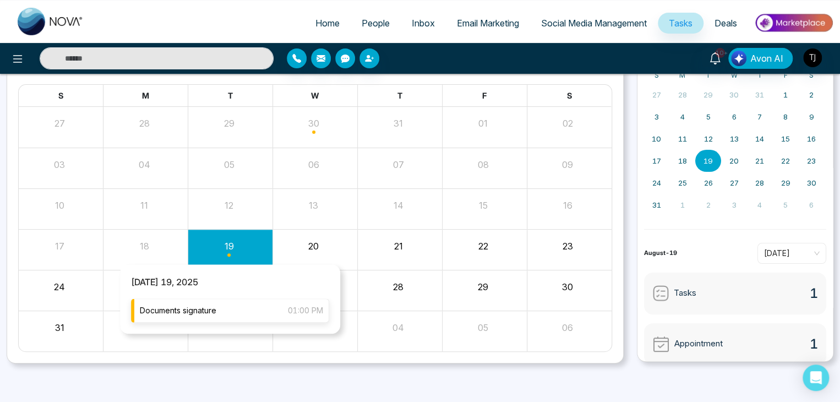
click at [225, 309] on div "Documents signature 01:00 PM" at bounding box center [230, 310] width 198 height 24
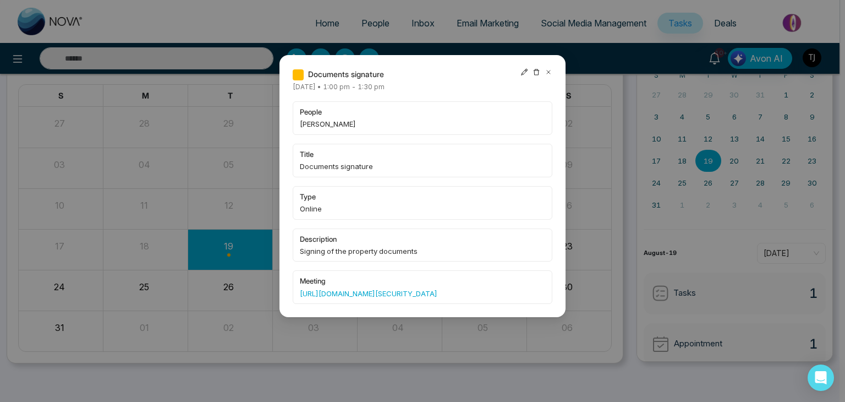
drag, startPoint x: 298, startPoint y: 291, endPoint x: 466, endPoint y: 309, distance: 169.3
click at [466, 304] on div "meeting https://us04web.zoom.us/j/77538419711?pwd=c71HCSd8jvLaRG1sFJeQHzDElanIZ…" at bounding box center [423, 287] width 260 height 34
click at [473, 299] on link "https://us04web.zoom.us/j/77538419711?pwd=c71HCSd8jvLaRG1sFJeQHzDElanIZA.1" at bounding box center [422, 293] width 245 height 11
click at [547, 69] on icon at bounding box center [549, 72] width 8 height 8
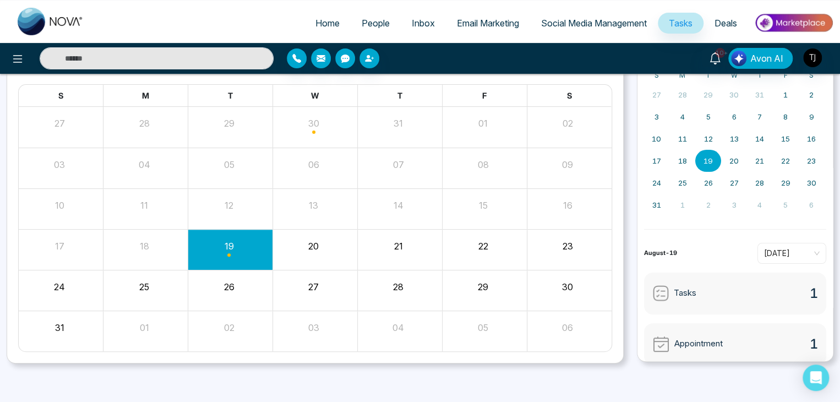
scroll to position [0, 0]
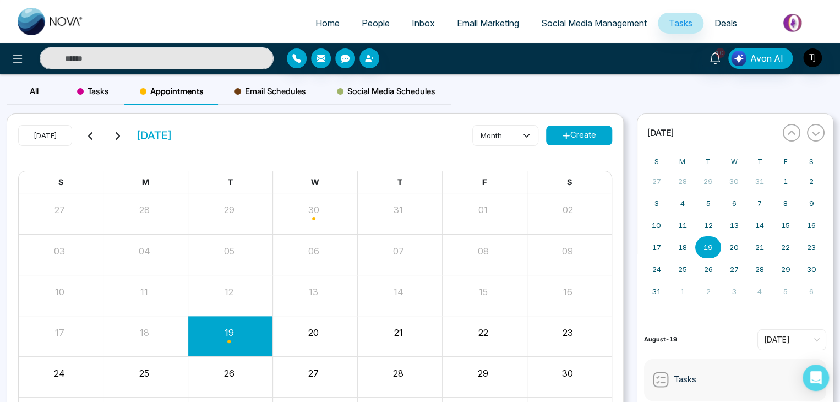
click at [283, 84] on div "Email Schedules" at bounding box center [270, 91] width 102 height 26
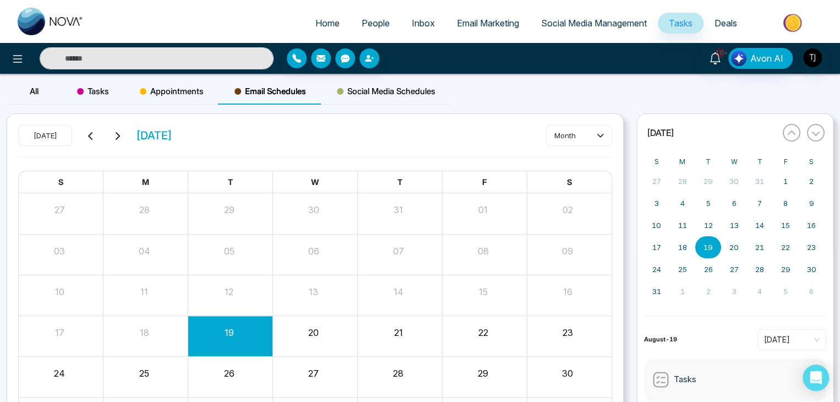
click at [365, 93] on span "Social Media Schedules" at bounding box center [386, 91] width 99 height 13
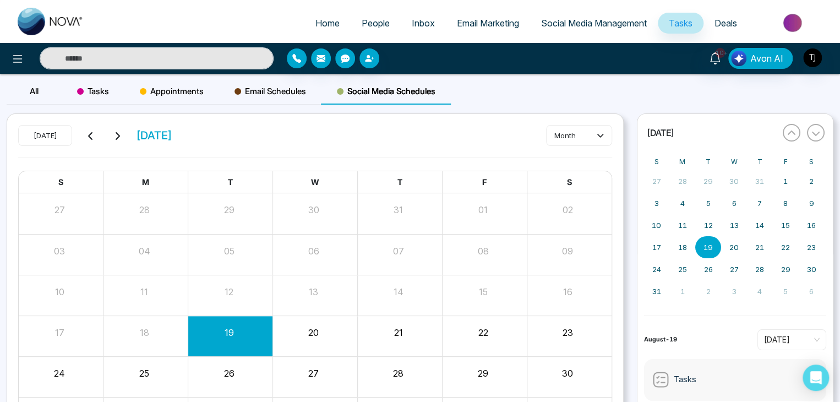
click at [735, 24] on span "Deals" at bounding box center [725, 23] width 23 height 11
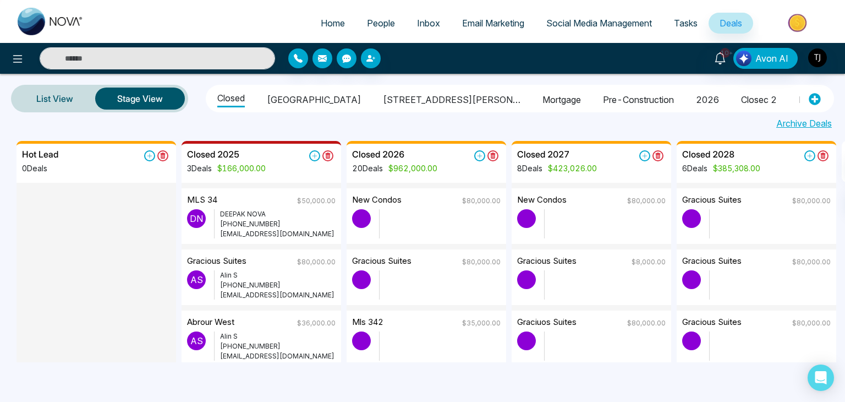
scroll to position [0, 100]
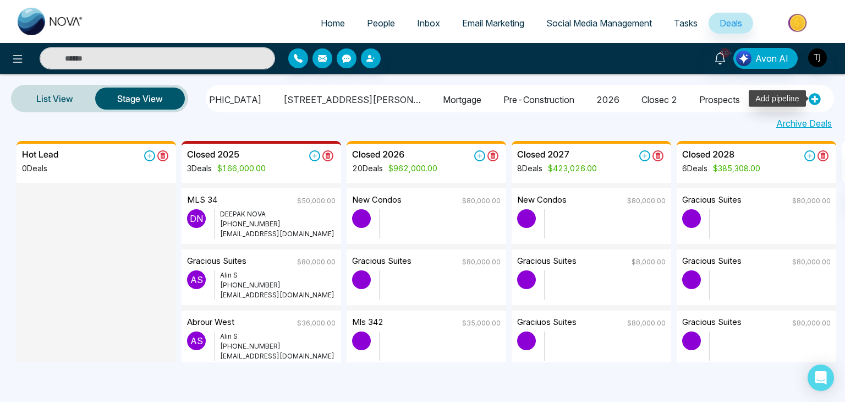
click at [817, 93] on icon at bounding box center [815, 99] width 12 height 12
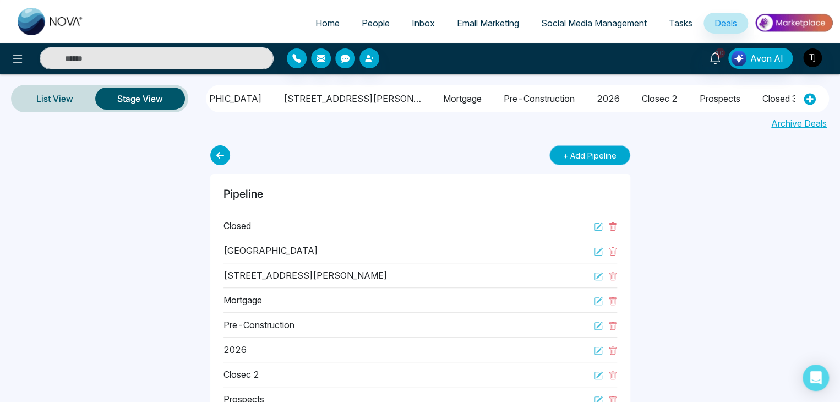
click at [590, 152] on button "+ Add Pipeline" at bounding box center [589, 155] width 81 height 20
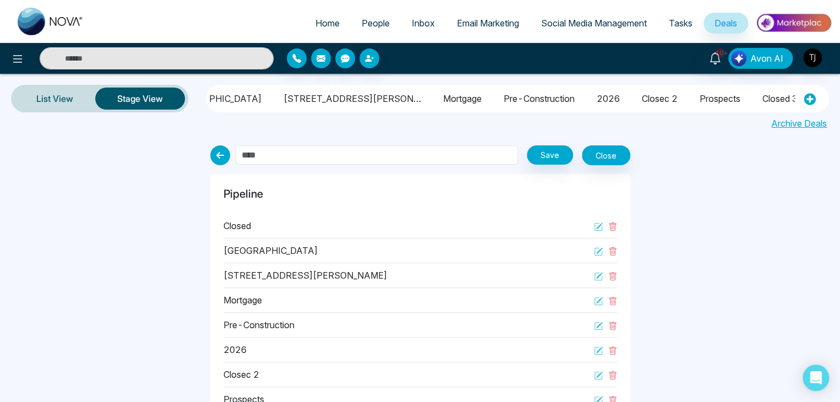
click at [402, 157] on input "text" at bounding box center [377, 154] width 282 height 19
type input "********"
click at [564, 156] on button "Save" at bounding box center [550, 154] width 46 height 19
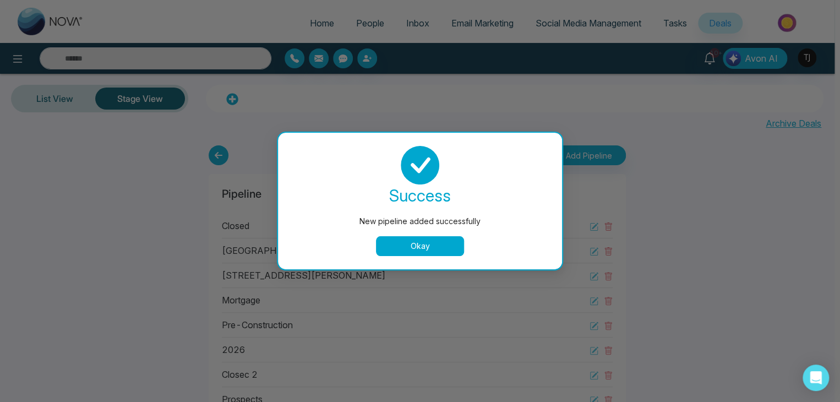
scroll to position [0, 0]
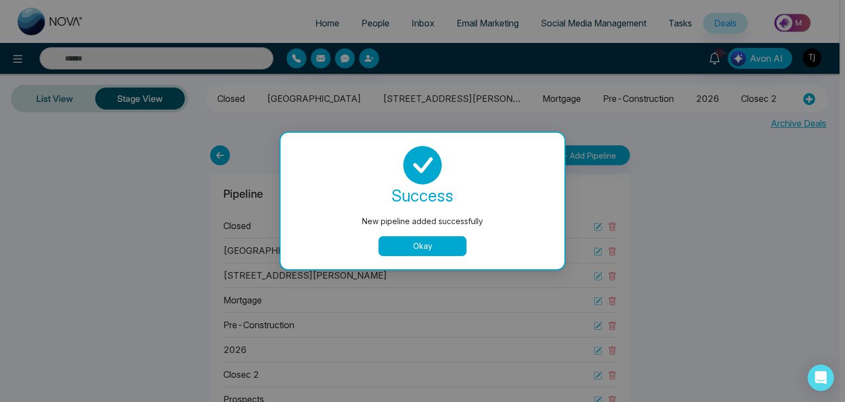
click at [452, 241] on button "Okay" at bounding box center [423, 246] width 88 height 20
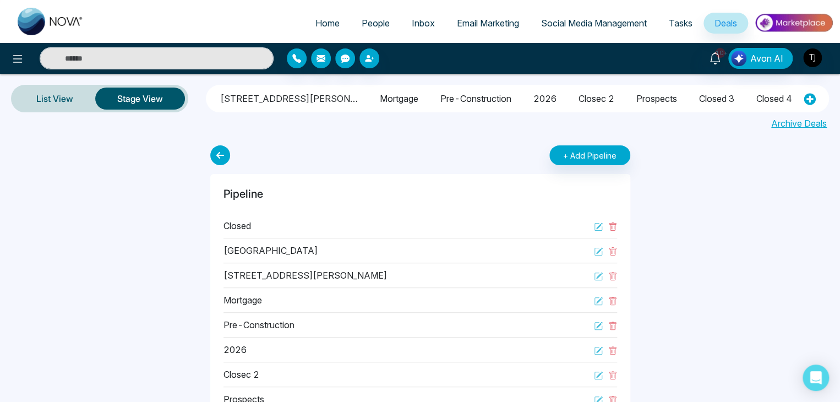
click at [814, 92] on li "Closings" at bounding box center [831, 97] width 34 height 19
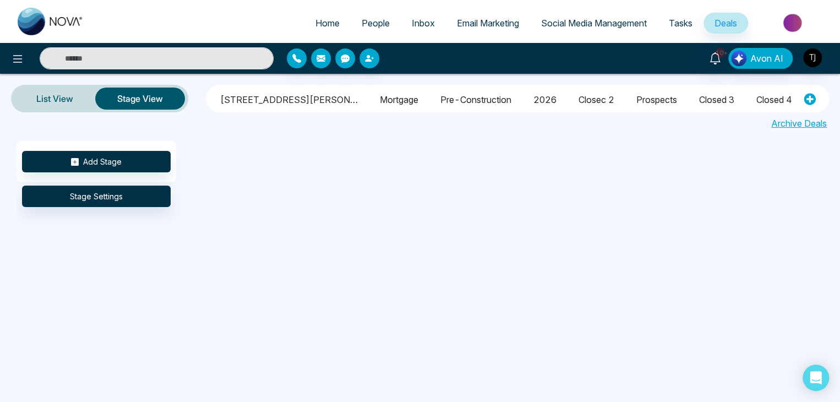
scroll to position [0, 157]
click at [117, 161] on button "Add Stage" at bounding box center [96, 161] width 149 height 21
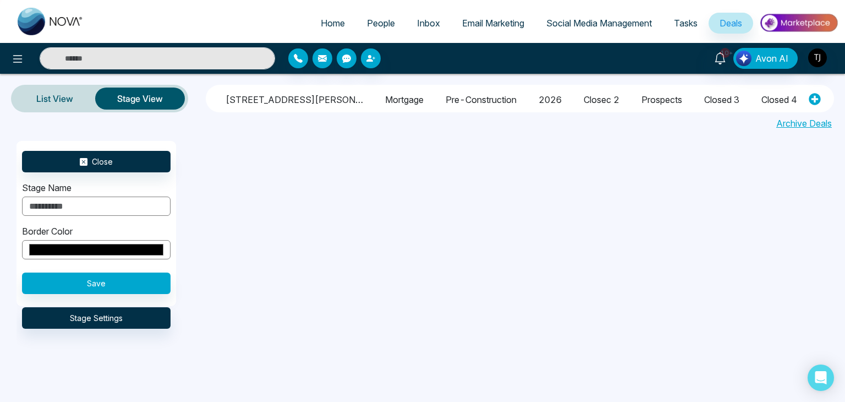
click at [119, 212] on input "text" at bounding box center [96, 205] width 149 height 19
type input "**********"
click at [133, 280] on button "Save" at bounding box center [96, 282] width 149 height 21
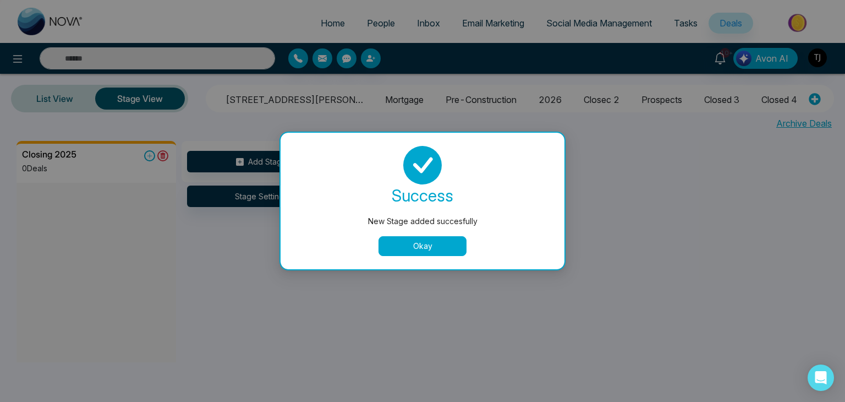
click at [398, 247] on button "Okay" at bounding box center [423, 246] width 88 height 20
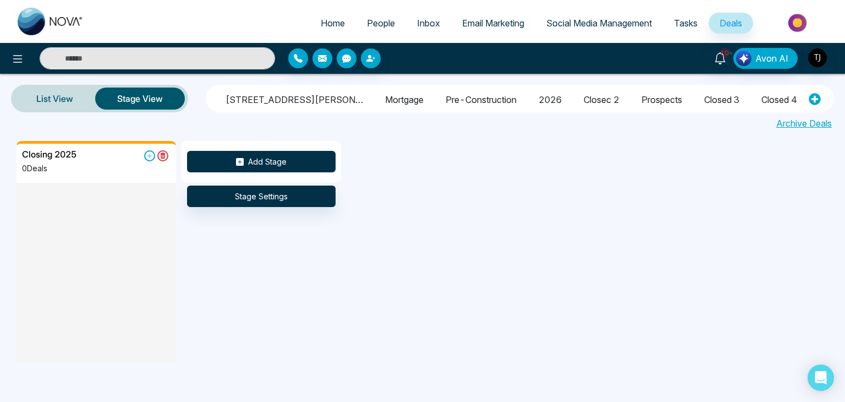
click at [293, 166] on button "Add Stage" at bounding box center [261, 161] width 149 height 21
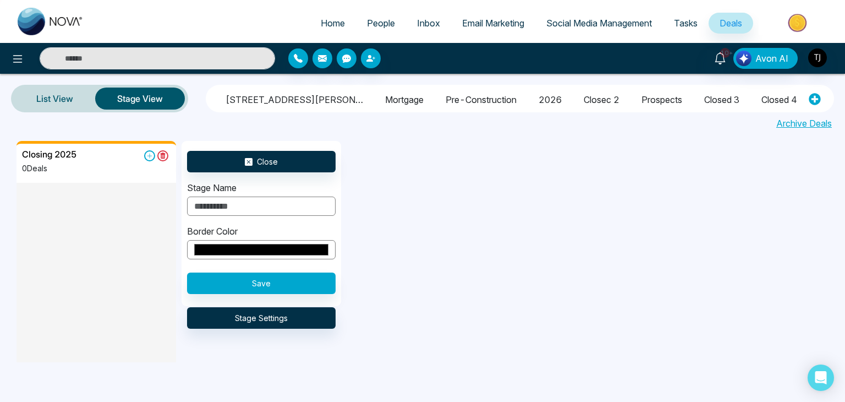
click at [294, 208] on input "text" at bounding box center [261, 205] width 149 height 19
type input "**********"
click at [291, 285] on button "Save" at bounding box center [261, 282] width 149 height 21
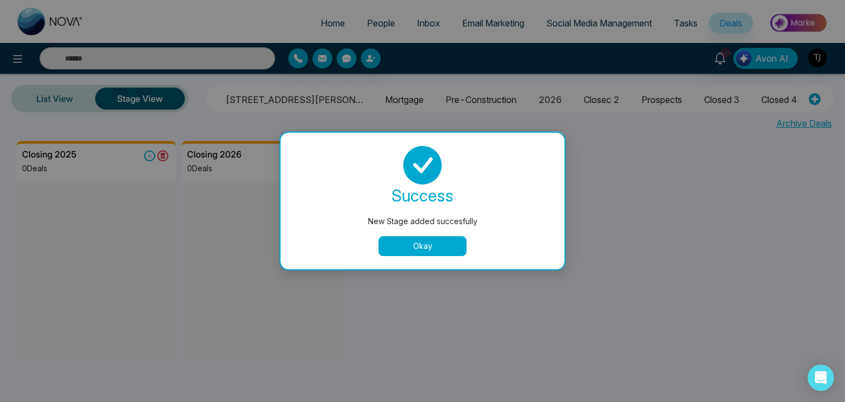
click at [418, 243] on button "Okay" at bounding box center [423, 246] width 88 height 20
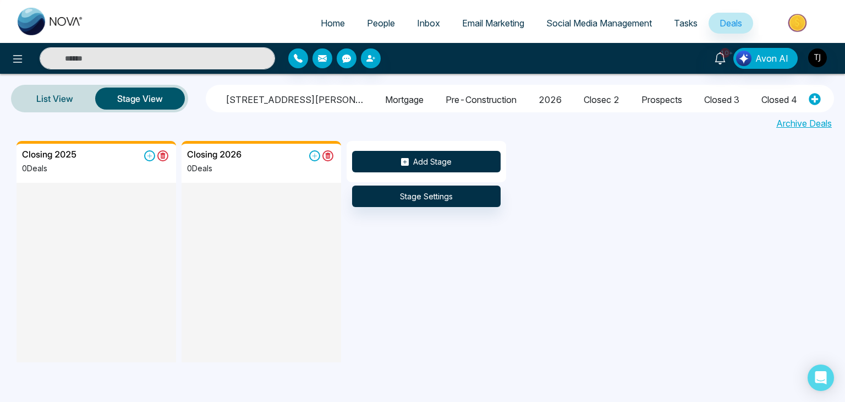
click at [443, 159] on button "Add Stage" at bounding box center [426, 161] width 149 height 21
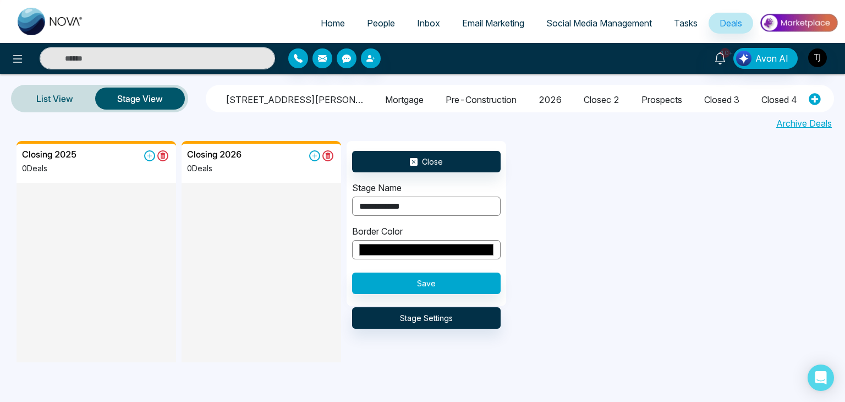
click at [370, 208] on input "**********" at bounding box center [426, 205] width 149 height 19
click at [371, 208] on input "**********" at bounding box center [426, 205] width 149 height 19
type input "**********"
click at [454, 283] on button "Save" at bounding box center [426, 282] width 149 height 21
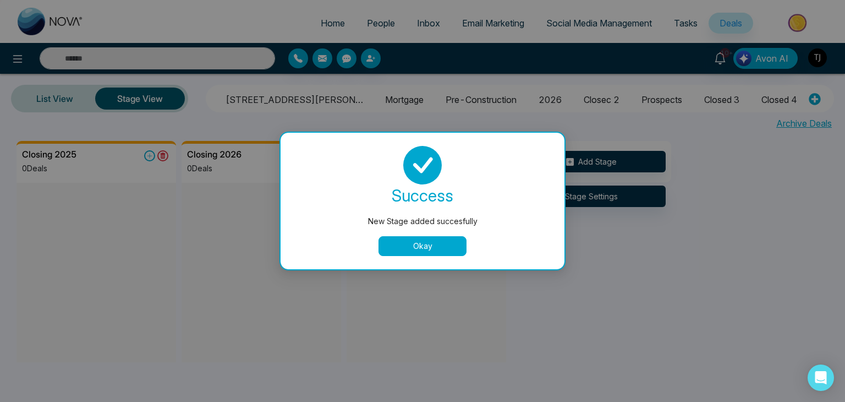
click at [429, 244] on button "Okay" at bounding box center [423, 246] width 88 height 20
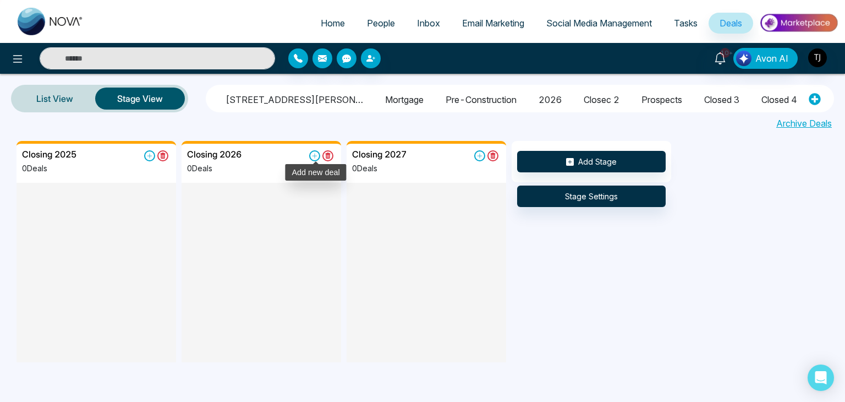
click at [314, 156] on icon at bounding box center [314, 155] width 11 height 11
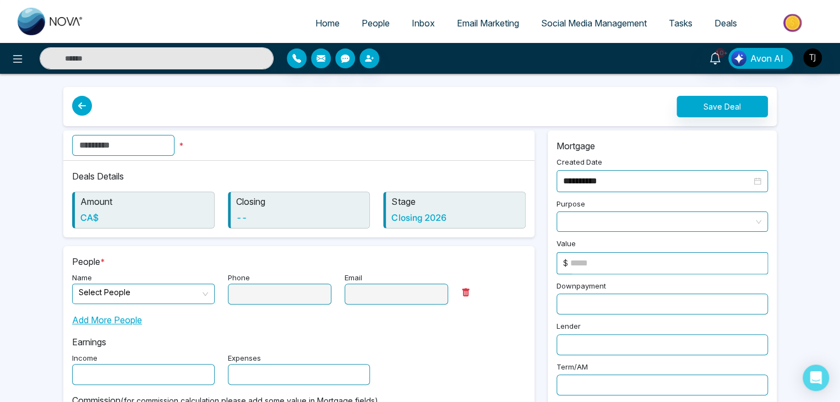
click at [172, 149] on input "text" at bounding box center [123, 145] width 102 height 21
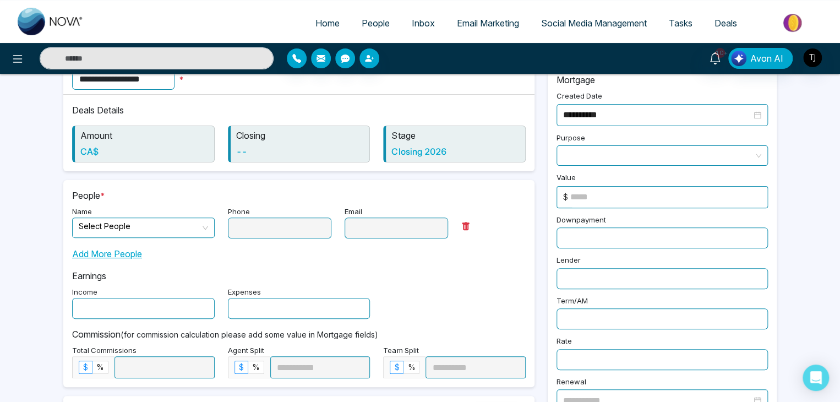
type input "**********"
click at [192, 232] on input "search" at bounding box center [140, 226] width 122 height 17
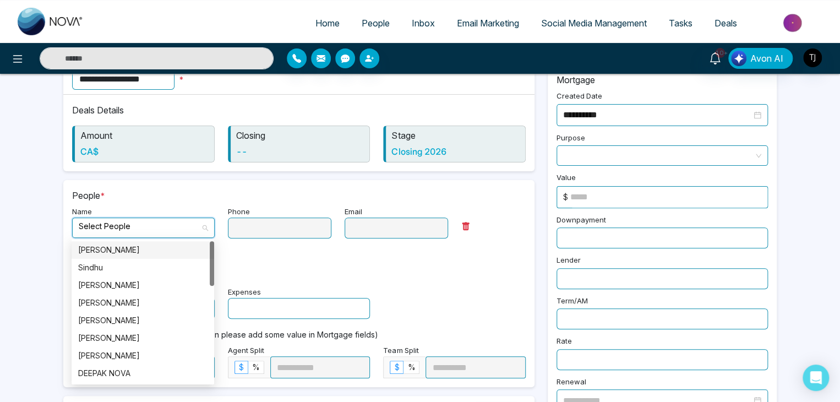
click at [174, 250] on div "Alin S" at bounding box center [142, 250] width 129 height 12
type input "**********"
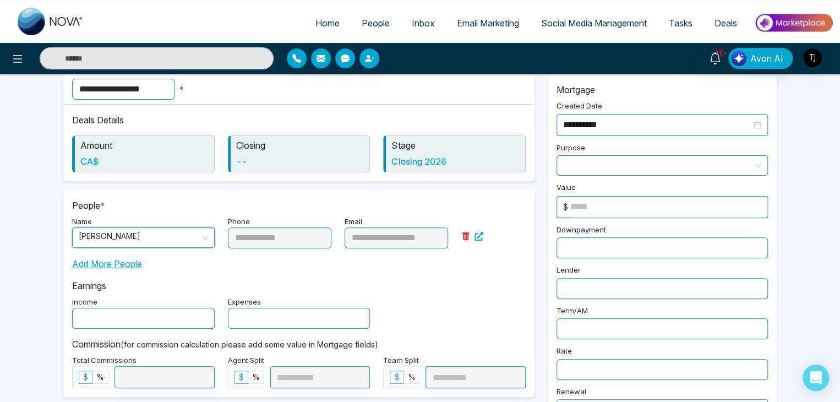
scroll to position [72, 0]
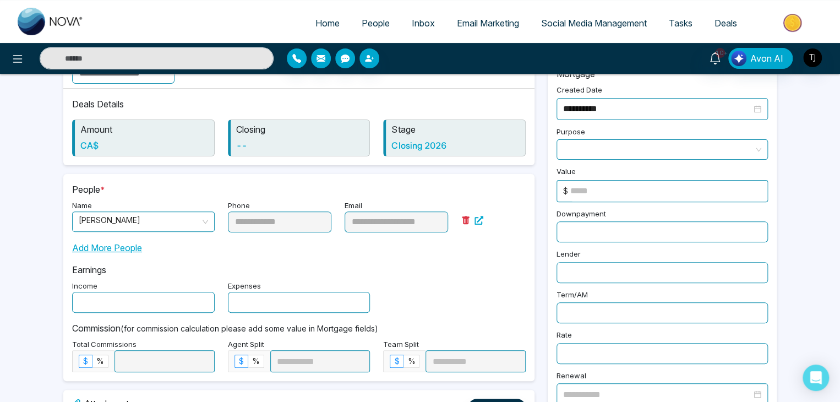
click at [156, 142] on h6 "CA$" at bounding box center [144, 145] width 128 height 10
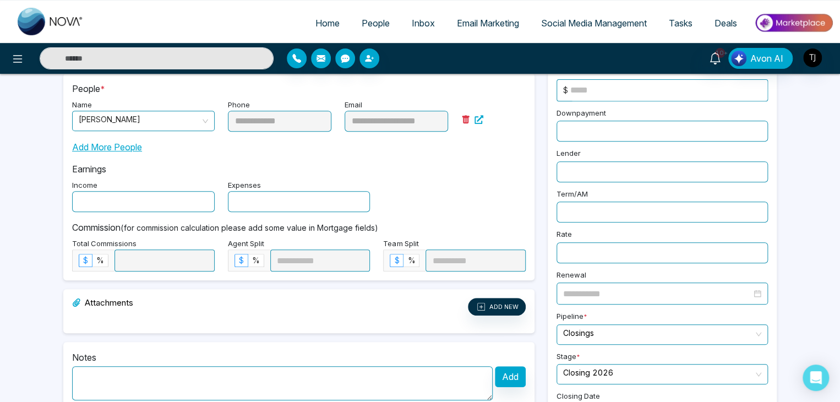
scroll to position [219, 0]
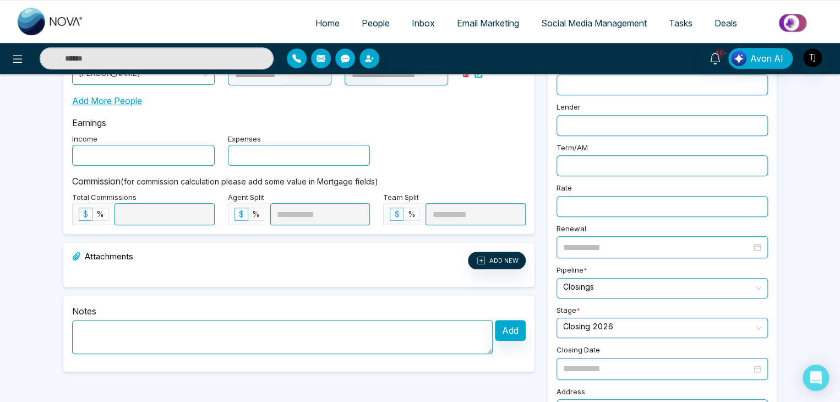
click at [157, 155] on input "text" at bounding box center [143, 155] width 143 height 21
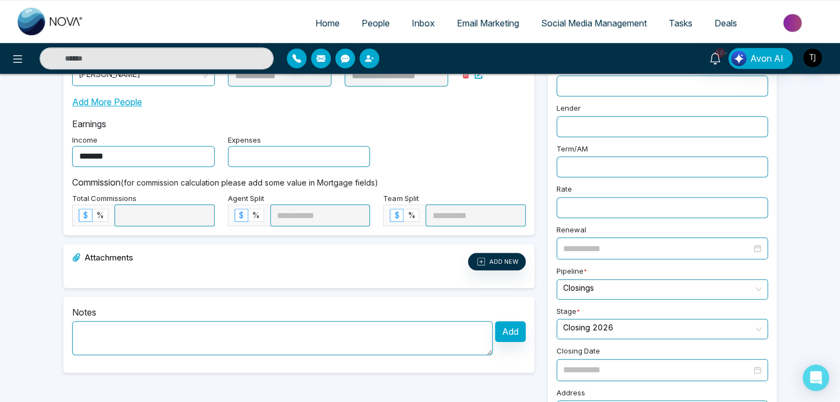
type input "*******"
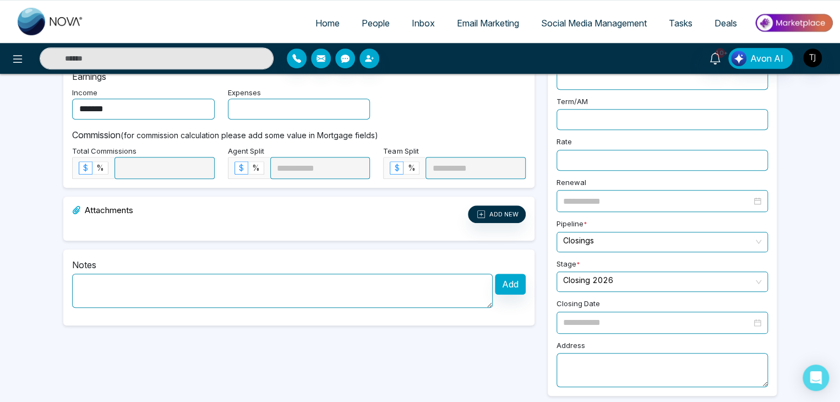
click at [340, 302] on textarea at bounding box center [282, 291] width 420 height 34
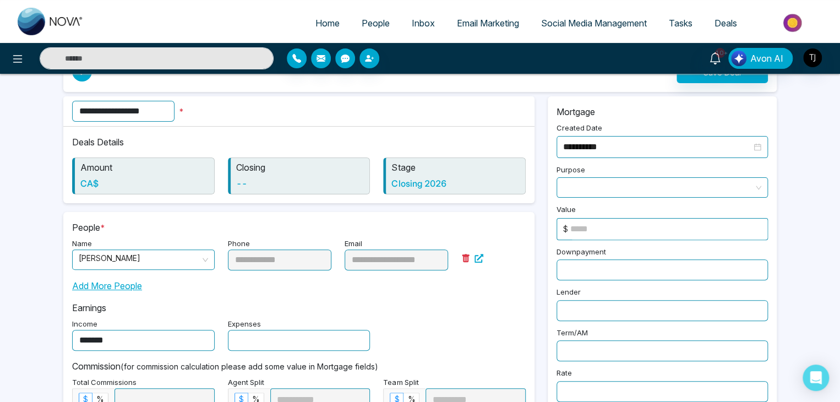
scroll to position [0, 0]
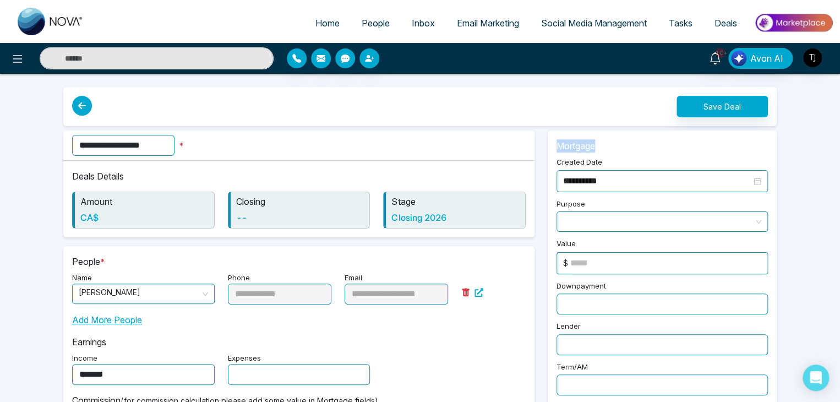
drag, startPoint x: 557, startPoint y: 146, endPoint x: 606, endPoint y: 145, distance: 49.5
click at [606, 145] on p "Mortgage" at bounding box center [661, 145] width 211 height 13
click at [755, 99] on button "Save Deal" at bounding box center [721, 106] width 91 height 21
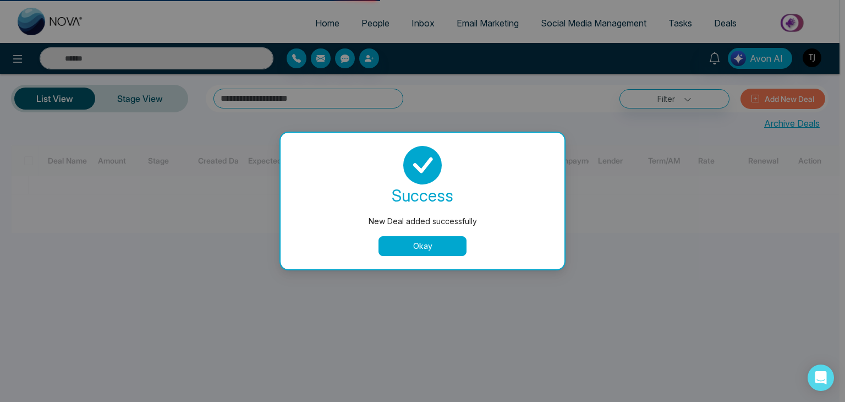
click at [420, 254] on button "Okay" at bounding box center [423, 246] width 88 height 20
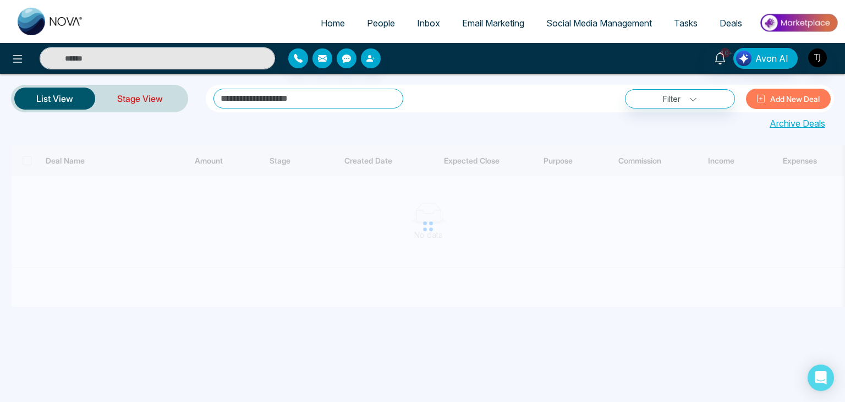
click at [154, 105] on link "Stage View" at bounding box center [140, 98] width 90 height 26
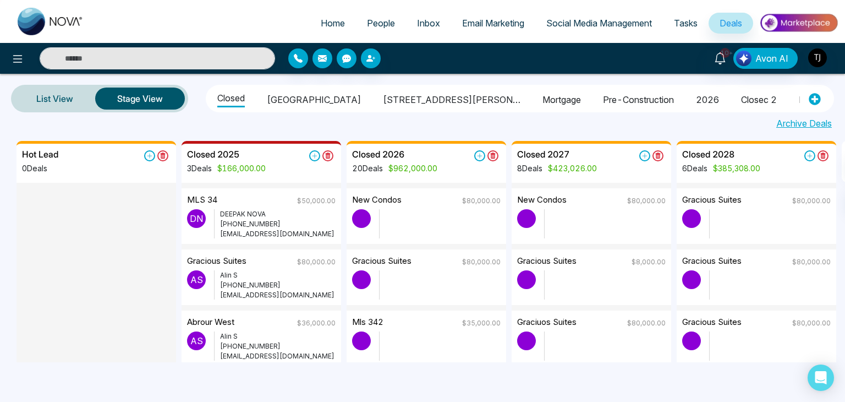
scroll to position [0, 157]
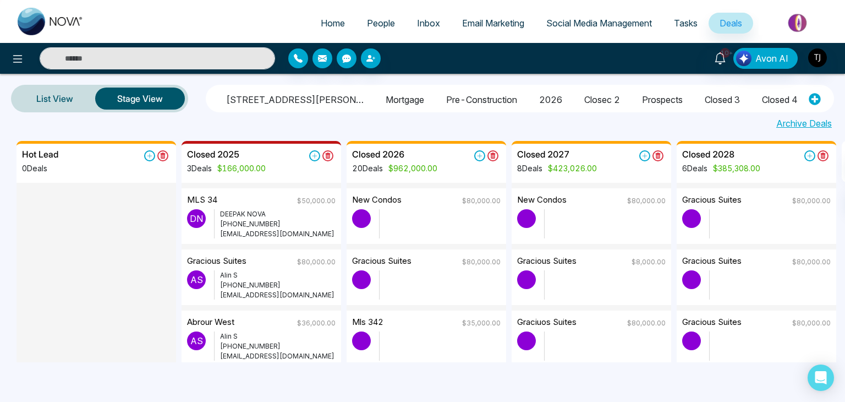
click at [820, 94] on li "Closings" at bounding box center [837, 98] width 34 height 19
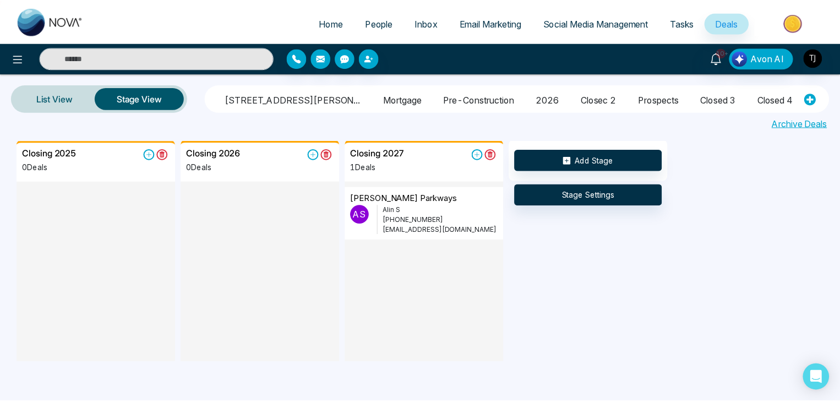
scroll to position [0, 0]
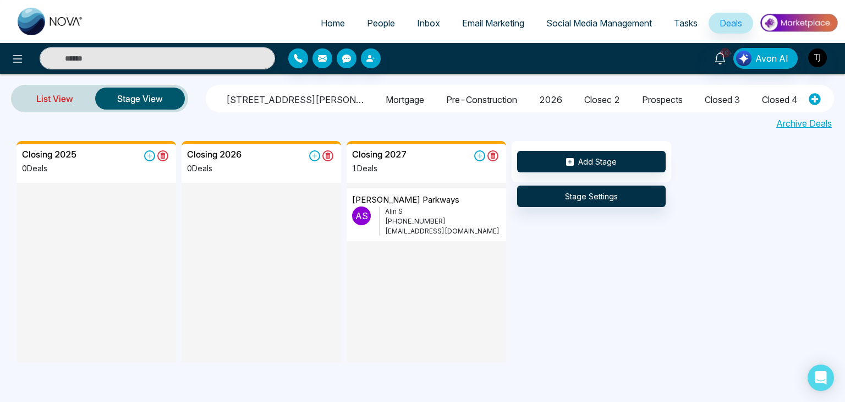
click at [72, 97] on link "List View" at bounding box center [54, 98] width 81 height 26
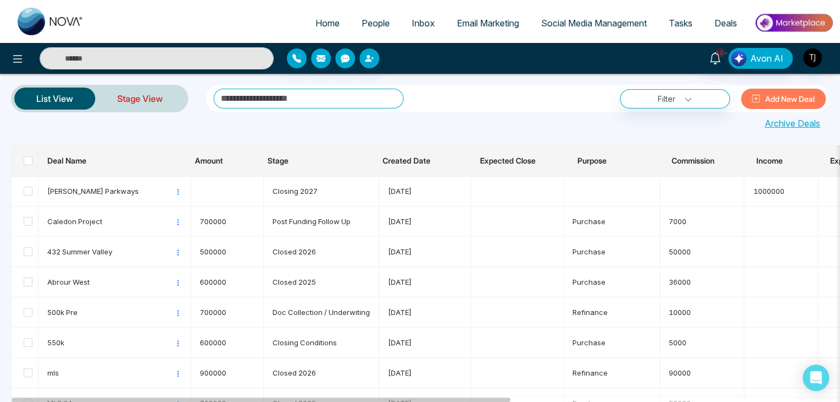
click at [151, 96] on link "Stage View" at bounding box center [140, 98] width 90 height 26
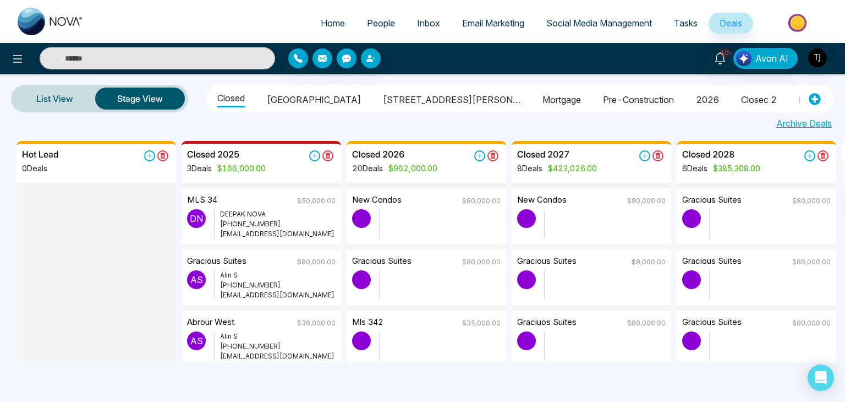
click at [686, 27] on span "Tasks" at bounding box center [686, 23] width 24 height 11
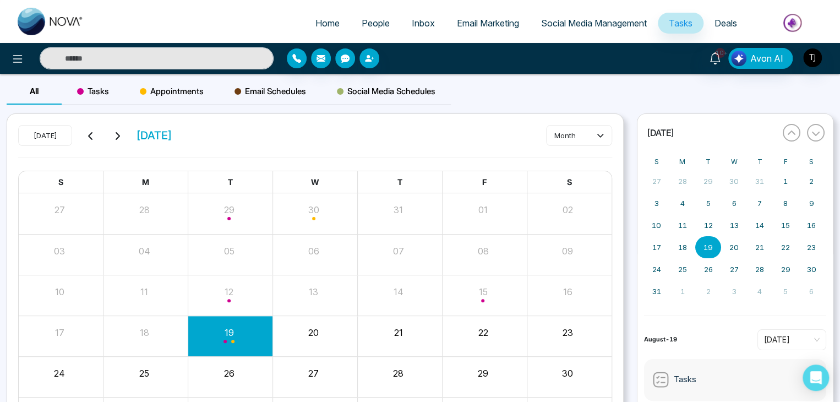
click at [720, 24] on span "Deals" at bounding box center [725, 23] width 23 height 11
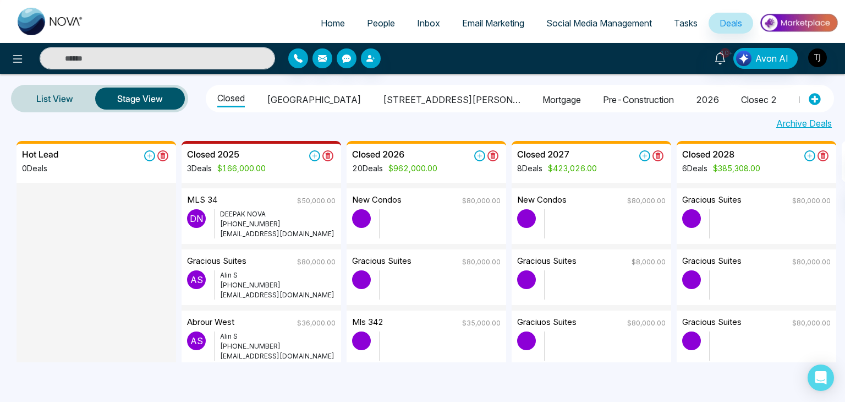
click at [808, 23] on img at bounding box center [799, 22] width 80 height 25
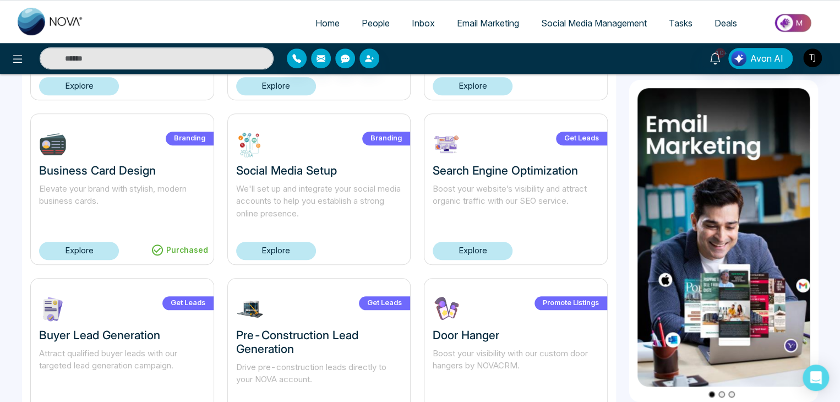
scroll to position [367, 0]
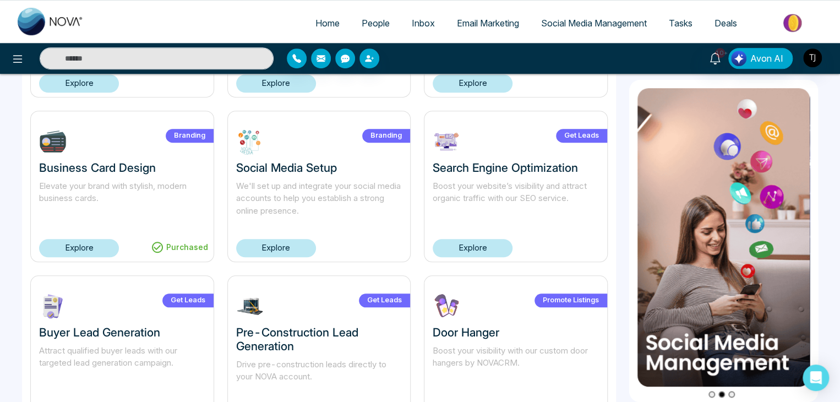
click at [296, 247] on link "Explore" at bounding box center [276, 248] width 80 height 18
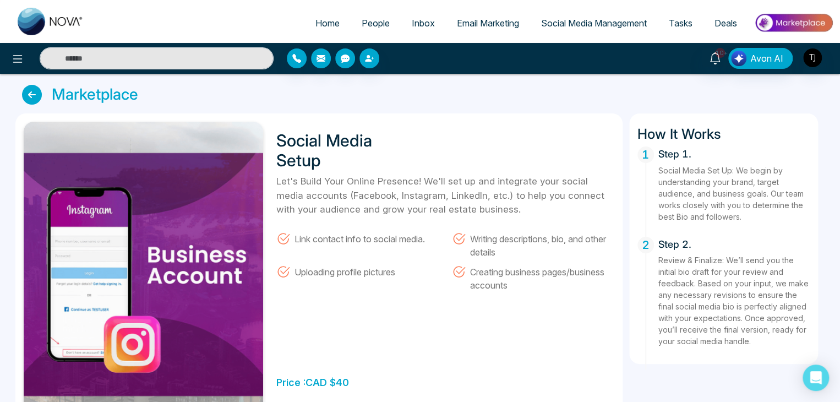
click at [35, 91] on icon at bounding box center [32, 95] width 20 height 20
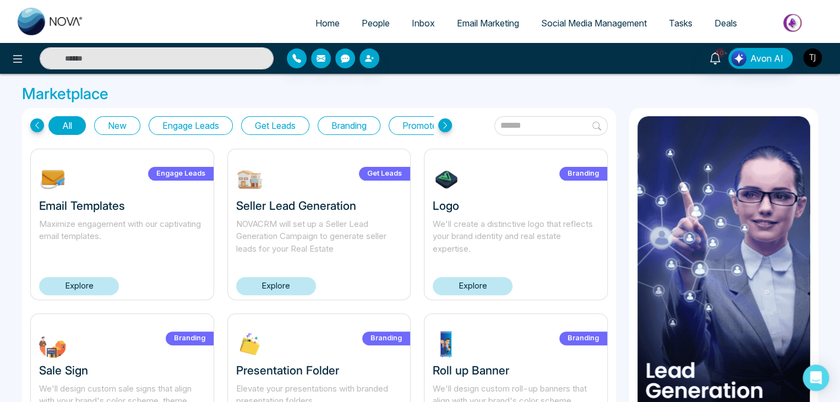
click at [814, 57] on img "button" at bounding box center [812, 57] width 19 height 19
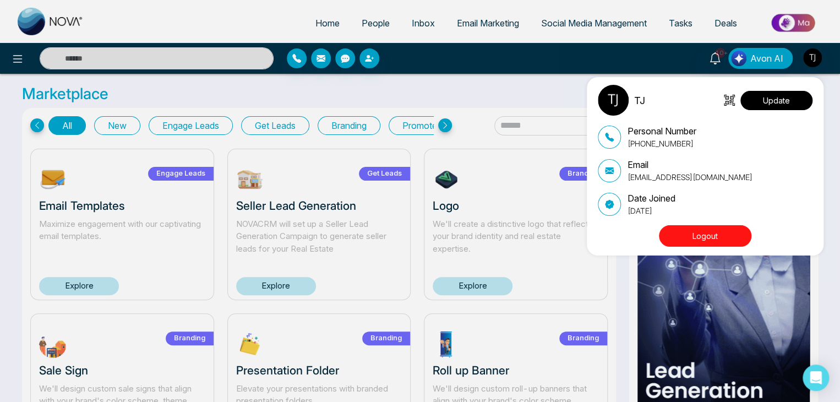
click at [778, 102] on button "Update" at bounding box center [776, 100] width 72 height 19
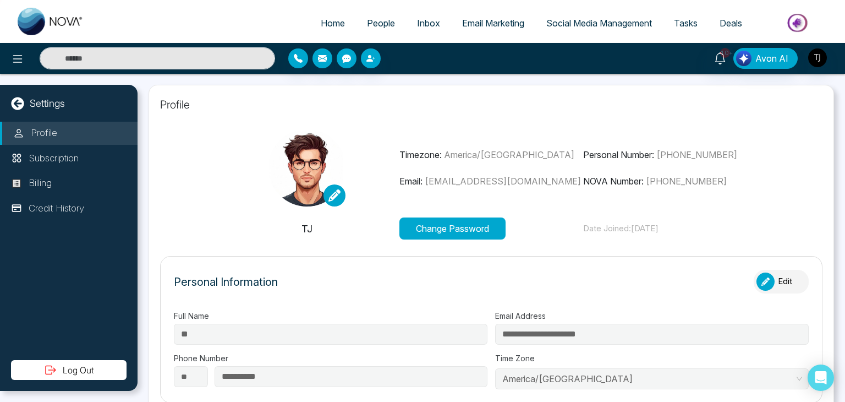
click at [9, 103] on div "Settings" at bounding box center [69, 103] width 138 height 15
click at [16, 108] on icon at bounding box center [17, 103] width 13 height 13
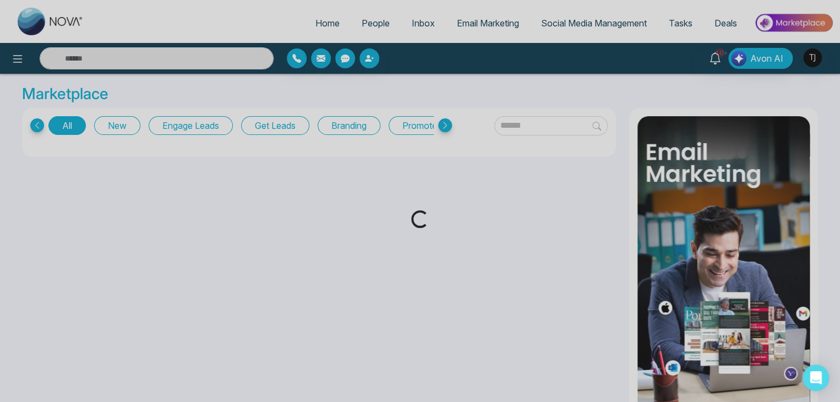
click at [781, 58] on div "Loading..." at bounding box center [420, 201] width 840 height 402
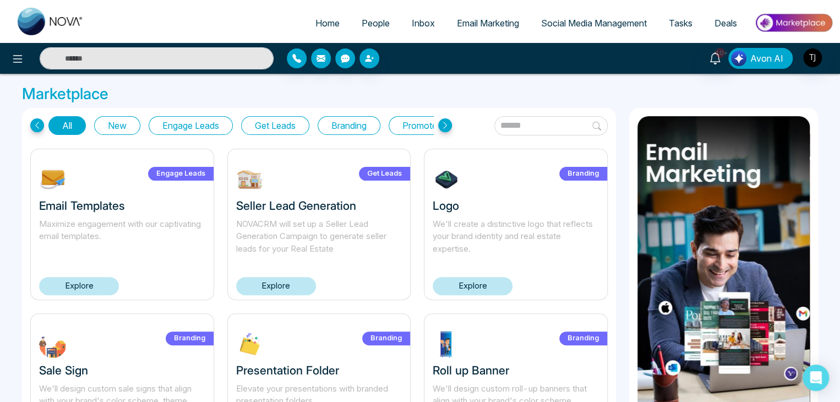
click at [768, 62] on span "Avon AI" at bounding box center [766, 58] width 33 height 13
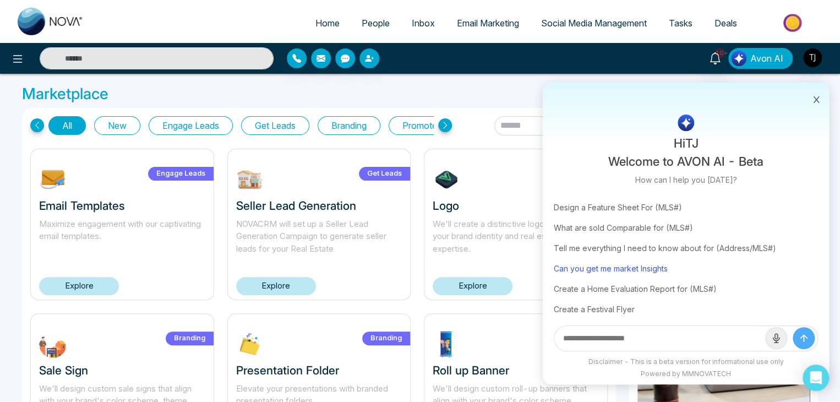
scroll to position [67, 0]
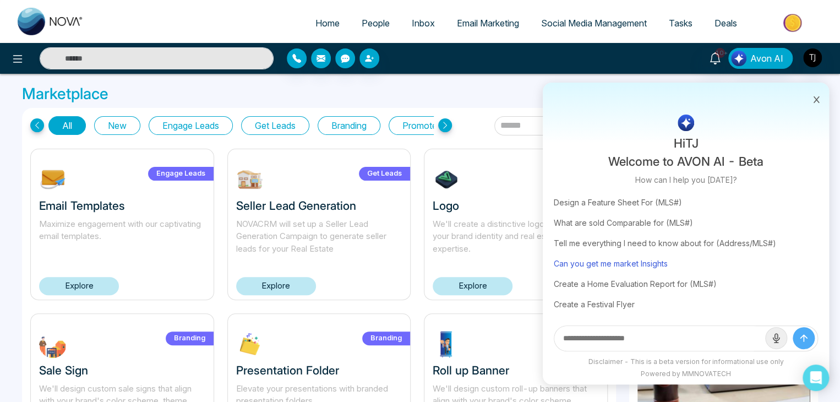
click at [657, 262] on div "Can you get me market Insights" at bounding box center [686, 263] width 264 height 20
type input "**********"
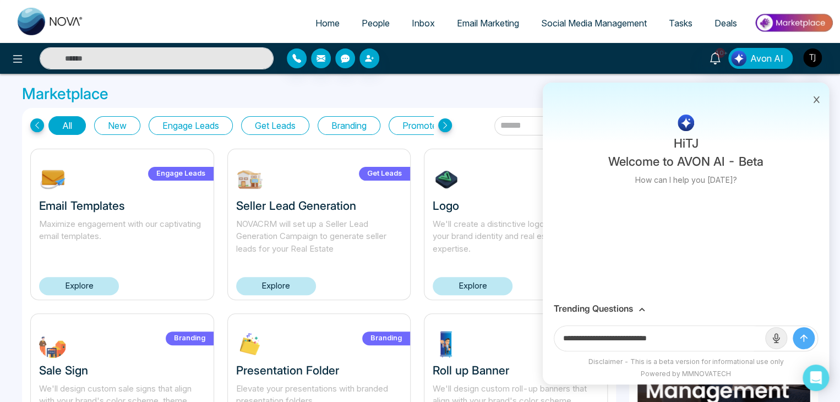
click at [800, 336] on icon "submit" at bounding box center [803, 337] width 11 height 11
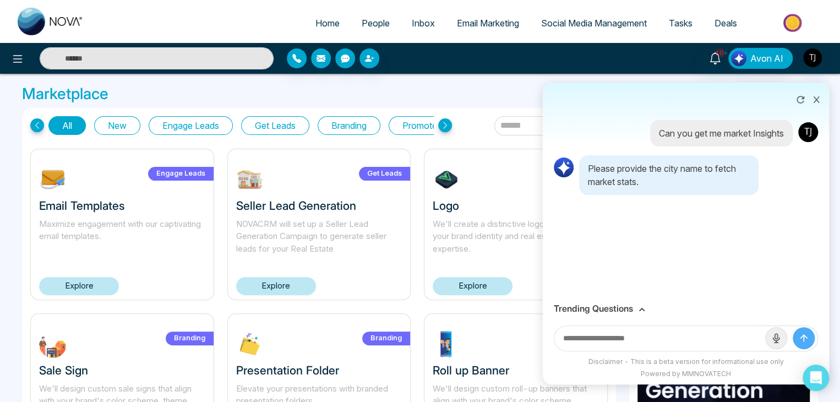
click at [695, 339] on input "text" at bounding box center [659, 338] width 211 height 25
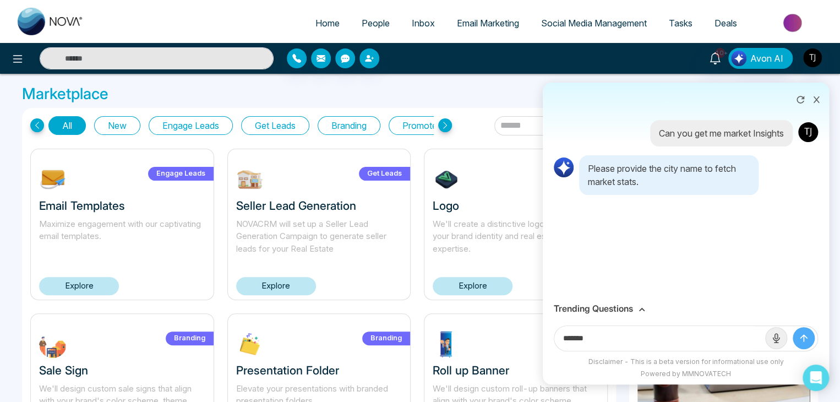
type input "*******"
click at [806, 333] on icon "submit" at bounding box center [803, 337] width 11 height 11
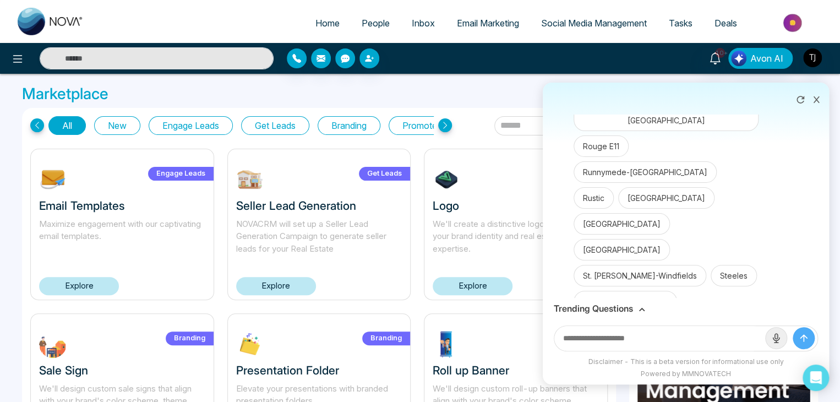
scroll to position [2337, 0]
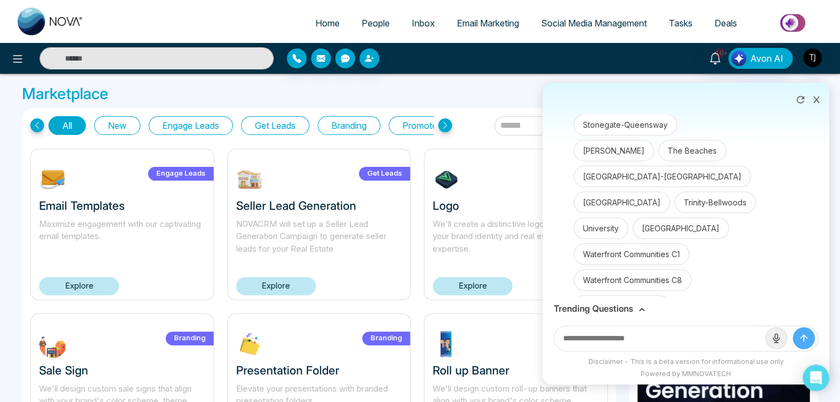
scroll to position [2516, 0]
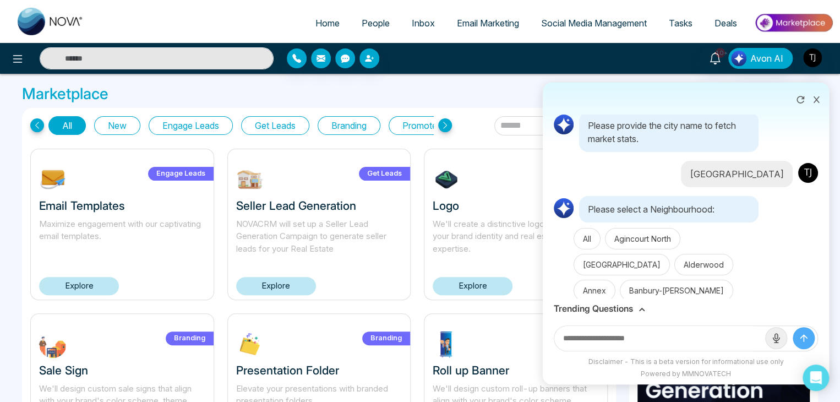
scroll to position [0, 0]
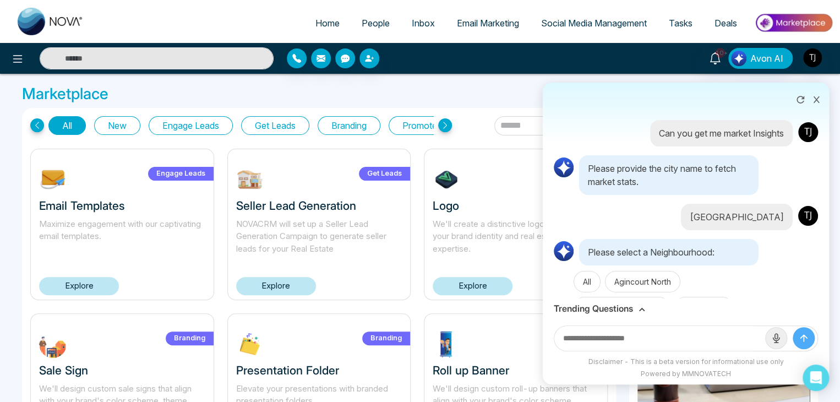
click at [818, 102] on icon at bounding box center [816, 100] width 8 height 8
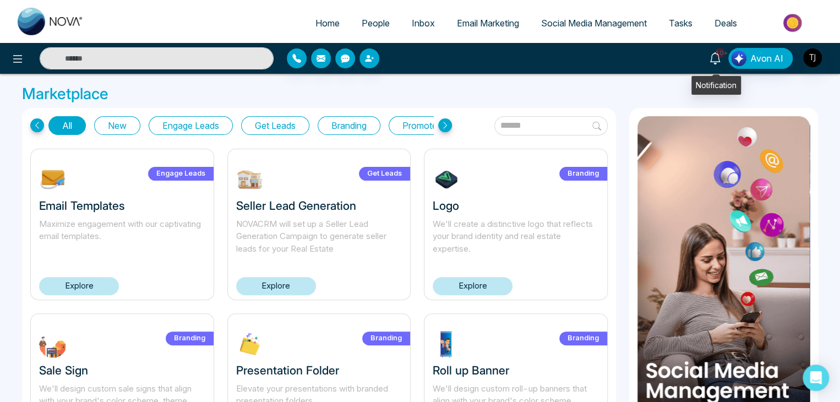
click at [721, 56] on span "10+" at bounding box center [720, 53] width 10 height 10
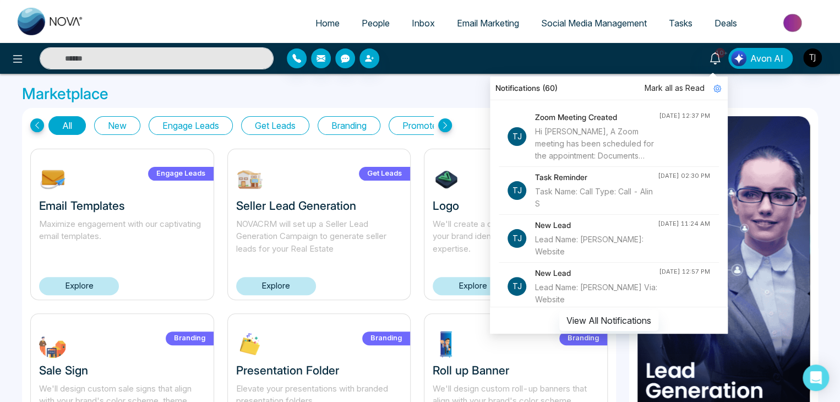
drag, startPoint x: 693, startPoint y: 88, endPoint x: 648, endPoint y: 53, distance: 57.0
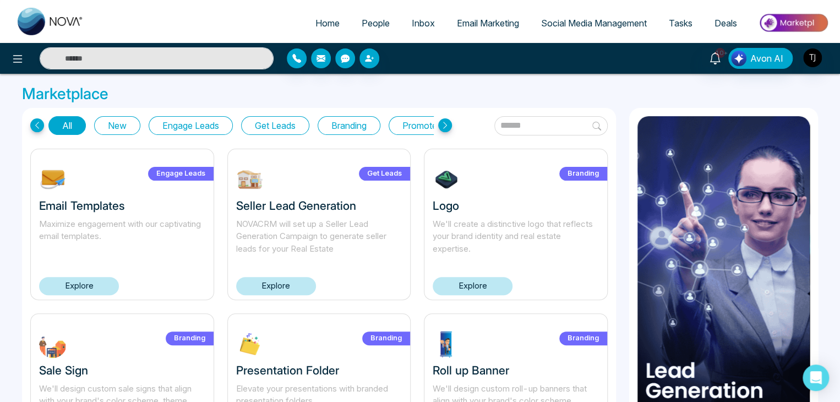
drag, startPoint x: 648, startPoint y: 53, endPoint x: 608, endPoint y: 53, distance: 40.2
click at [608, 53] on div "10+ Notifications (60) Mark all as Read TJ Zoom Meeting Created Hi TJ, A Zoom m…" at bounding box center [664, 58] width 337 height 21
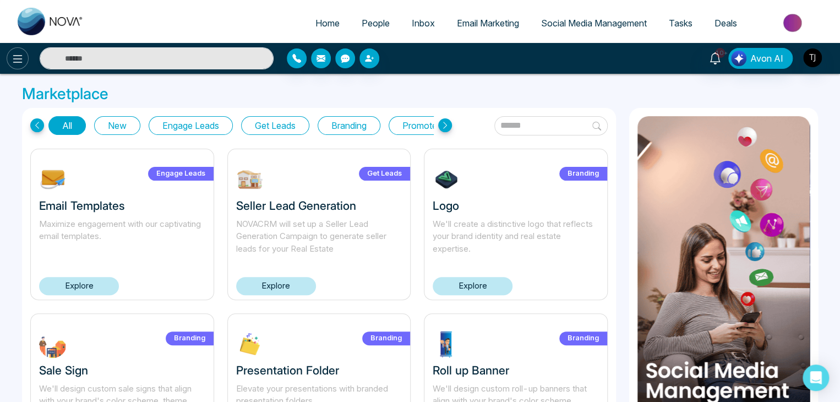
click at [20, 54] on icon at bounding box center [17, 58] width 13 height 13
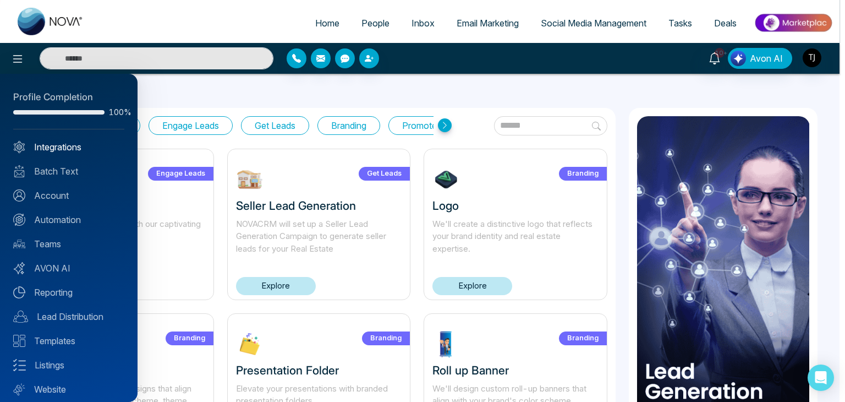
click at [62, 144] on link "Integrations" at bounding box center [68, 146] width 111 height 13
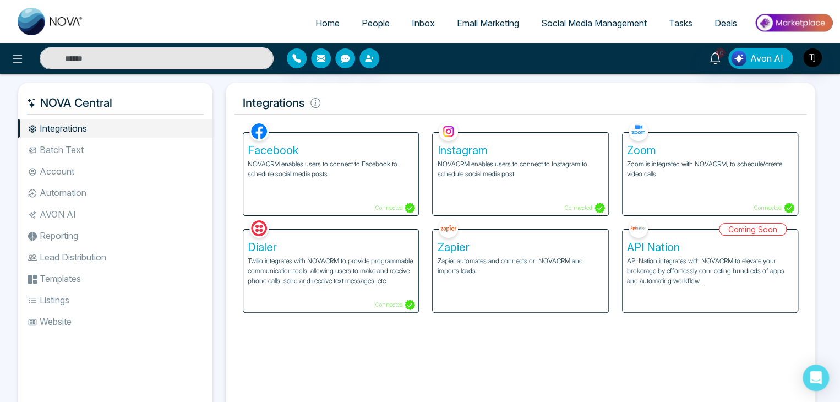
click at [277, 254] on div "Dialer Twilio integrates with NOVACRM to provide programmable communication too…" at bounding box center [330, 270] width 175 height 83
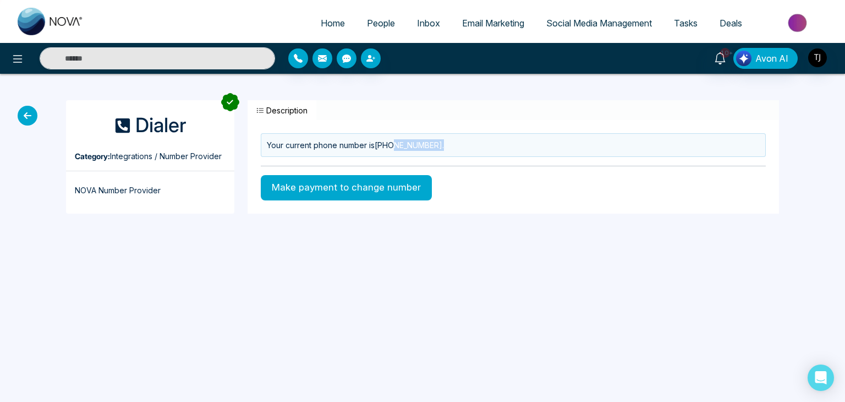
drag, startPoint x: 442, startPoint y: 147, endPoint x: 374, endPoint y: 146, distance: 68.2
click at [363, 145] on div "Your current phone number is +16474922019 ." at bounding box center [513, 145] width 505 height 24
click at [384, 147] on div "Your current phone number is +16474922019 ." at bounding box center [513, 145] width 505 height 24
click at [24, 115] on icon at bounding box center [28, 116] width 20 height 20
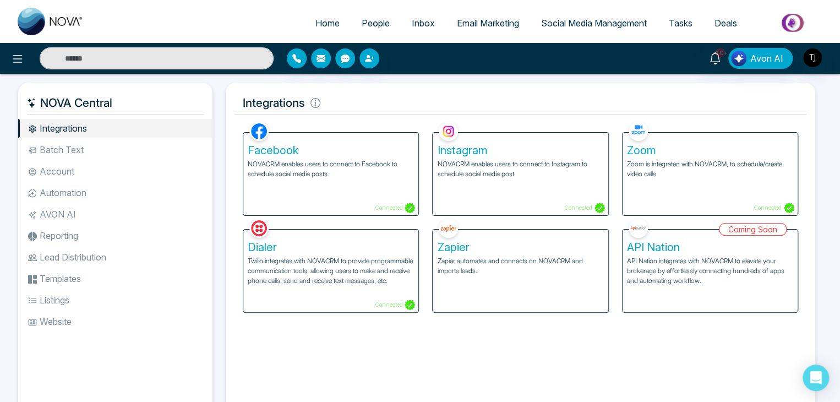
click at [558, 245] on h5 "Zapier" at bounding box center [520, 246] width 166 height 13
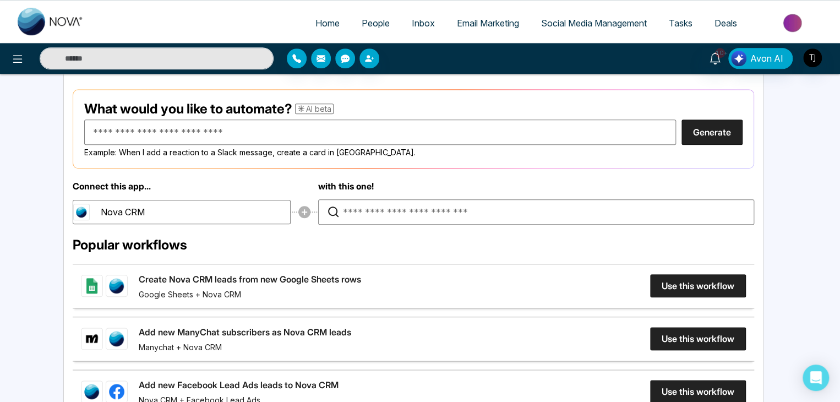
scroll to position [464, 0]
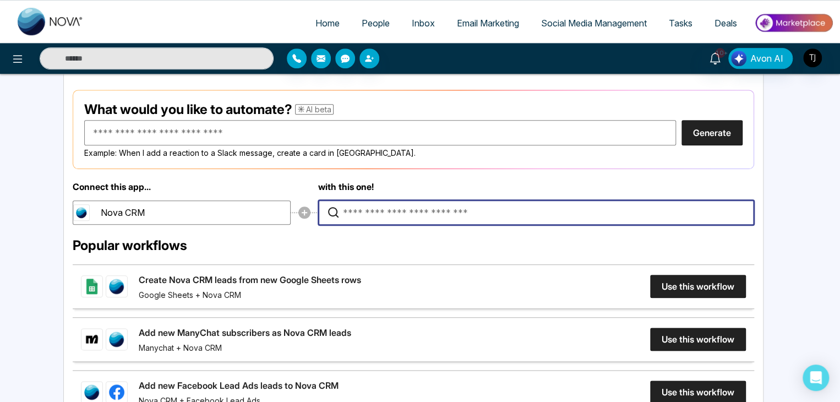
click at [423, 217] on input "Type to search for an app to connect" at bounding box center [539, 212] width 392 height 24
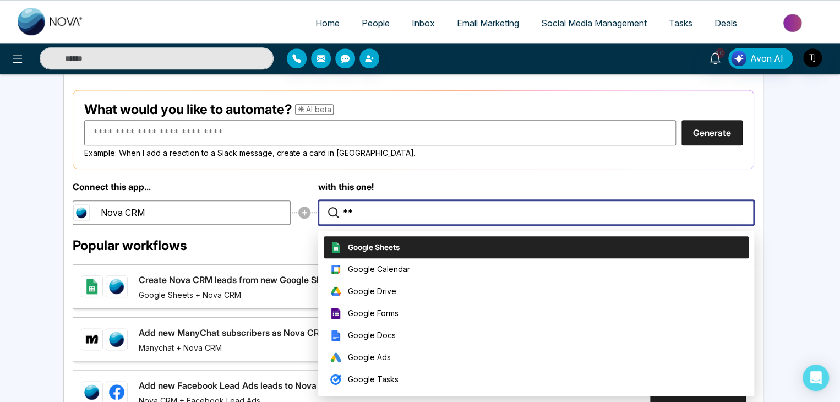
type input "*"
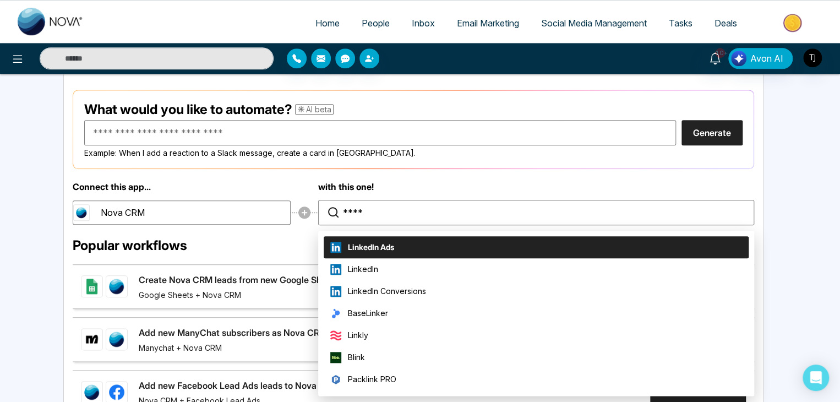
click at [418, 244] on li "LinkedIn Ads" at bounding box center [536, 247] width 425 height 22
type input "**********"
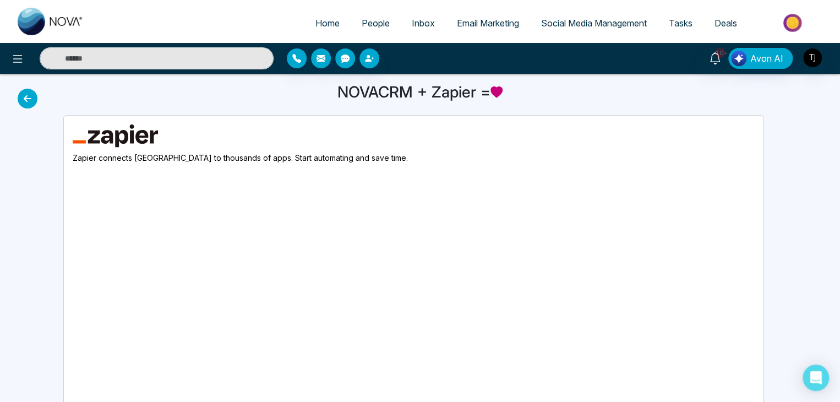
scroll to position [0, 0]
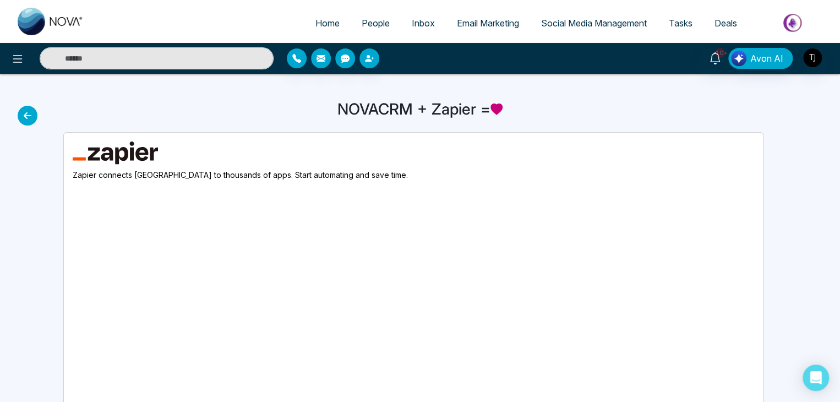
click at [29, 113] on icon at bounding box center [28, 116] width 20 height 20
click at [28, 112] on icon at bounding box center [28, 116] width 20 height 20
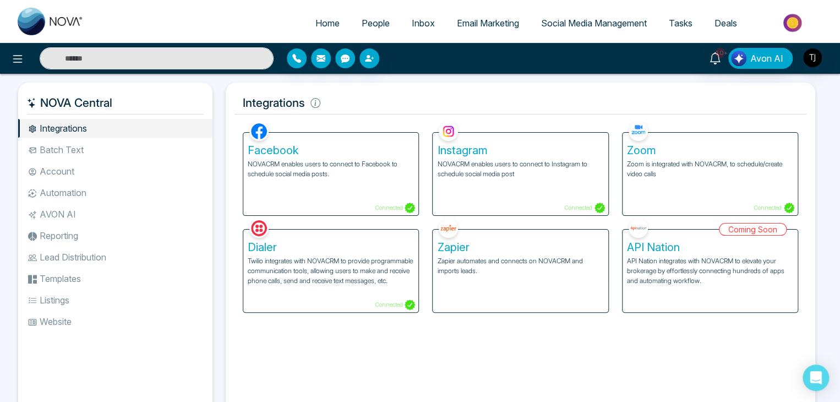
click at [160, 151] on li "Batch Text" at bounding box center [115, 149] width 194 height 19
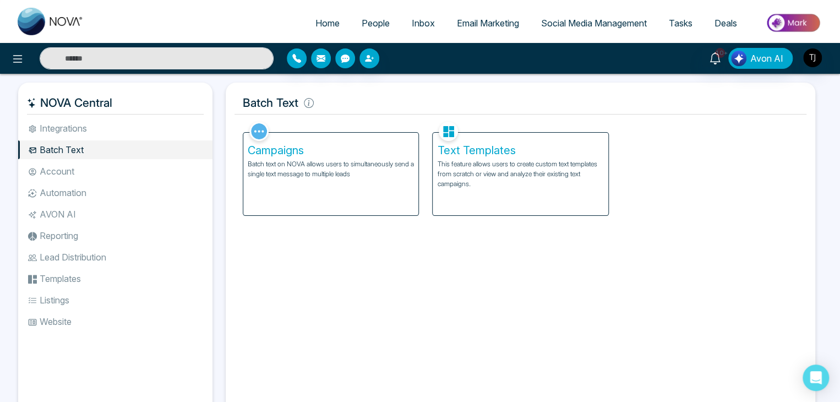
click at [330, 152] on h5 "Campaigns" at bounding box center [331, 150] width 166 height 13
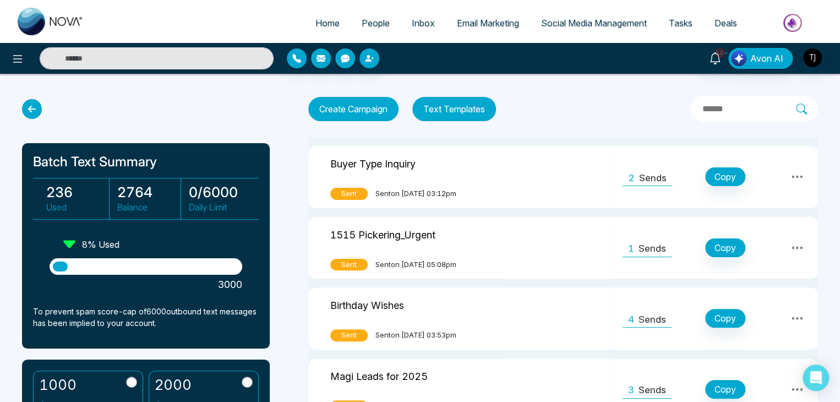
click at [457, 102] on button "Text Templates" at bounding box center [454, 109] width 84 height 24
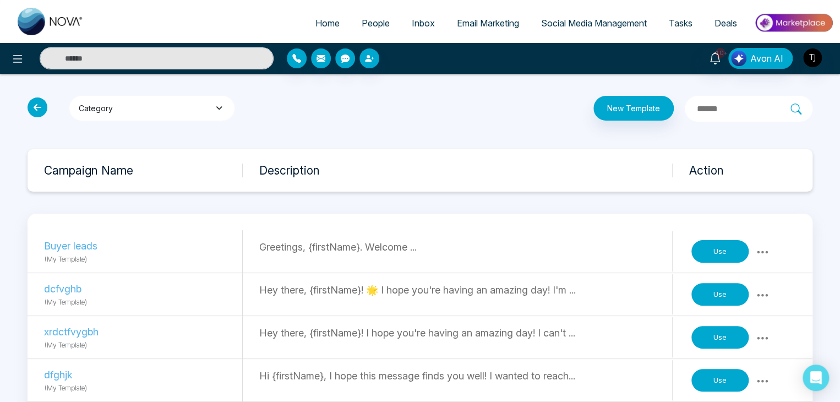
click at [176, 106] on button "Category" at bounding box center [151, 108] width 165 height 25
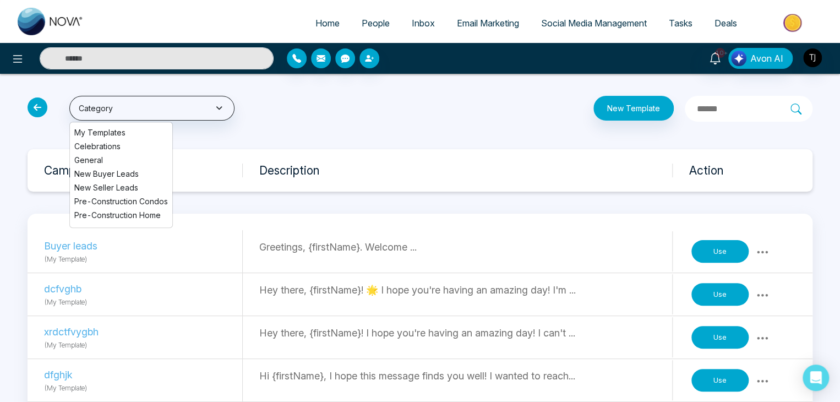
click at [115, 172] on span "New Buyer Leads" at bounding box center [121, 174] width 94 height 12
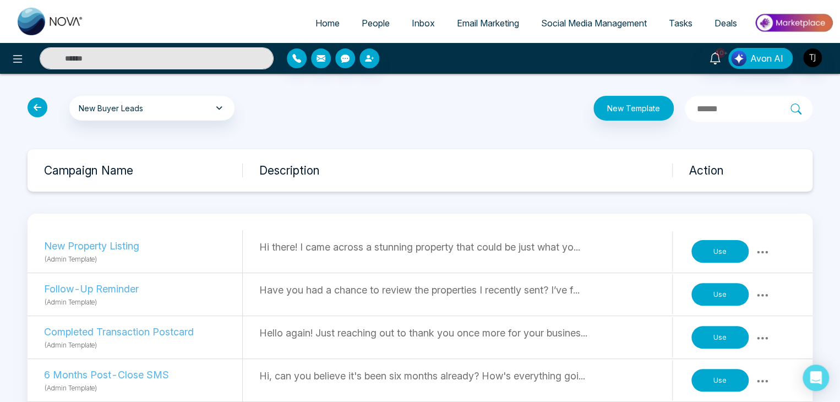
click at [45, 108] on icon at bounding box center [38, 107] width 20 height 20
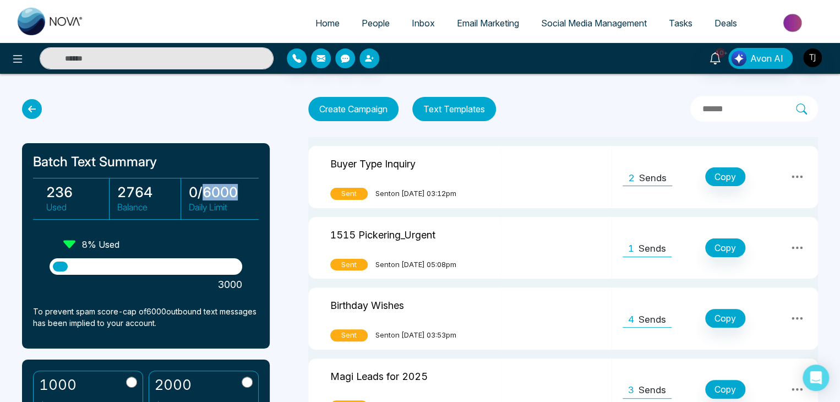
drag, startPoint x: 240, startPoint y: 193, endPoint x: 201, endPoint y: 192, distance: 39.1
click at [201, 192] on h3 "0 / 6000" at bounding box center [220, 192] width 63 height 17
drag, startPoint x: 146, startPoint y: 185, endPoint x: 134, endPoint y: 185, distance: 12.1
click at [134, 185] on h3 "2764" at bounding box center [148, 192] width 63 height 17
drag, startPoint x: 237, startPoint y: 192, endPoint x: 202, endPoint y: 194, distance: 34.7
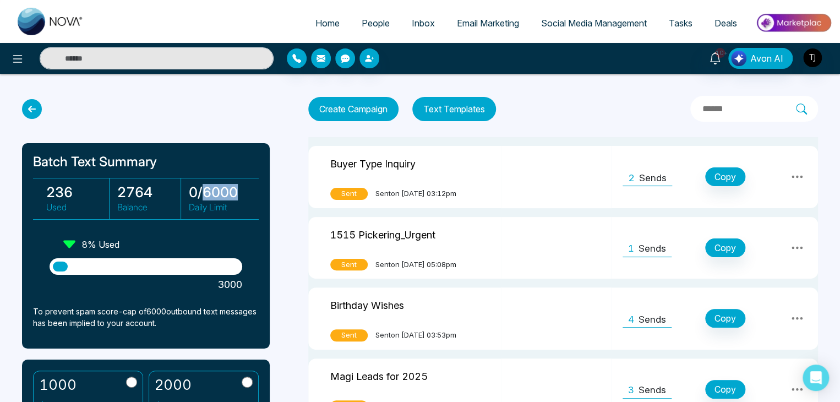
click at [202, 194] on h3 "0 / 6000" at bounding box center [220, 192] width 63 height 17
click at [227, 194] on h3 "0 / 6000" at bounding box center [220, 192] width 63 height 17
drag, startPoint x: 154, startPoint y: 190, endPoint x: 124, endPoint y: 190, distance: 29.7
click at [124, 190] on h3 "2764" at bounding box center [148, 192] width 63 height 17
click at [130, 190] on h3 "2764" at bounding box center [148, 192] width 63 height 17
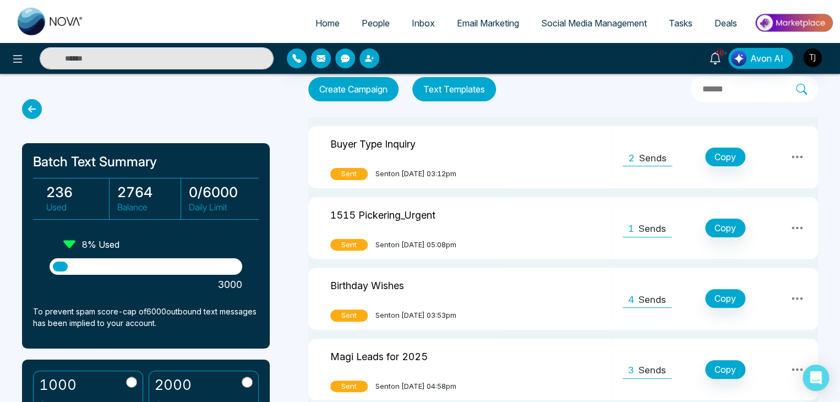
scroll to position [17, 0]
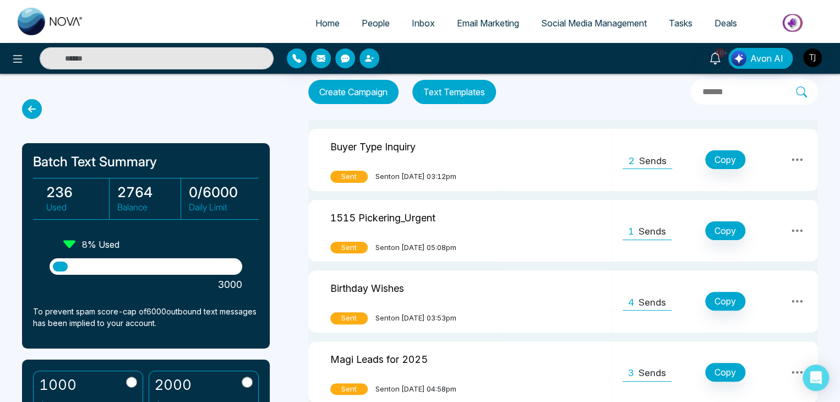
click at [795, 162] on icon at bounding box center [796, 159] width 13 height 13
click at [606, 111] on div "Create Campaign Text Templates Buyer Type Inquiry Sent Sent on July 8, 2025 at …" at bounding box center [563, 281] width 510 height 404
click at [801, 156] on icon at bounding box center [796, 159] width 13 height 13
click at [766, 212] on link "View Analytics" at bounding box center [773, 213] width 55 height 33
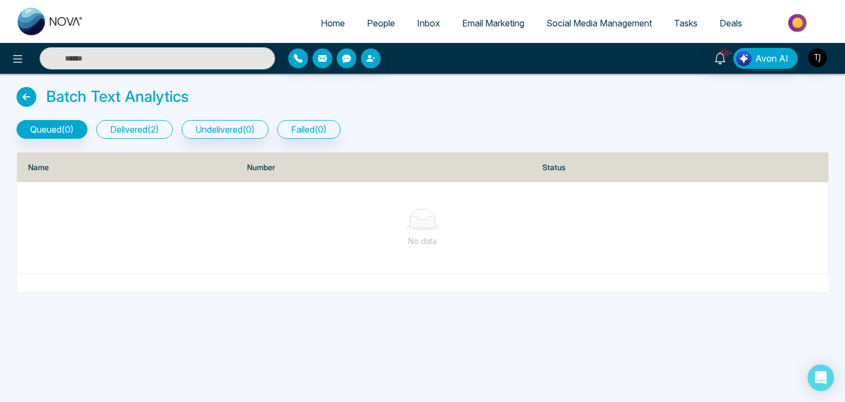
click at [158, 126] on button "delivered ( 2 )" at bounding box center [134, 129] width 76 height 19
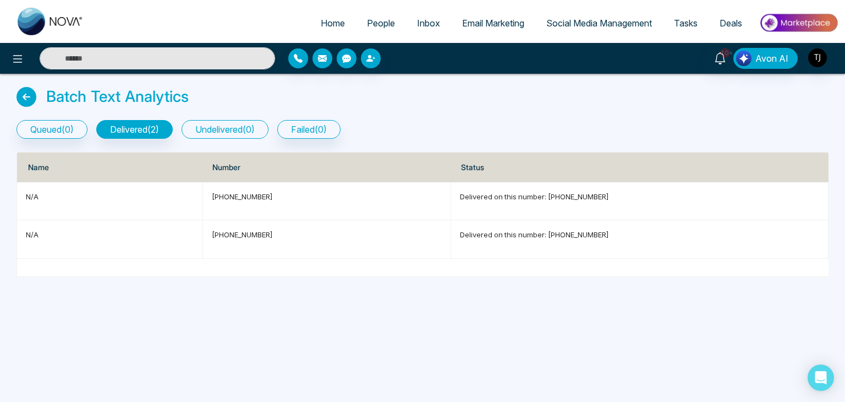
click at [211, 127] on button "undelivered ( 0 )" at bounding box center [225, 129] width 87 height 19
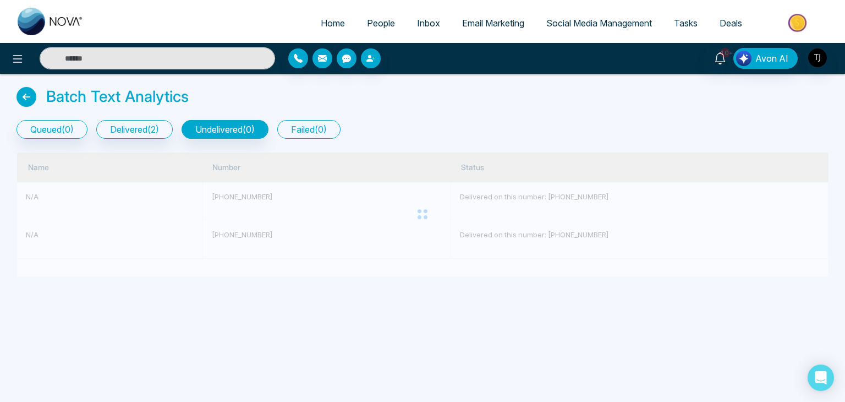
click at [303, 126] on button "failed ( 0 )" at bounding box center [308, 129] width 63 height 19
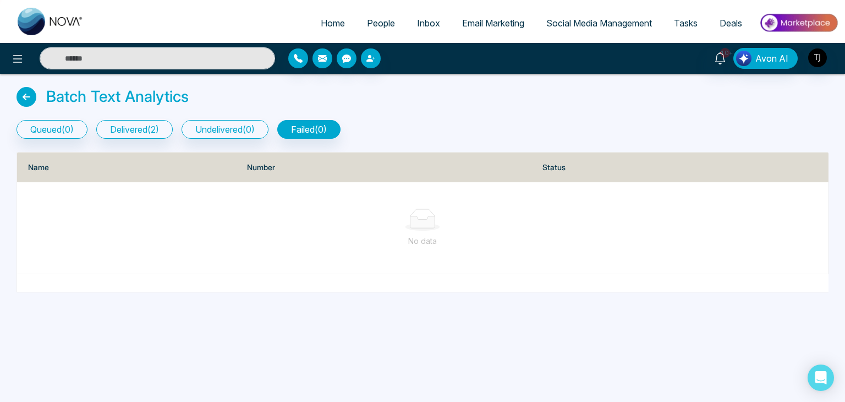
click at [21, 99] on icon at bounding box center [27, 97] width 20 height 20
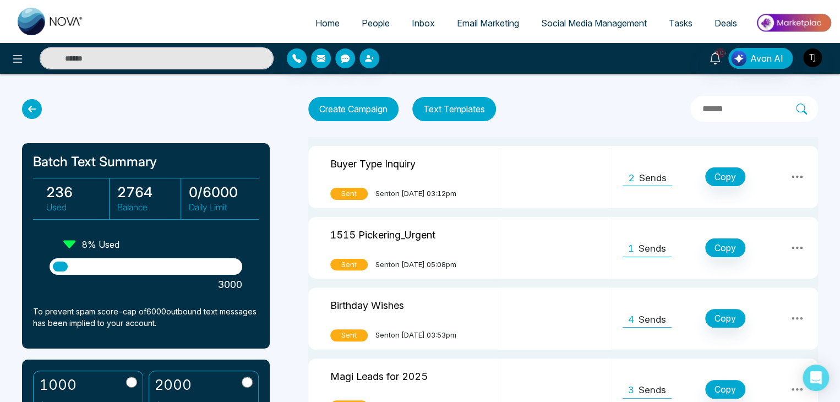
click at [367, 104] on button "Create Campaign" at bounding box center [353, 109] width 90 height 24
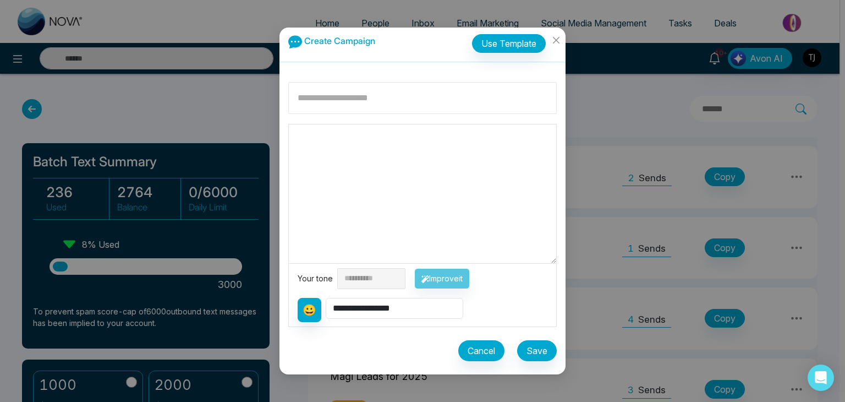
click at [385, 108] on input at bounding box center [422, 98] width 269 height 32
type input "*"
type input "*****"
click at [387, 150] on textarea at bounding box center [422, 193] width 267 height 139
click at [431, 302] on select "**********" at bounding box center [395, 308] width 138 height 21
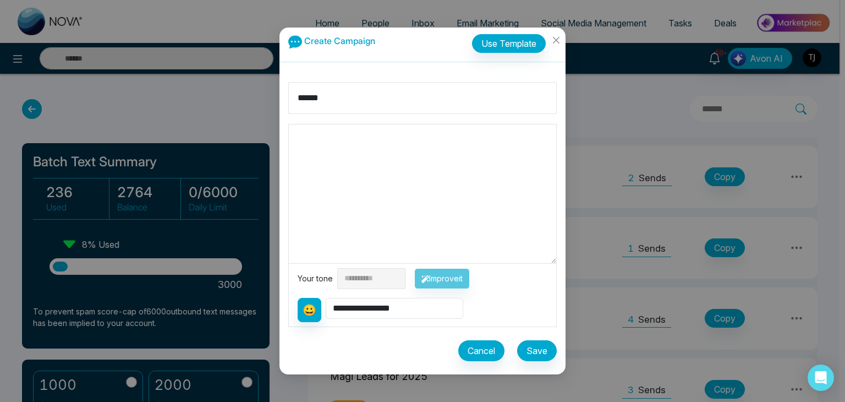
click at [370, 152] on textarea at bounding box center [422, 193] width 267 height 139
type textarea "**"
click at [412, 304] on select "**********" at bounding box center [395, 308] width 138 height 21
select select "**********"
click at [326, 298] on select "**********" at bounding box center [395, 308] width 138 height 21
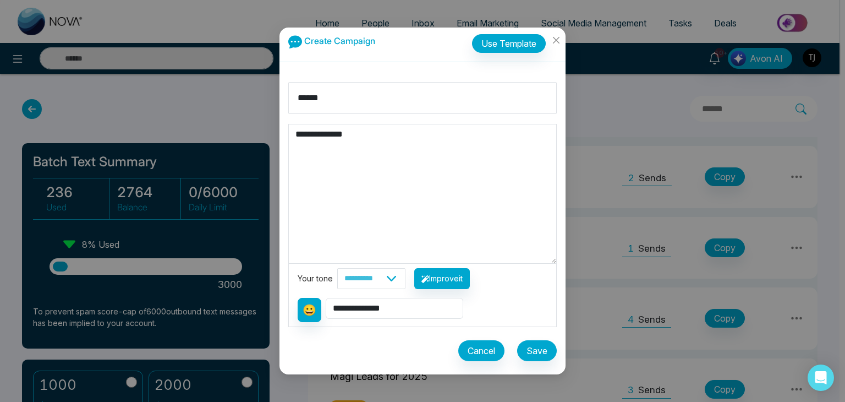
click at [369, 135] on textarea "**********" at bounding box center [422, 193] width 267 height 139
type textarea "**********"
click at [402, 278] on select "**********" at bounding box center [371, 278] width 68 height 21
select select "*******"
click at [337, 268] on select "**********" at bounding box center [371, 278] width 68 height 21
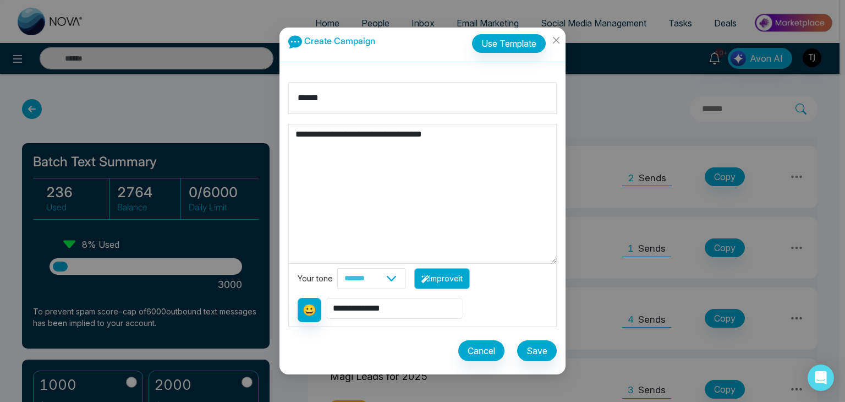
click at [451, 278] on button "Improve it" at bounding box center [442, 278] width 56 height 21
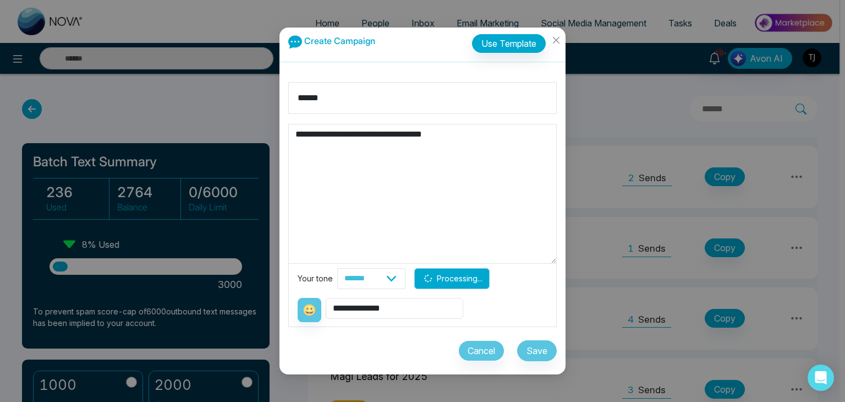
type textarea "**********"
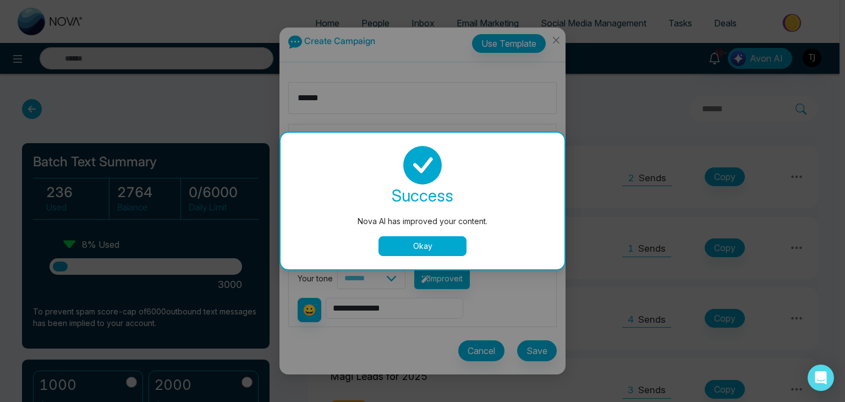
click at [420, 248] on button "Okay" at bounding box center [423, 246] width 88 height 20
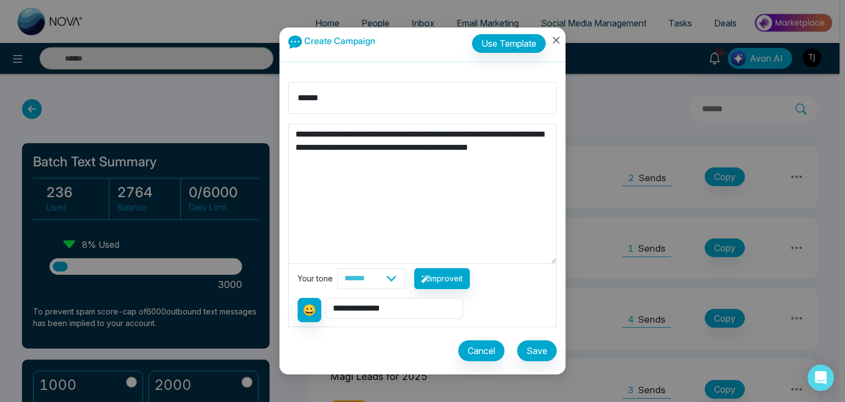
click at [555, 38] on icon "close" at bounding box center [556, 40] width 9 height 9
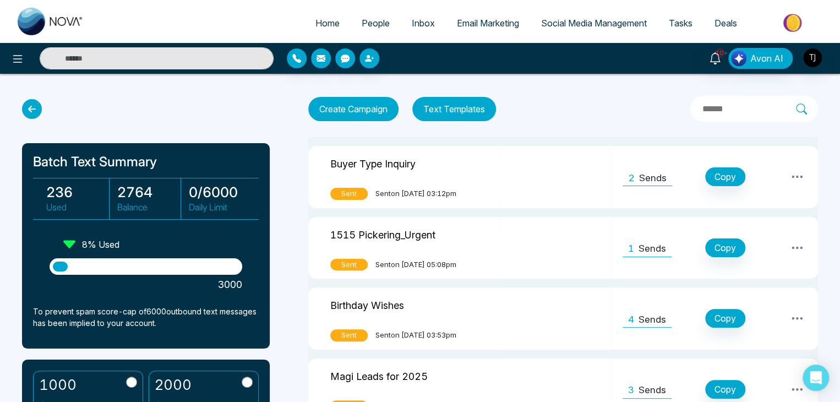
click at [28, 107] on icon at bounding box center [32, 109] width 20 height 20
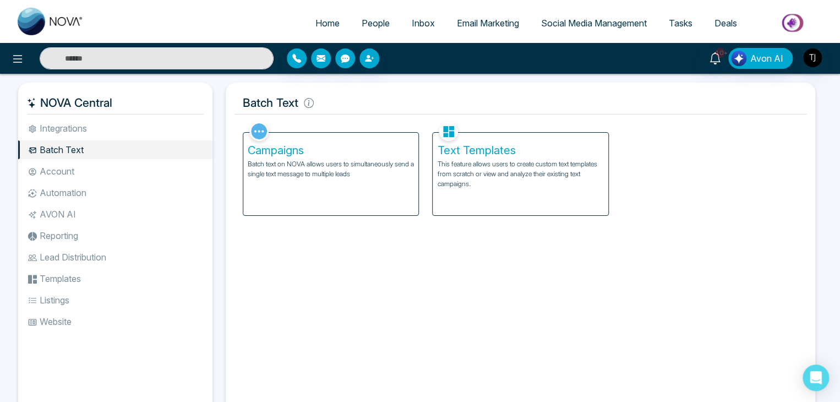
click at [149, 168] on li "Account" at bounding box center [115, 171] width 194 height 19
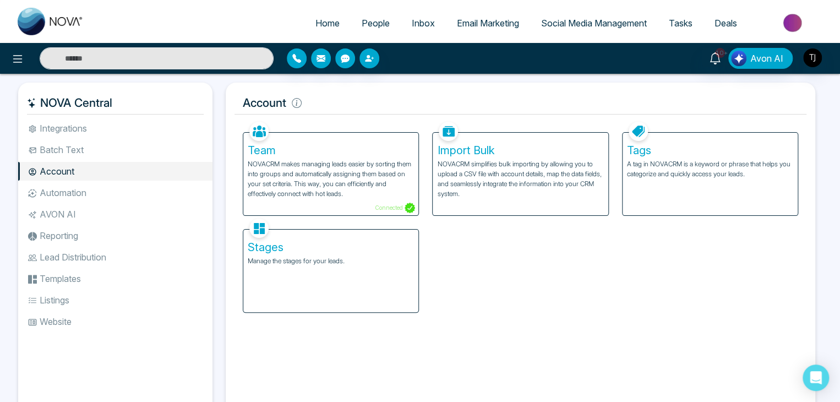
click at [346, 163] on p "NOVACRM makes managing leads easier by sorting them into groups and automatical…" at bounding box center [331, 179] width 166 height 40
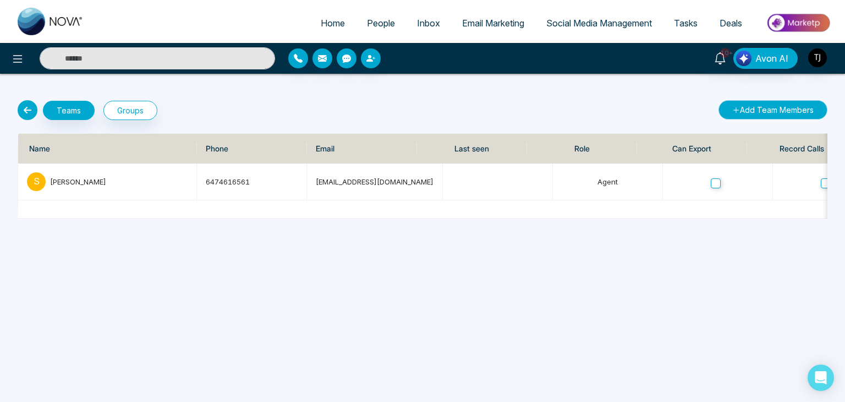
click at [777, 108] on button "Add Team Members" at bounding box center [773, 109] width 109 height 19
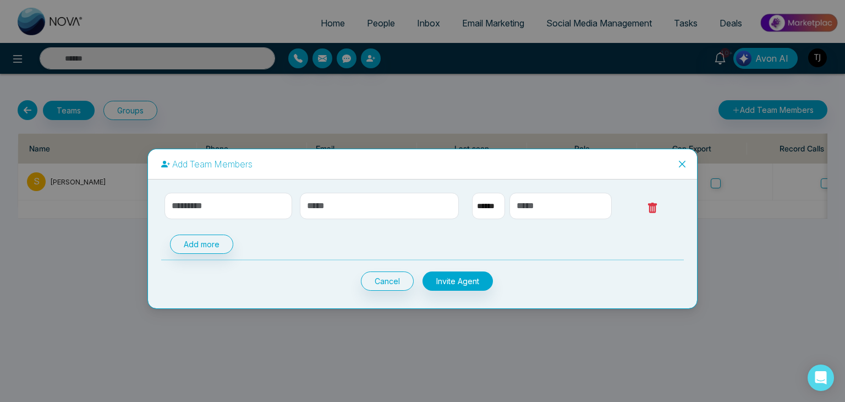
select select "**"
click at [221, 200] on input "text" at bounding box center [229, 206] width 128 height 26
click at [683, 160] on icon "close" at bounding box center [682, 164] width 9 height 9
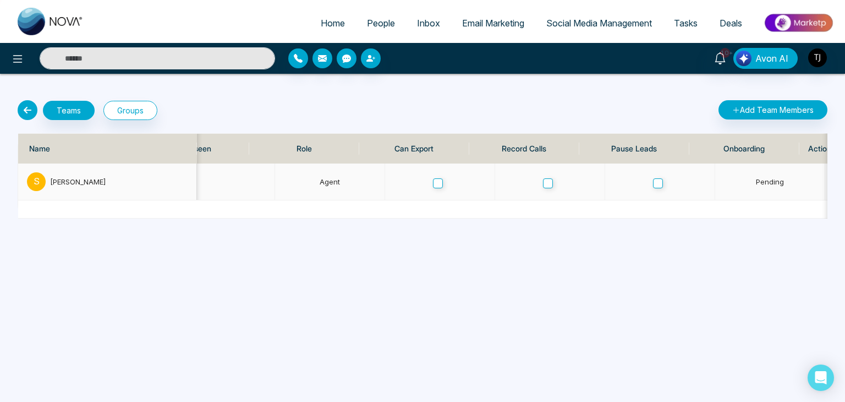
scroll to position [0, 310]
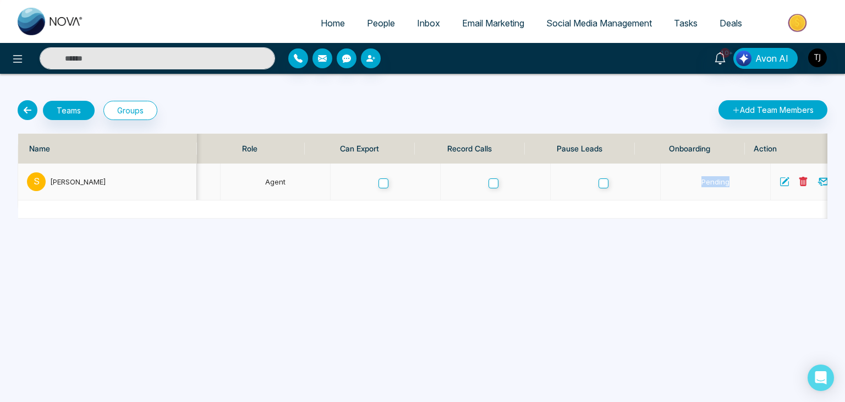
drag, startPoint x: 674, startPoint y: 183, endPoint x: 731, endPoint y: 180, distance: 57.9
click at [731, 180] on td "Pending" at bounding box center [716, 181] width 110 height 37
click at [712, 181] on td "Pending" at bounding box center [716, 181] width 110 height 37
drag, startPoint x: 676, startPoint y: 179, endPoint x: 722, endPoint y: 181, distance: 46.3
click at [722, 181] on td "Pending" at bounding box center [716, 181] width 110 height 37
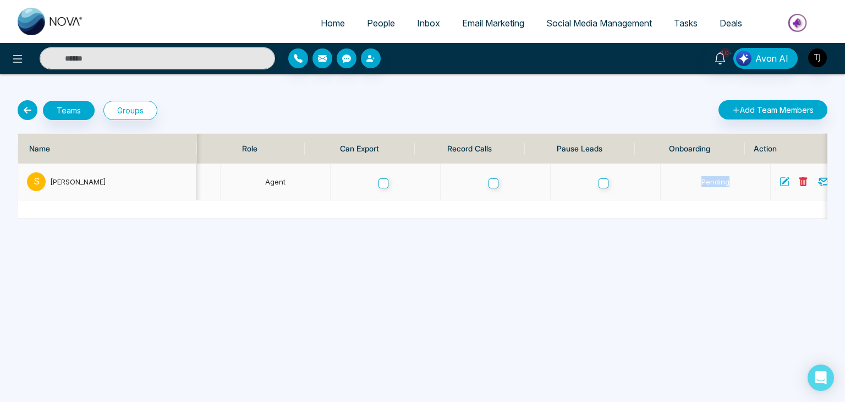
click at [714, 181] on td "Pending" at bounding box center [716, 181] width 110 height 37
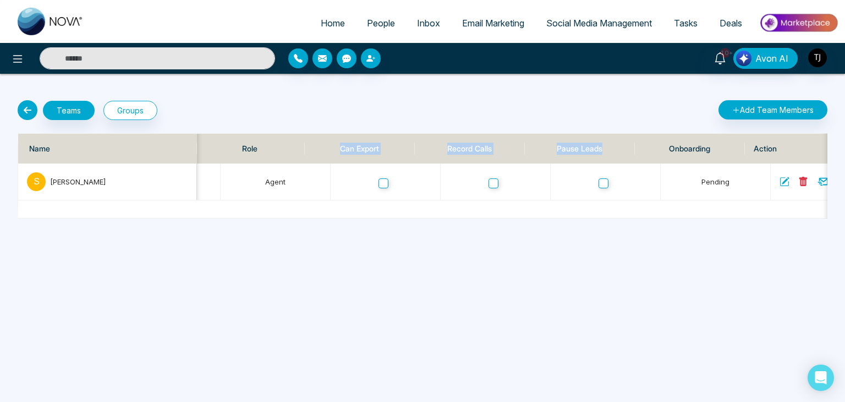
drag, startPoint x: 341, startPoint y: 146, endPoint x: 608, endPoint y: 154, distance: 266.5
click at [608, 154] on tr "Name Phone Email Last seen Role Can Export Record Calls Pause Leads Onboarding …" at bounding box center [270, 149] width 1169 height 30
click at [608, 150] on th "Pause Leads" at bounding box center [580, 149] width 110 height 30
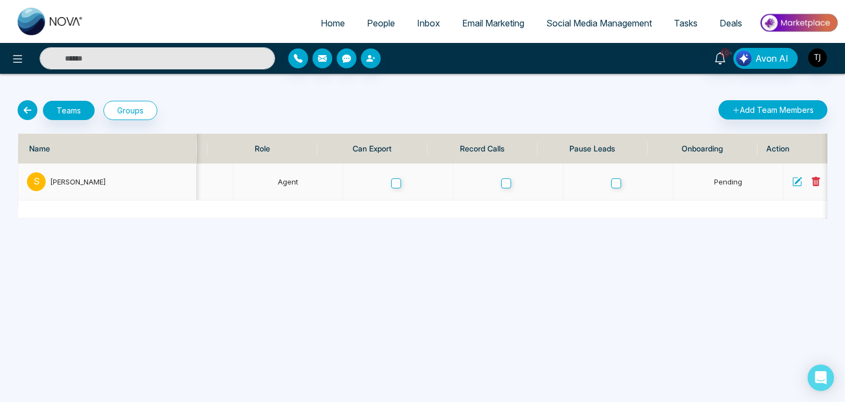
scroll to position [0, 320]
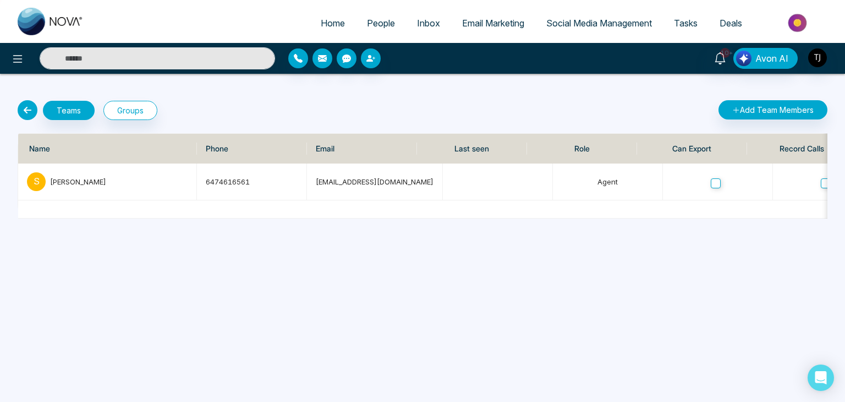
click at [26, 112] on icon at bounding box center [28, 110] width 20 height 20
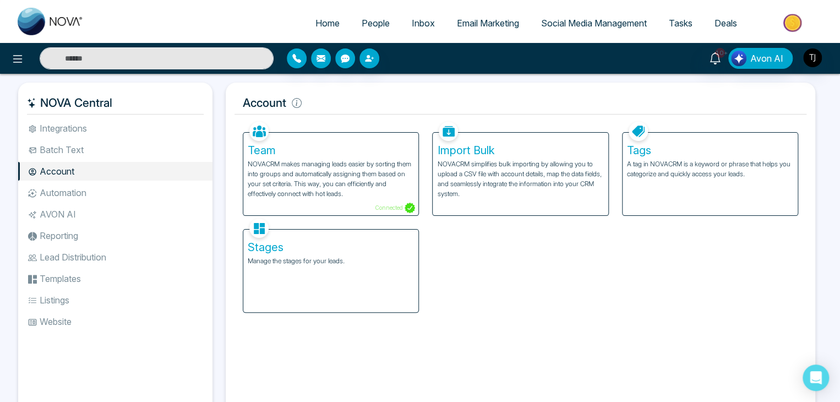
click at [500, 151] on h5 "Import Bulk" at bounding box center [520, 150] width 166 height 13
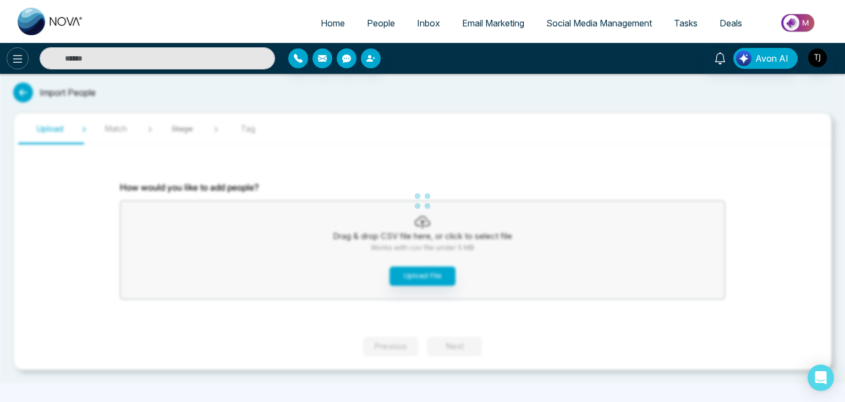
click at [18, 57] on icon at bounding box center [17, 58] width 13 height 13
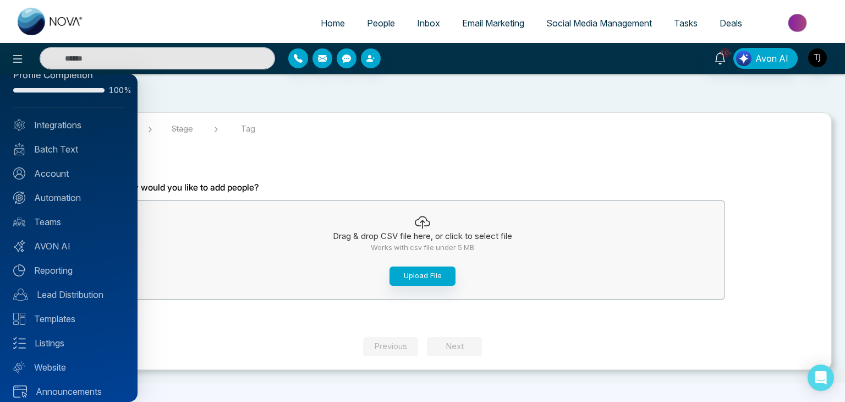
click at [67, 179] on div "Profile Completion 100% Integrations Batch Text Account Automation Teams AVON A…" at bounding box center [69, 238] width 138 height 328
click at [68, 170] on link "Account" at bounding box center [68, 173] width 111 height 13
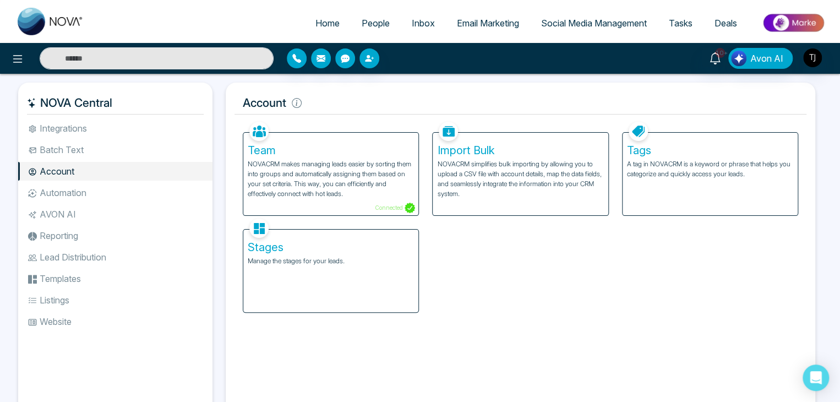
click at [711, 189] on div "Tags A tag in NOVACRM is a keyword or phrase that helps you categorize and quic…" at bounding box center [709, 174] width 175 height 83
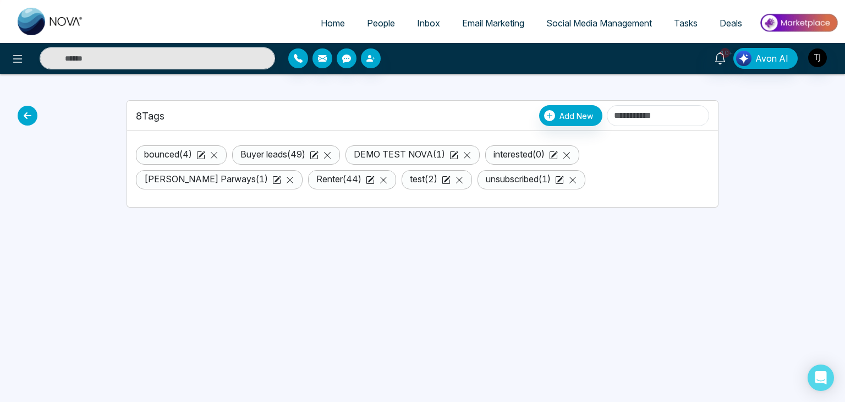
click at [286, 152] on link "Buyer leads ( 49 )" at bounding box center [272, 154] width 65 height 11
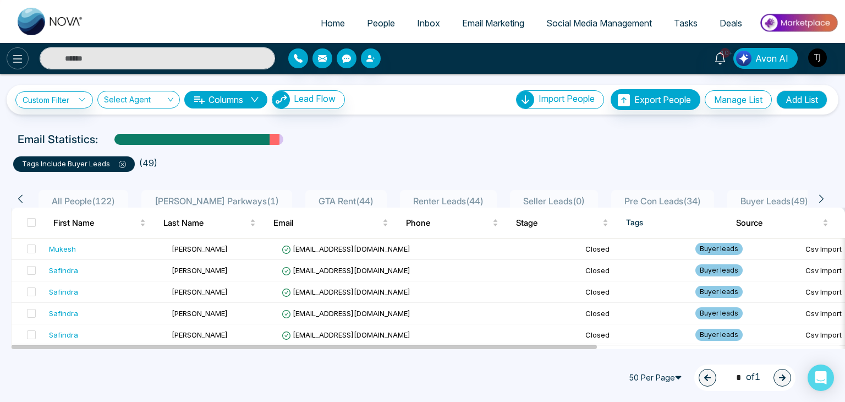
click at [18, 55] on icon at bounding box center [17, 59] width 9 height 8
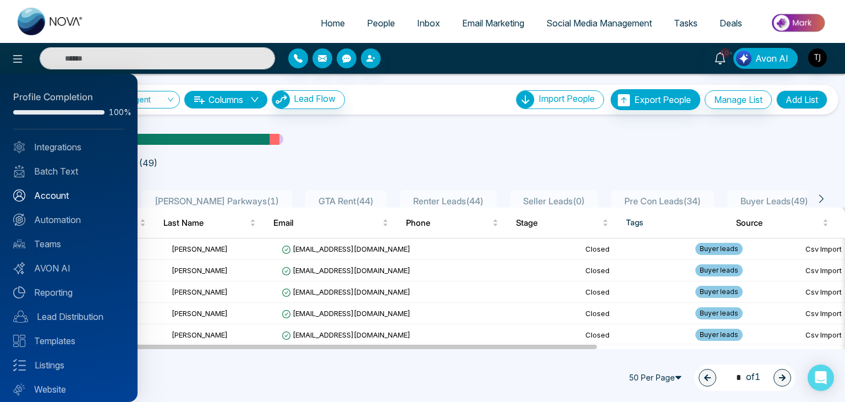
click at [56, 191] on link "Account" at bounding box center [68, 195] width 111 height 13
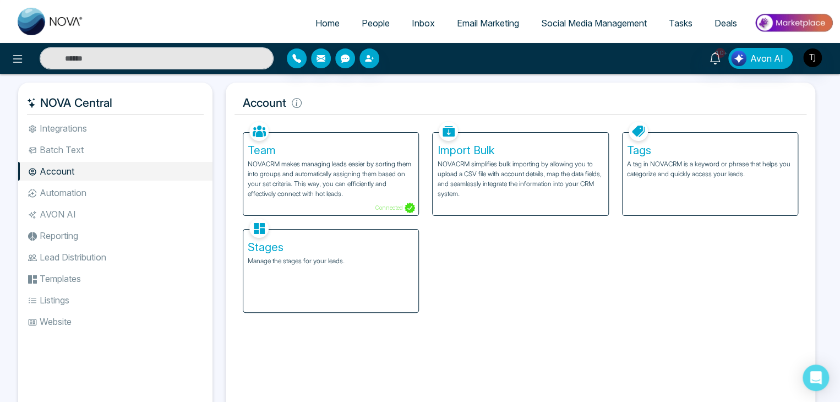
click at [717, 170] on p "A tag in NOVACRM is a keyword or phrase that helps you categorize and quickly a…" at bounding box center [710, 169] width 166 height 20
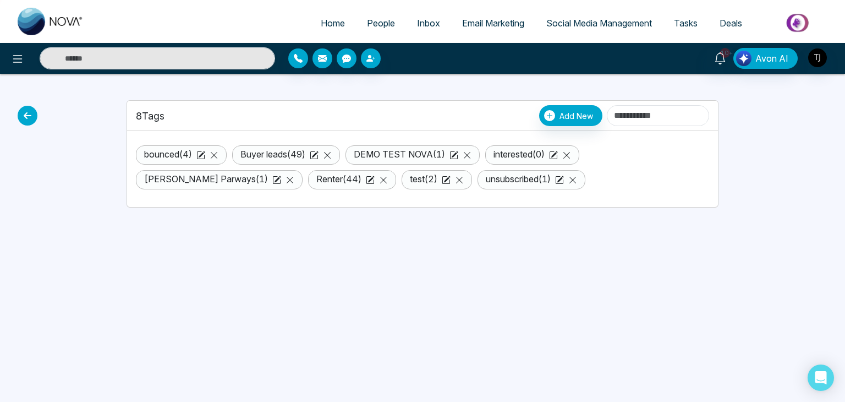
click at [31, 114] on icon at bounding box center [28, 116] width 20 height 20
click at [29, 117] on icon at bounding box center [28, 116] width 20 height 20
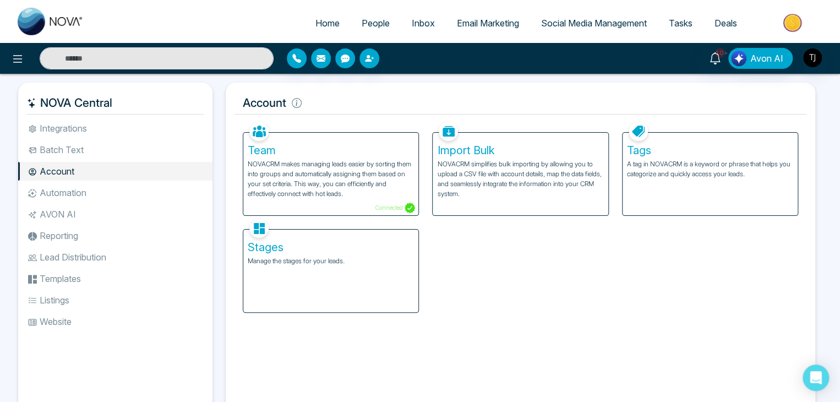
click at [321, 260] on p "Manage the stages for your leads." at bounding box center [331, 261] width 166 height 10
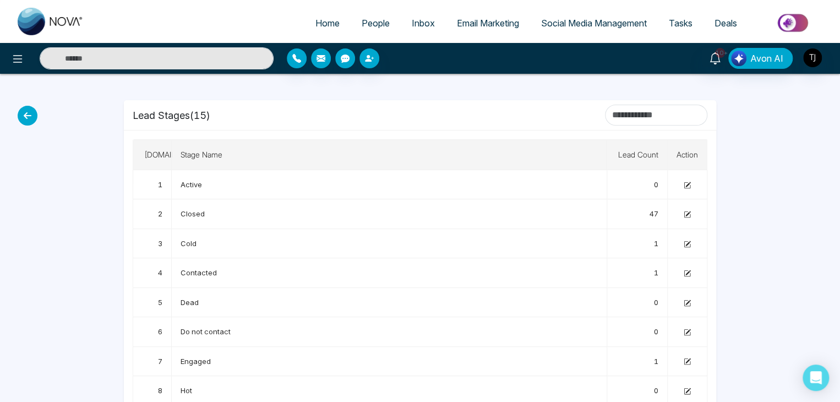
click at [31, 113] on icon at bounding box center [28, 116] width 20 height 20
click at [22, 114] on icon at bounding box center [28, 116] width 20 height 20
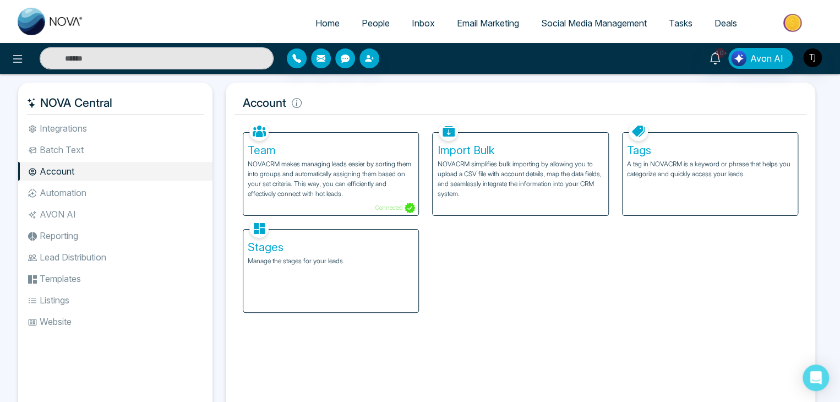
click at [127, 190] on li "Automation" at bounding box center [115, 192] width 194 height 19
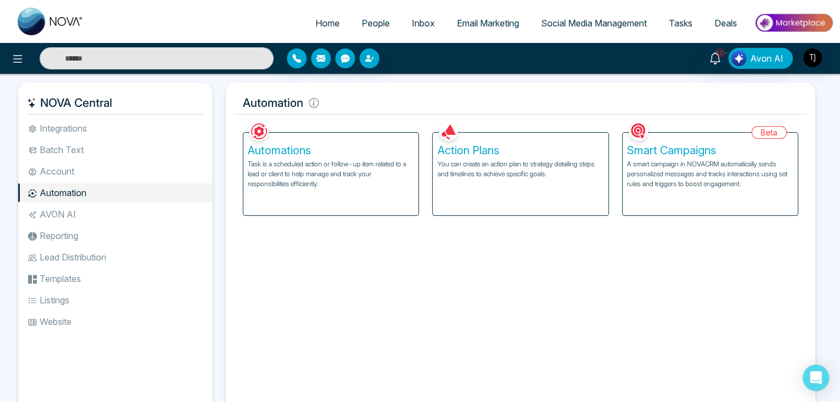
click at [497, 159] on p "You can create an action plan to strategy detailing steps and timelines to achi…" at bounding box center [520, 169] width 166 height 20
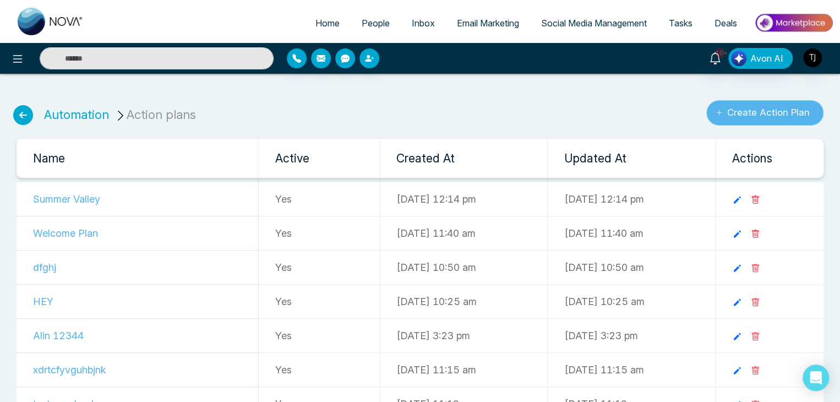
click at [740, 116] on button "Create Action Plan" at bounding box center [764, 112] width 117 height 25
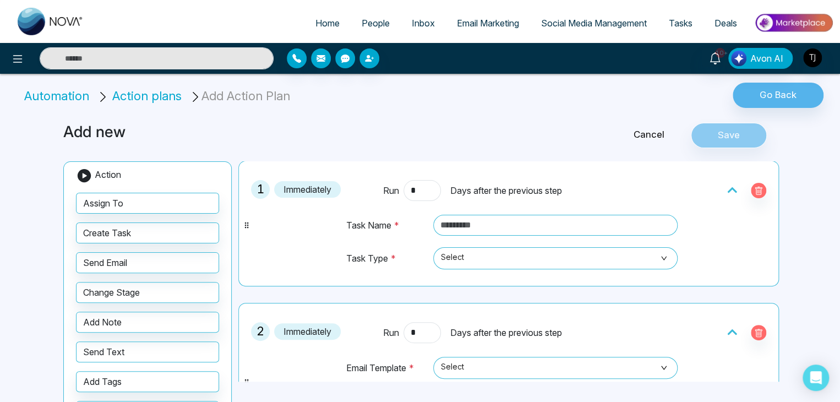
scroll to position [31, 0]
click at [496, 256] on span "Select" at bounding box center [555, 257] width 229 height 19
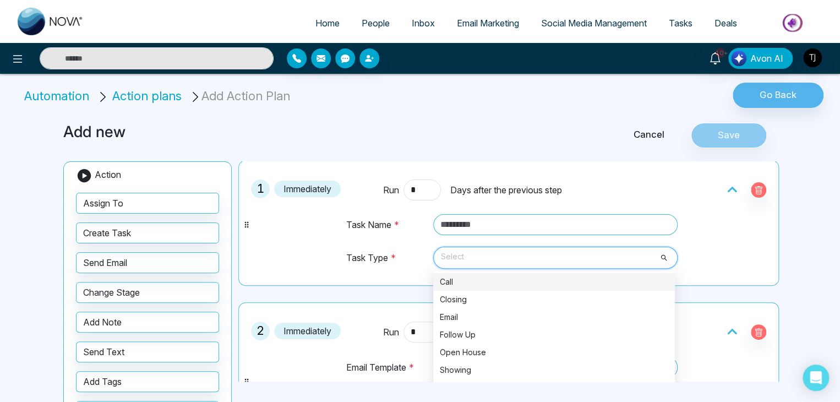
click at [496, 287] on div "Call" at bounding box center [554, 282] width 242 height 18
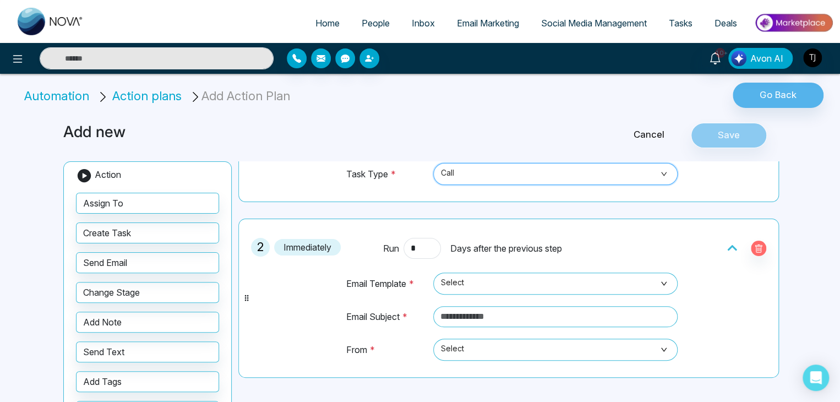
scroll to position [114, 0]
click at [511, 280] on span "Select" at bounding box center [555, 283] width 229 height 19
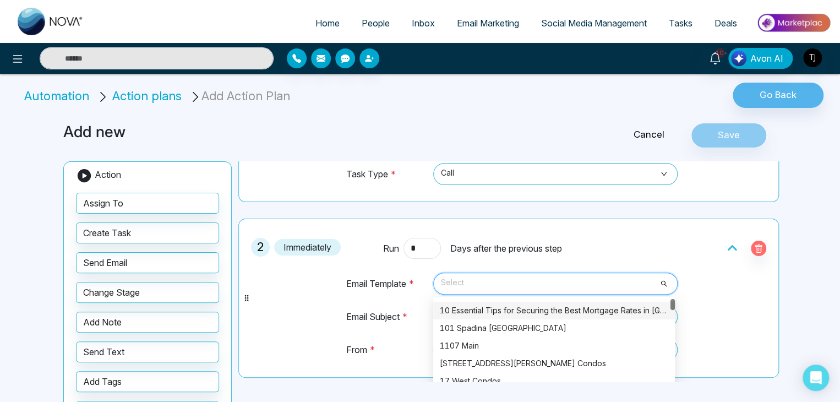
scroll to position [17, 0]
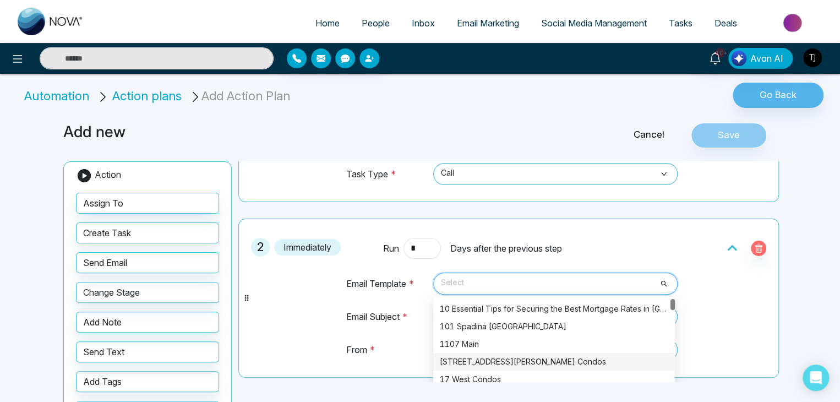
click at [517, 356] on div "1515 Pickering Parkway Condos" at bounding box center [554, 362] width 228 height 12
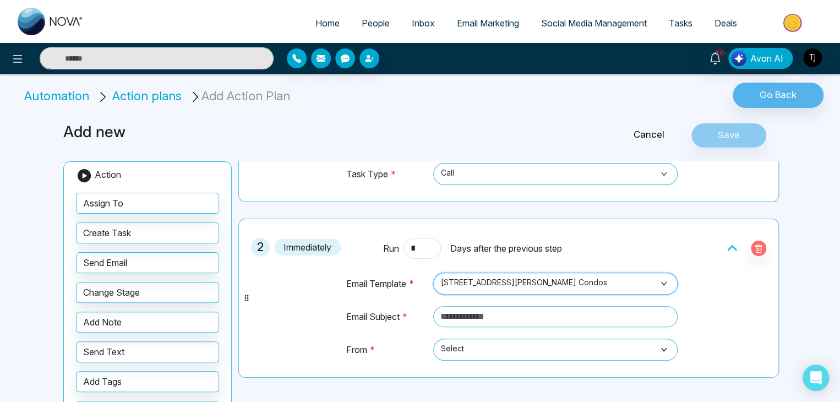
scroll to position [203, 0]
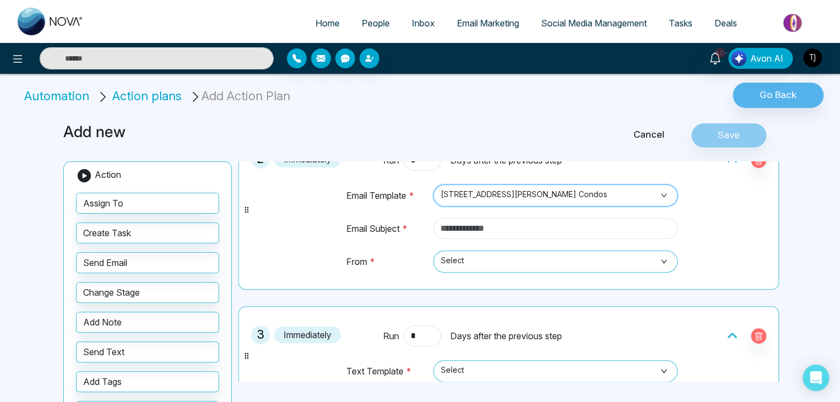
click at [469, 222] on input "text" at bounding box center [555, 228] width 244 height 21
click at [485, 265] on span "Select" at bounding box center [555, 261] width 229 height 19
type input "**********"
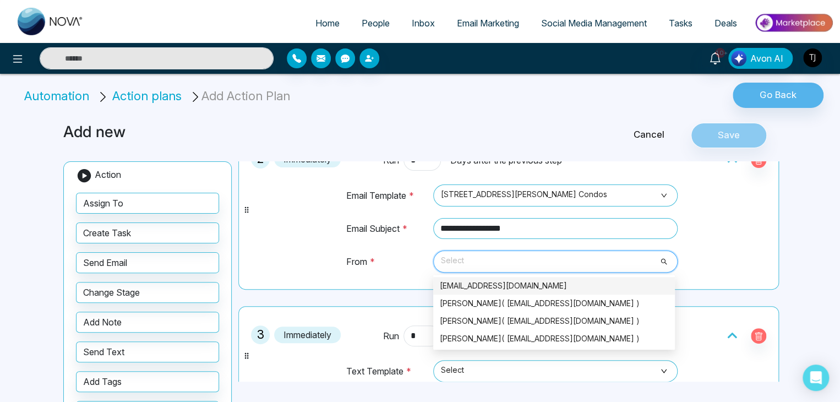
click at [512, 282] on div "tirstonjames@gmail.com" at bounding box center [554, 286] width 228 height 12
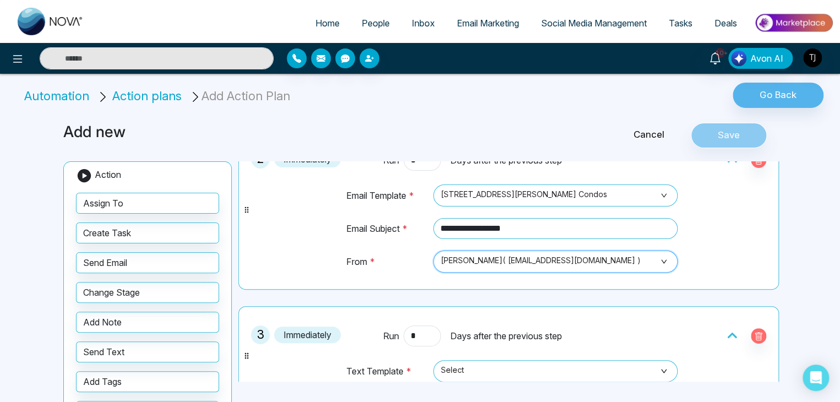
scroll to position [299, 0]
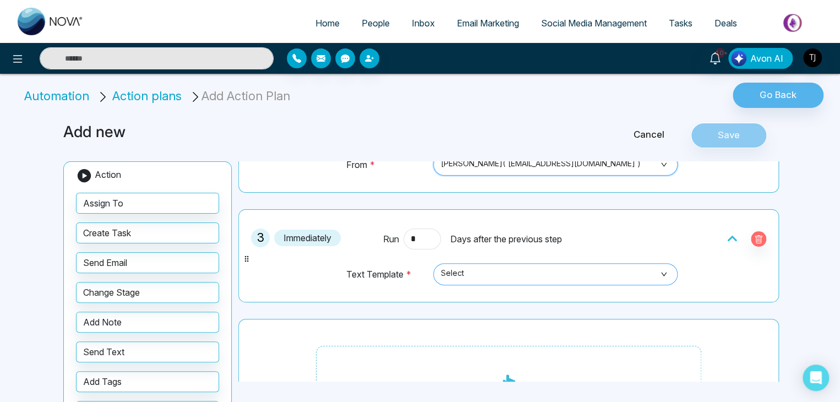
click at [520, 269] on span "Select" at bounding box center [555, 274] width 229 height 19
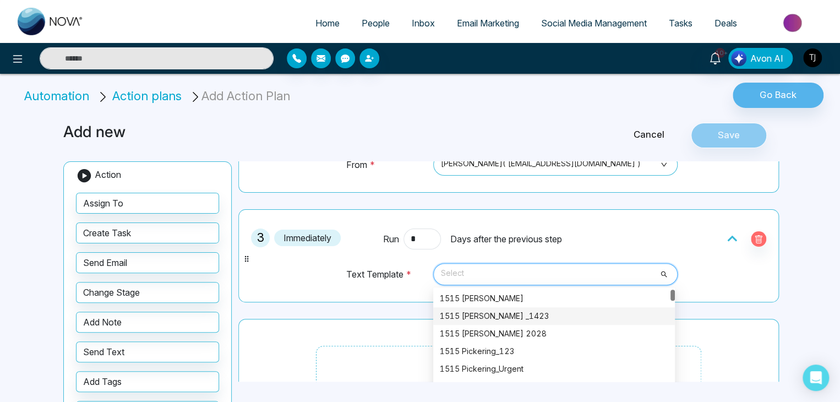
click at [520, 311] on div "1515 Pickering _1423" at bounding box center [554, 316] width 228 height 12
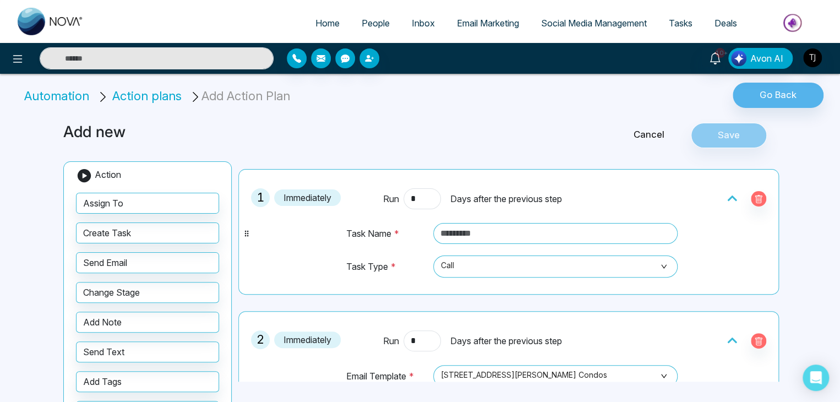
scroll to position [0, 0]
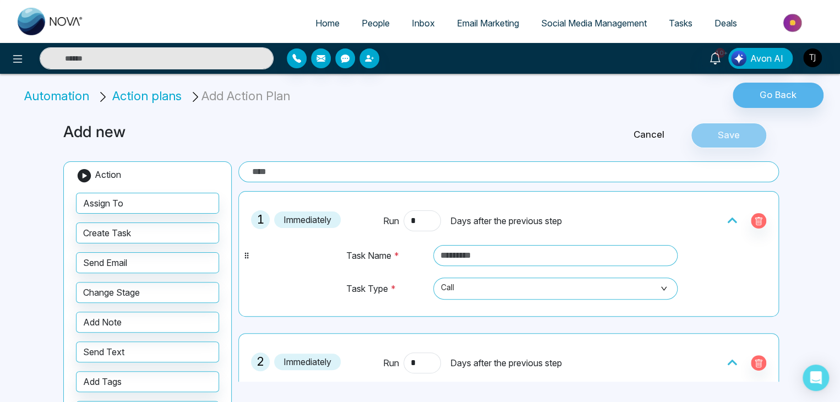
click at [396, 167] on input "text" at bounding box center [508, 171] width 540 height 21
click at [723, 132] on button "Save" at bounding box center [729, 135] width 76 height 25
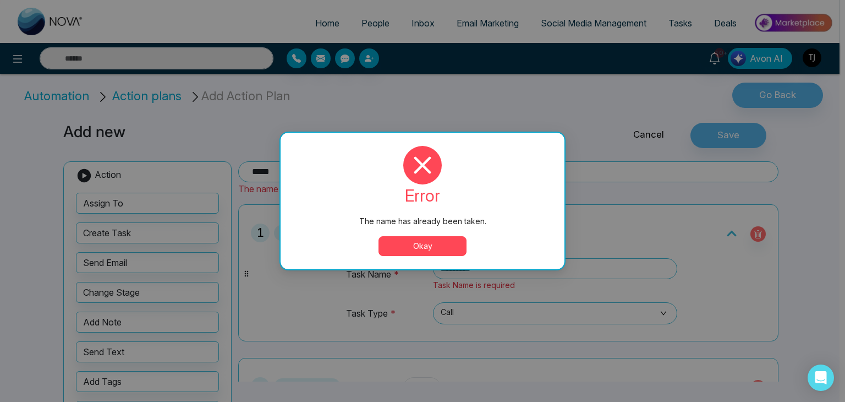
click at [432, 243] on button "Okay" at bounding box center [423, 246] width 88 height 20
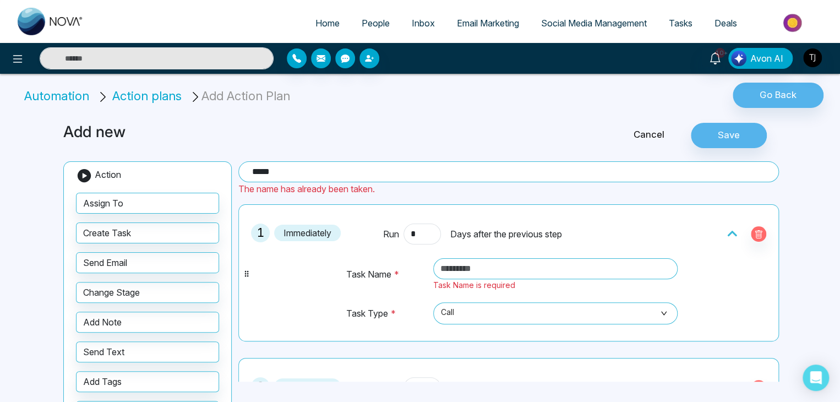
click at [328, 170] on input "****" at bounding box center [508, 171] width 540 height 21
type input "*"
click at [309, 174] on input "**********" at bounding box center [508, 171] width 540 height 21
click at [710, 137] on button "Save" at bounding box center [729, 135] width 76 height 25
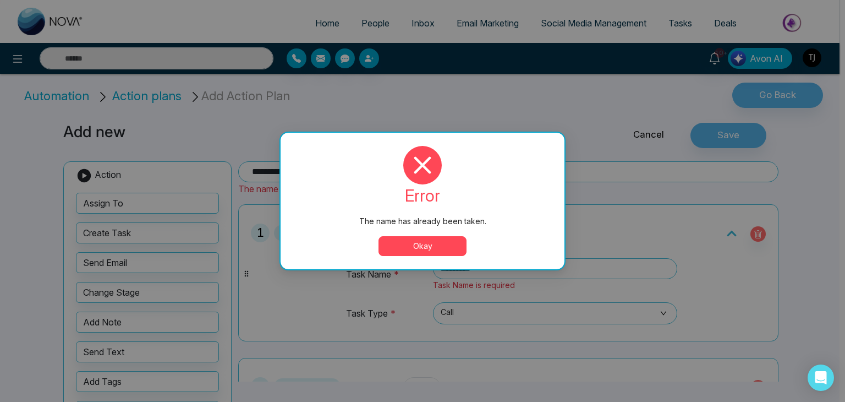
click at [418, 238] on button "Okay" at bounding box center [423, 246] width 88 height 20
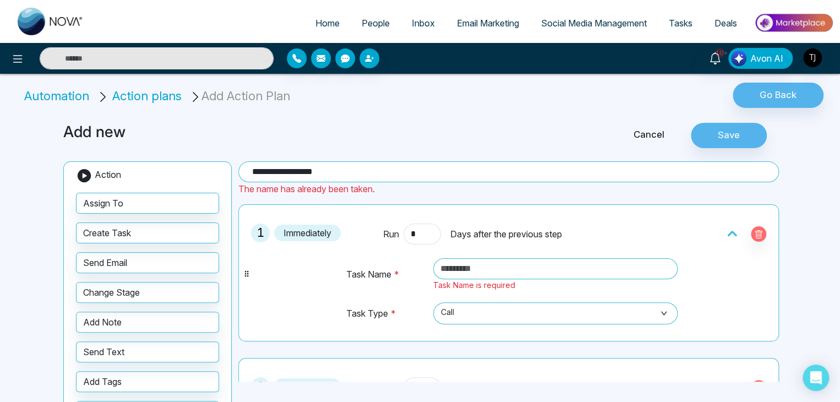
click at [392, 179] on input "**********" at bounding box center [508, 171] width 540 height 21
click at [715, 134] on button "Save" at bounding box center [729, 135] width 76 height 25
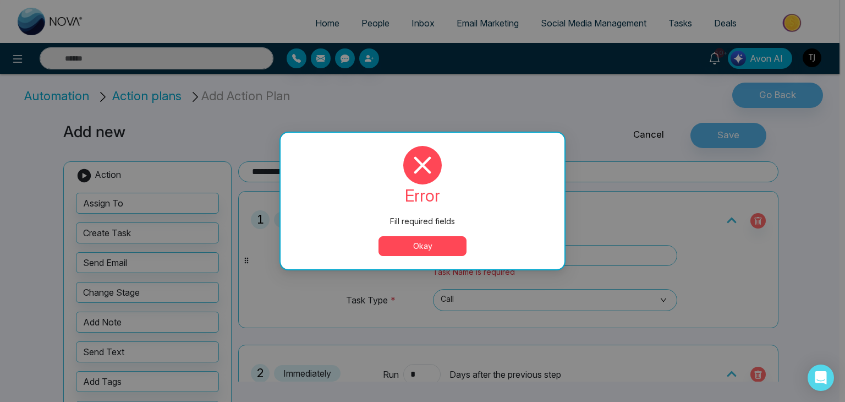
click at [419, 240] on button "Okay" at bounding box center [423, 246] width 88 height 20
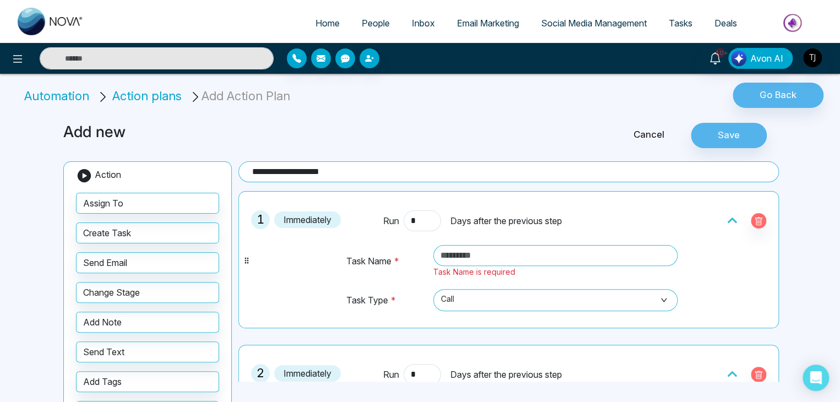
click at [395, 179] on input "**********" at bounding box center [508, 171] width 540 height 21
type input "**********"
click at [713, 137] on button "Save" at bounding box center [729, 135] width 76 height 25
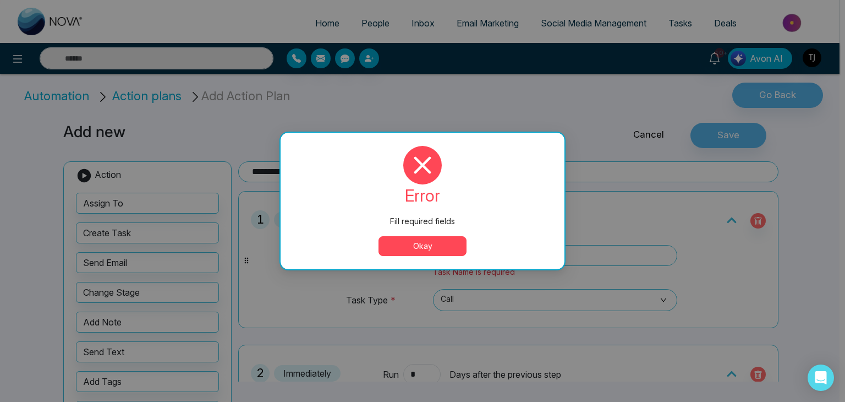
click at [442, 237] on button "Okay" at bounding box center [423, 246] width 88 height 20
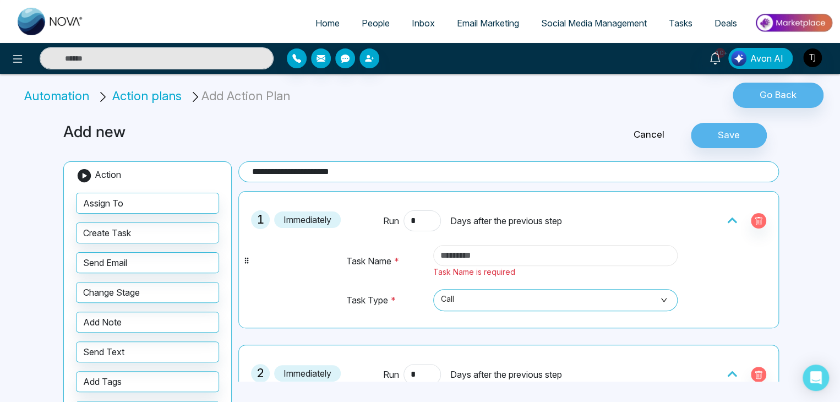
click at [495, 247] on input "text" at bounding box center [555, 255] width 244 height 21
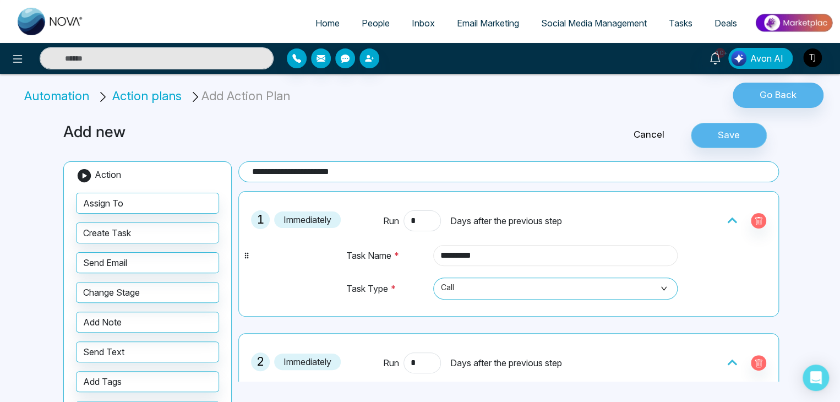
type input "*********"
click at [744, 128] on button "Save" at bounding box center [729, 135] width 76 height 25
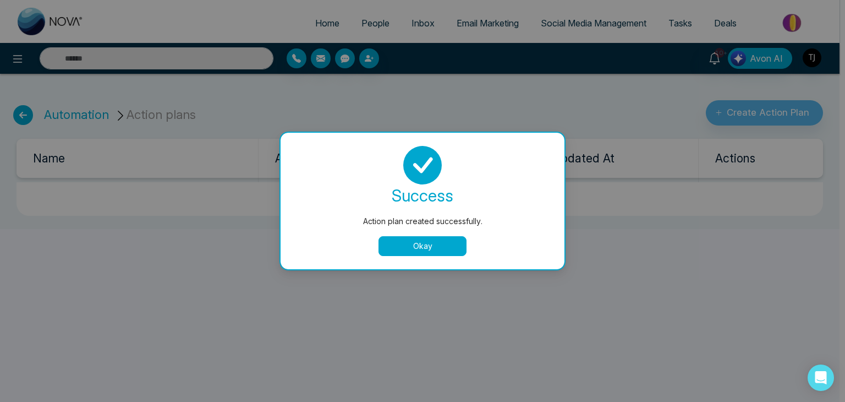
click at [423, 243] on button "Okay" at bounding box center [423, 246] width 88 height 20
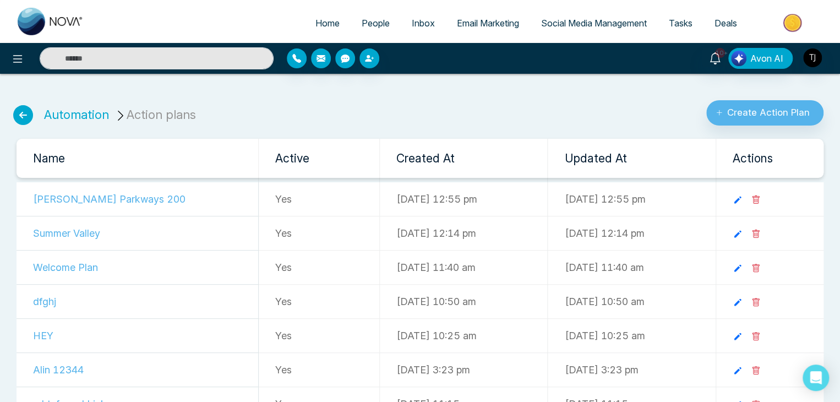
click at [192, 113] on li "Action plans" at bounding box center [156, 115] width 85 height 18
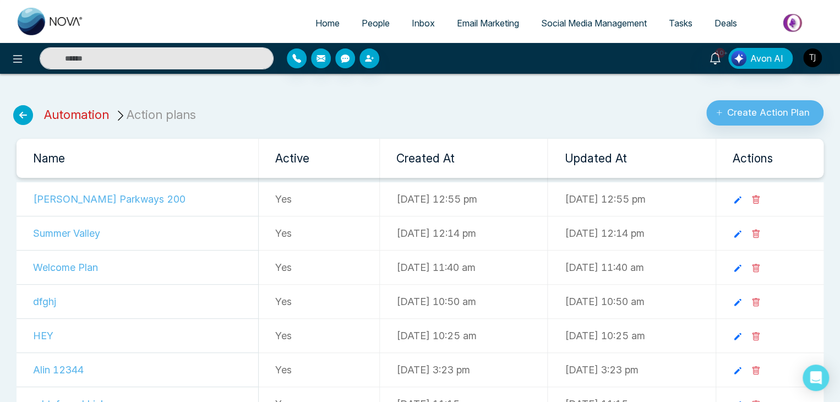
click at [78, 112] on link "Automation" at bounding box center [76, 114] width 65 height 14
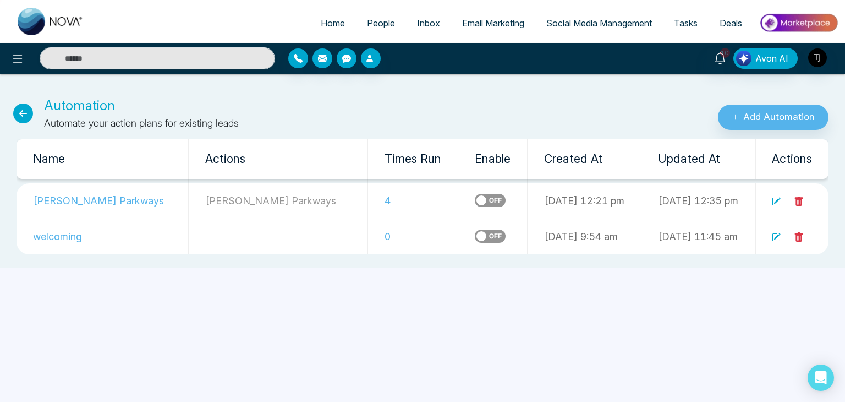
click at [18, 113] on icon at bounding box center [23, 113] width 20 height 20
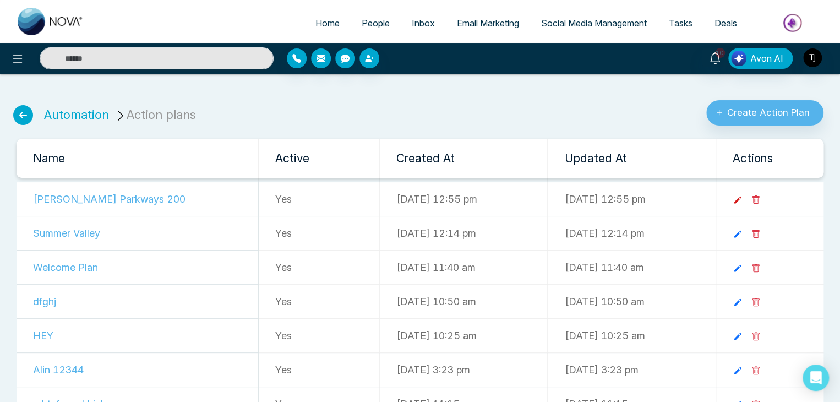
click at [742, 201] on icon at bounding box center [737, 200] width 10 height 10
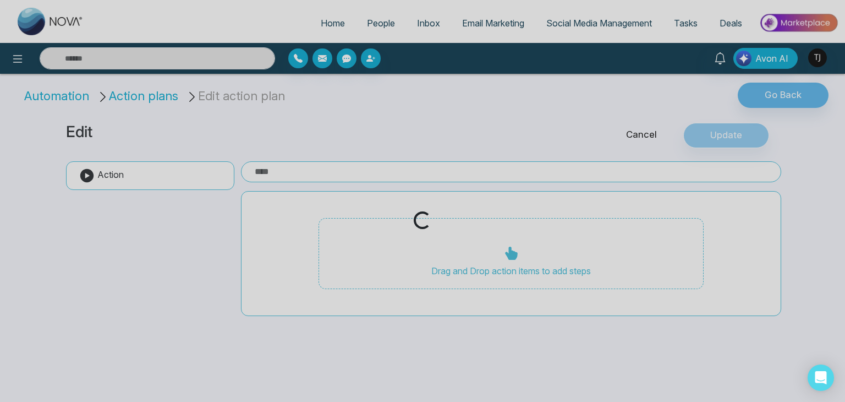
type input "**********"
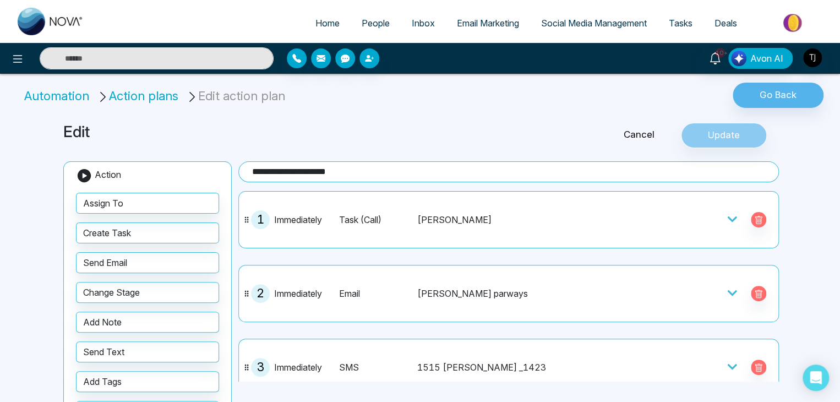
click at [128, 95] on li "Action plans" at bounding box center [139, 96] width 85 height 18
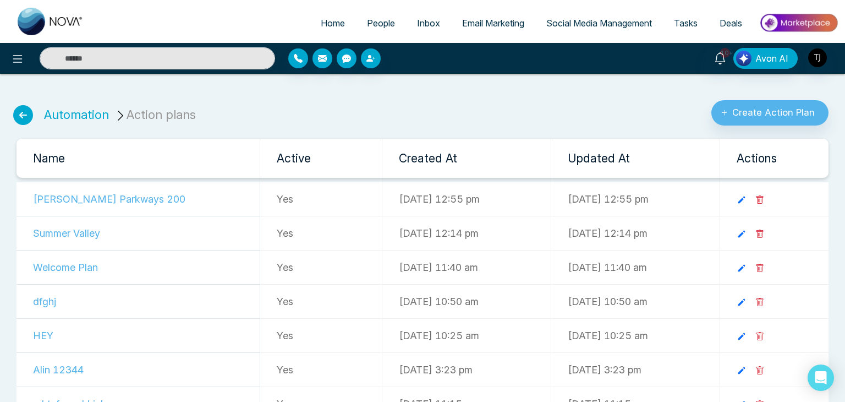
click at [29, 114] on icon at bounding box center [23, 115] width 20 height 20
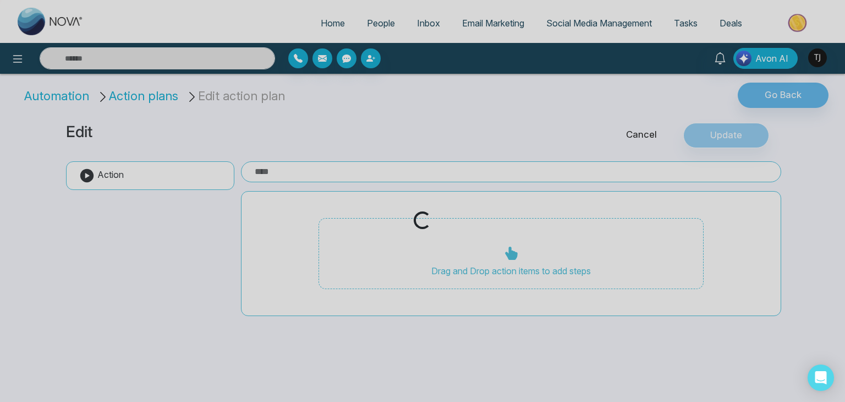
click at [70, 97] on div "Loading..." at bounding box center [422, 201] width 845 height 402
type input "**********"
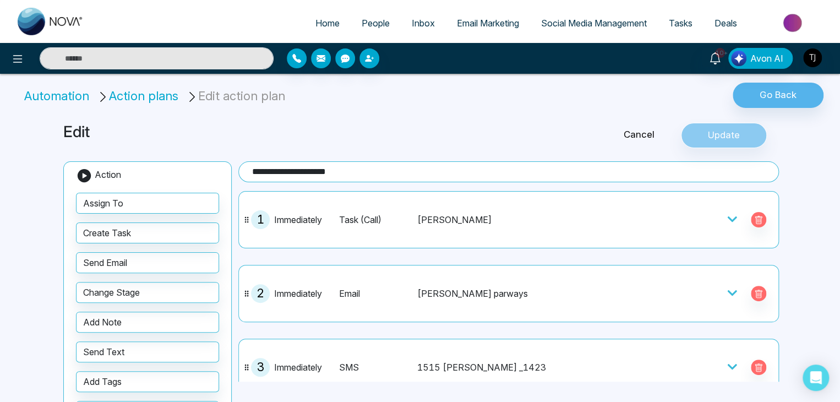
click at [140, 97] on li "Action plans" at bounding box center [139, 96] width 85 height 18
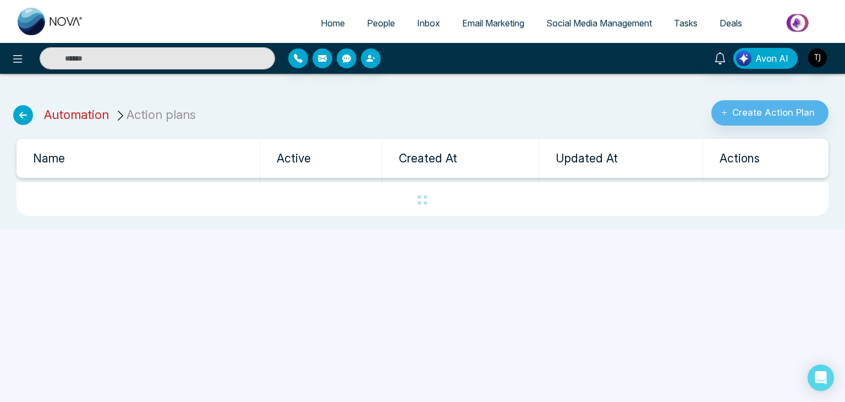
click at [72, 113] on link "Automation" at bounding box center [76, 114] width 65 height 14
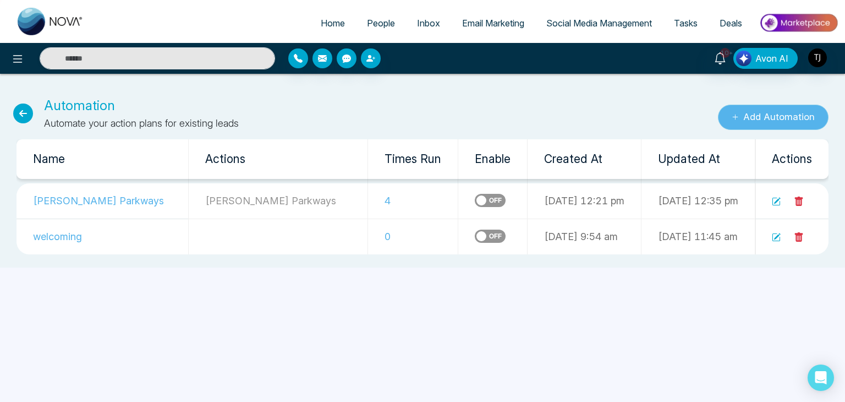
click at [778, 116] on button "Add Automation" at bounding box center [773, 117] width 111 height 25
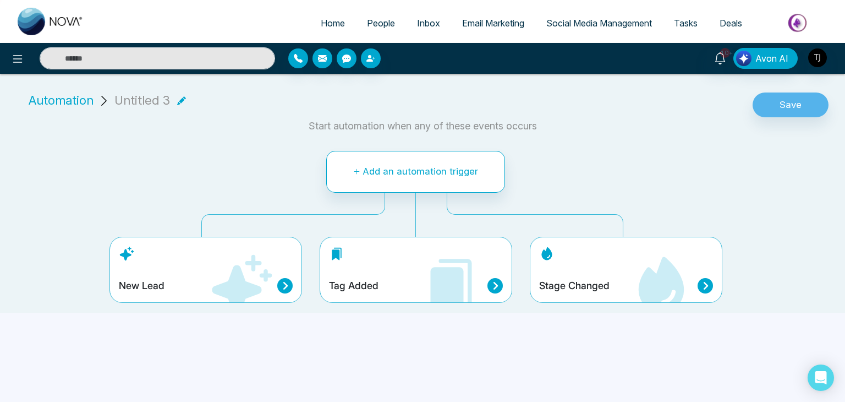
click at [215, 253] on icon at bounding box center [241, 286] width 66 height 66
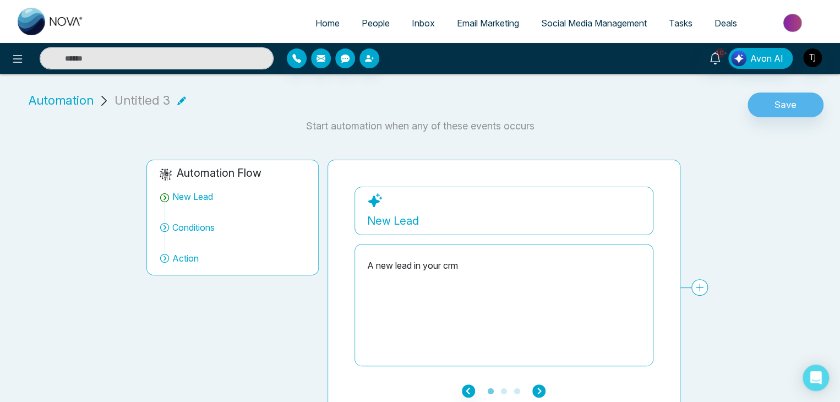
click at [539, 387] on icon "button" at bounding box center [538, 390] width 13 height 13
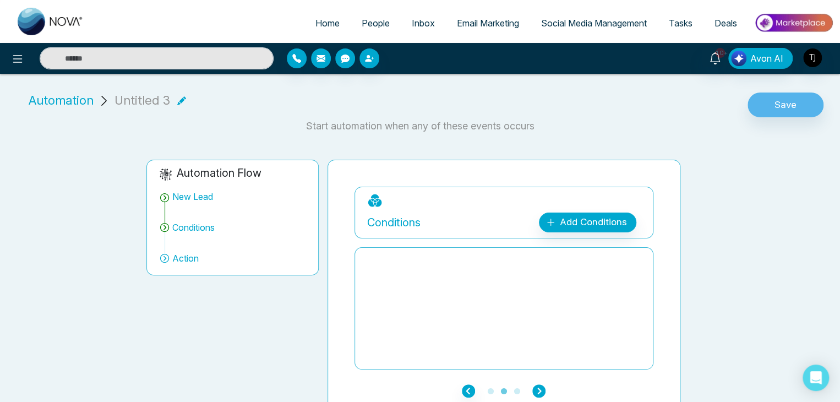
click at [539, 387] on icon "button" at bounding box center [538, 390] width 13 height 13
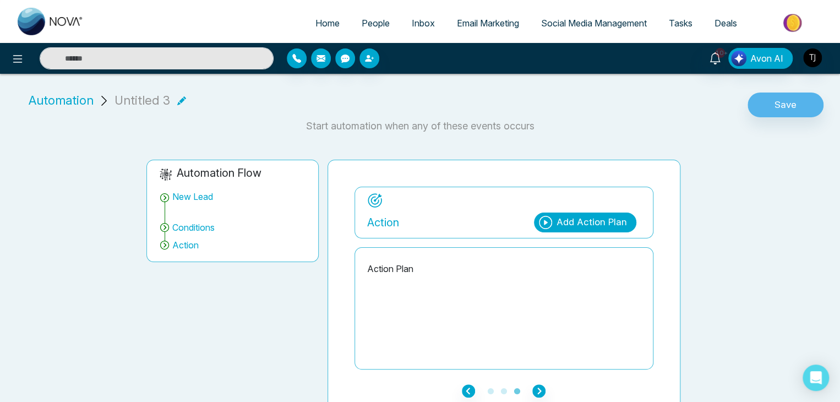
click at [556, 218] on div "Add Action Plan" at bounding box center [585, 222] width 102 height 20
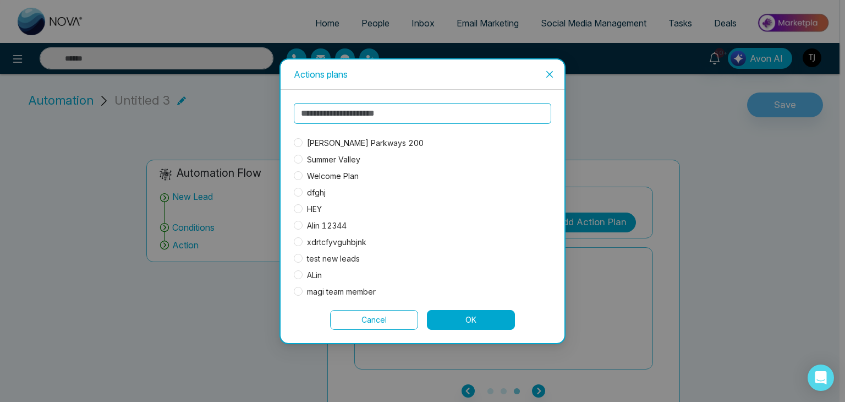
click at [367, 138] on span "Pickering Parkways 200" at bounding box center [365, 143] width 125 height 12
click at [474, 319] on button "OK" at bounding box center [471, 320] width 88 height 20
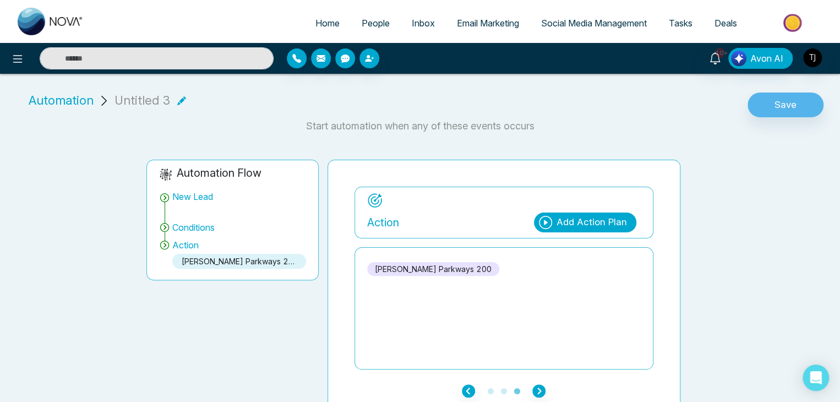
scroll to position [13, 0]
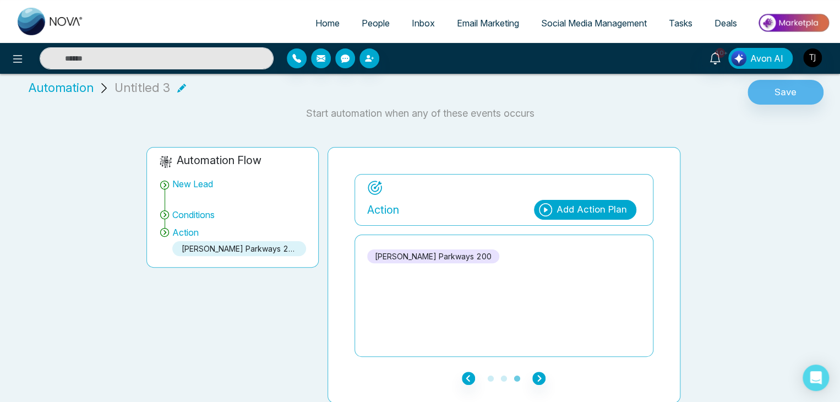
click at [177, 86] on icon at bounding box center [181, 88] width 9 height 9
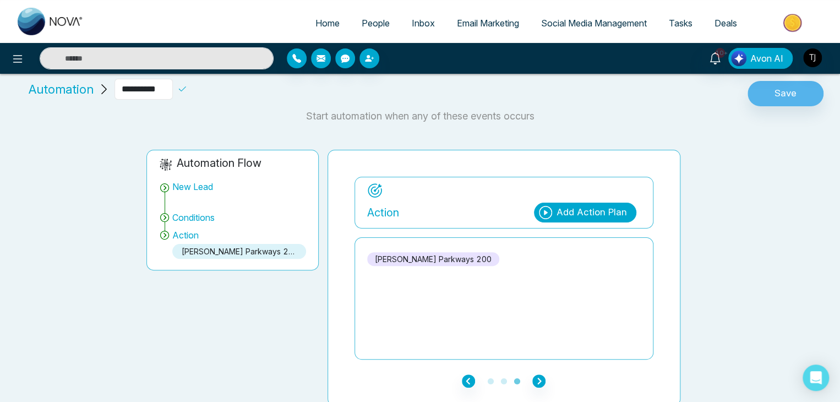
click at [170, 89] on input "**********" at bounding box center [143, 89] width 58 height 21
type input "*"
type input "**********"
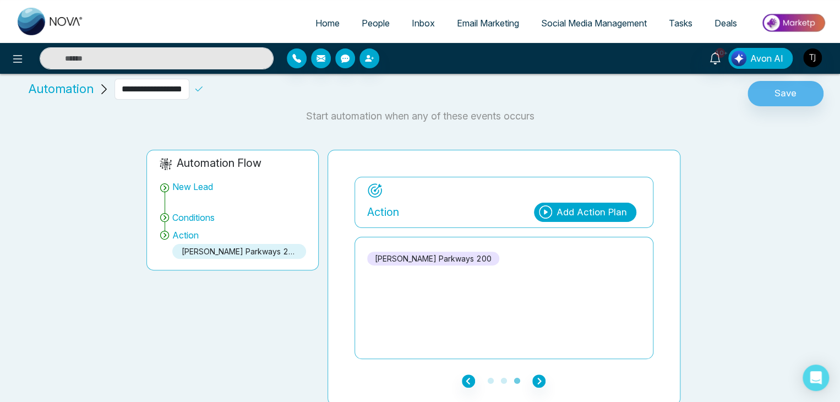
click at [194, 91] on icon at bounding box center [199, 89] width 10 height 10
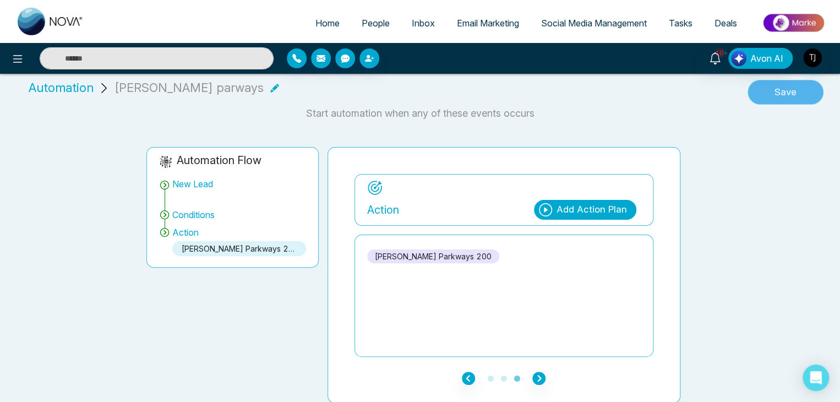
click at [786, 100] on button "Save" at bounding box center [785, 92] width 76 height 25
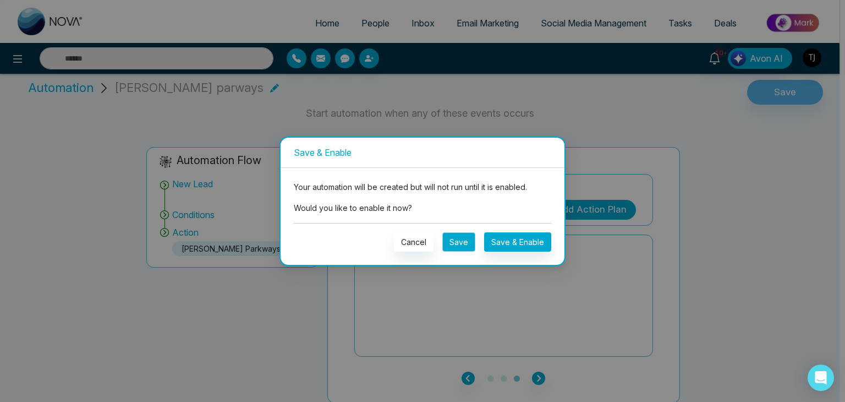
click at [462, 245] on button "Save" at bounding box center [458, 241] width 33 height 19
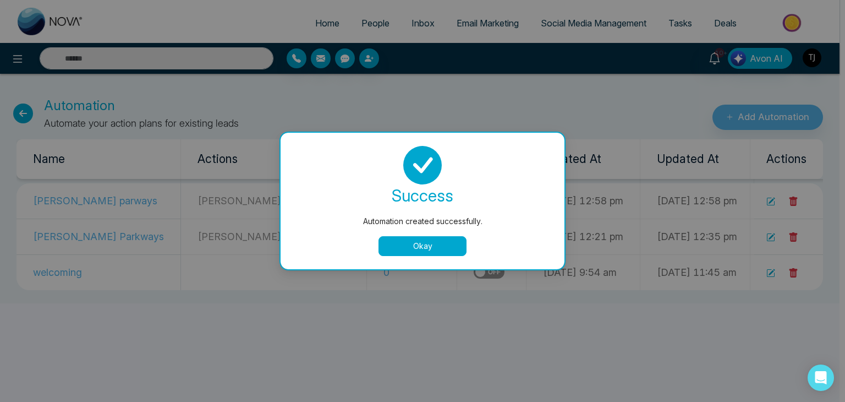
click at [445, 242] on button "Okay" at bounding box center [423, 246] width 88 height 20
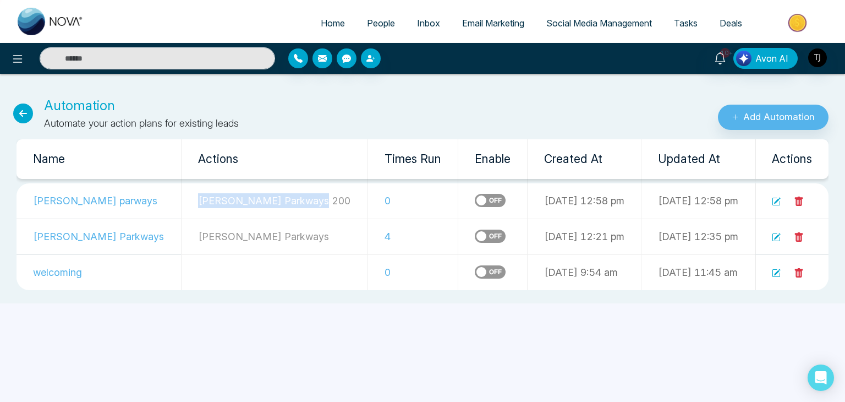
drag, startPoint x: 280, startPoint y: 201, endPoint x: 162, endPoint y: 205, distance: 117.8
click at [181, 205] on td "Pickering Parkways 200" at bounding box center [274, 201] width 187 height 36
click at [198, 203] on p "Pickering Parkways 200" at bounding box center [274, 200] width 153 height 15
click at [799, 200] on icon at bounding box center [799, 201] width 10 height 10
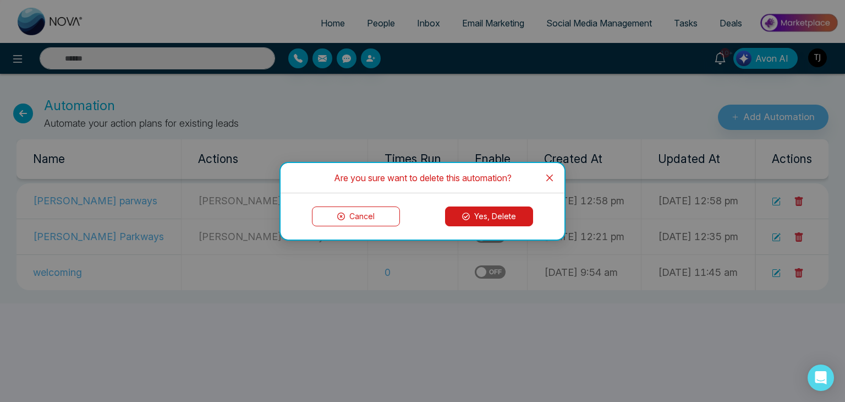
click at [472, 213] on button "Yes, Delete" at bounding box center [489, 216] width 88 height 20
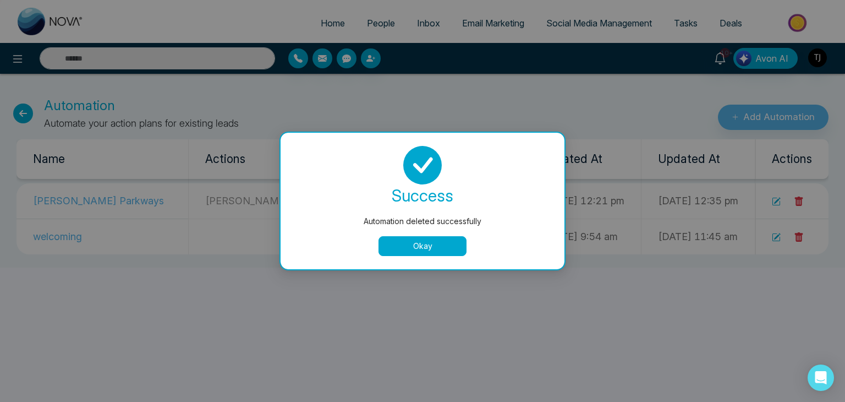
click at [396, 248] on button "Okay" at bounding box center [423, 246] width 88 height 20
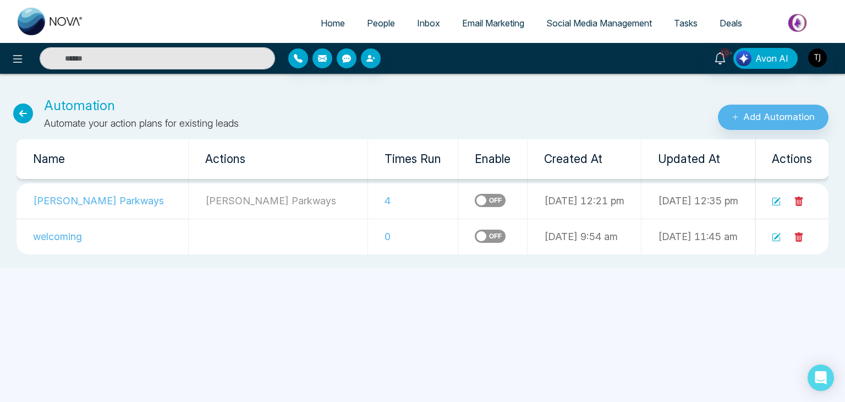
click at [22, 112] on icon at bounding box center [23, 113] width 20 height 20
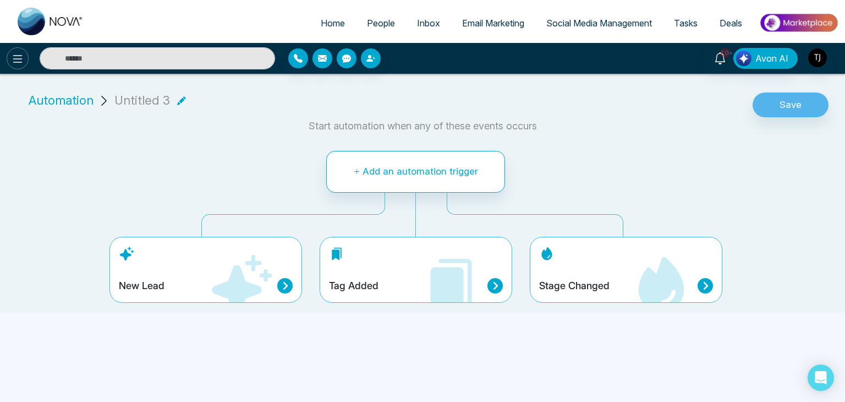
click at [20, 61] on icon at bounding box center [17, 58] width 13 height 13
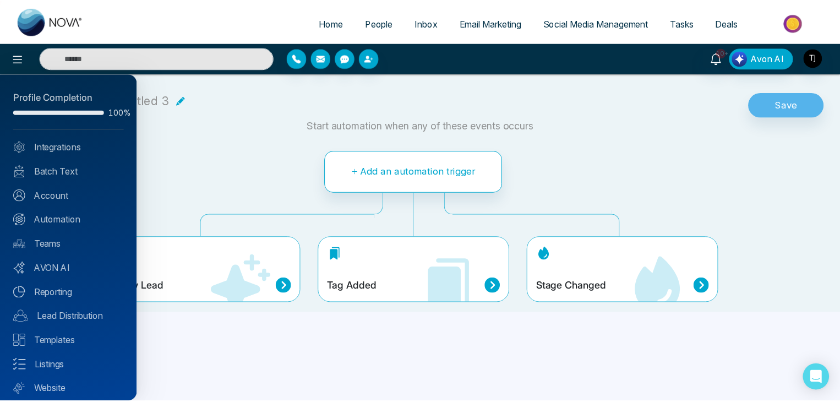
scroll to position [31, 0]
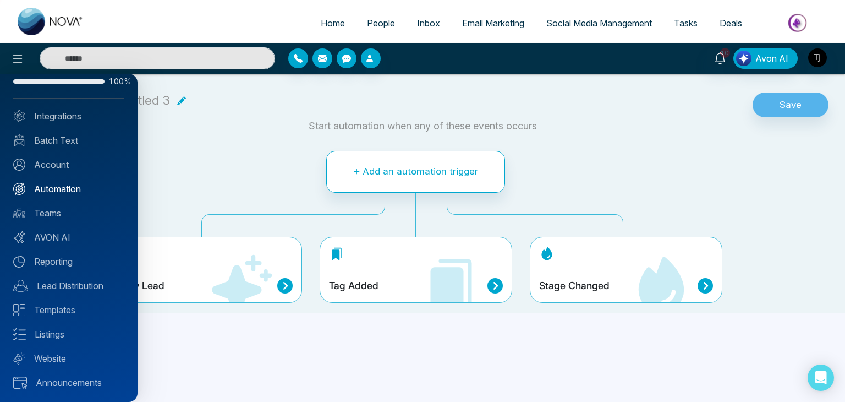
click at [64, 192] on link "Automation" at bounding box center [68, 188] width 111 height 13
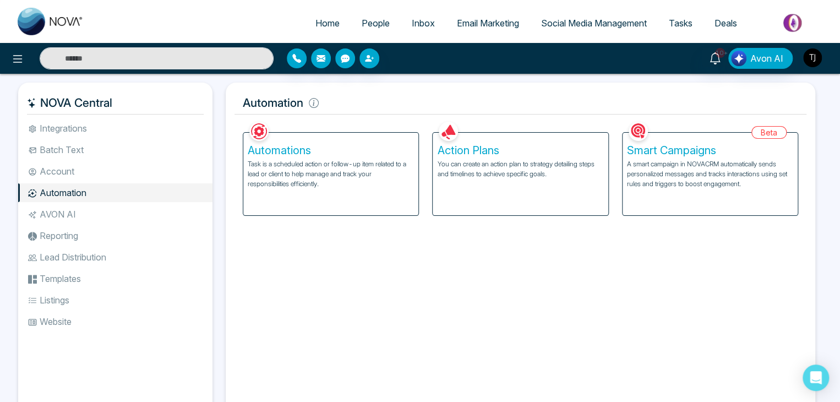
click at [814, 64] on img "button" at bounding box center [812, 57] width 19 height 19
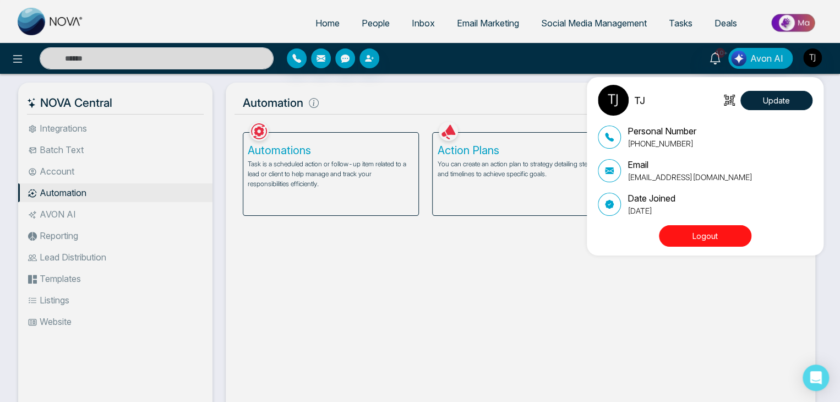
click at [677, 300] on div "TJ Update Personal Number +16472175256 Email tirstonjames@gmail.com Date Joined…" at bounding box center [420, 201] width 840 height 402
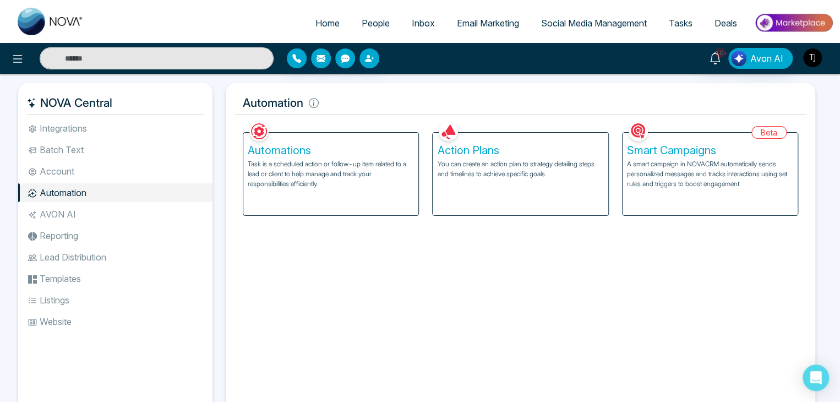
click at [815, 57] on img "button" at bounding box center [812, 57] width 19 height 19
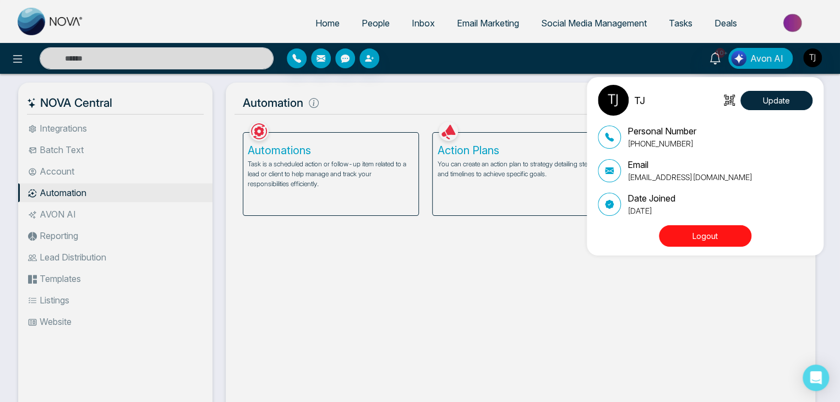
click at [562, 257] on div "TJ Update Personal Number +16472175256 Email tirstonjames@gmail.com Date Joined…" at bounding box center [420, 201] width 840 height 402
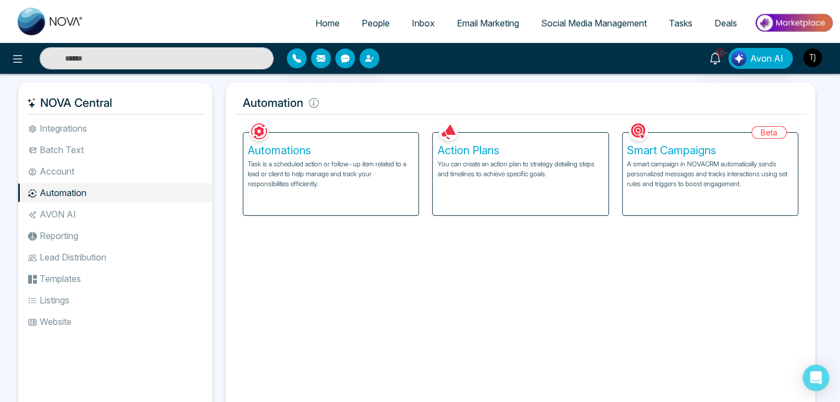
click at [811, 61] on img "button" at bounding box center [812, 57] width 19 height 19
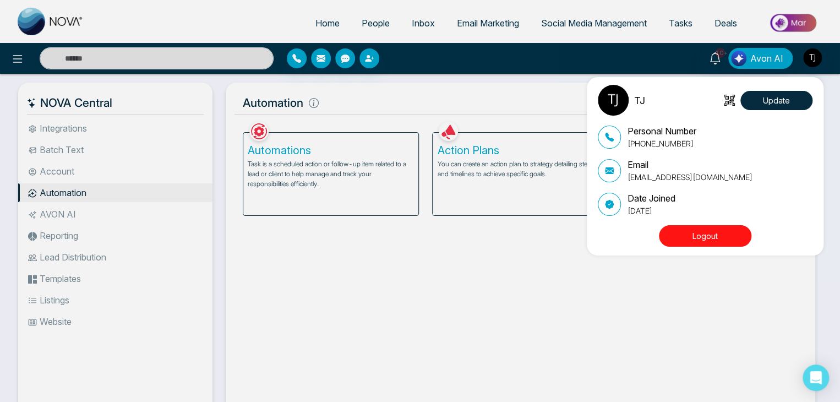
click at [719, 240] on button "Logout" at bounding box center [705, 235] width 92 height 21
